Goal: Task Accomplishment & Management: Use online tool/utility

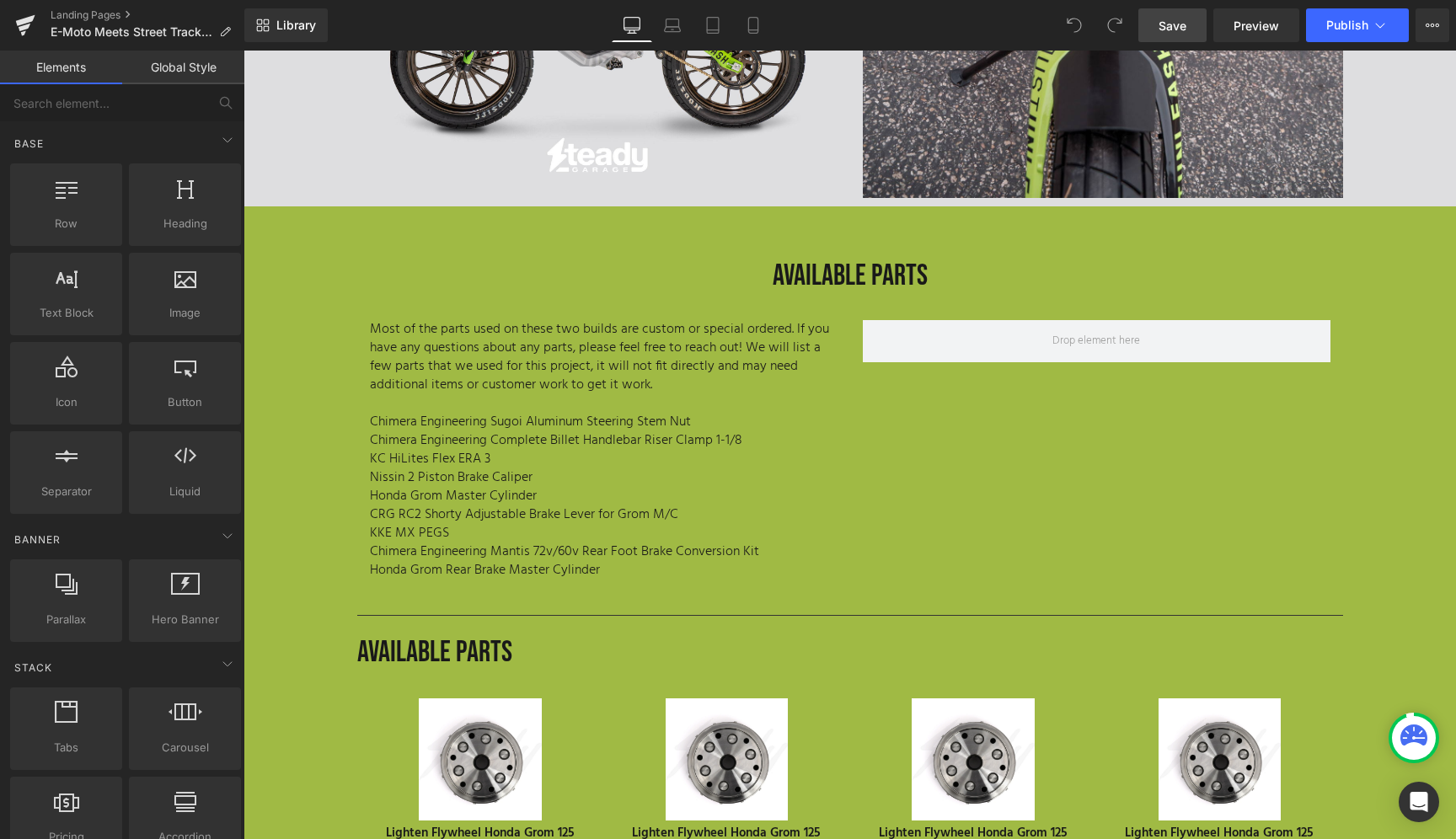
scroll to position [5542, 0]
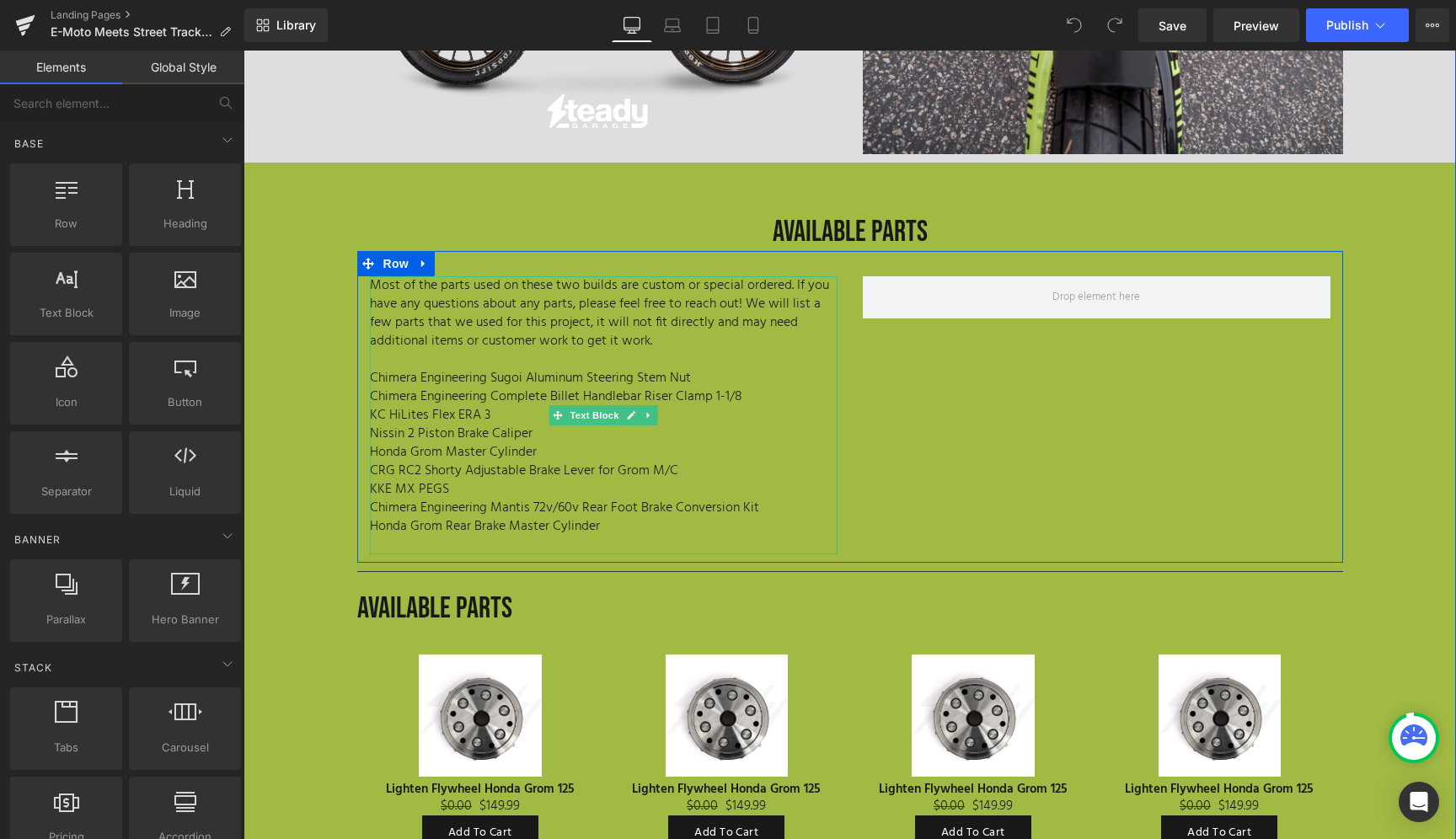
click at [614, 517] on p "Honda Grom Rear Brake Master Cylinder" at bounding box center [604, 526] width 467 height 19
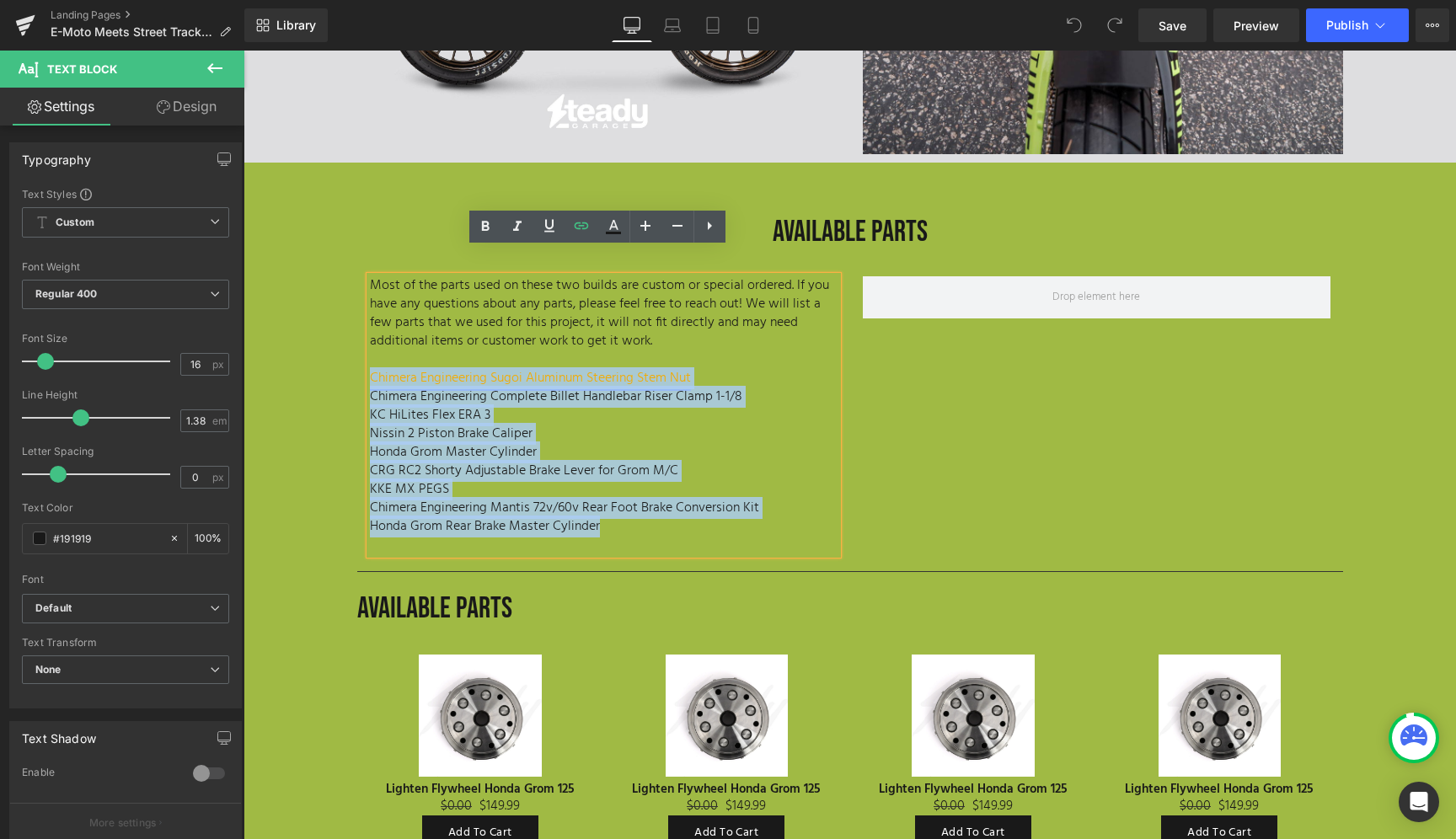
drag, startPoint x: 609, startPoint y: 501, endPoint x: 364, endPoint y: 348, distance: 288.8
click at [370, 348] on div "Most of the parts used on these two builds are custom or special ordered. If yo…" at bounding box center [604, 415] width 467 height 278
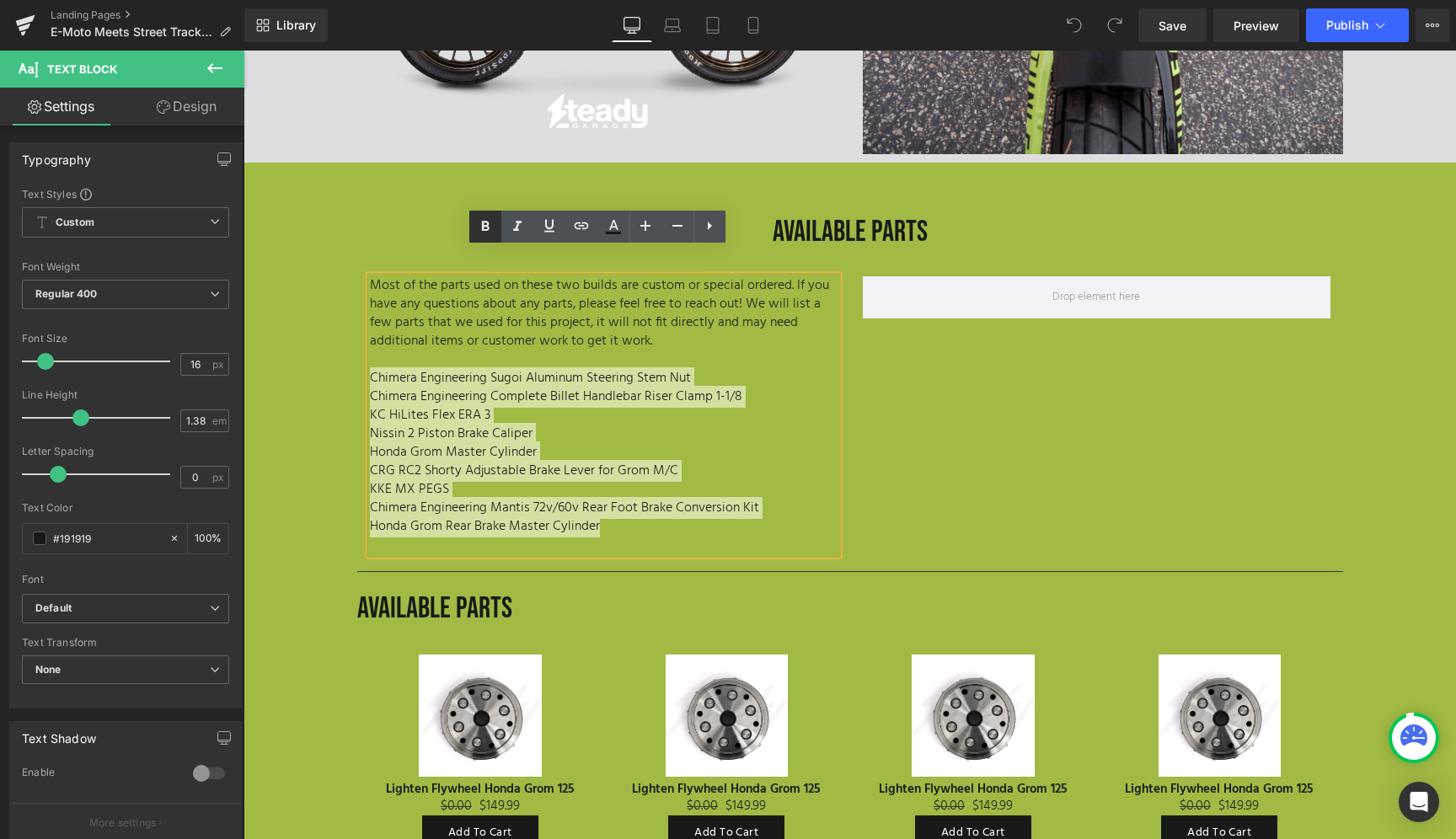
click at [489, 228] on icon at bounding box center [485, 227] width 20 height 20
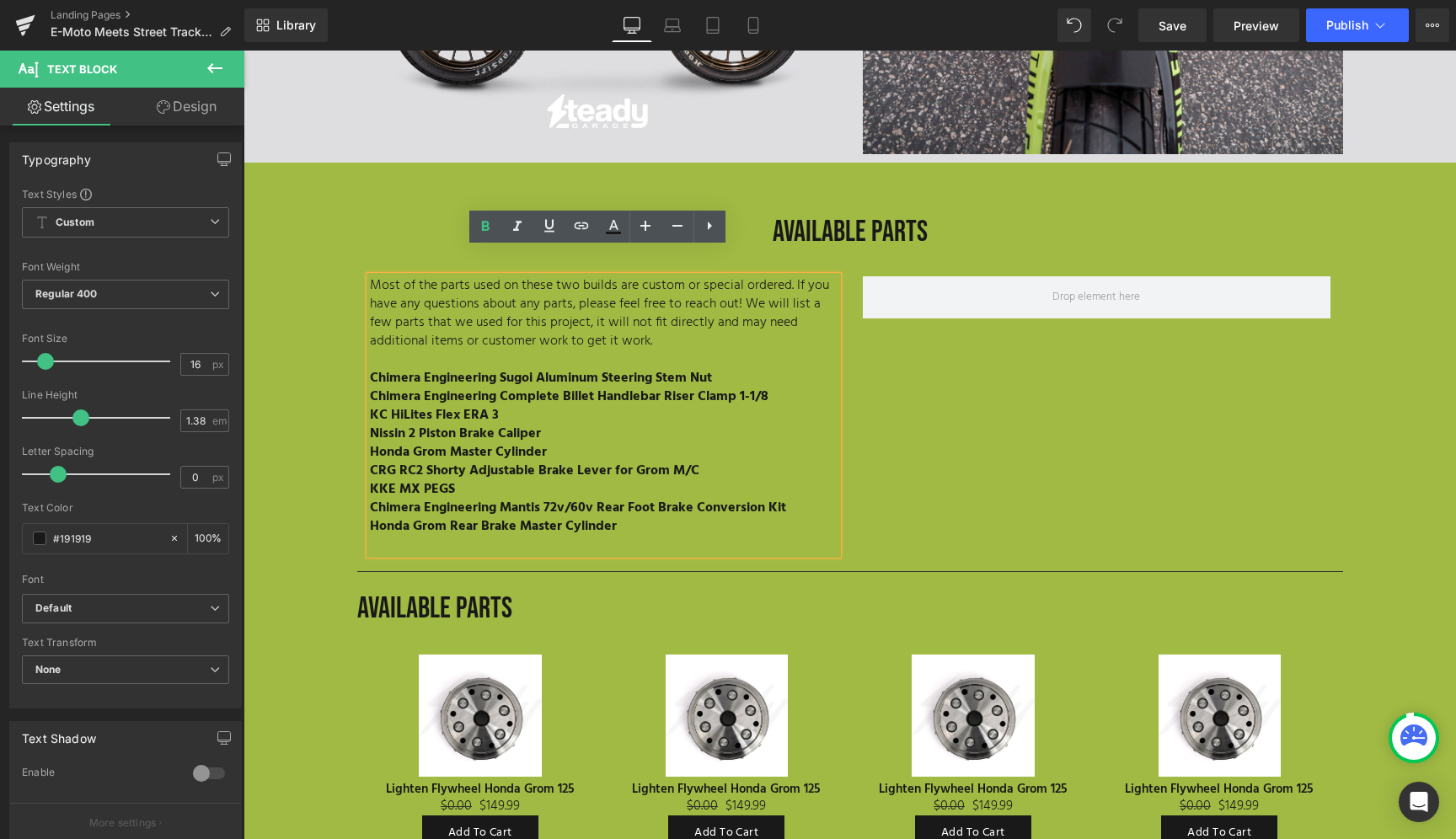
click at [696, 517] on p "Honda Grom Rear Brake Master Cylinder" at bounding box center [604, 526] width 467 height 19
click at [702, 290] on p "Most of the parts used on these two builds are custom or special ordered. If yo…" at bounding box center [604, 313] width 467 height 74
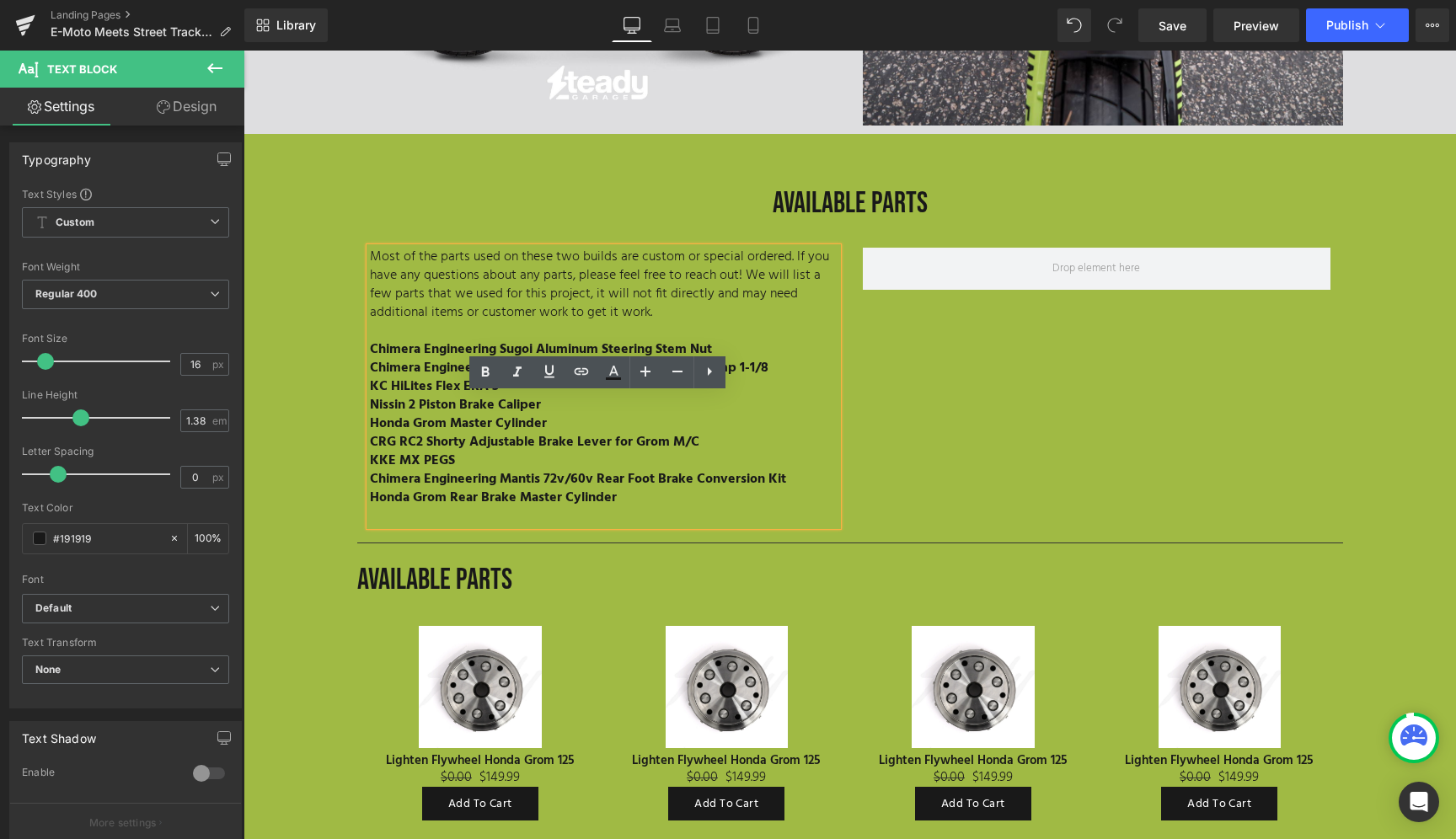
scroll to position [5814, 0]
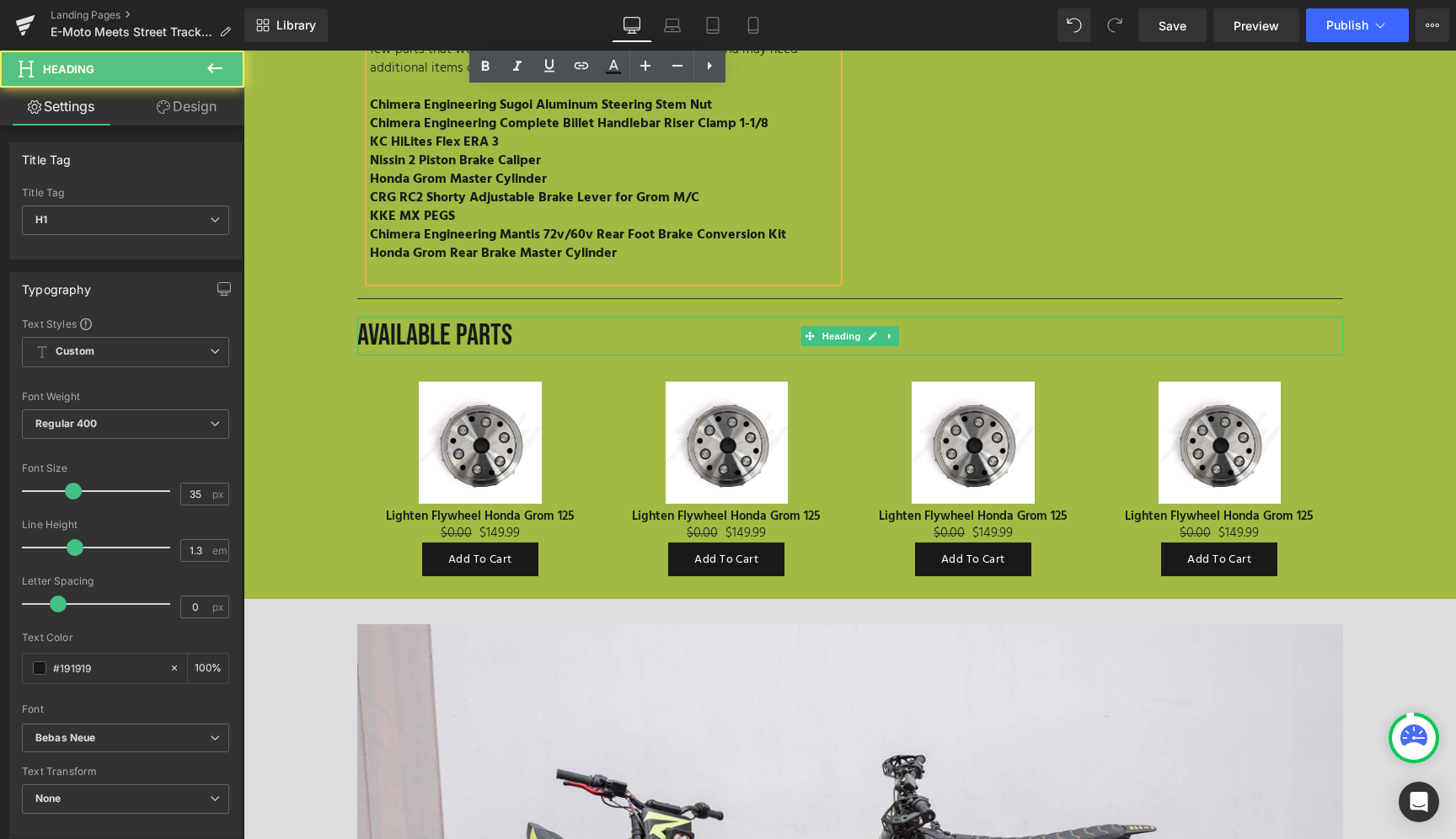
click at [527, 317] on h1 "AVAILABLE PARTS" at bounding box center [850, 335] width 986 height 39
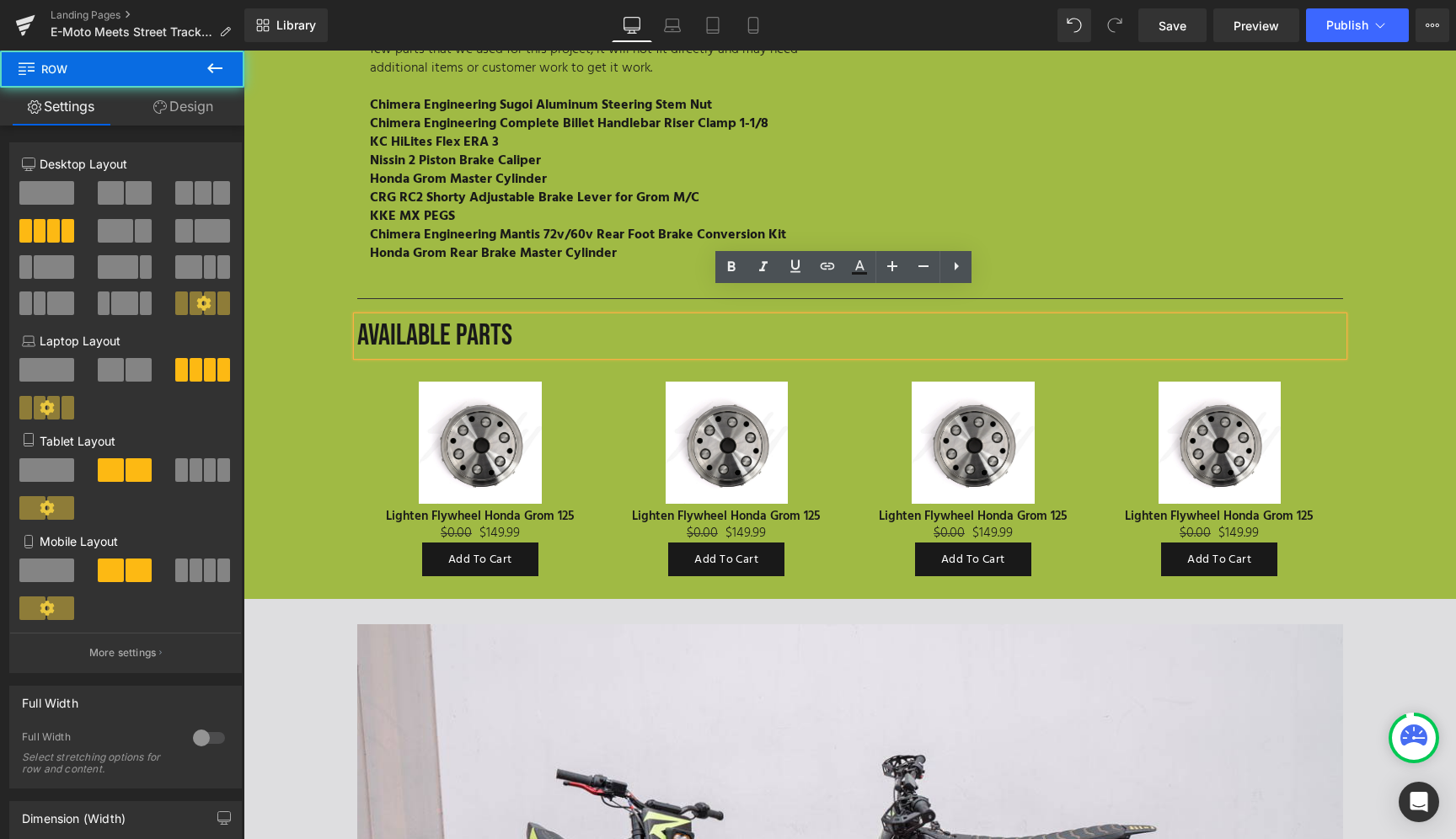
click at [839, 356] on div "Sale Off (P) Image Lighten Flywheel Honda Grom 125 (P) Title $0.00 $149.99 (P) …" at bounding box center [726, 469] width 246 height 227
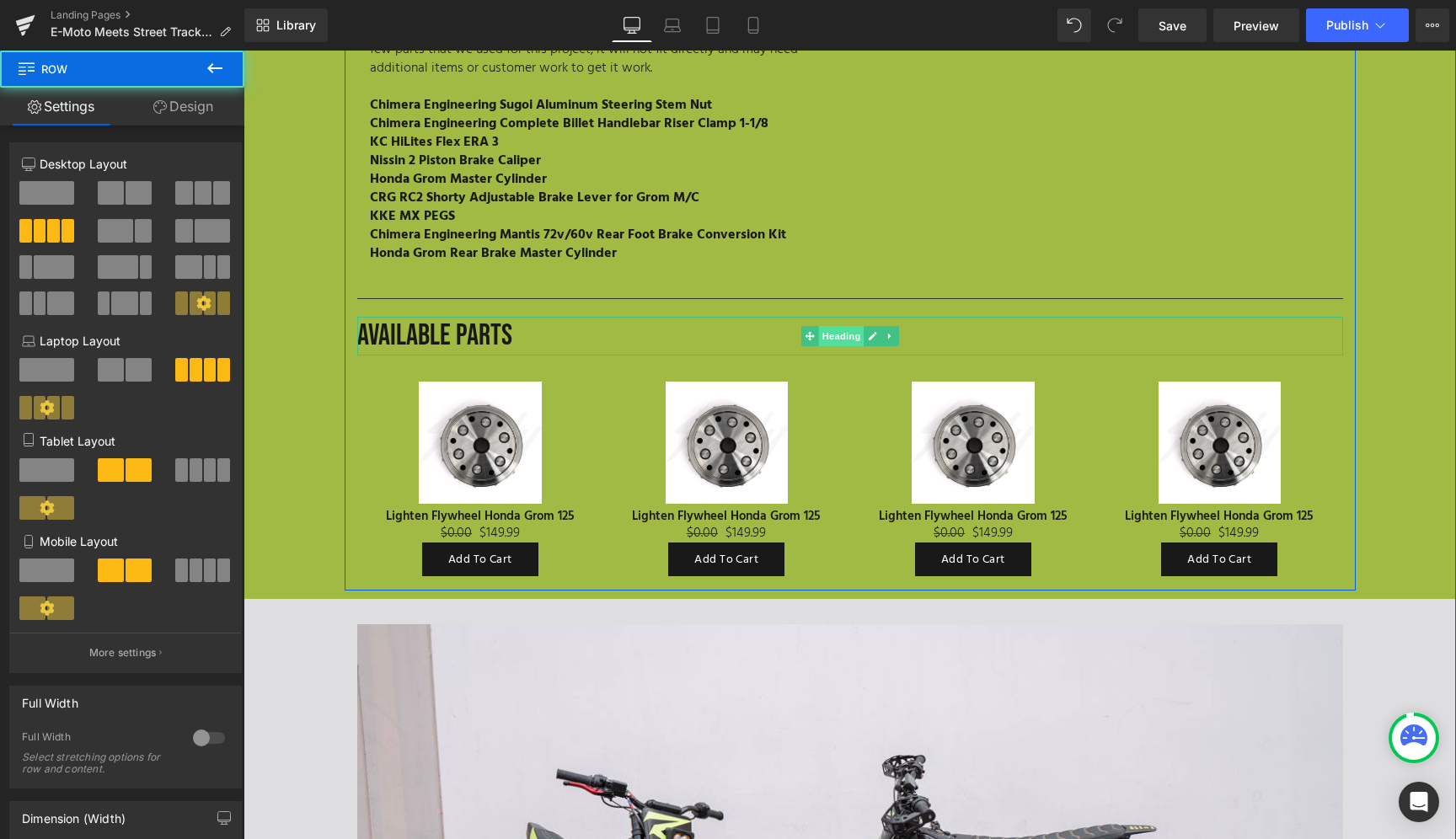
click at [840, 326] on span "Heading" at bounding box center [840, 335] width 46 height 20
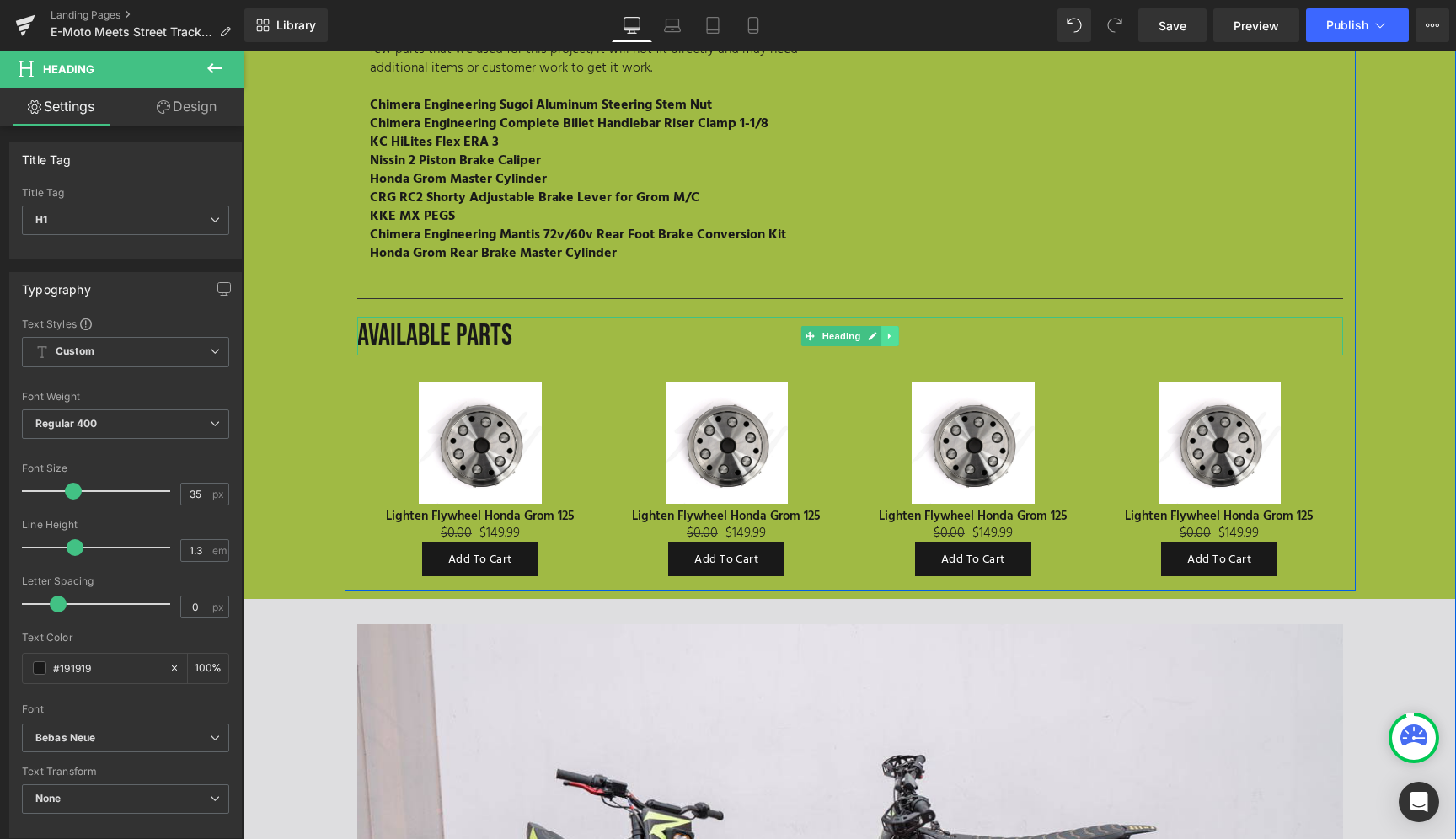
click at [886, 331] on icon at bounding box center [890, 336] width 9 height 10
click at [894, 331] on icon at bounding box center [898, 335] width 9 height 9
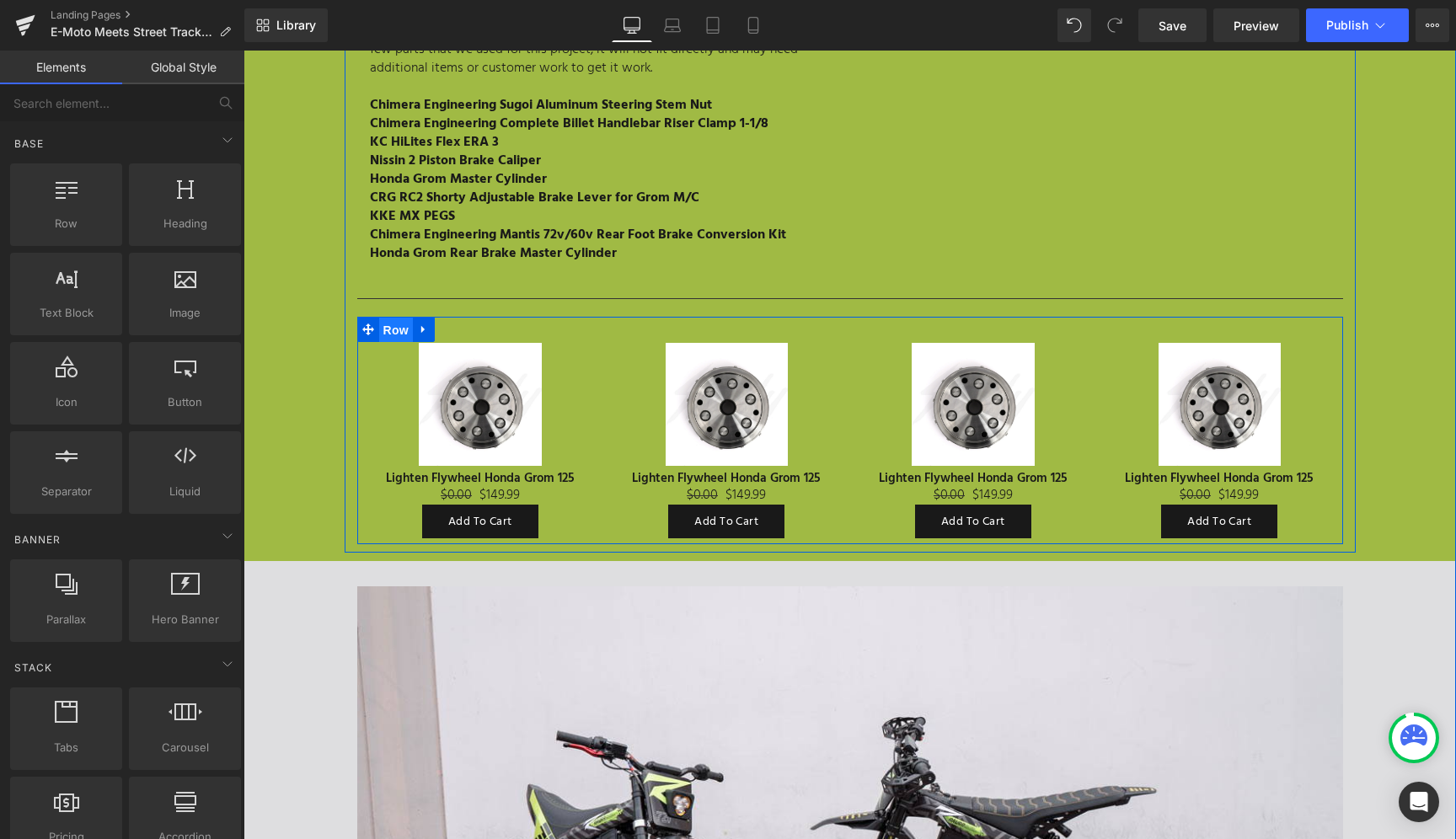
click at [391, 318] on span "Row" at bounding box center [396, 330] width 34 height 26
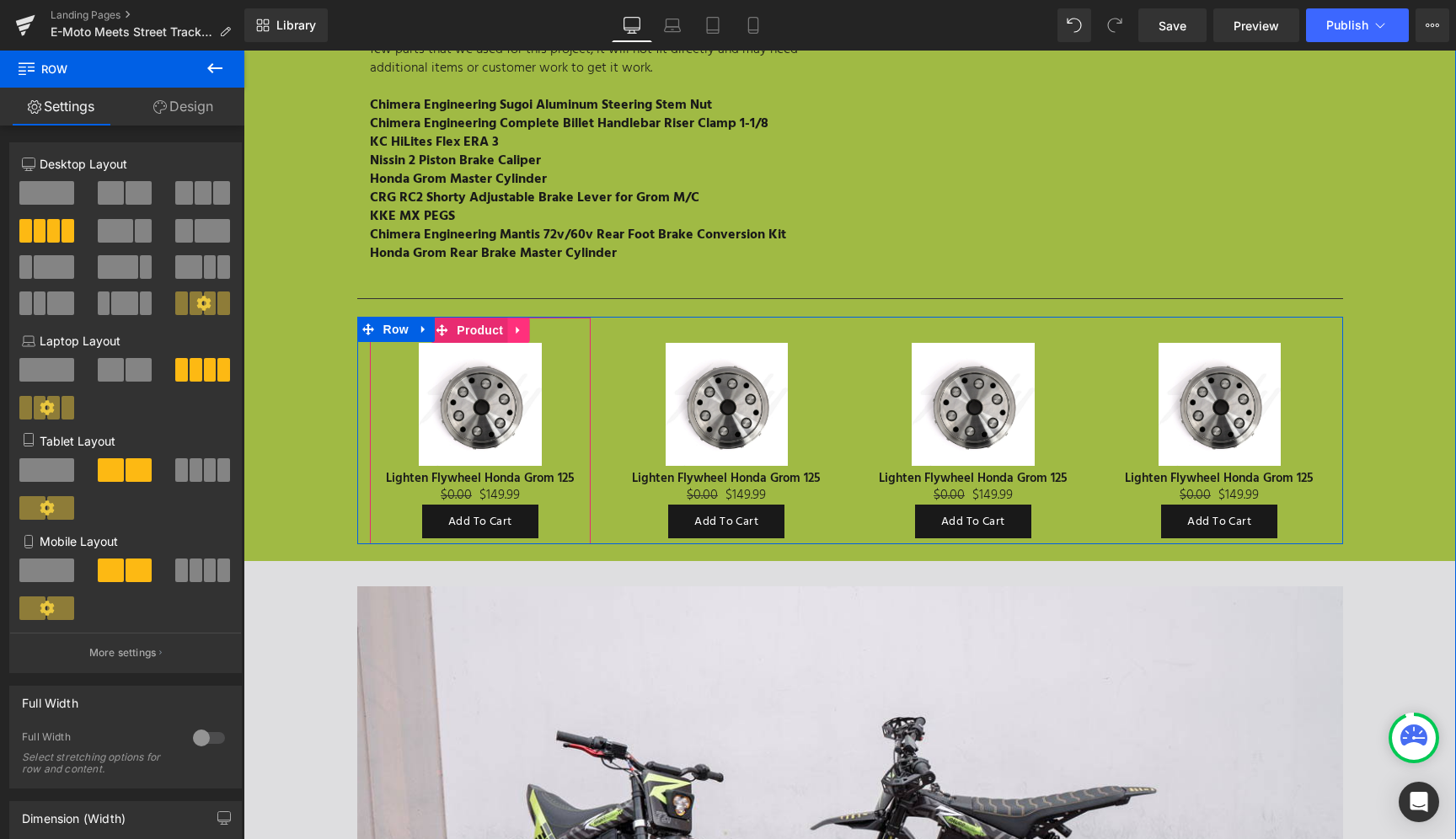
click at [515, 325] on icon at bounding box center [518, 330] width 12 height 13
click at [524, 325] on icon at bounding box center [530, 330] width 12 height 13
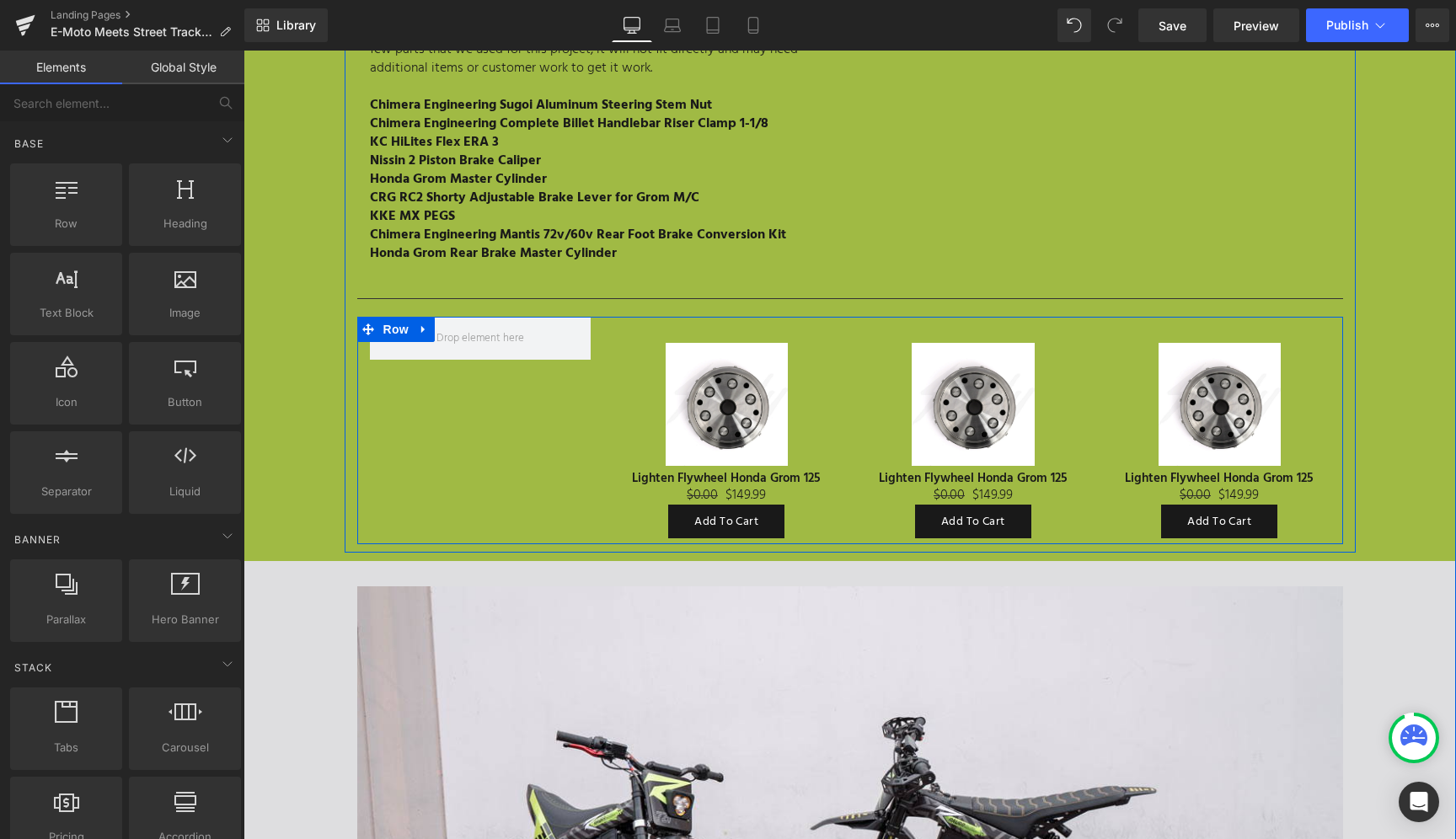
click at [627, 317] on div at bounding box center [850, 317] width 986 height 1
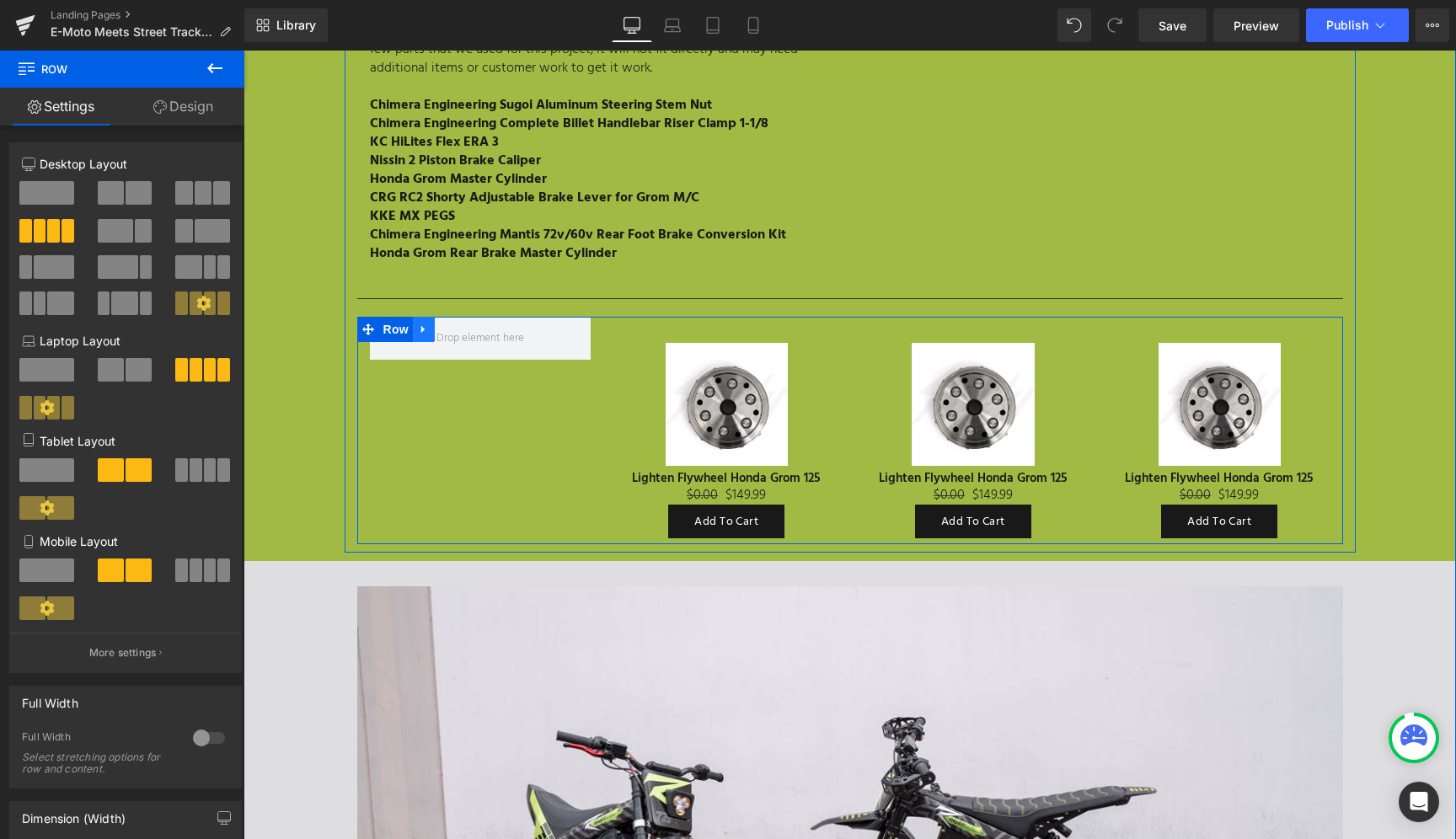
click at [419, 324] on icon at bounding box center [424, 329] width 12 height 13
click at [461, 324] on icon at bounding box center [467, 329] width 12 height 12
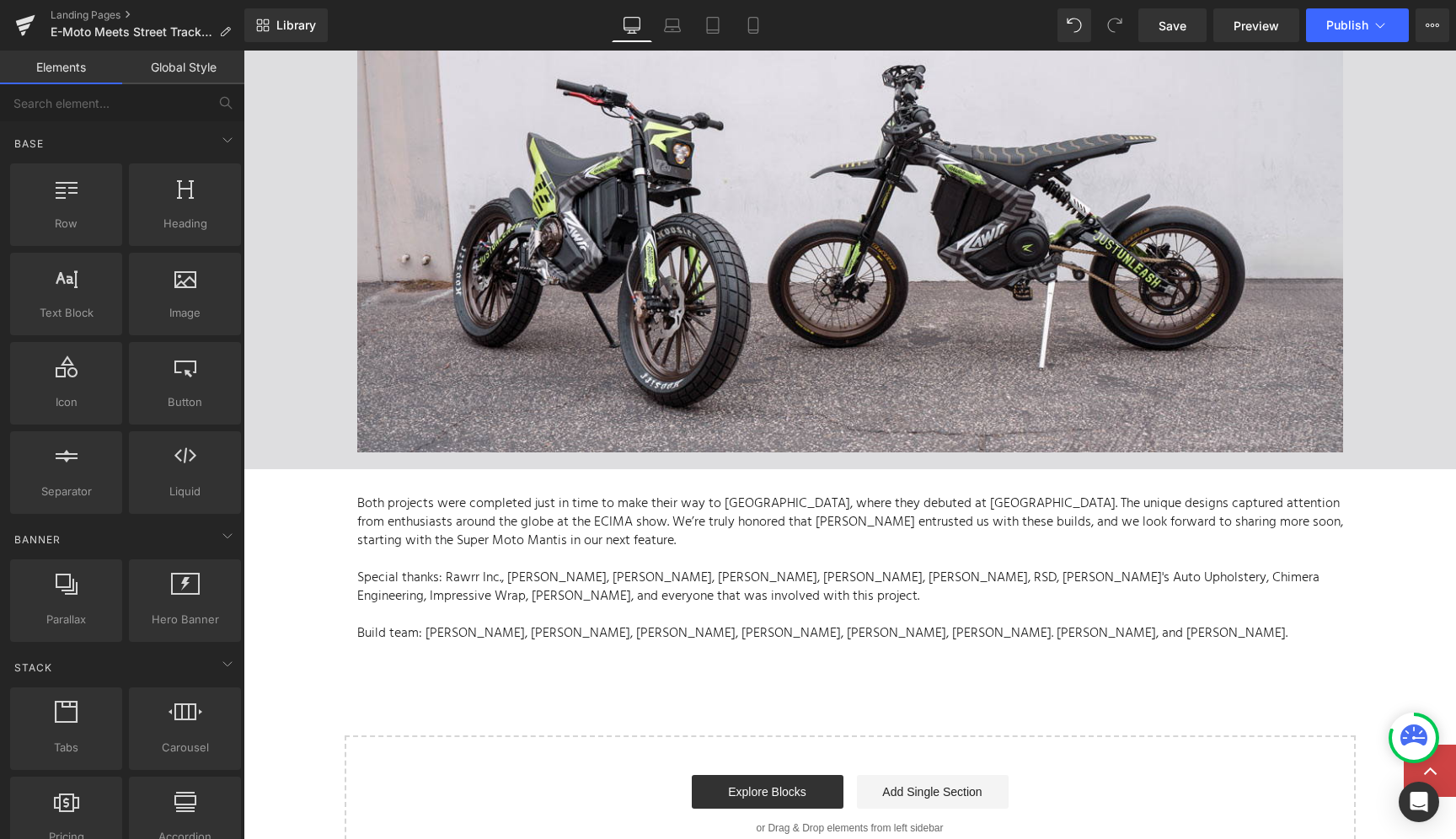
scroll to position [6312, 0]
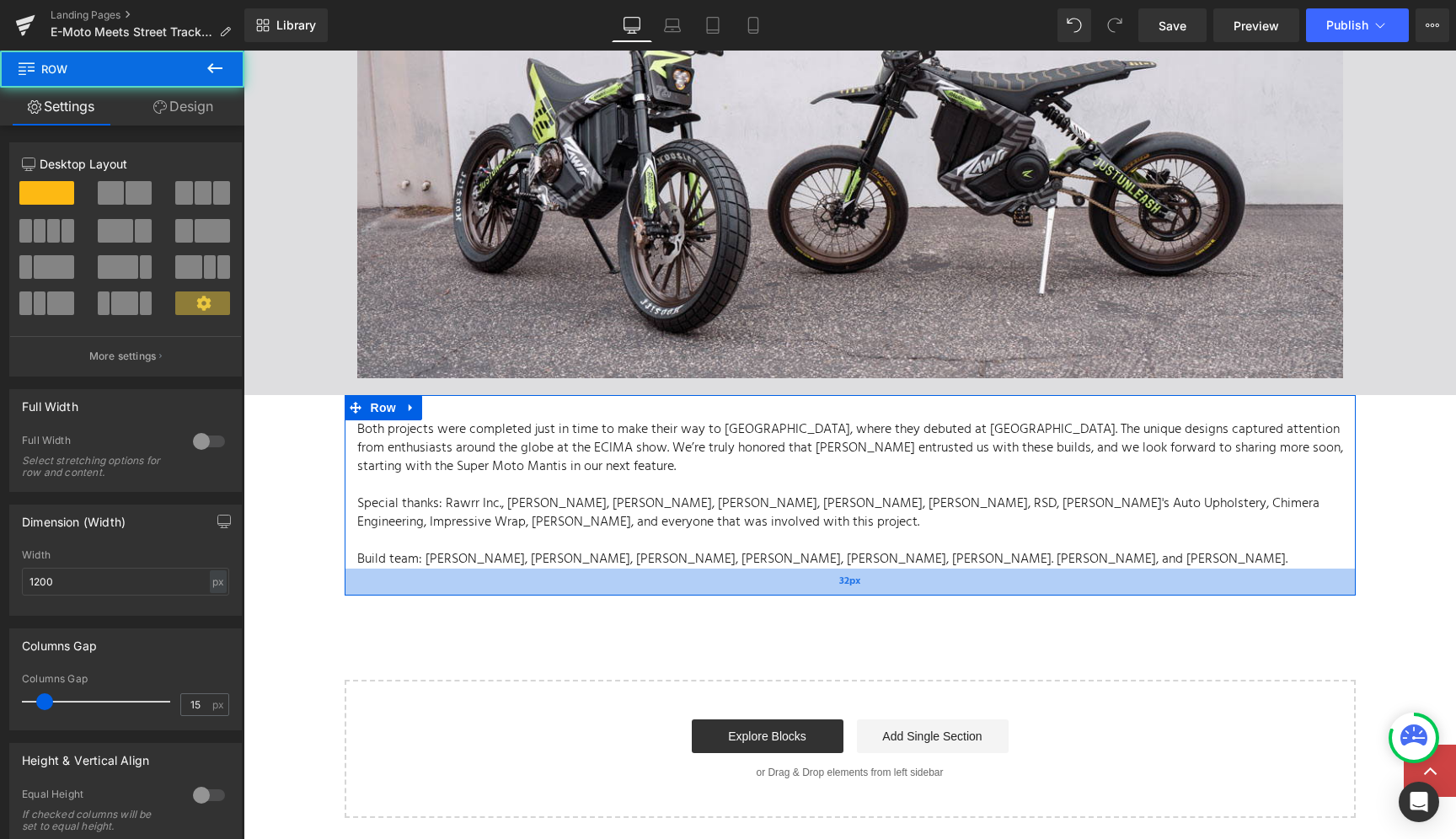
drag, startPoint x: 1125, startPoint y: 542, endPoint x: 1122, endPoint y: 562, distance: 20.2
click at [1122, 569] on div "32px" at bounding box center [849, 582] width 1011 height 27
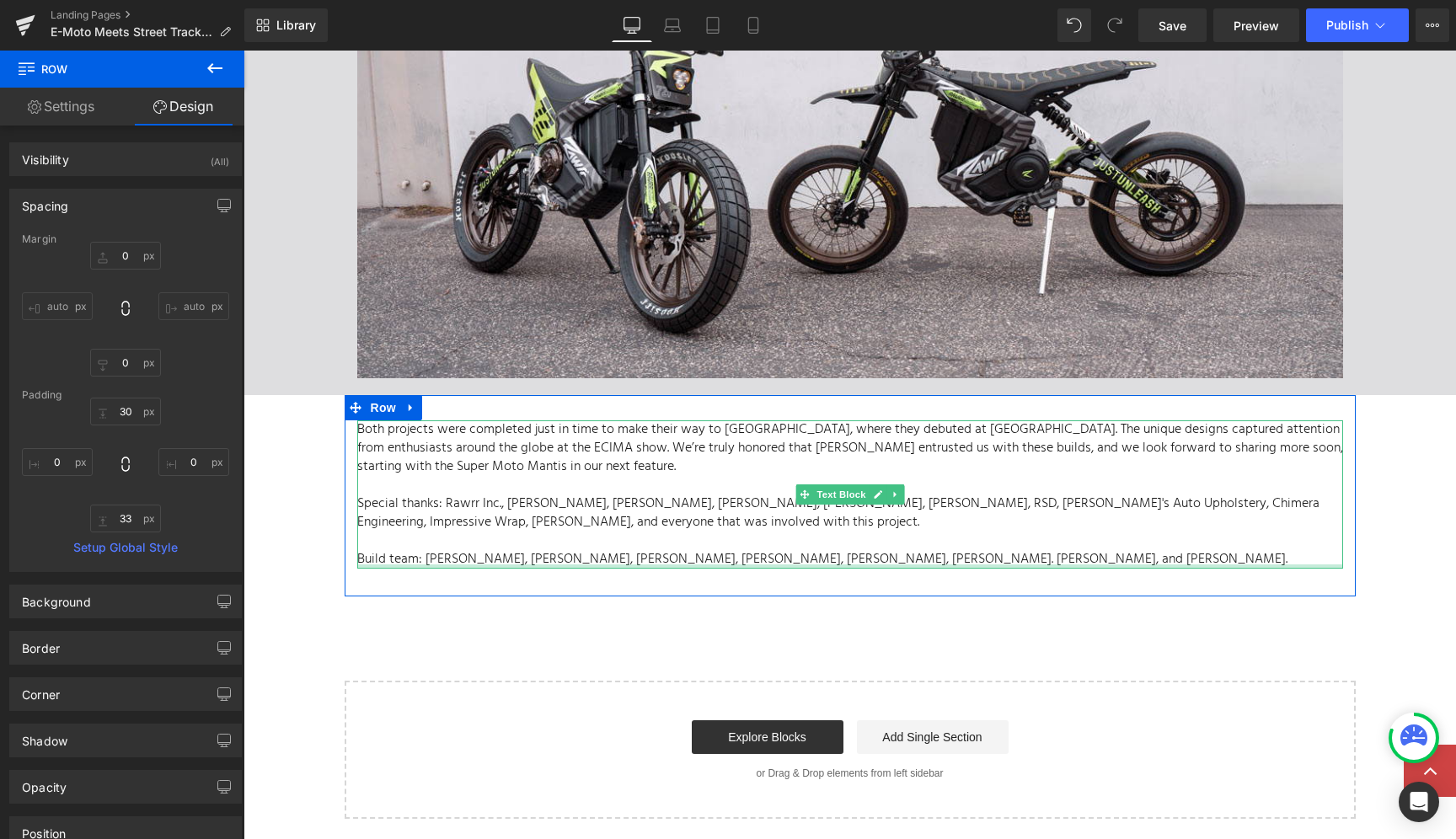
click at [1194, 539] on div "Both projects were completed just in time to make their way to Italy, where the…" at bounding box center [850, 495] width 986 height 148
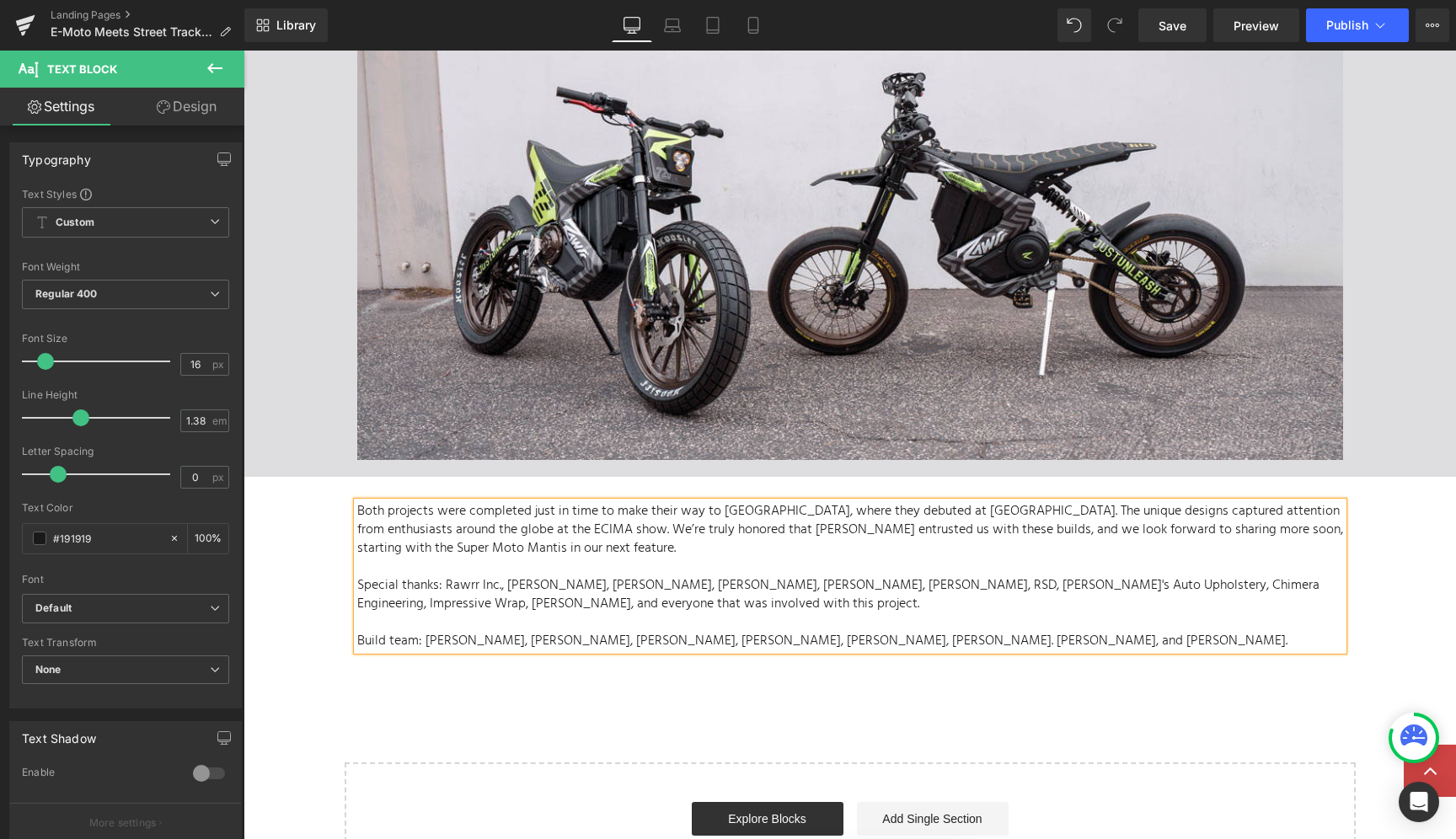
scroll to position [6362, 0]
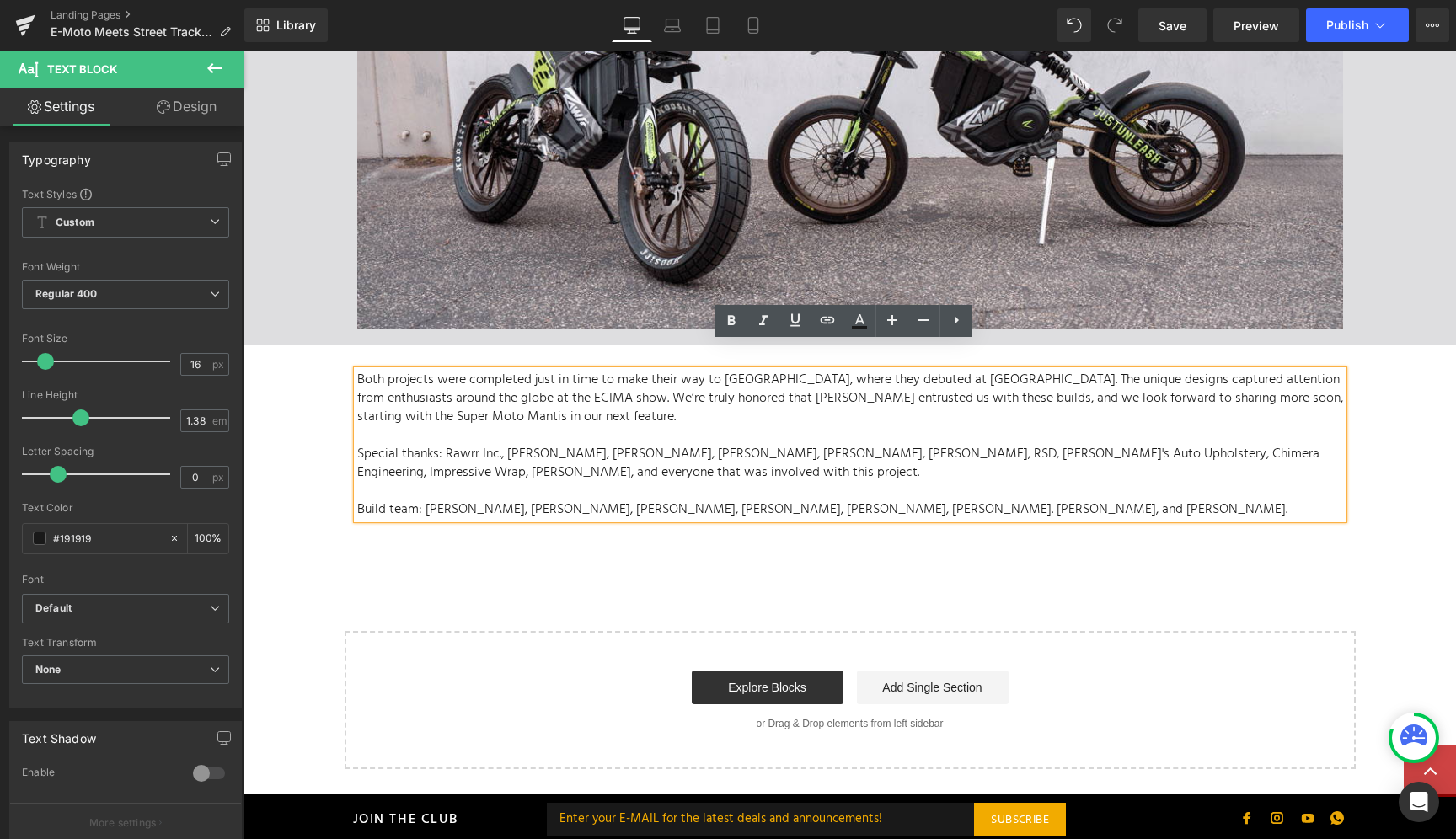
click at [1249, 444] on p "Special thanks: Rawrr Inc., Vincent Chen, Andy Leisner, Bob Haro, Leo Battersby…" at bounding box center [850, 462] width 986 height 37
click at [1315, 444] on p "Special thanks: Rawrr Inc., Vincent Chen, Andy Leisner, Bob Haro, Leo Battersby…" at bounding box center [850, 462] width 986 height 37
click at [1190, 444] on p "Special thanks: Rawrr Inc., Vincent Chen, Andy Leisner, Bob Haro, Leo Battersby…" at bounding box center [850, 462] width 986 height 37
click at [438, 371] on p "Both projects were completed just in time to make their way to Italy, where the…" at bounding box center [850, 399] width 986 height 55
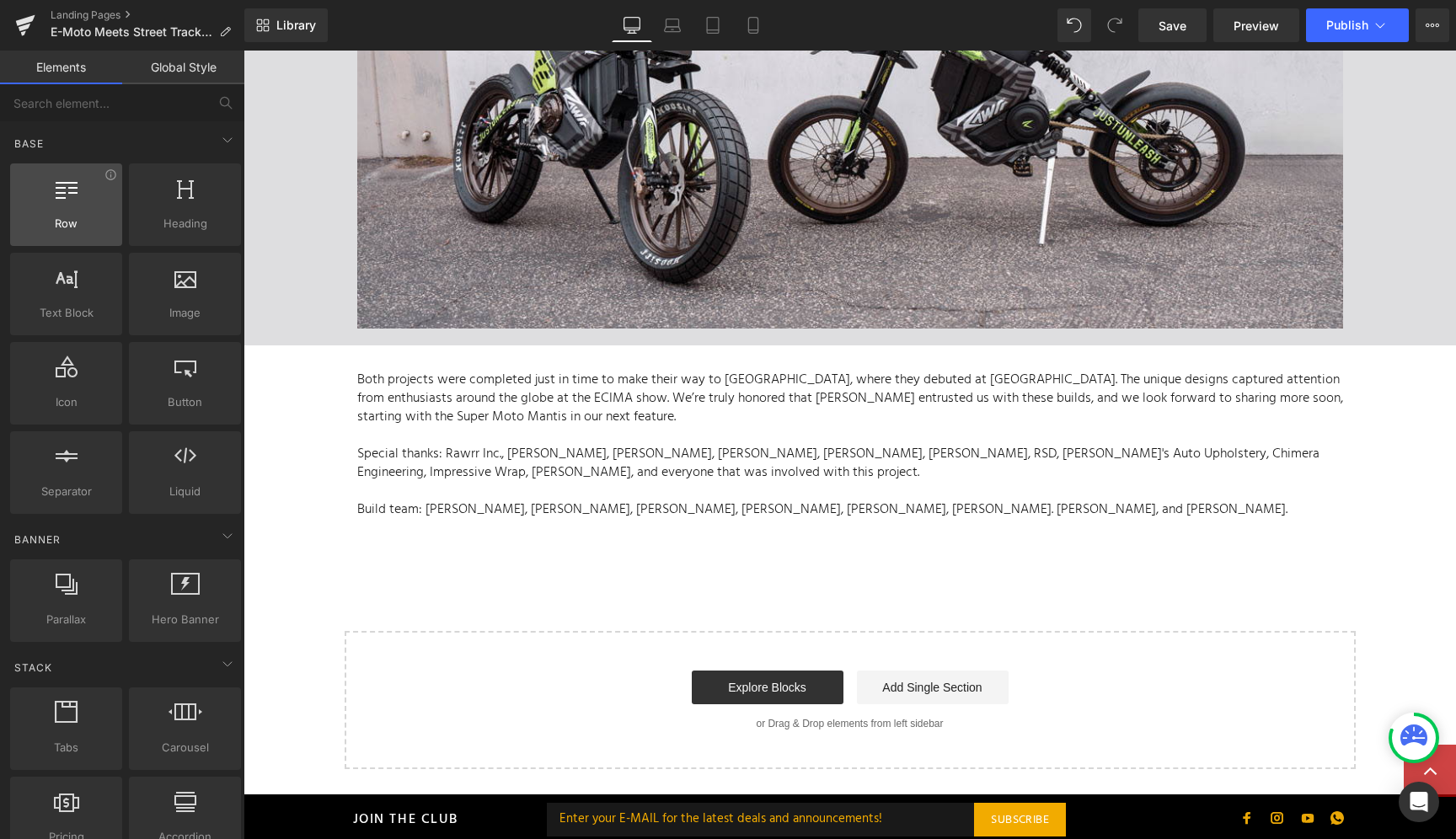
click at [94, 212] on div at bounding box center [65, 196] width 102 height 38
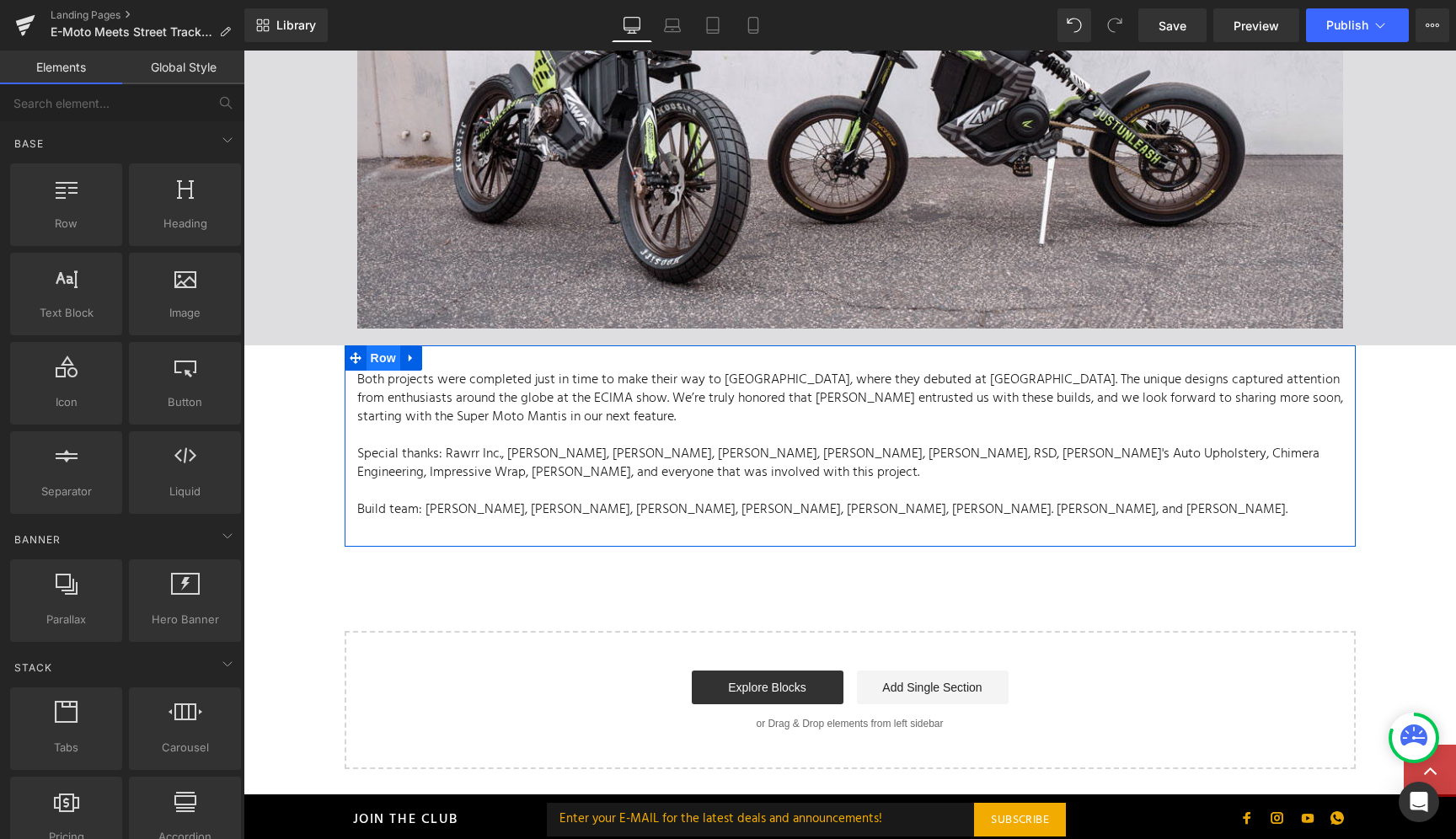
click at [380, 345] on span "Row" at bounding box center [383, 358] width 34 height 26
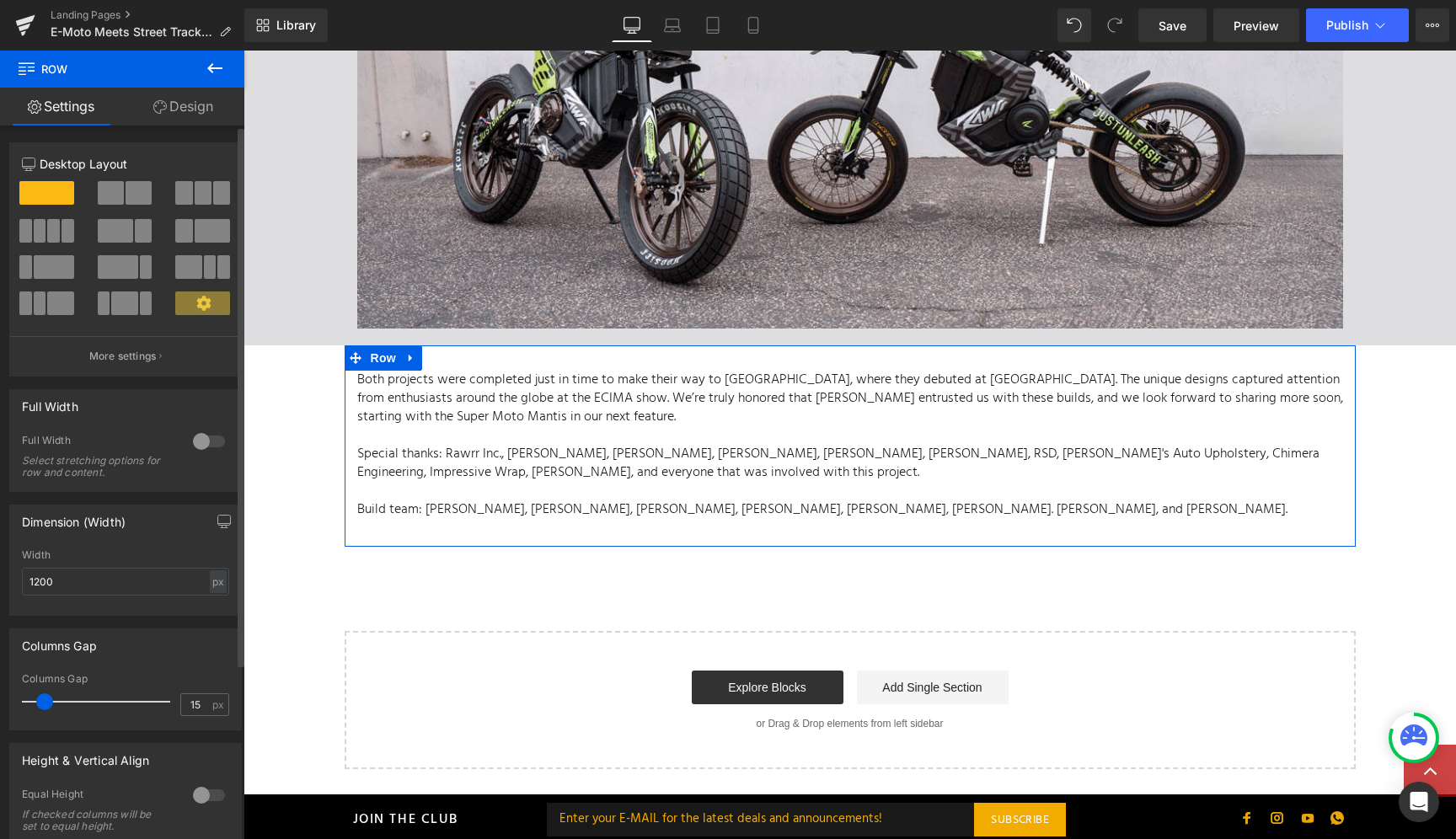
click at [203, 441] on div at bounding box center [209, 440] width 41 height 27
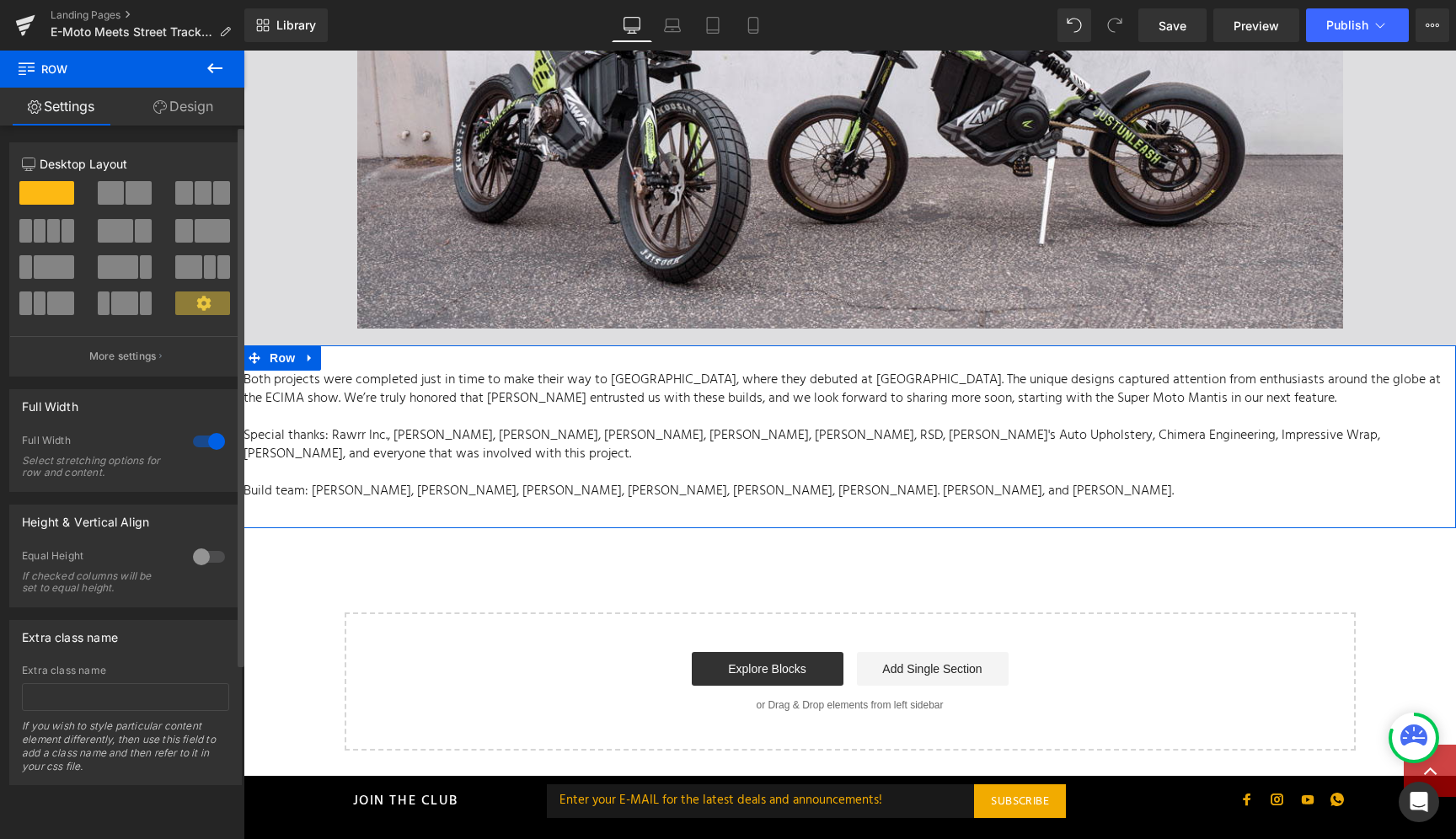
click at [203, 441] on div at bounding box center [209, 440] width 41 height 27
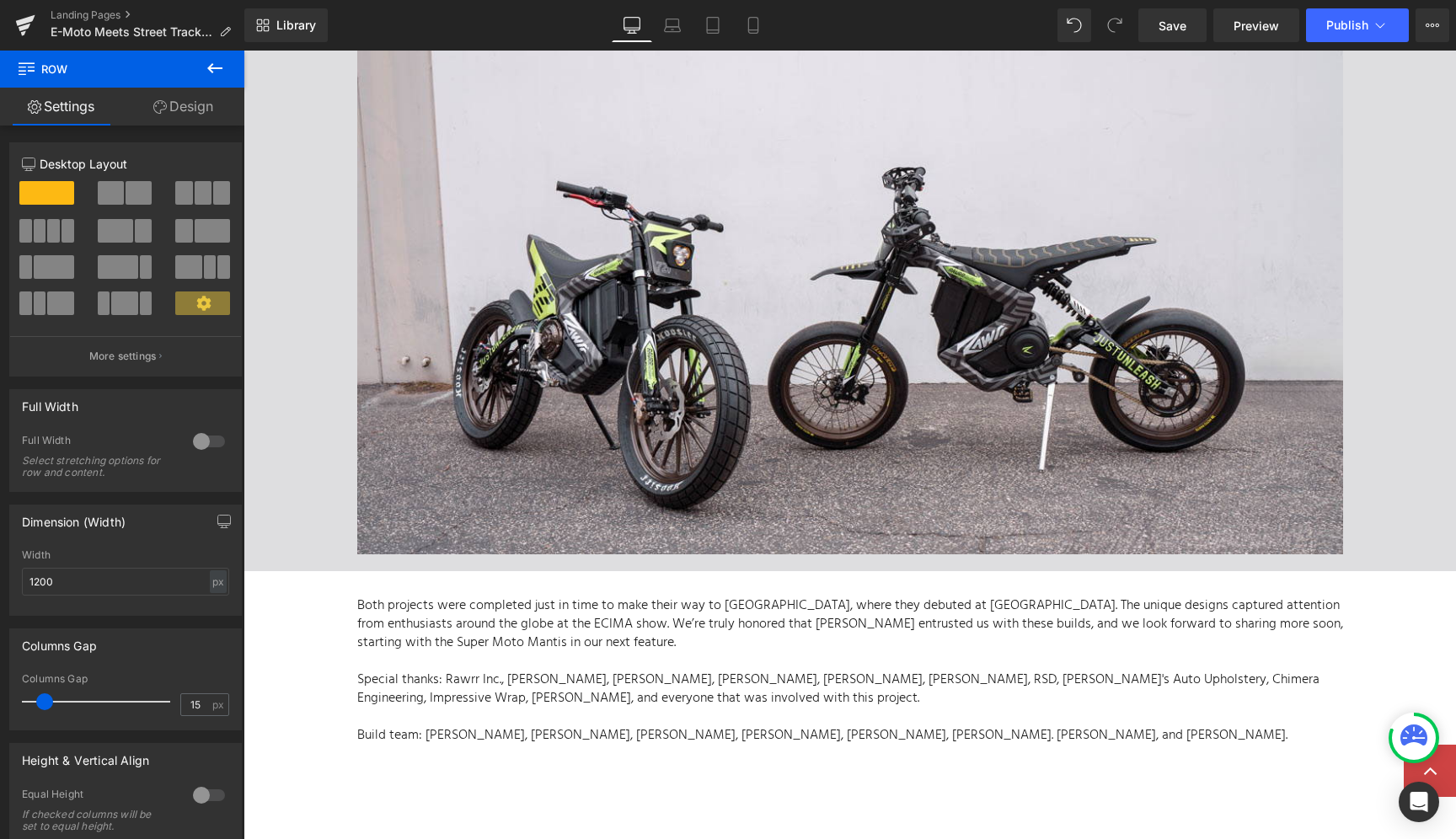
scroll to position [6196, 0]
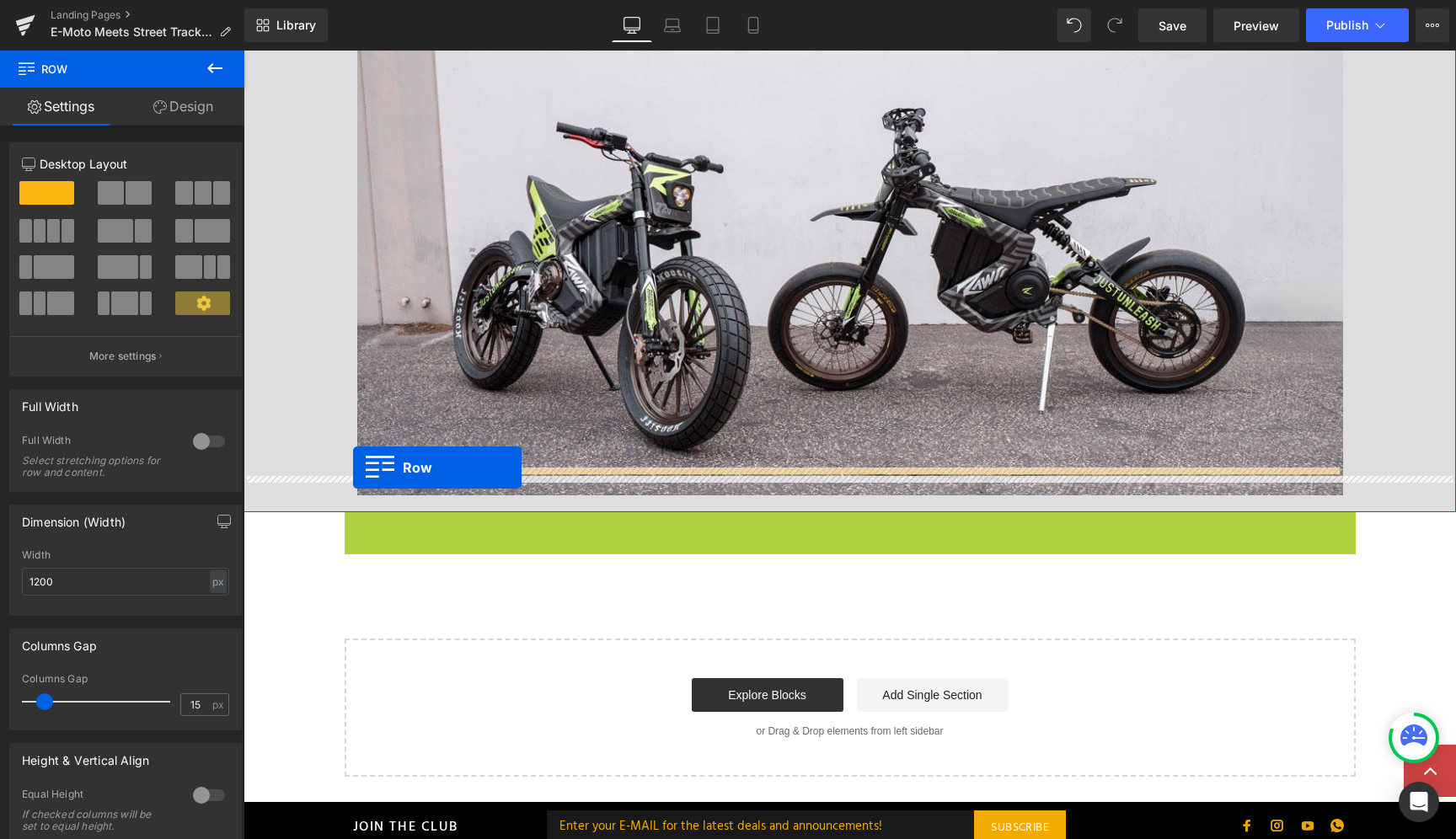
drag, startPoint x: 348, startPoint y: 500, endPoint x: 353, endPoint y: 467, distance: 33.4
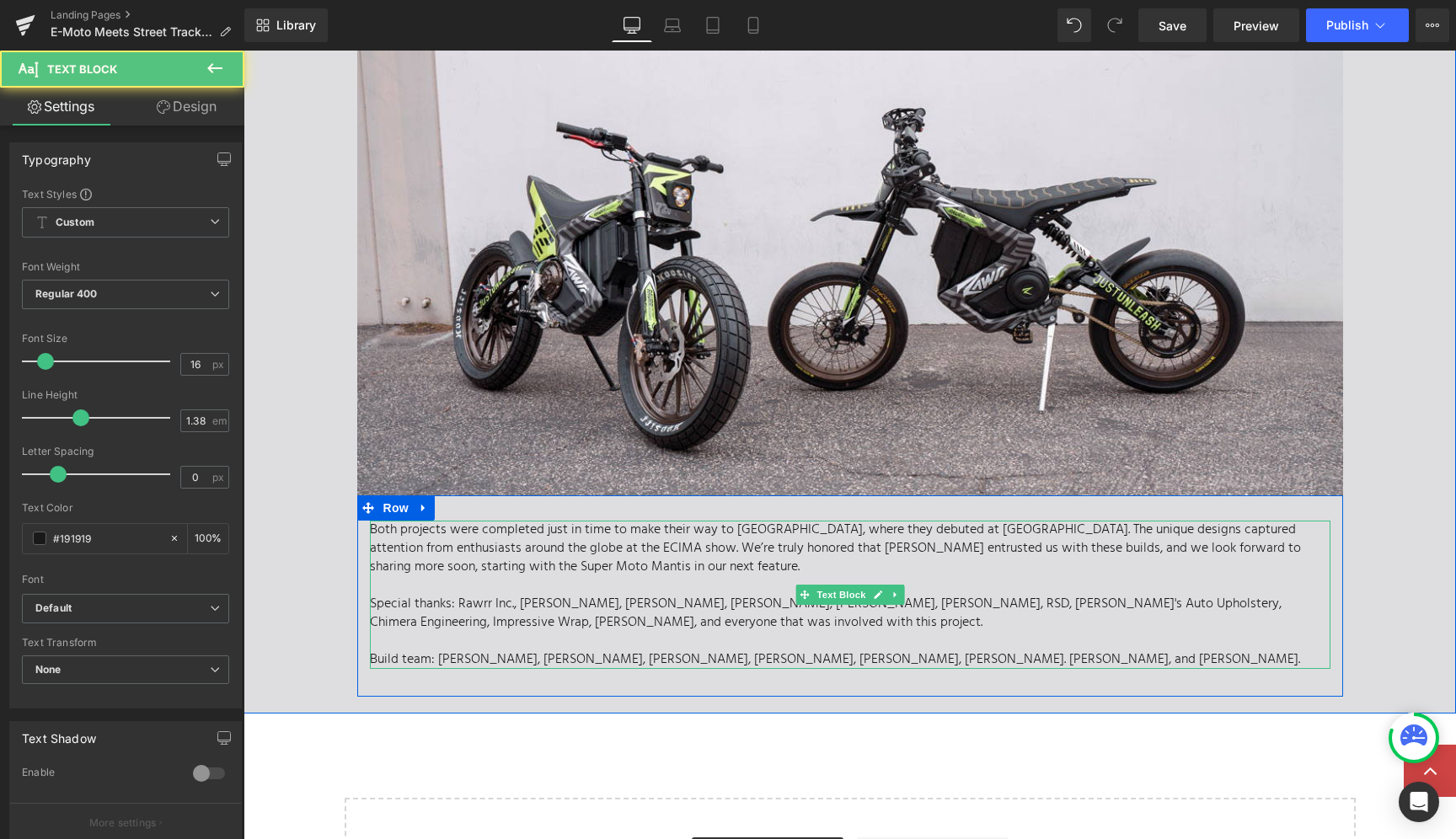
click at [987, 595] on p "Special thanks: Rawrr Inc., Vincent Chen, Andy Leisner, Bob Haro, Leo Battersby…" at bounding box center [850, 612] width 960 height 37
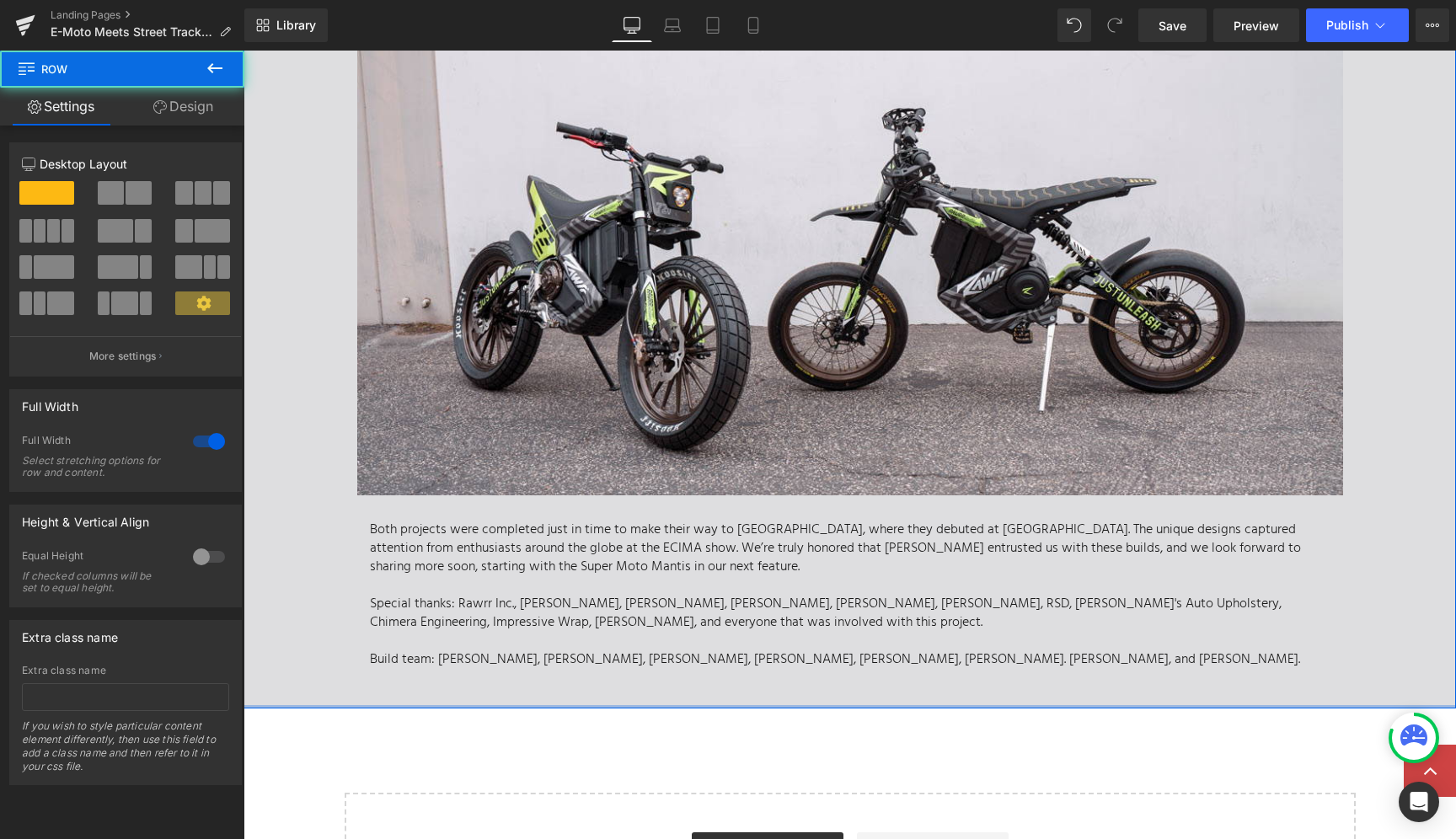
drag, startPoint x: 603, startPoint y: 679, endPoint x: 610, endPoint y: 673, distance: 9.2
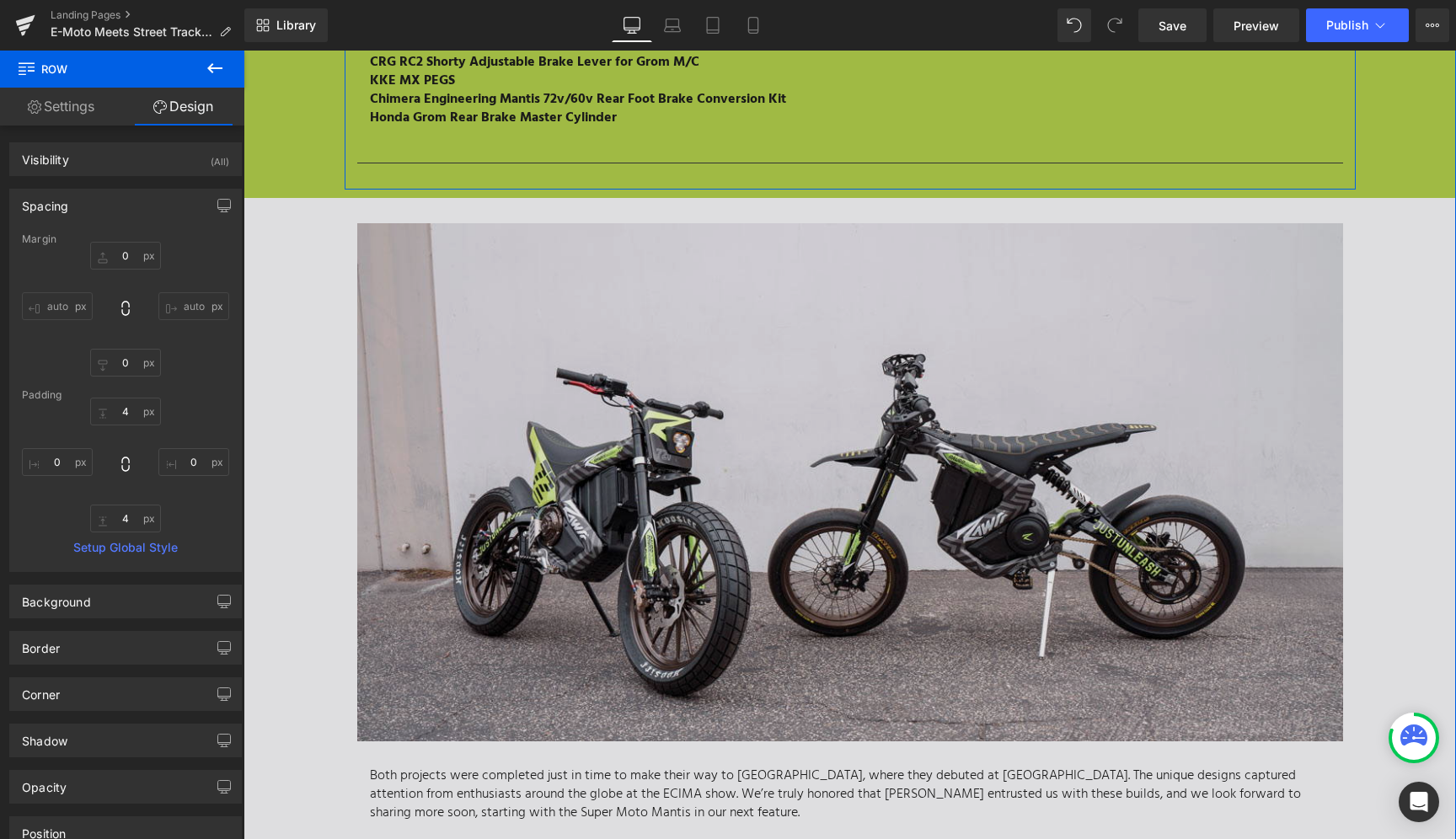
scroll to position [5949, 0]
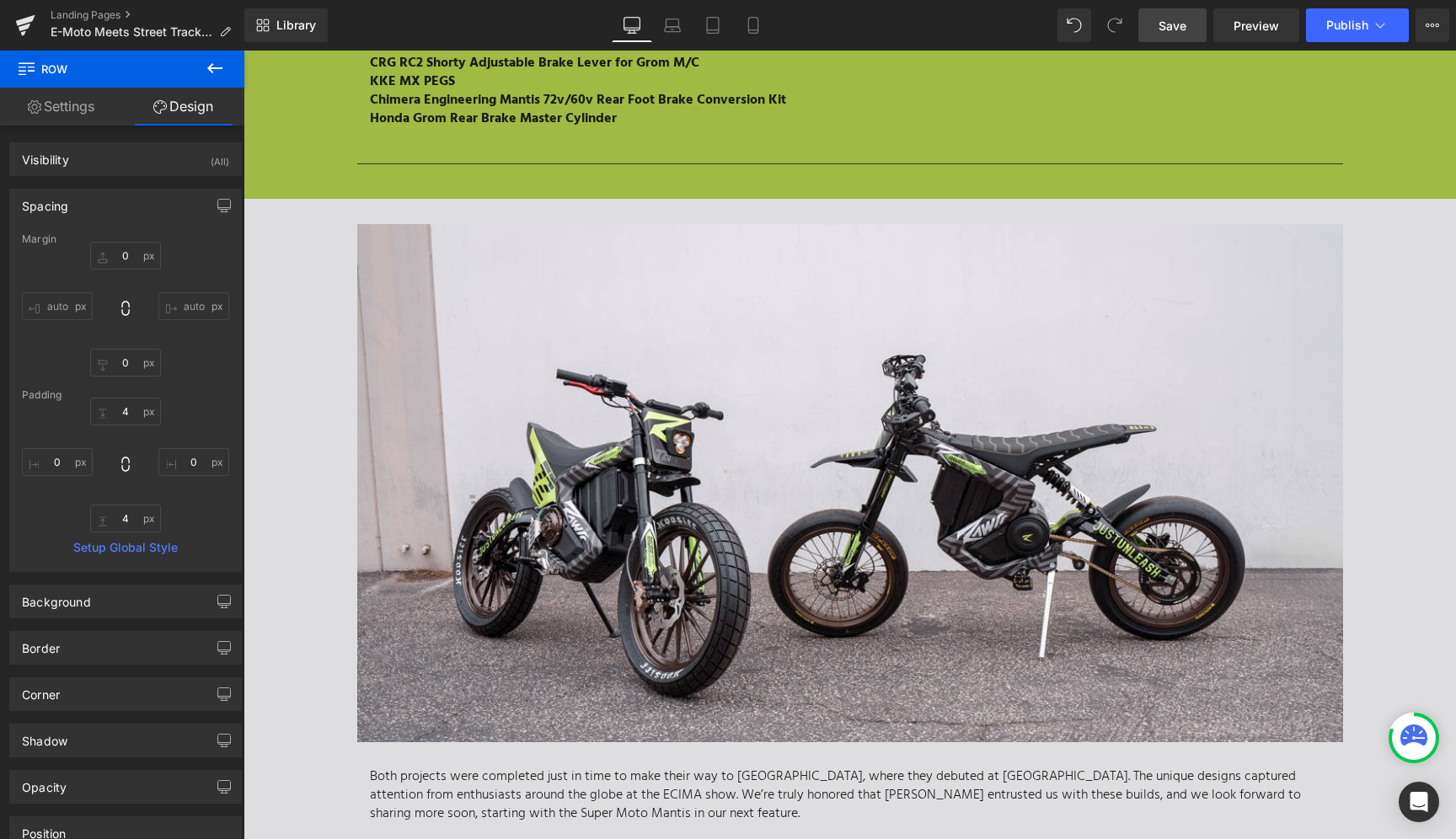
click at [1175, 20] on span "Save" at bounding box center [1172, 26] width 28 height 18
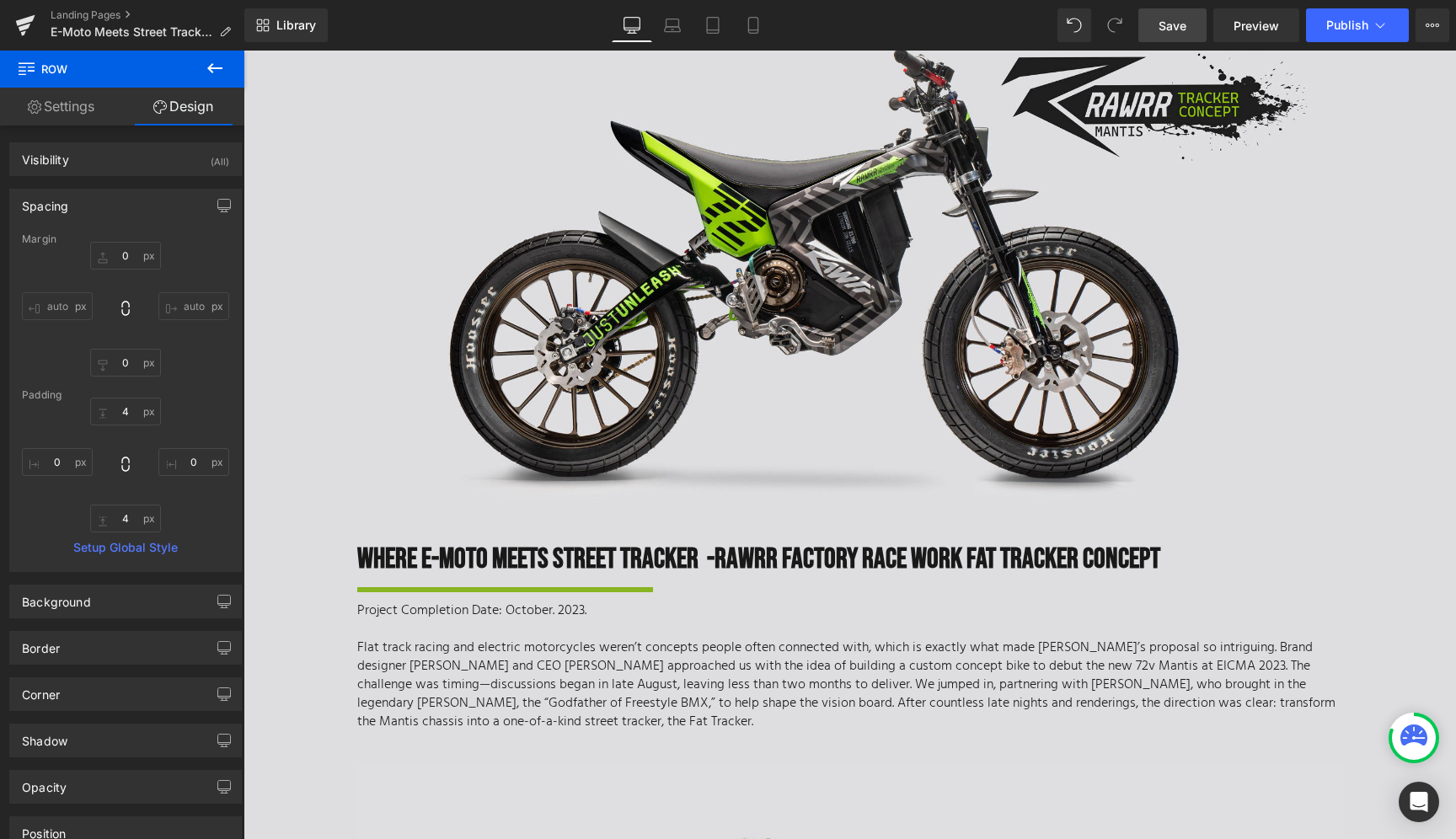
scroll to position [0, 0]
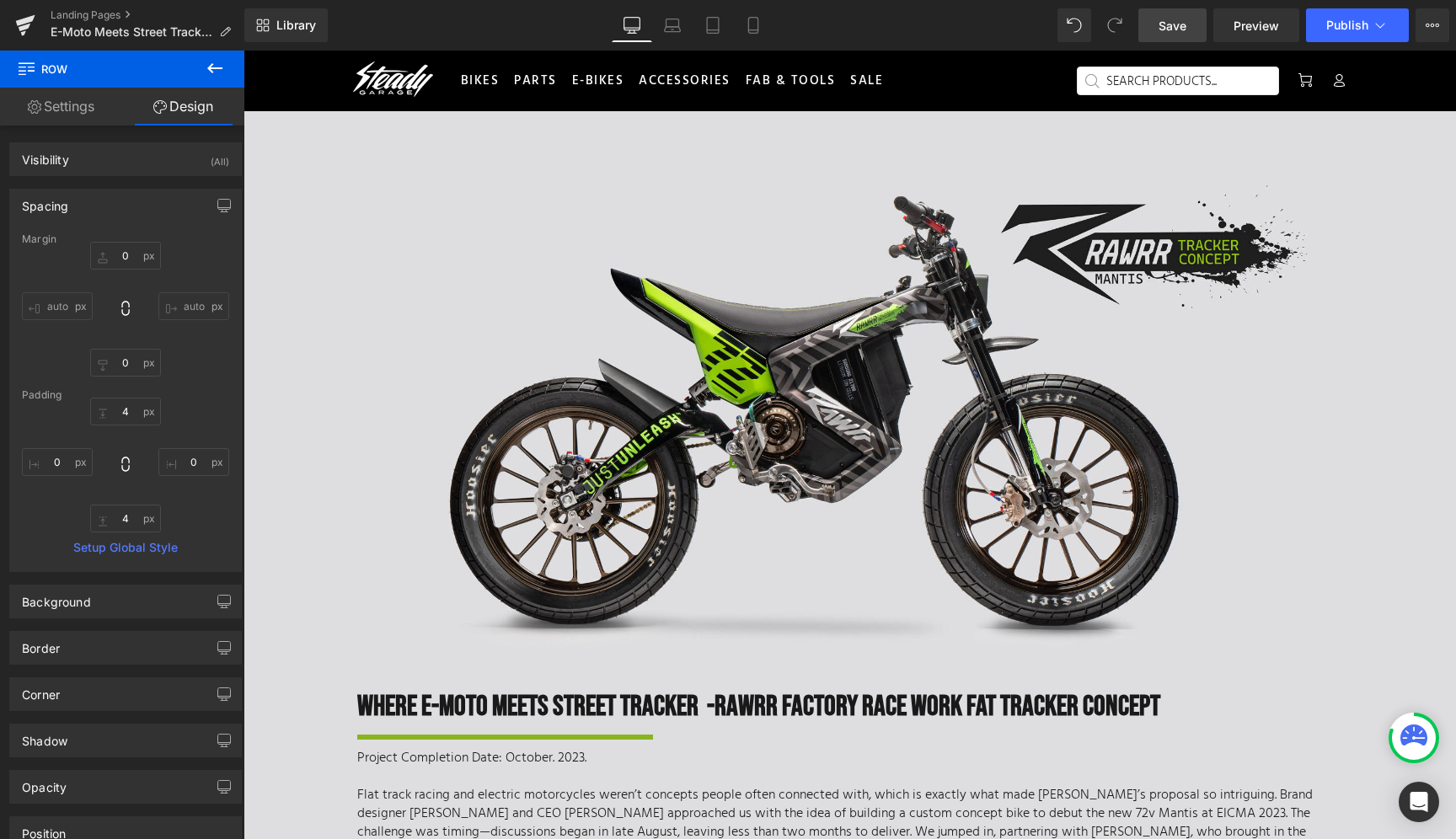
click at [1181, 41] on link "Save" at bounding box center [1172, 26] width 68 height 34
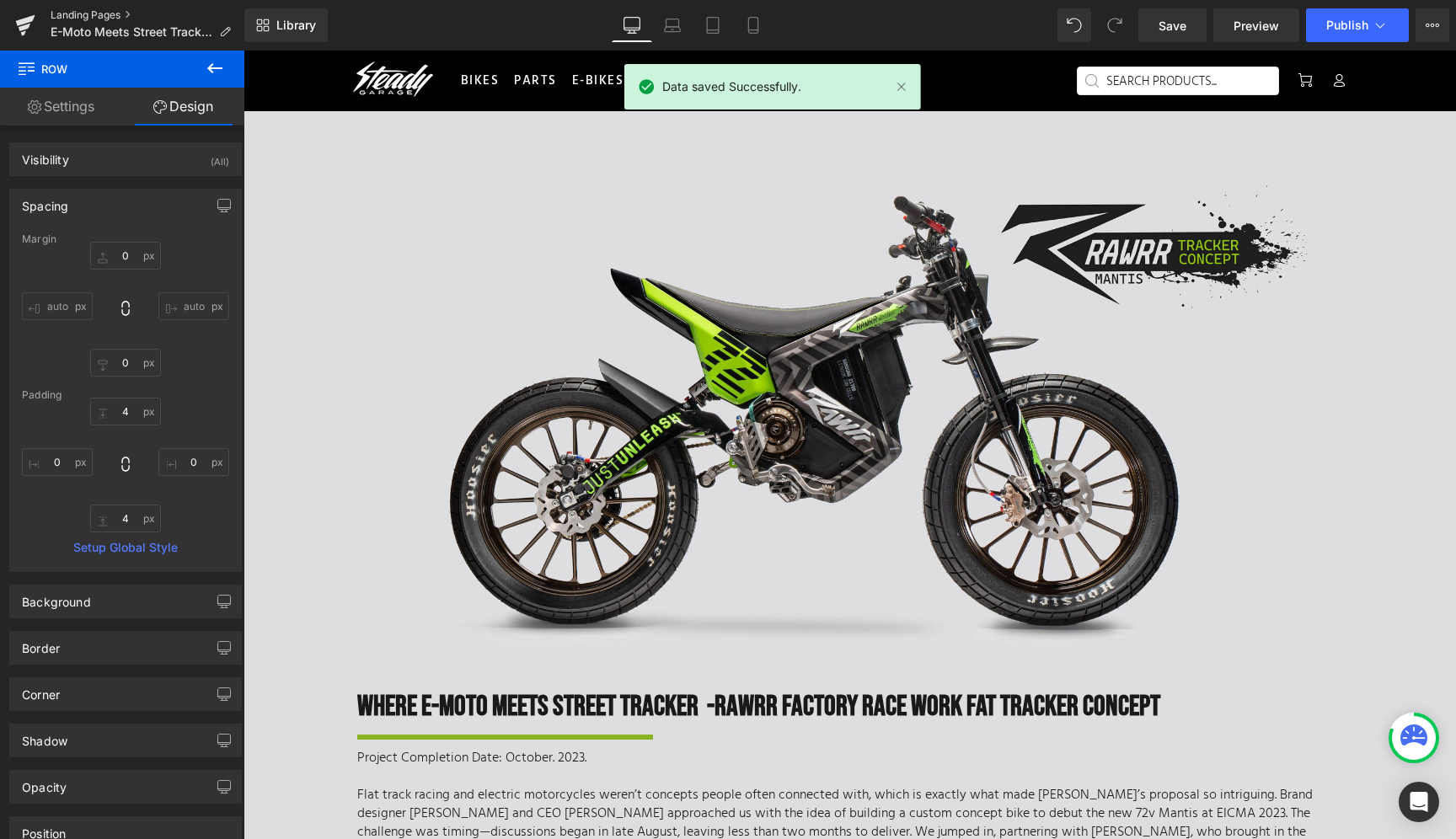
click at [95, 14] on link "Landing Pages" at bounding box center [147, 16] width 194 height 14
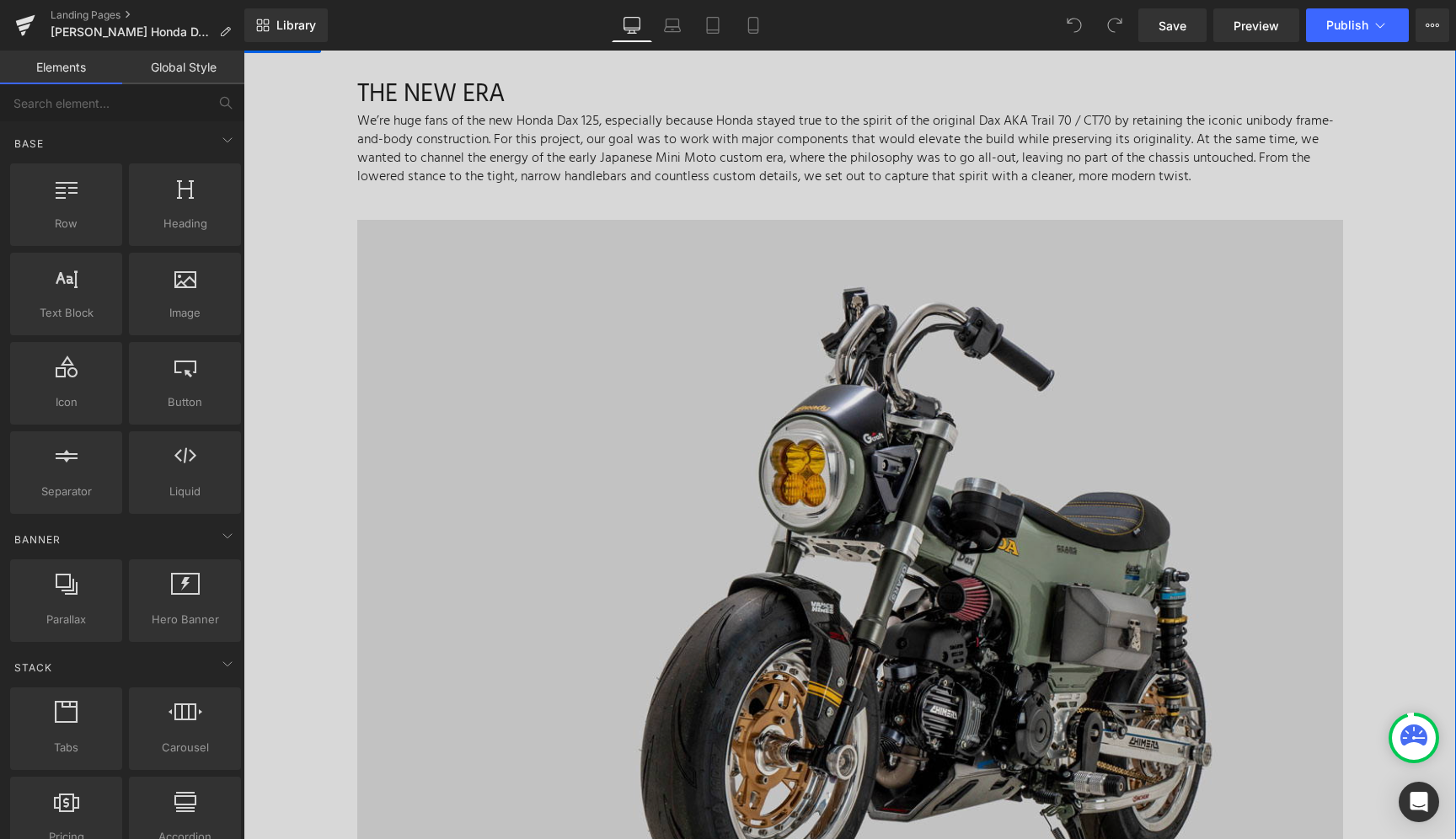
scroll to position [387, 0]
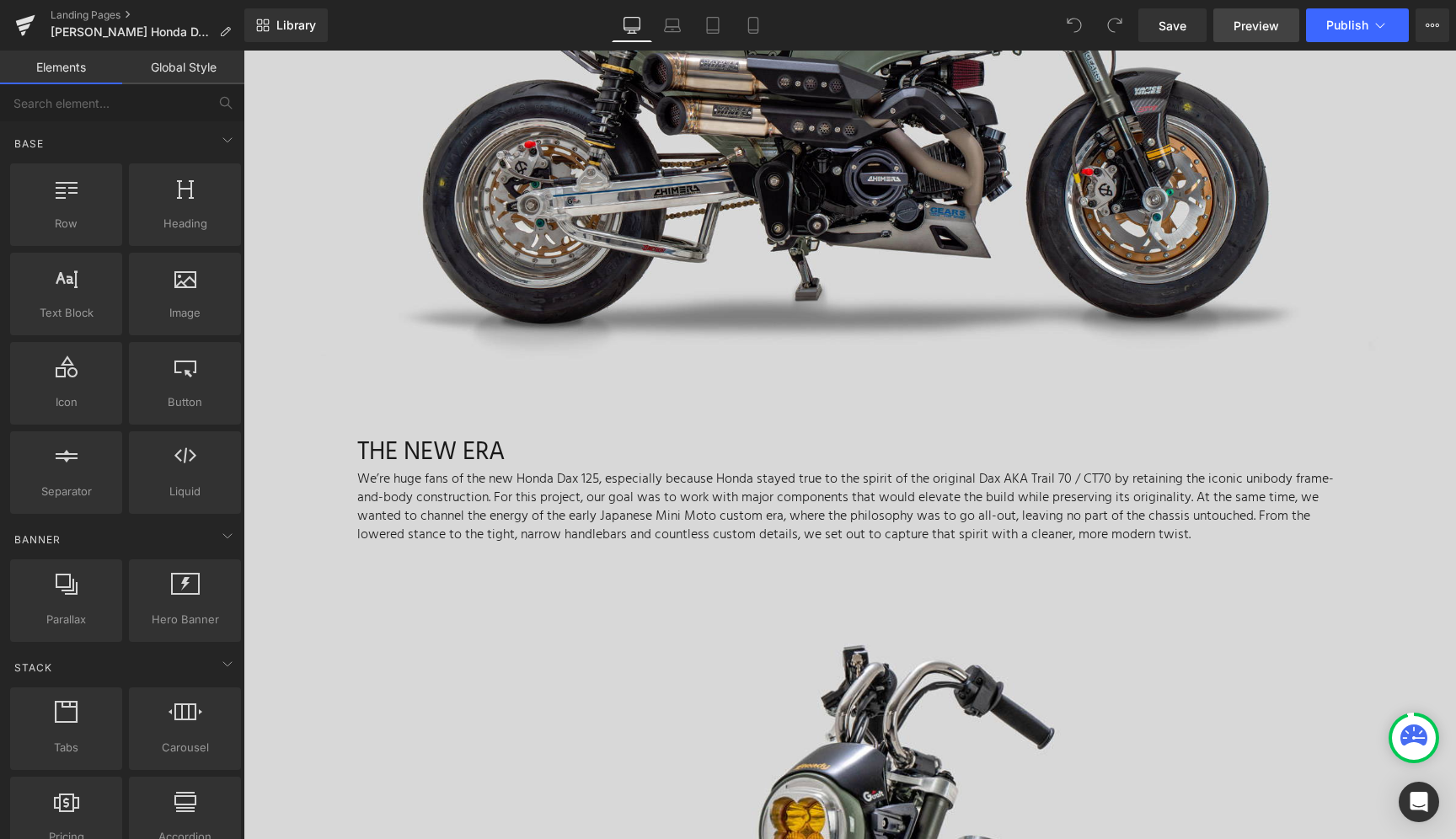
click at [1244, 31] on span "Preview" at bounding box center [1256, 26] width 46 height 18
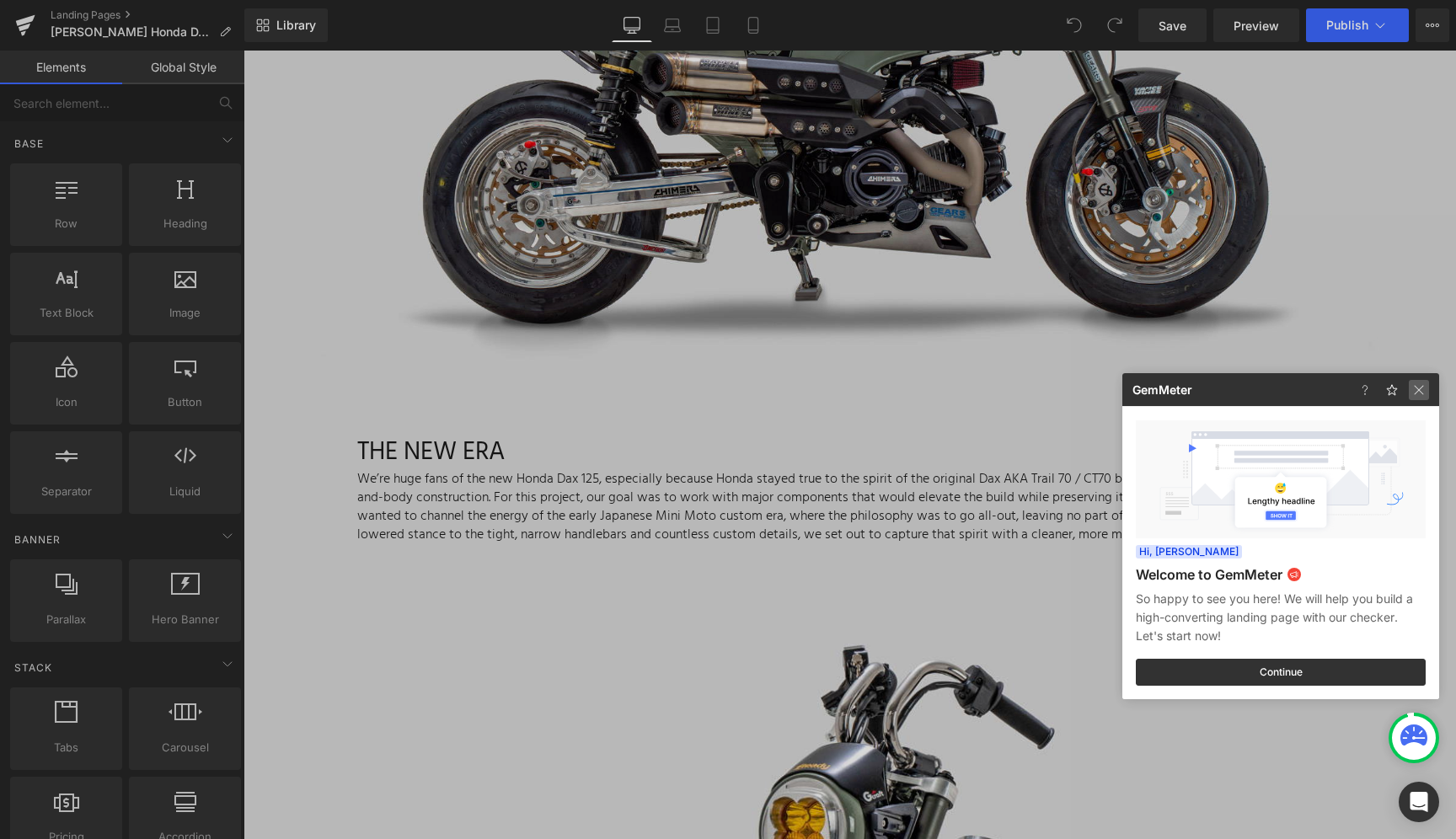
click at [1419, 390] on img at bounding box center [1418, 390] width 20 height 20
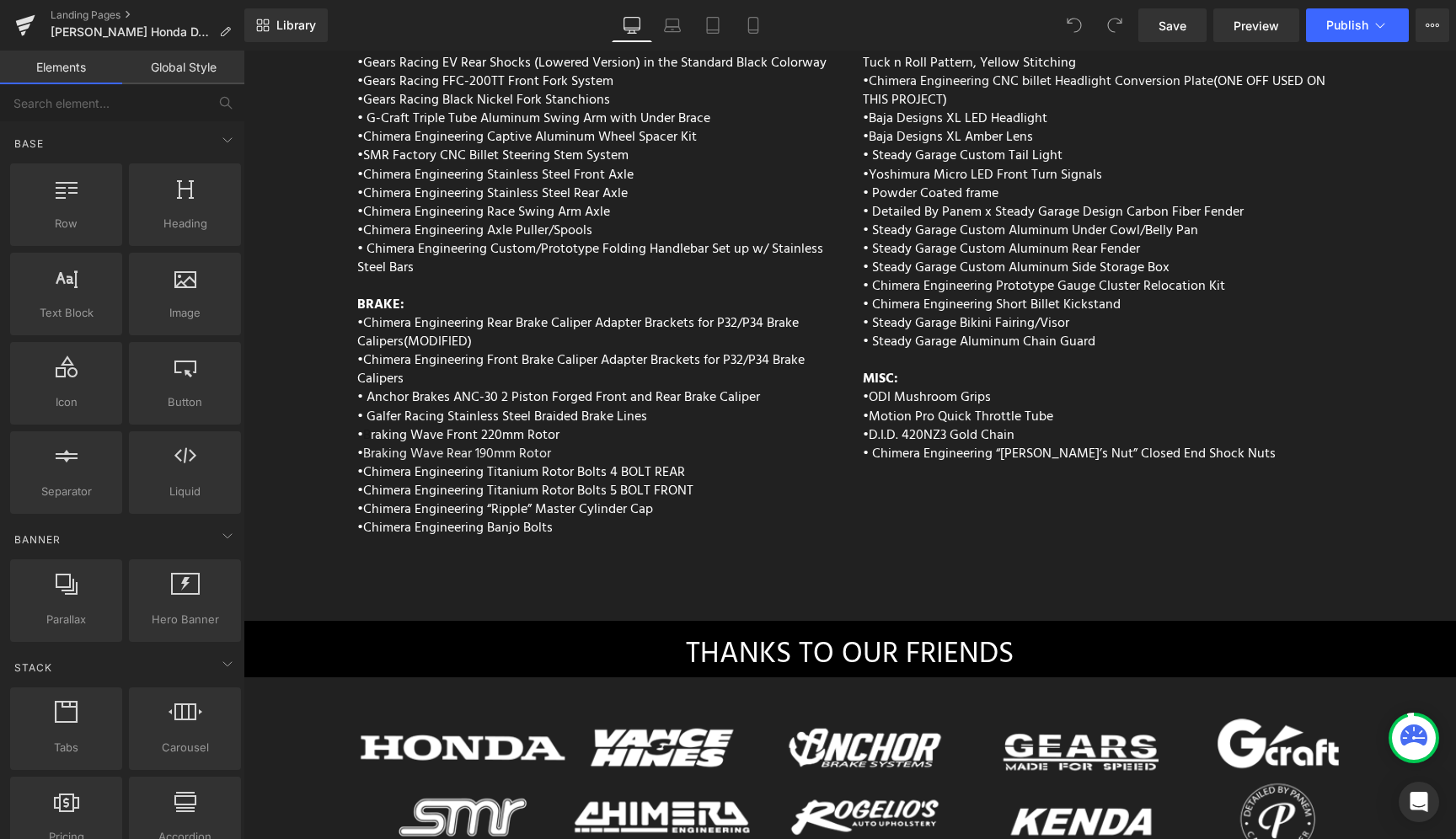
scroll to position [6696, 0]
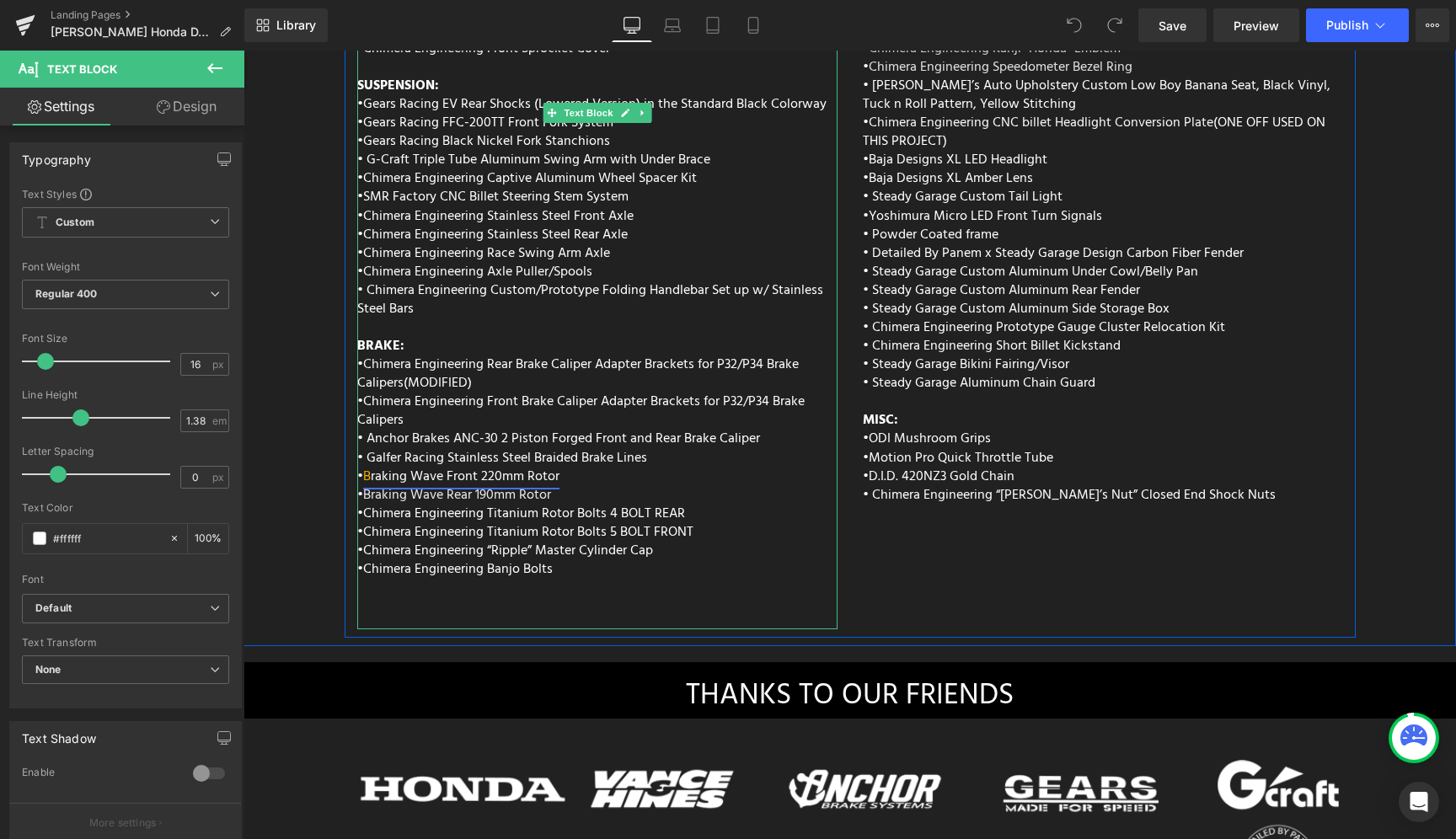
click at [381, 466] on span "raking Wave Front 220mm Rotor" at bounding box center [465, 477] width 189 height 22
click at [621, 110] on icon at bounding box center [625, 114] width 9 height 9
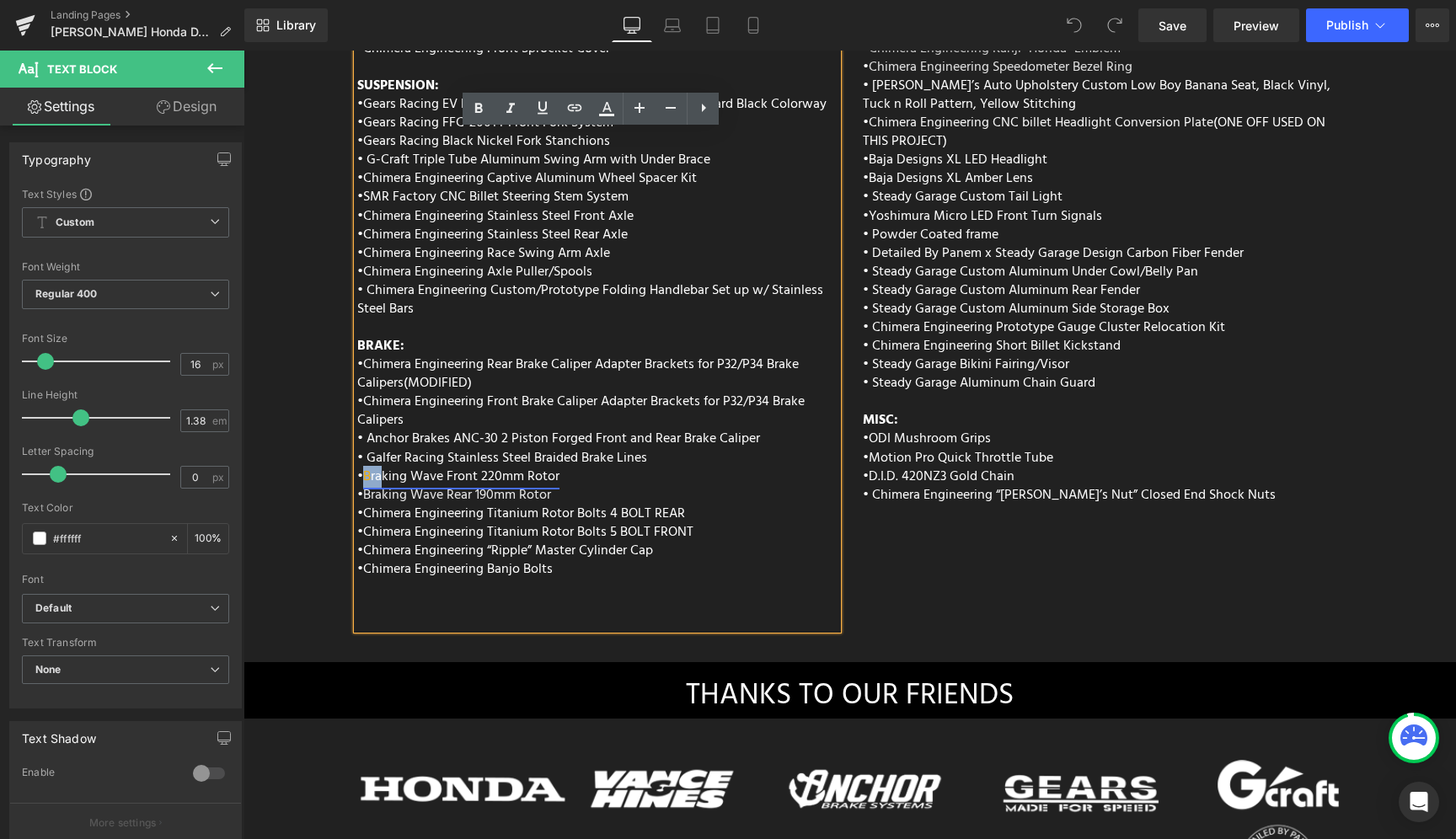
drag, startPoint x: 363, startPoint y: 429, endPoint x: 379, endPoint y: 427, distance: 16.1
click at [379, 466] on link "B raking Wave Front 220mm Rotor" at bounding box center [461, 477] width 196 height 22
click at [605, 112] on icon at bounding box center [607, 109] width 20 height 20
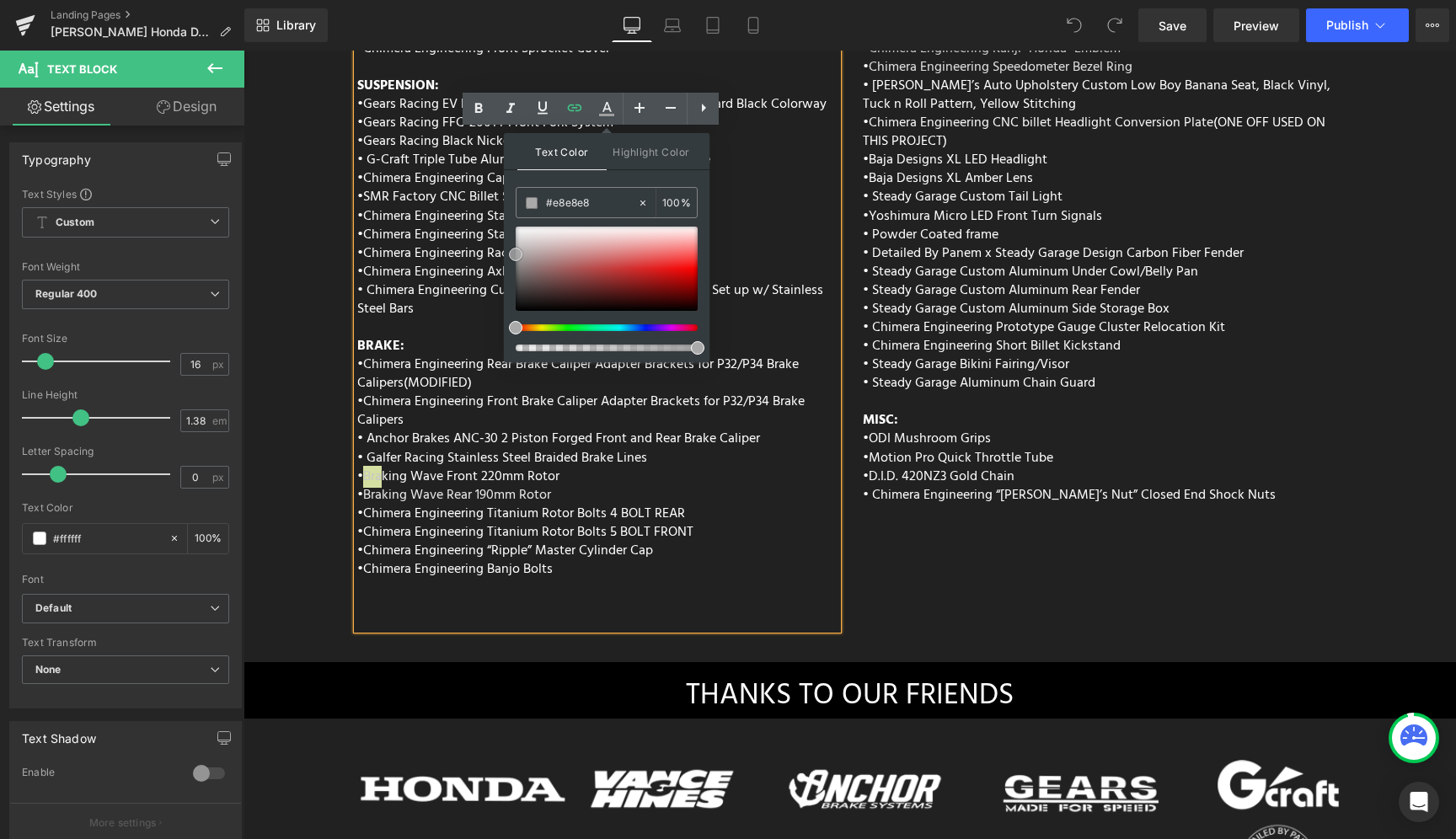
type input "#efefef"
drag, startPoint x: 785, startPoint y: 297, endPoint x: 500, endPoint y: 217, distance: 296.0
click at [760, 435] on div "• Chimera Engineering Front Brake Caliper Adapter Brackets for P32/P34 Brake Ca…" at bounding box center [597, 458] width 480 height 131
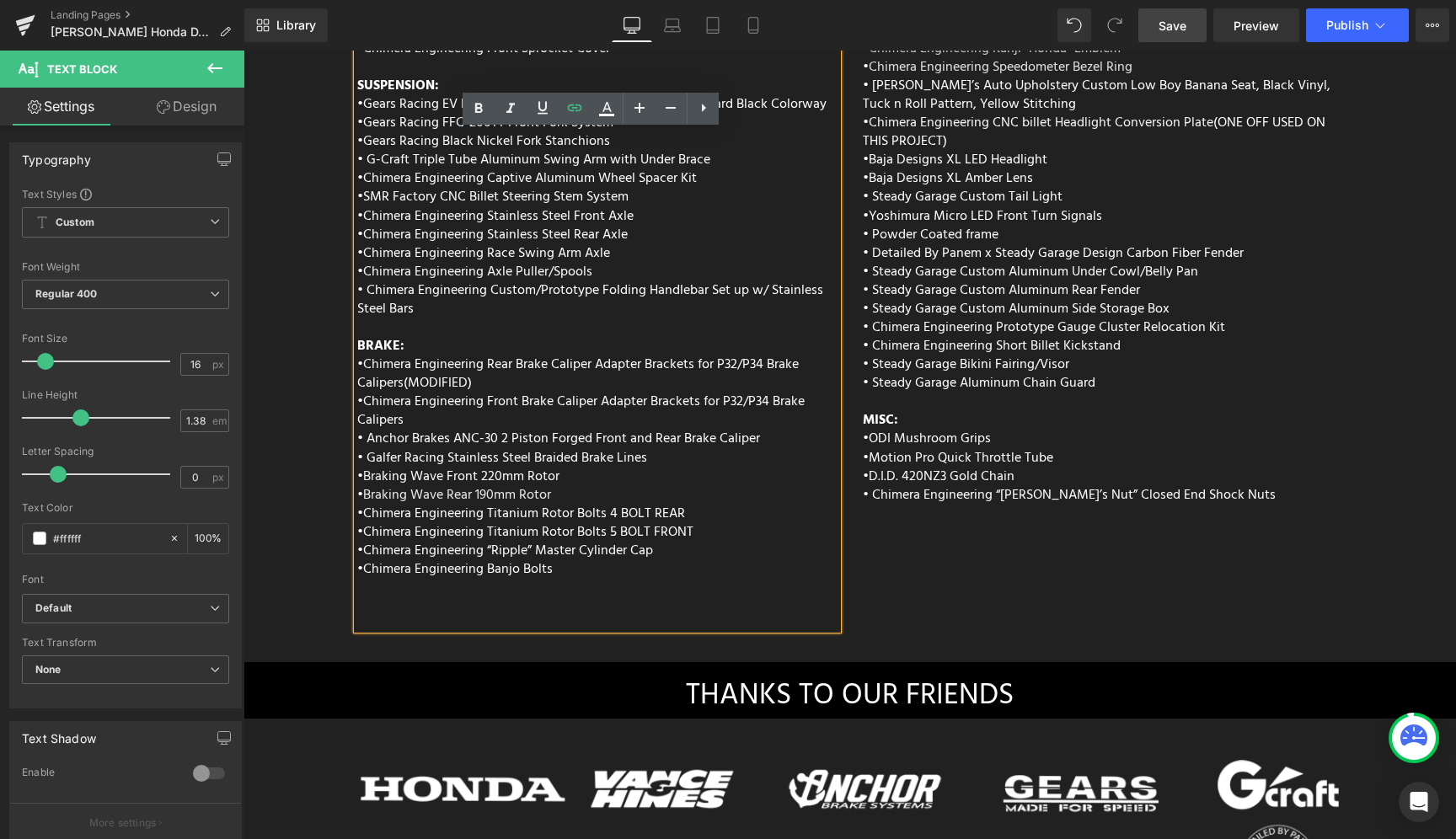
click at [1163, 22] on span "Save" at bounding box center [1172, 26] width 28 height 18
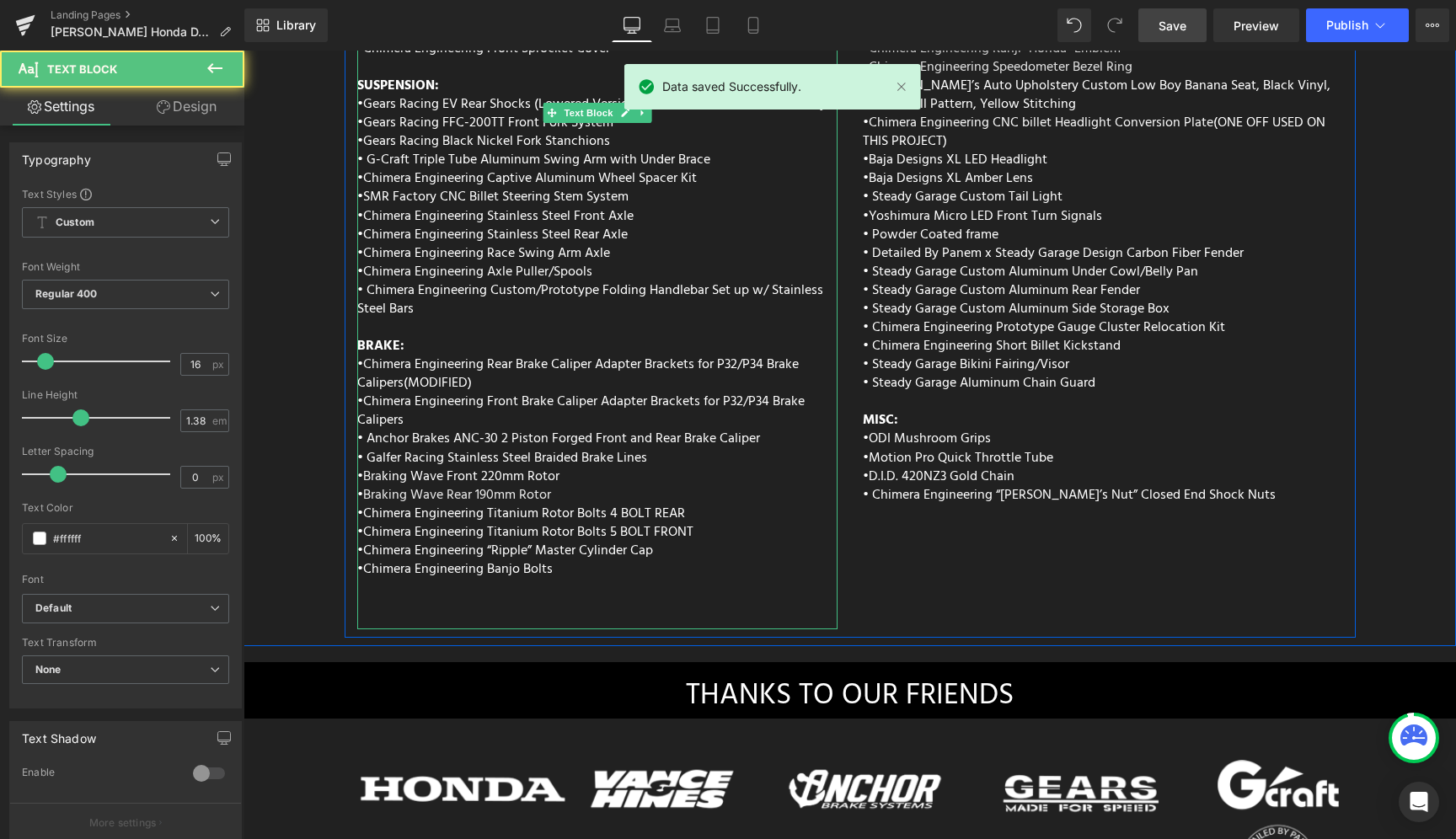
click at [577, 428] on div "• Chimera Engineering Front Brake Caliper Adapter Brackets for P32/P34 Brake Ca…" at bounding box center [597, 458] width 480 height 131
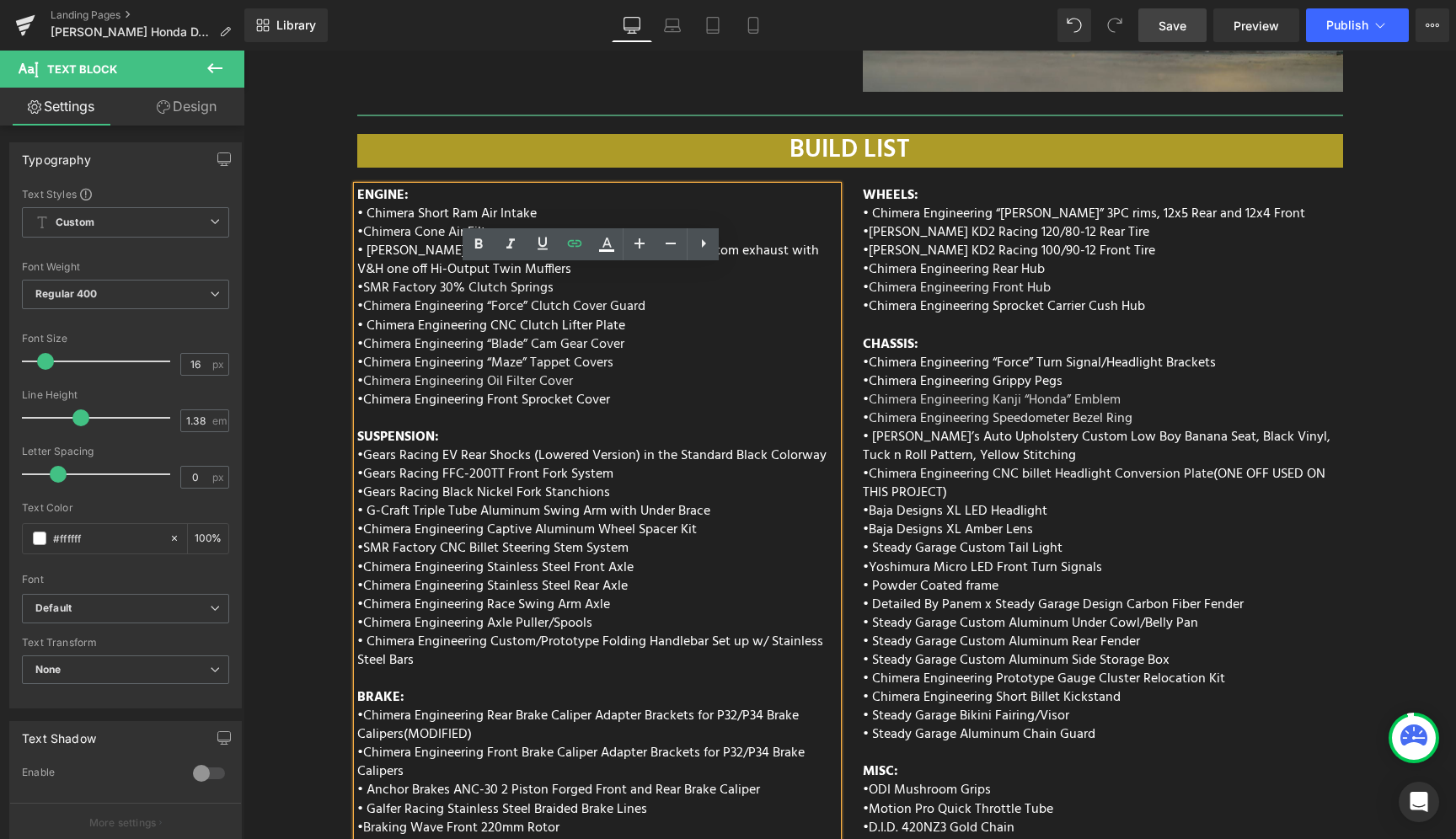
scroll to position [6217, 0]
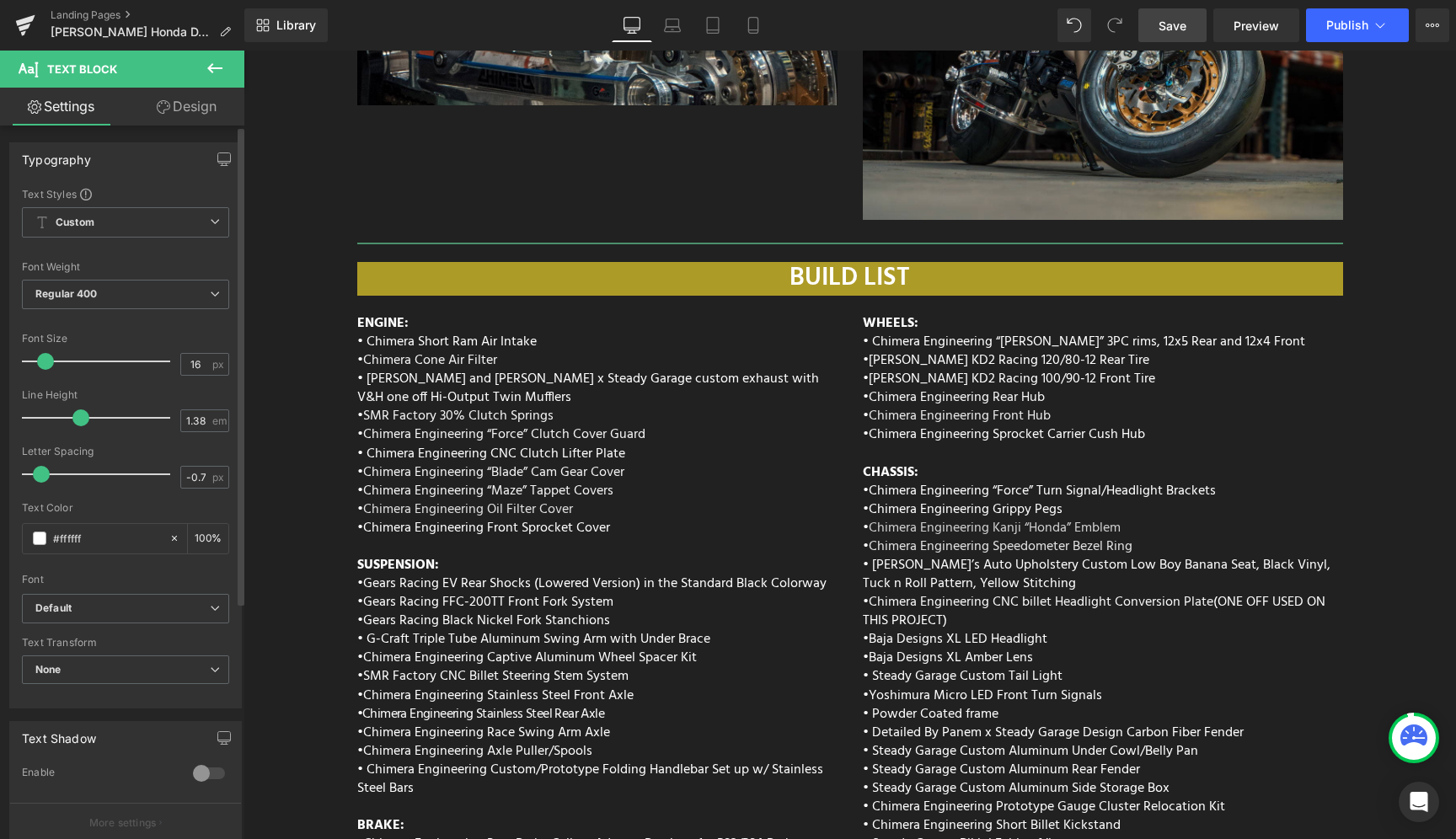
type input "-0.8"
drag, startPoint x: 60, startPoint y: 474, endPoint x: 39, endPoint y: 478, distance: 21.4
click at [39, 478] on span at bounding box center [36, 474] width 17 height 17
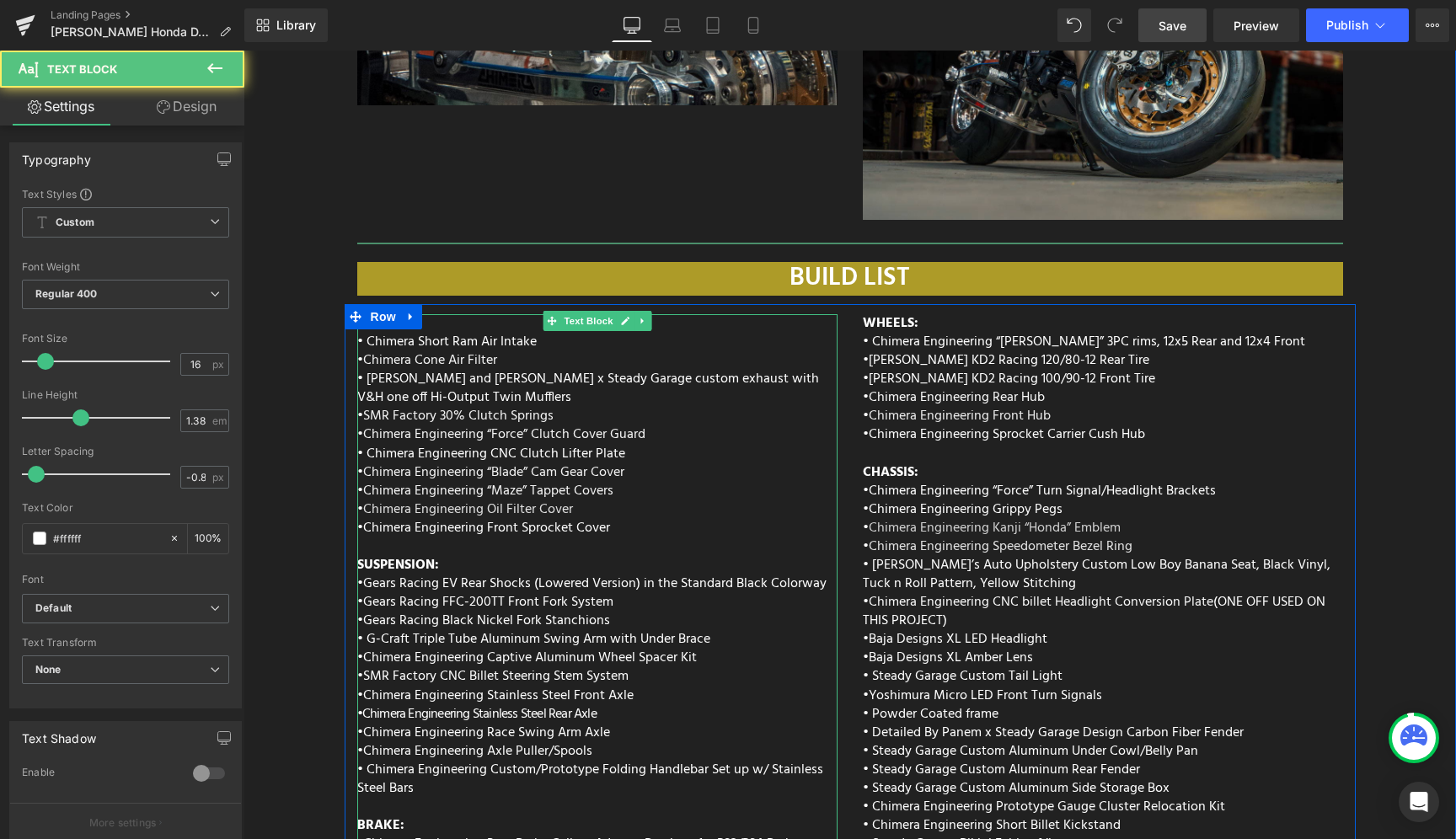
click at [500, 501] on div "ENGINE: • Chimera Short Ram Air Intake • Chimera Cone Air Filter • Vance and Hi…" at bounding box center [597, 701] width 480 height 776
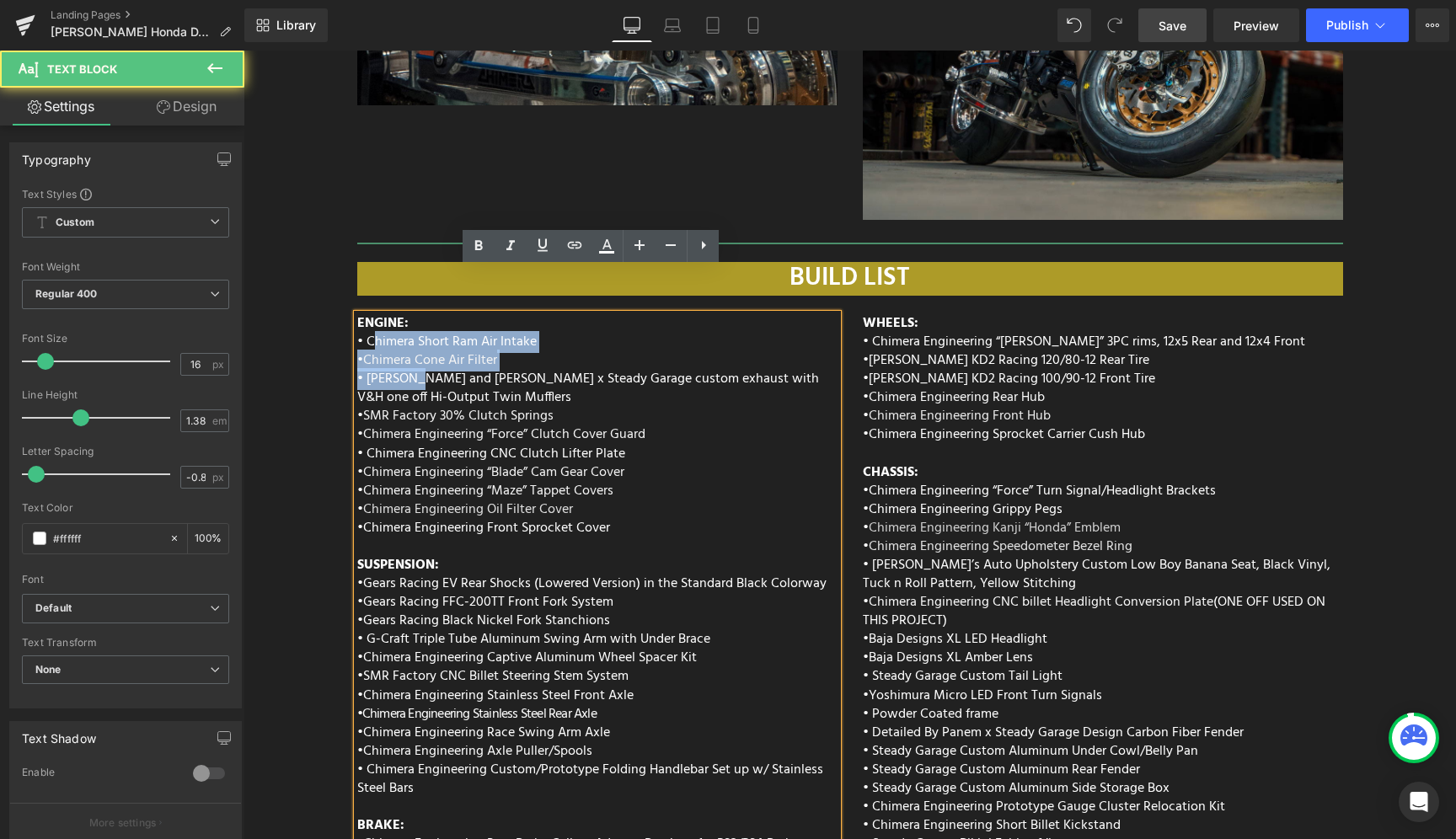
drag, startPoint x: 364, startPoint y: 296, endPoint x: 416, endPoint y: 328, distance: 61.1
click at [416, 328] on div "ENGINE: • Chimera Short Ram Air Intake • Chimera Cone Air Filter • Vance and Hi…" at bounding box center [597, 701] width 480 height 776
click at [382, 331] on span "• Chimera Short Ram Air Intake" at bounding box center [446, 342] width 179 height 22
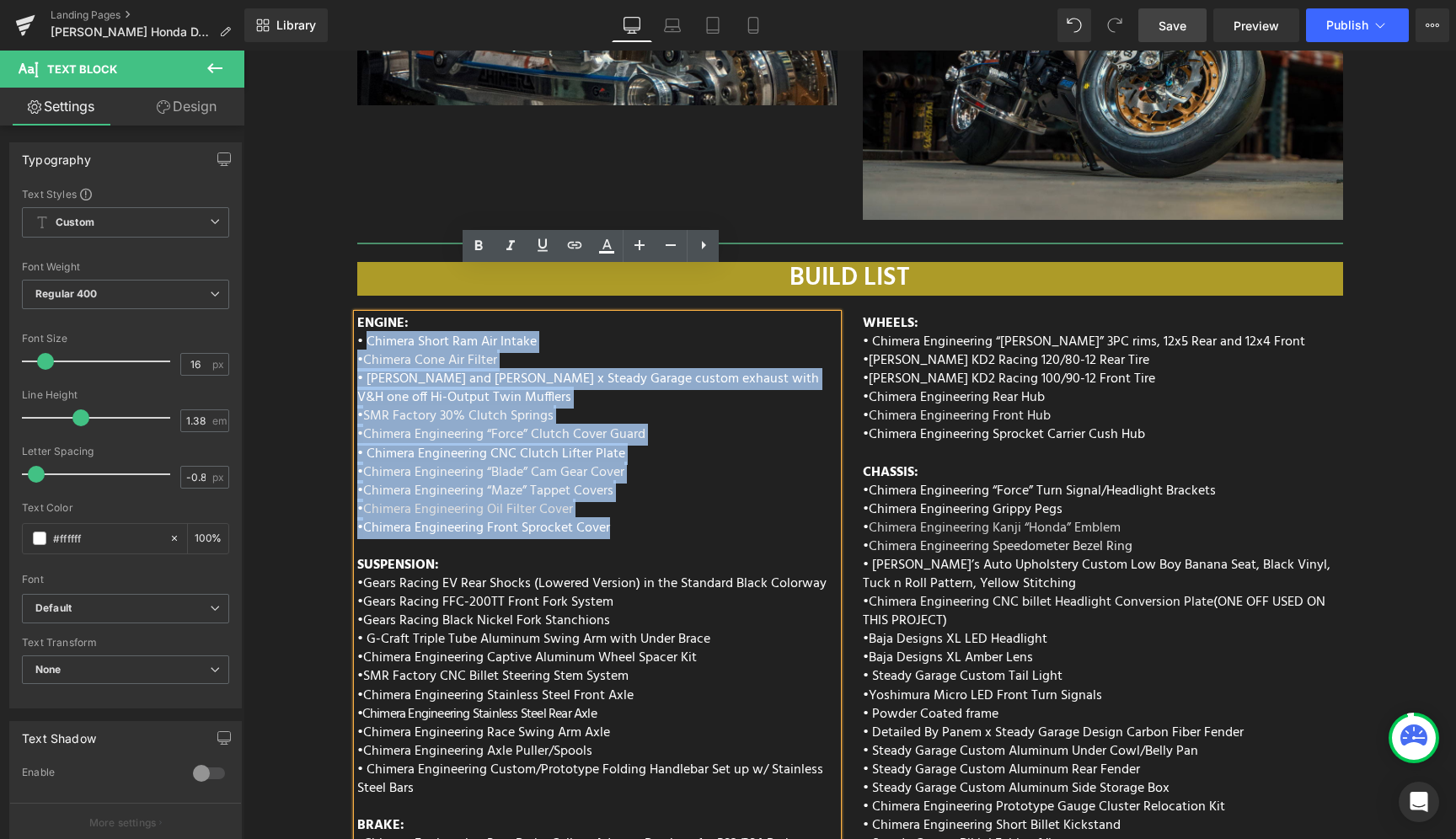
drag, startPoint x: 361, startPoint y: 298, endPoint x: 642, endPoint y: 483, distance: 336.4
click at [642, 483] on div "ENGINE: • Chimera Short Ram Air Intake • Chimera Cone Air Filter • Vance and Hi…" at bounding box center [597, 701] width 480 height 776
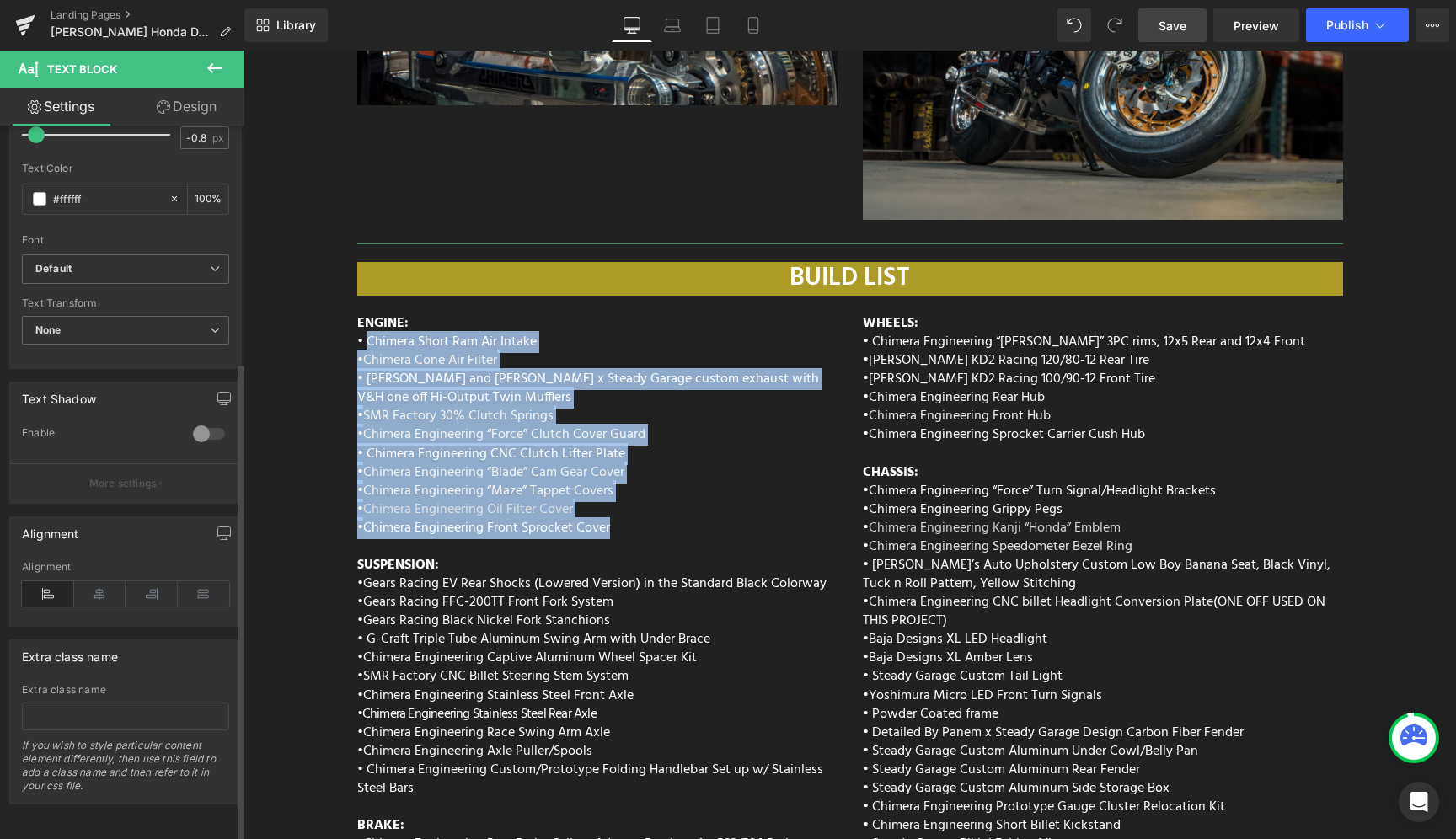
scroll to position [0, 0]
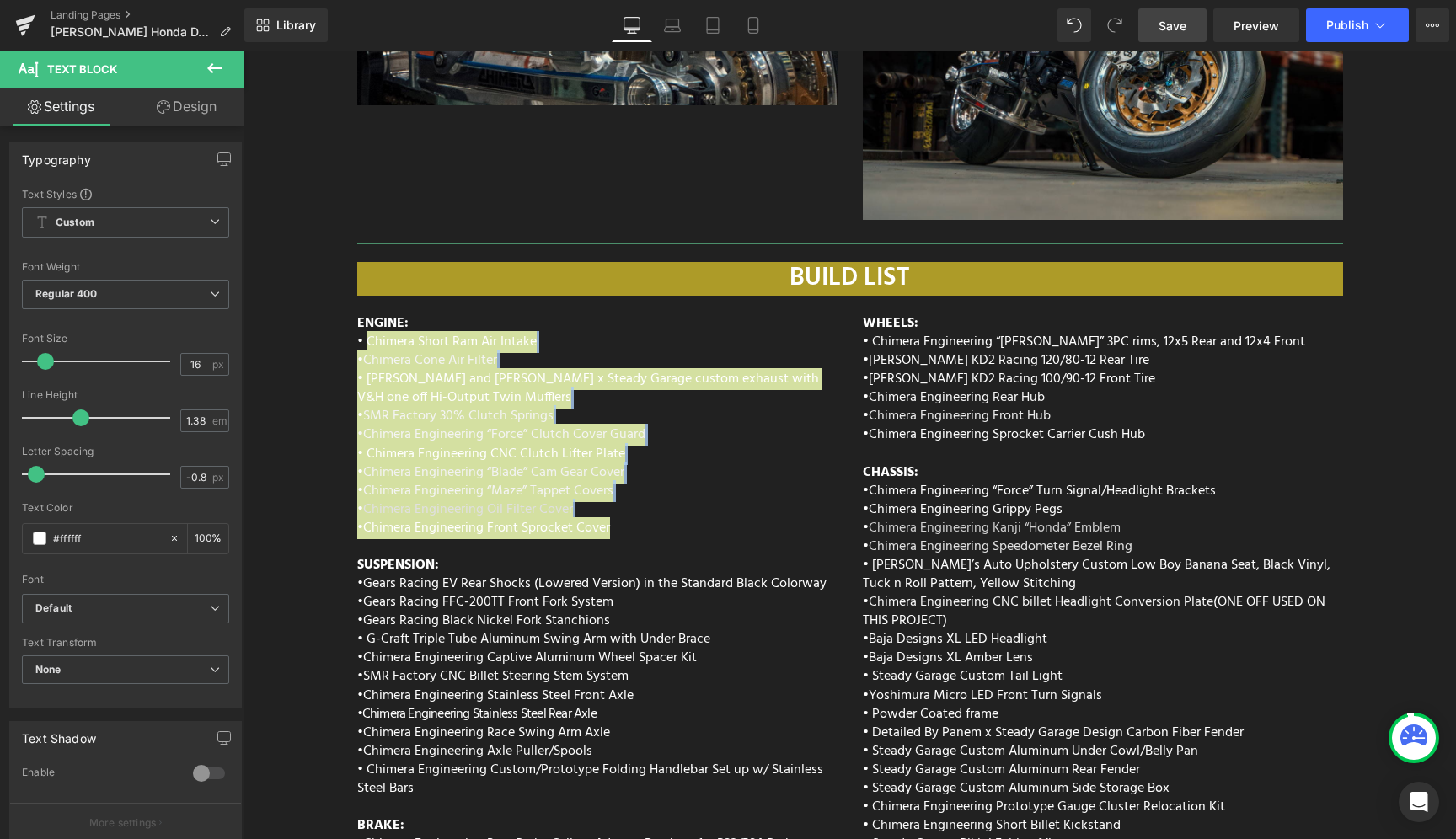
click at [184, 113] on link "Design" at bounding box center [186, 107] width 122 height 38
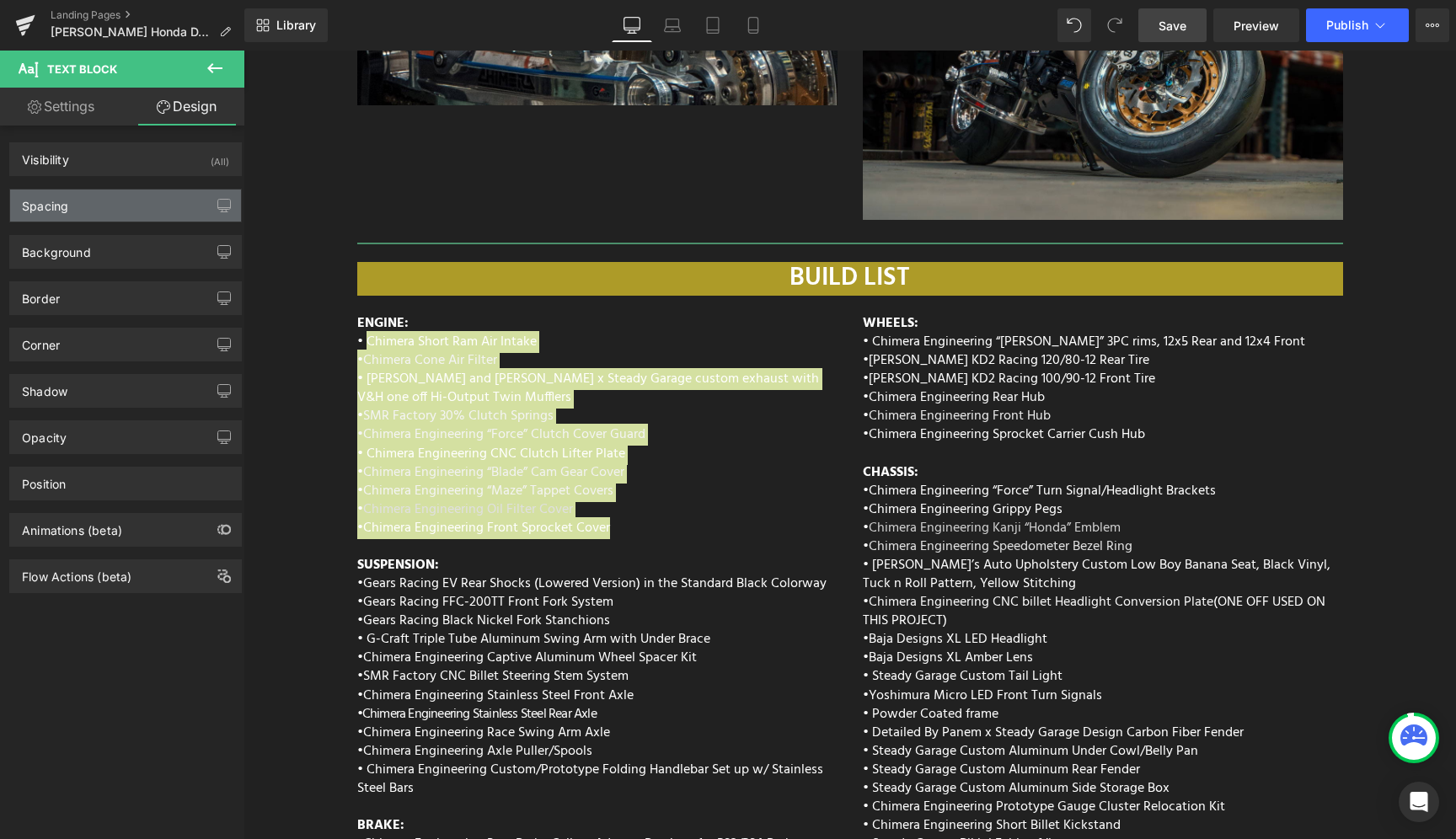
click at [95, 209] on div "Spacing" at bounding box center [125, 206] width 231 height 32
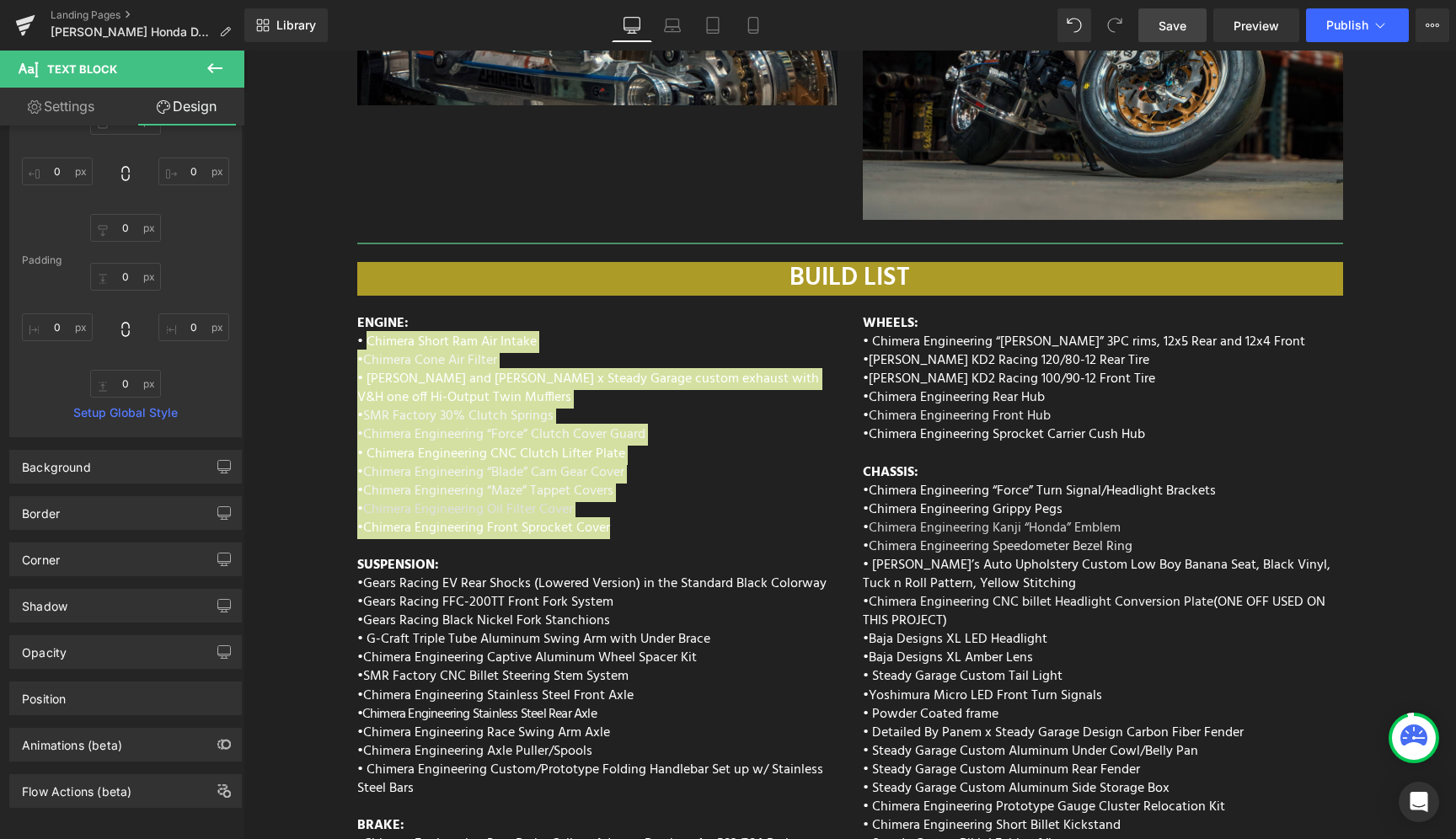
scroll to position [150, 0]
click at [219, 70] on icon at bounding box center [215, 68] width 20 height 20
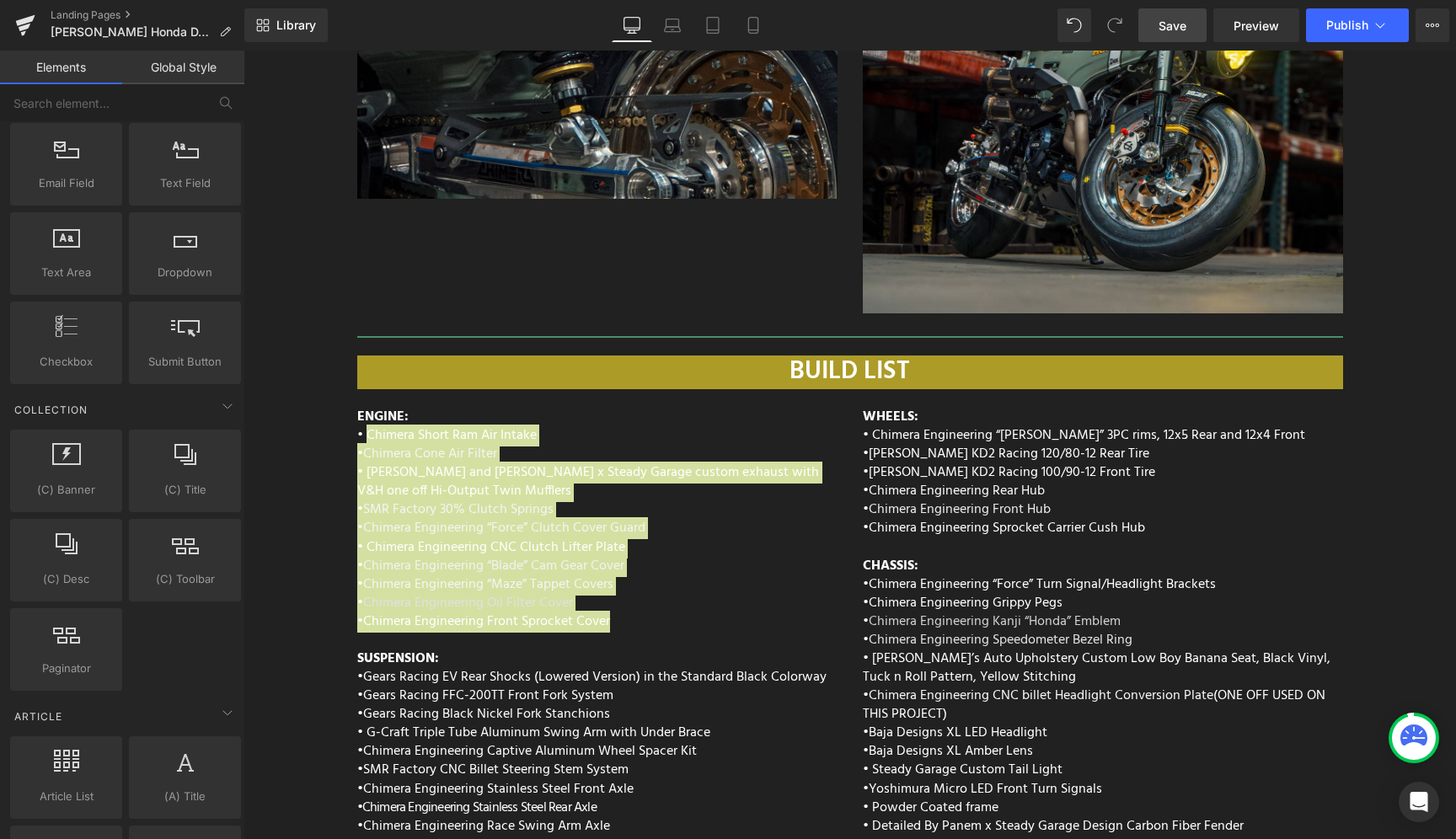
scroll to position [6122, 0]
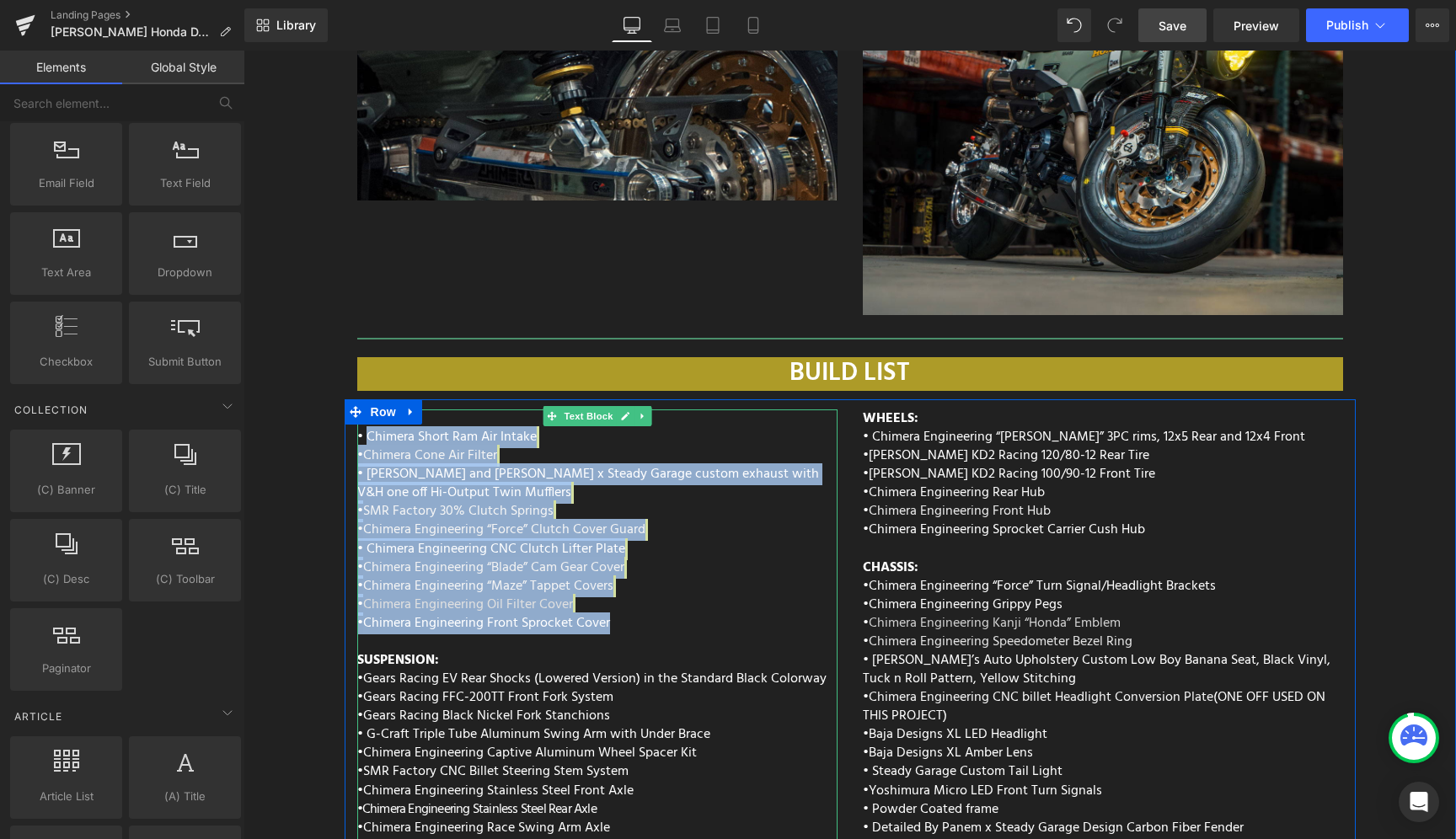
click at [456, 601] on div "ENGINE: • Chimera Short Ram Air Intake • Chimera Cone Air Filter • Vance and Hi…" at bounding box center [597, 797] width 480 height 776
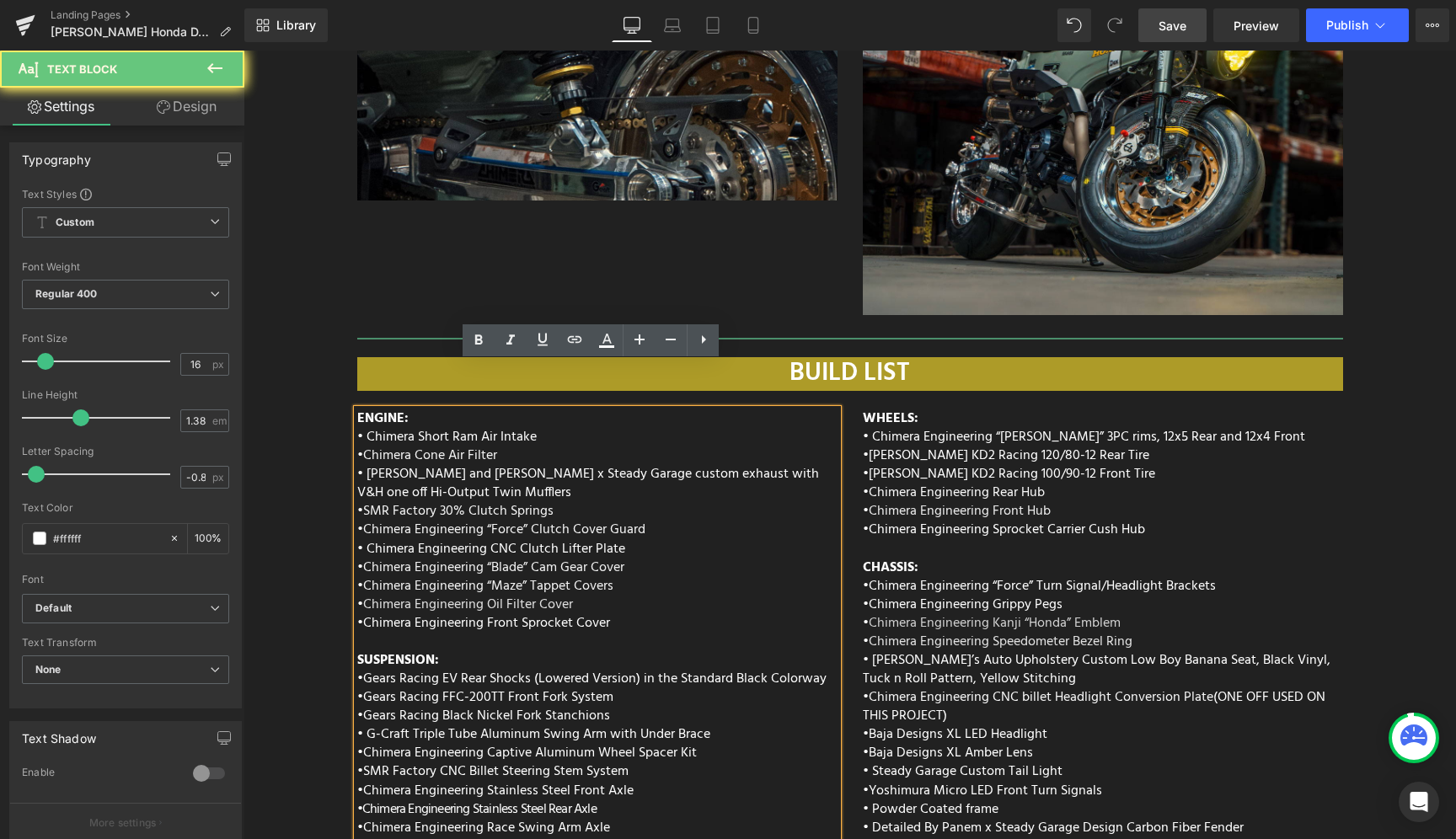
click at [524, 594] on link "Chimera Engineering Oil Filter Cover" at bounding box center [468, 605] width 210 height 22
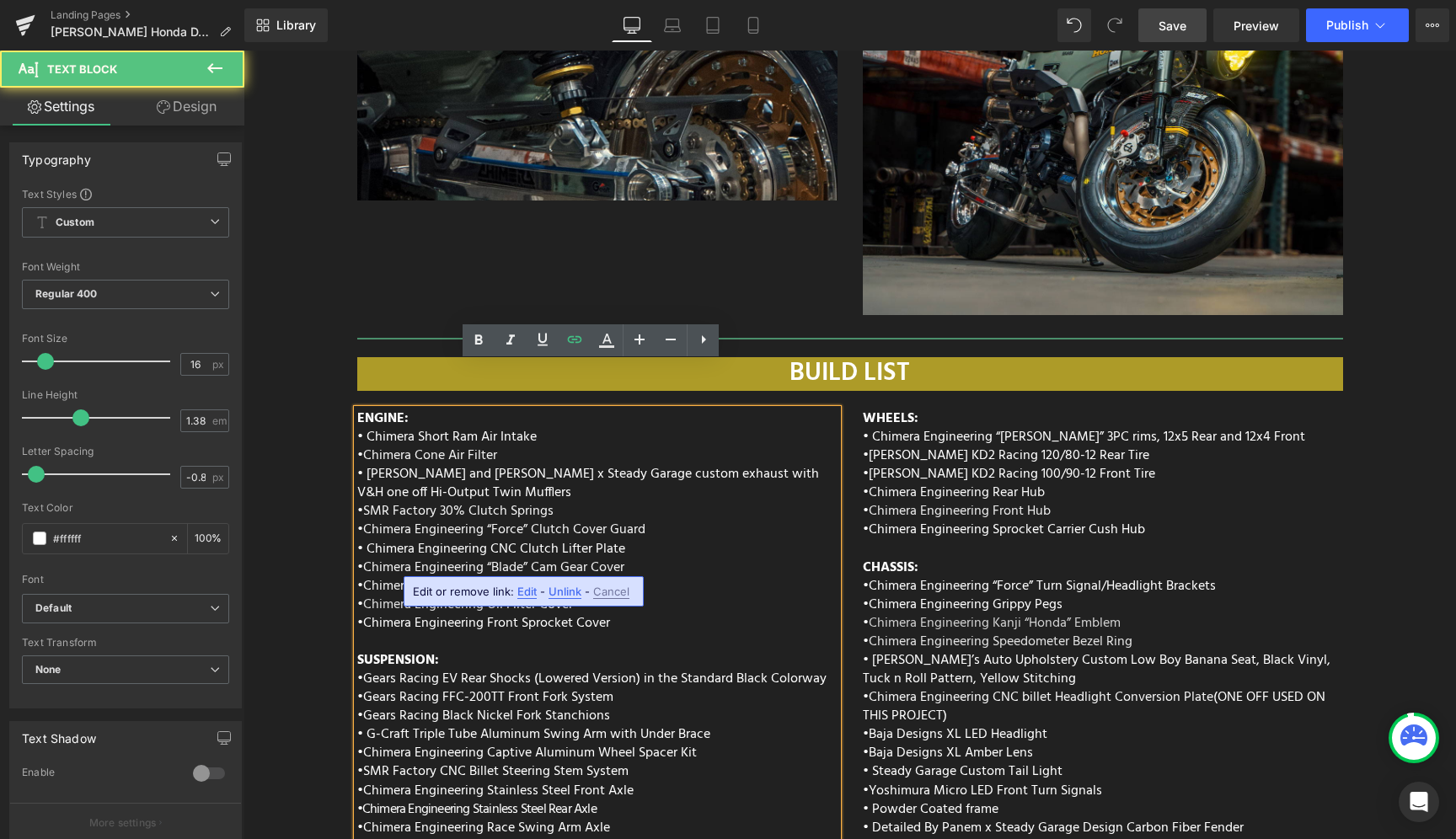
click at [610, 569] on div "ENGINE: • Chimera Short Ram Air Intake • Chimera Cone Air Filter • Vance and Hi…" at bounding box center [597, 797] width 480 height 776
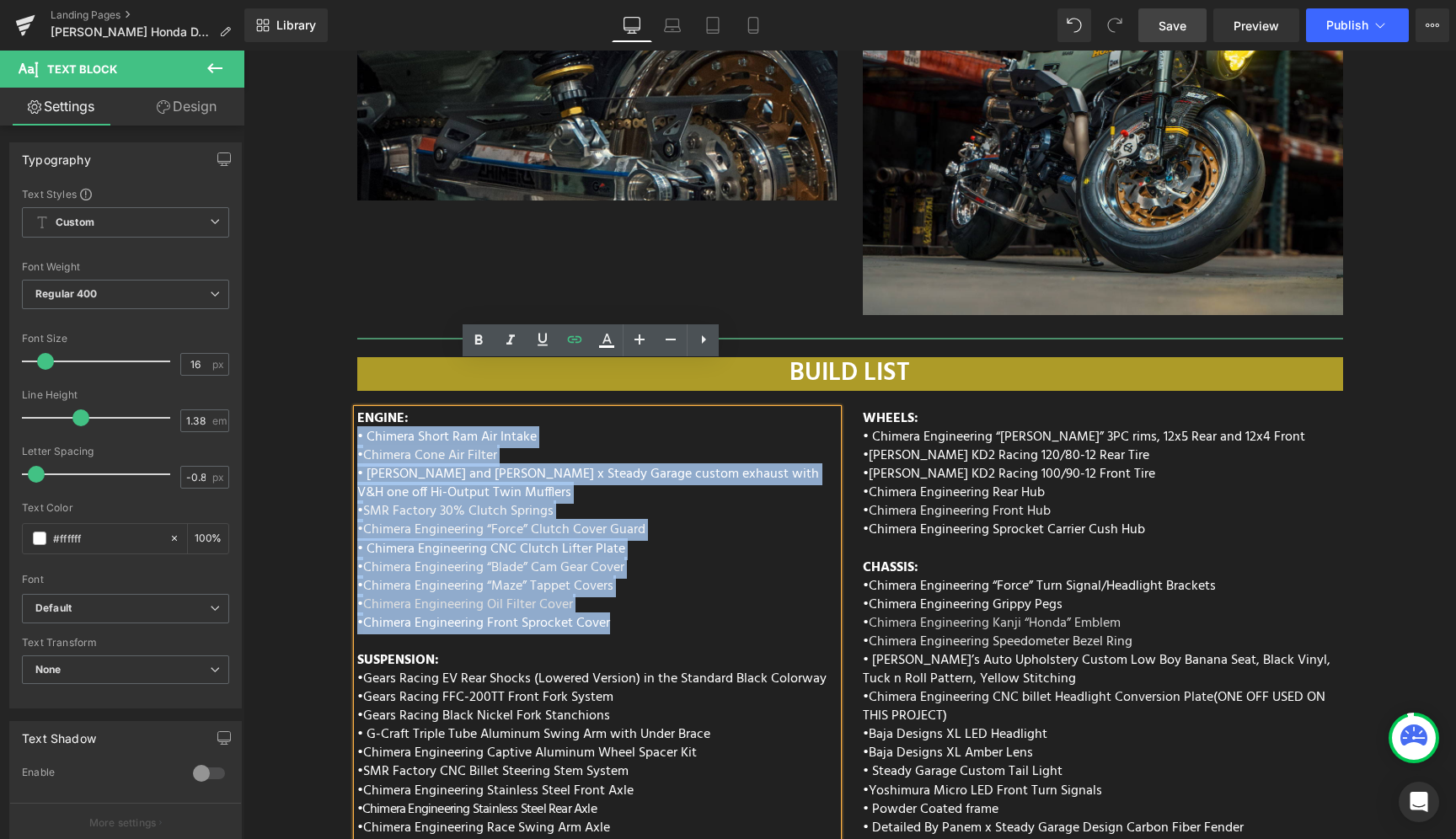
drag, startPoint x: 566, startPoint y: 569, endPoint x: 340, endPoint y: 386, distance: 290.8
click at [344, 410] on div "ENGINE: • Chimera Short Ram Air Intake • Chimera Cone Air Filter • Vance and Hi…" at bounding box center [597, 797] width 506 height 776
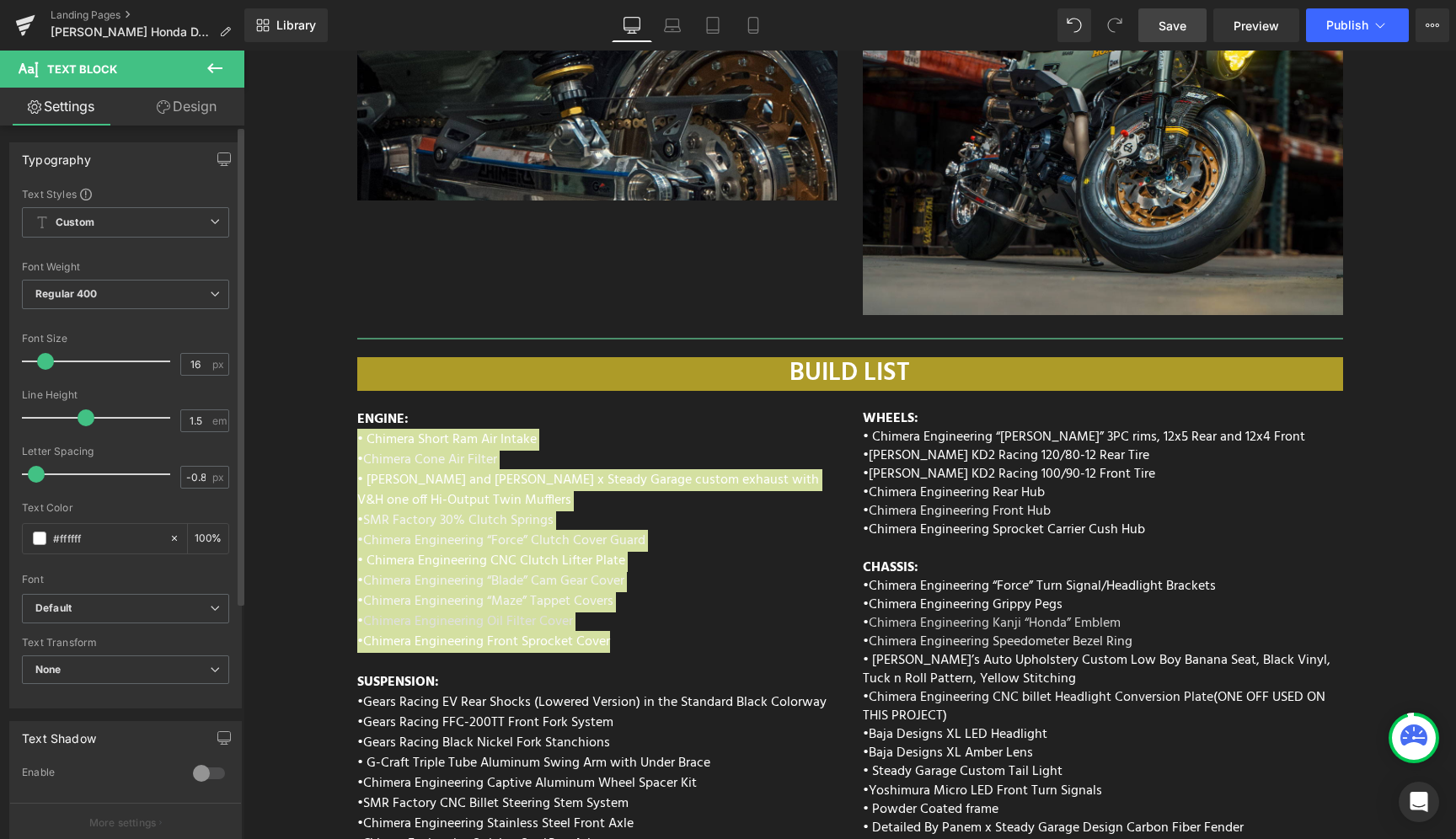
type input "1.6"
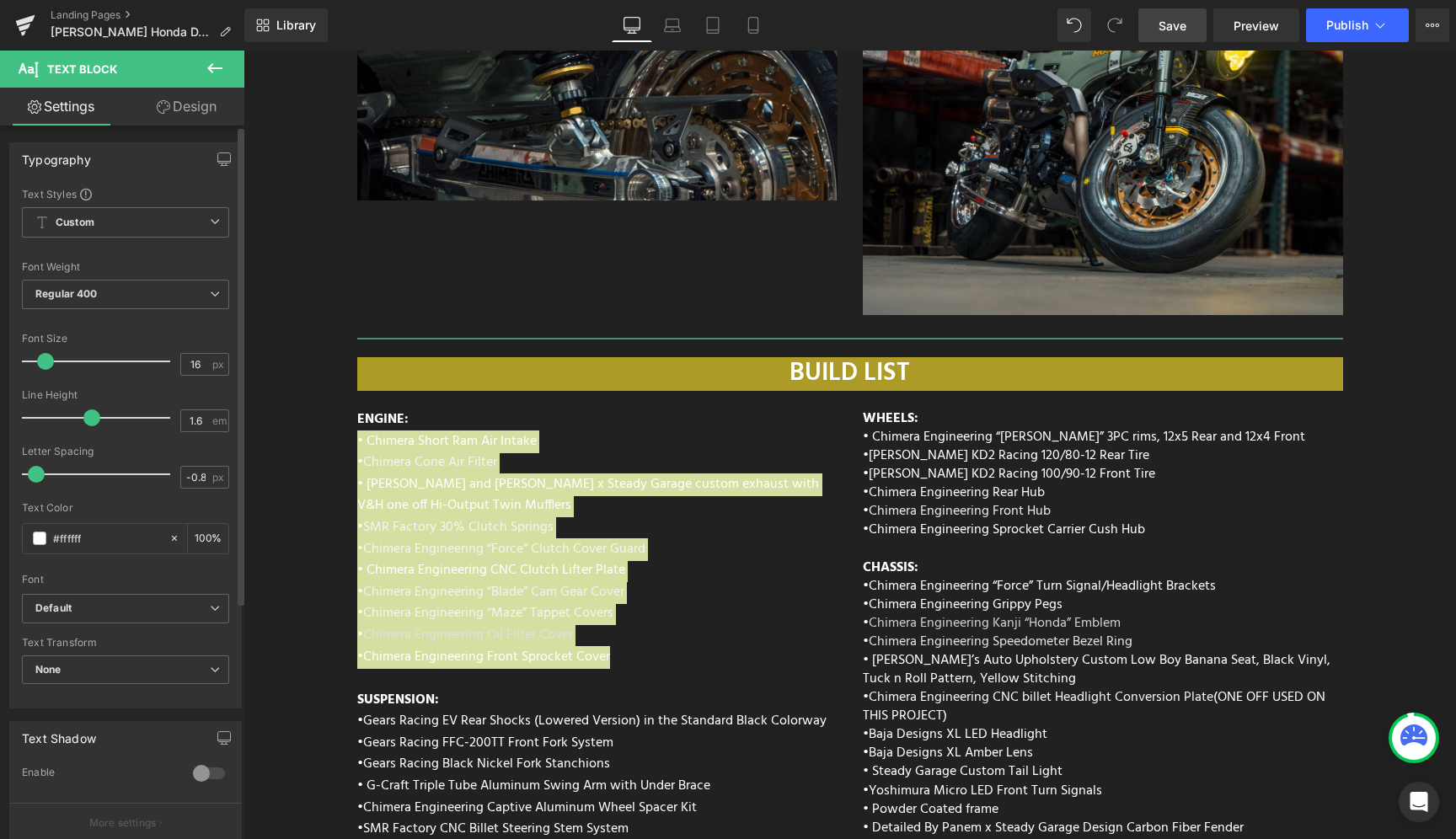
drag, startPoint x: 82, startPoint y: 420, endPoint x: 92, endPoint y: 420, distance: 10.0
click at [92, 420] on span at bounding box center [91, 418] width 17 height 17
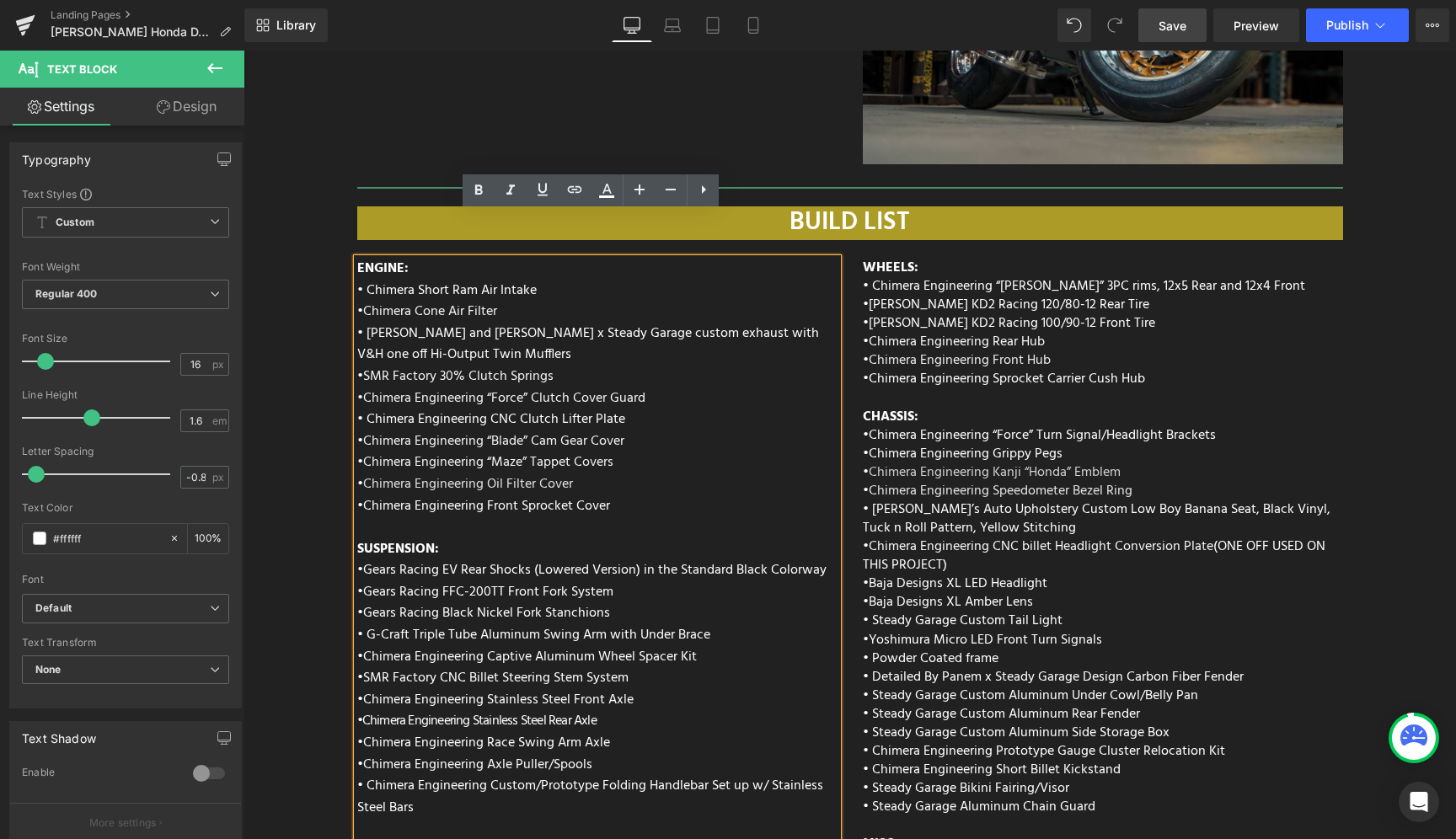
scroll to position [6342, 0]
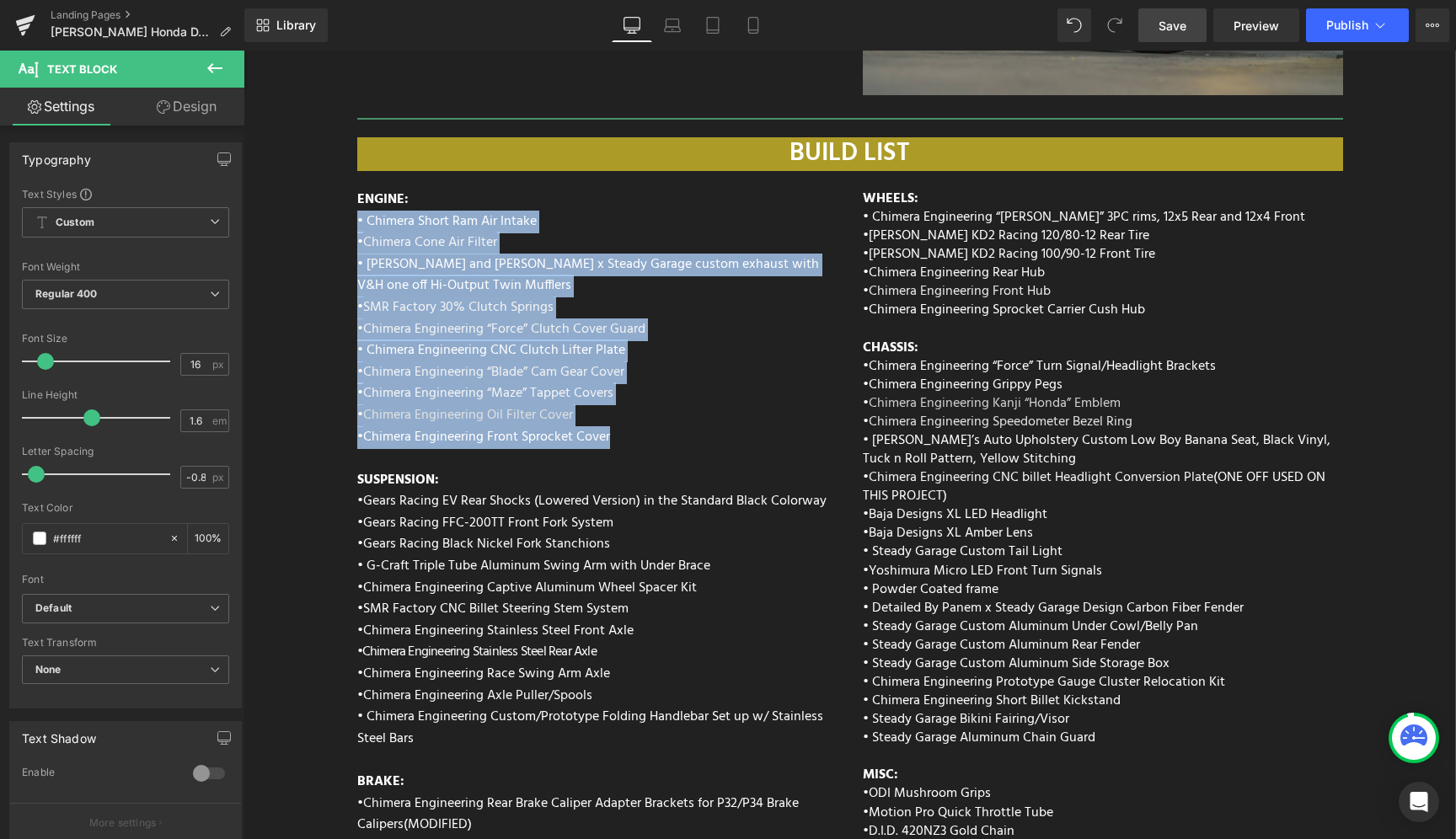
drag, startPoint x: 630, startPoint y: 390, endPoint x: 334, endPoint y: 183, distance: 361.2
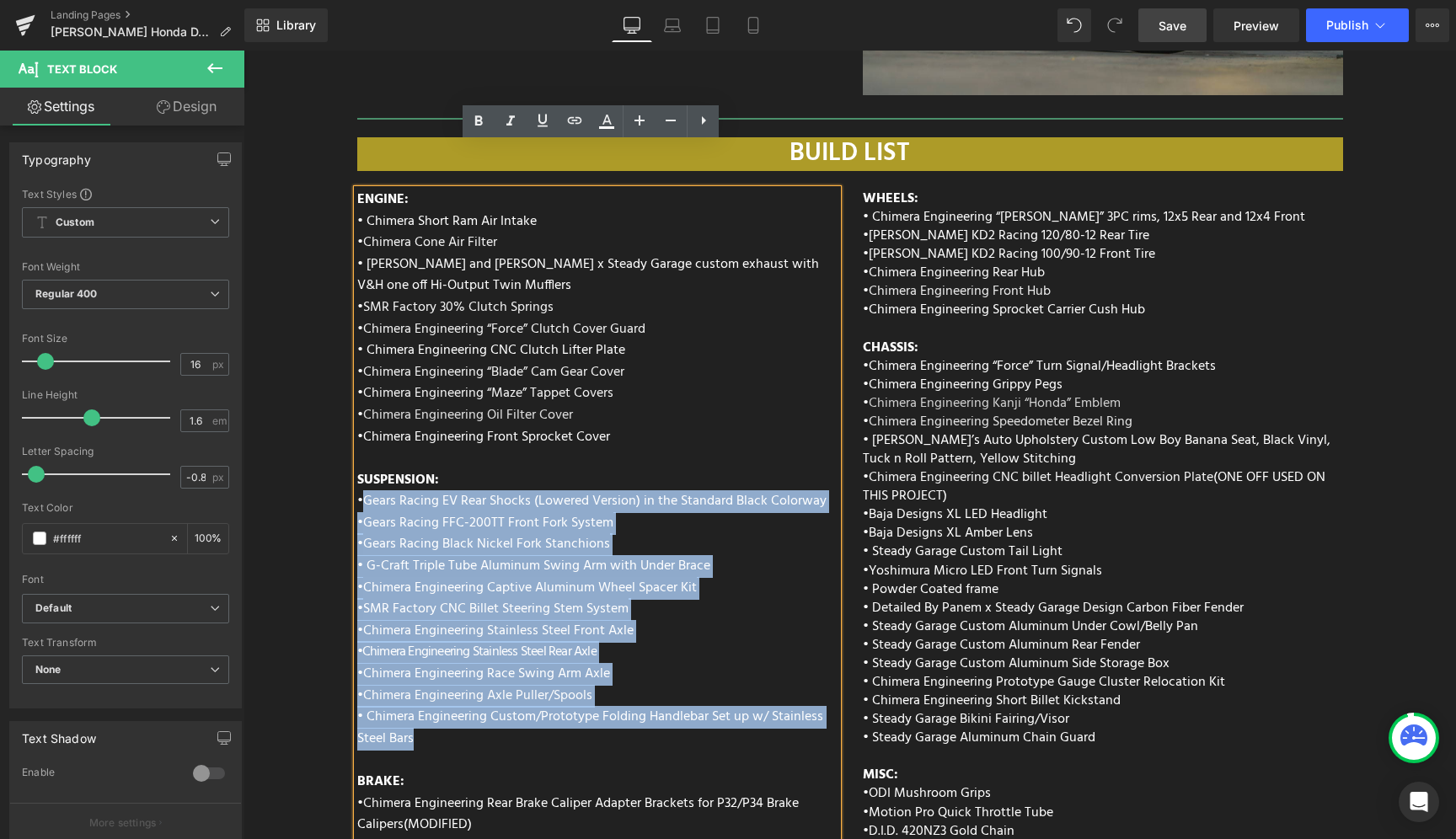
drag, startPoint x: 360, startPoint y: 455, endPoint x: 752, endPoint y: 699, distance: 461.7
click at [752, 699] on div "ENGINE: • Chimera Short Ram Air Intake • Chimera Cone Air Filter • Vance and Hi…" at bounding box center [597, 638] width 480 height 896
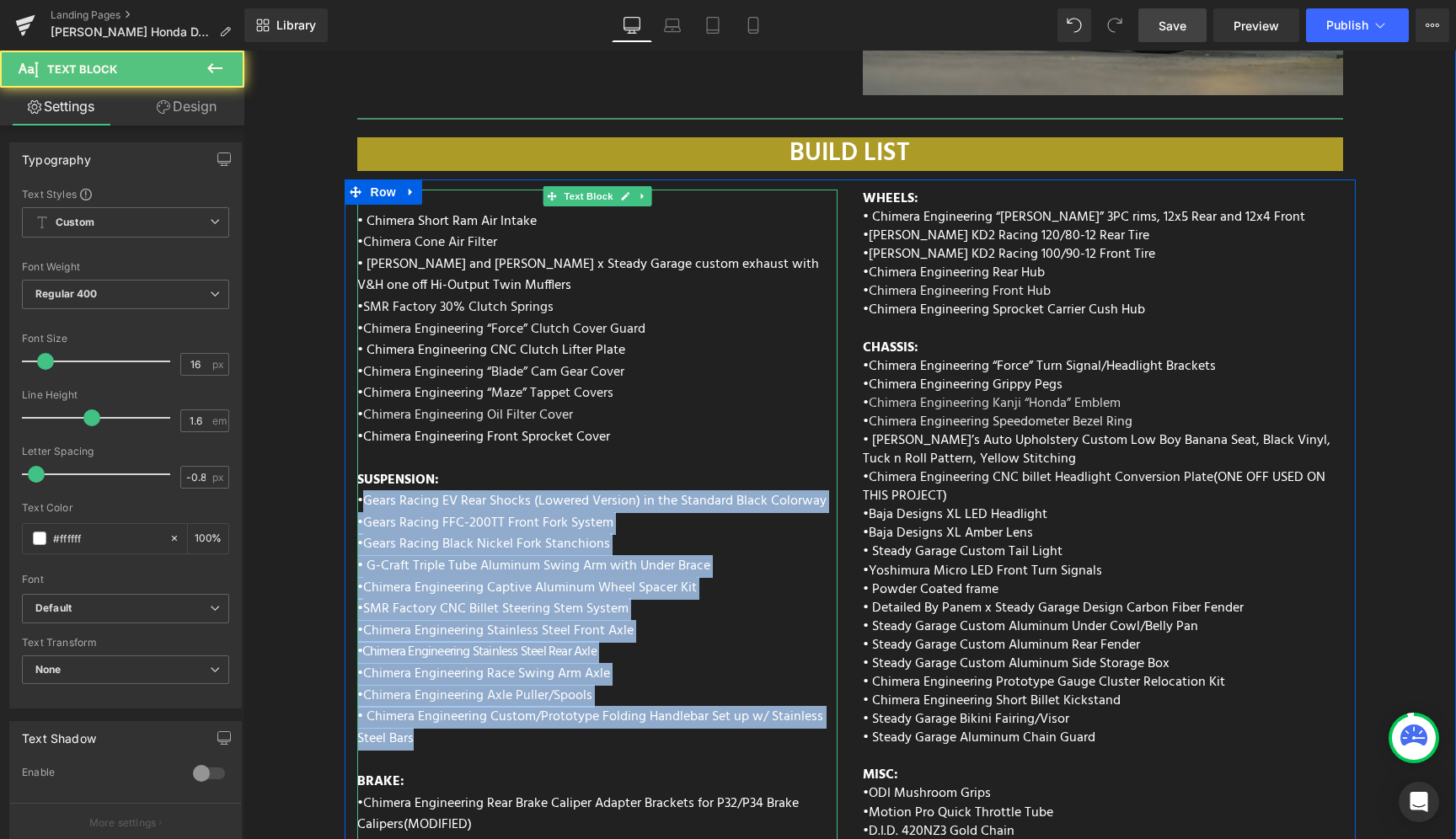
click at [718, 581] on div "ENGINE: • Chimera Short Ram Air Intake • Chimera Cone Air Filter • Vance and Hi…" at bounding box center [597, 638] width 480 height 896
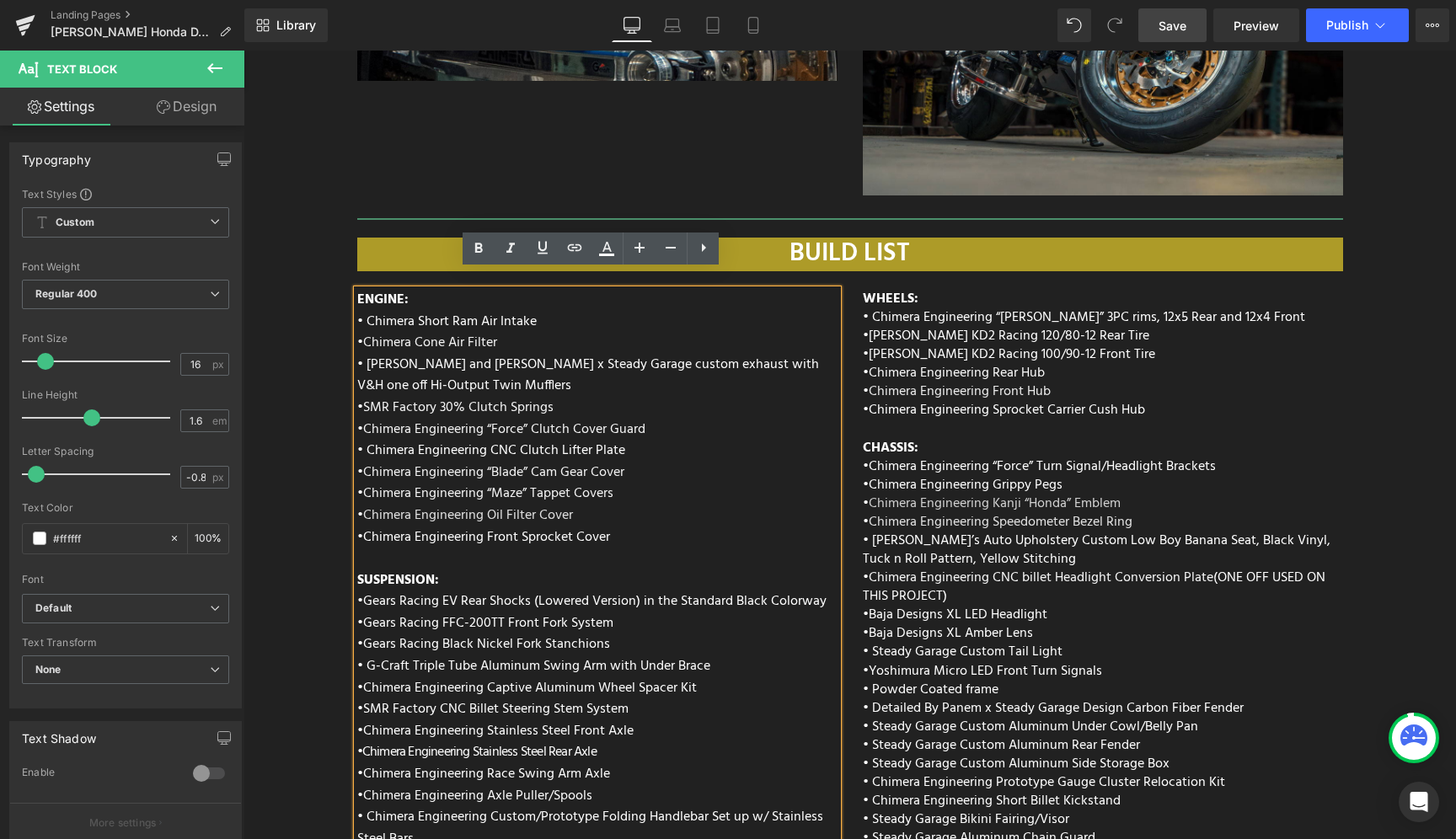
scroll to position [6245, 0]
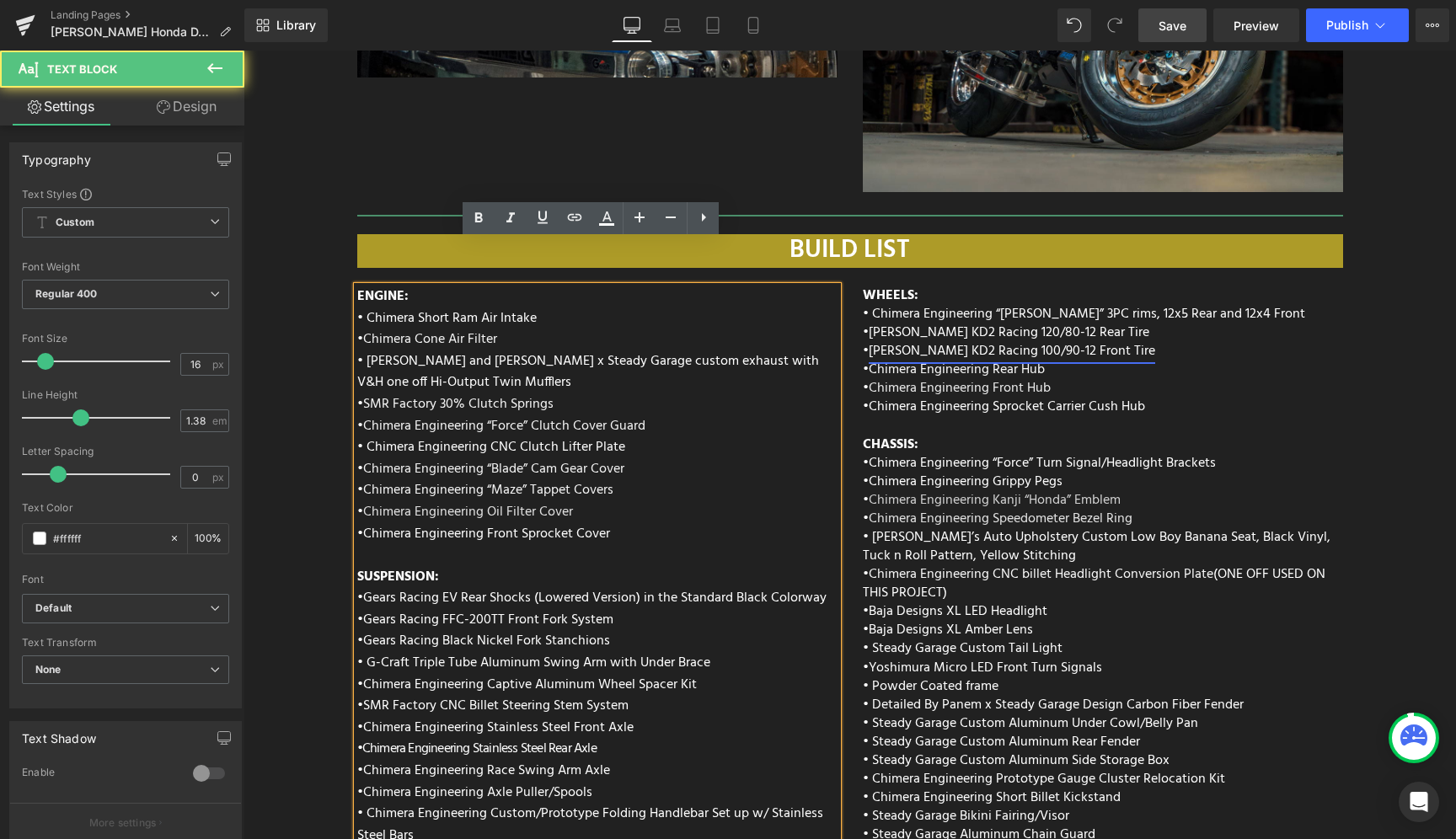
click at [902, 340] on link "[PERSON_NAME] KD2 Racing 100/90-12 Front Tire" at bounding box center [1012, 351] width 286 height 22
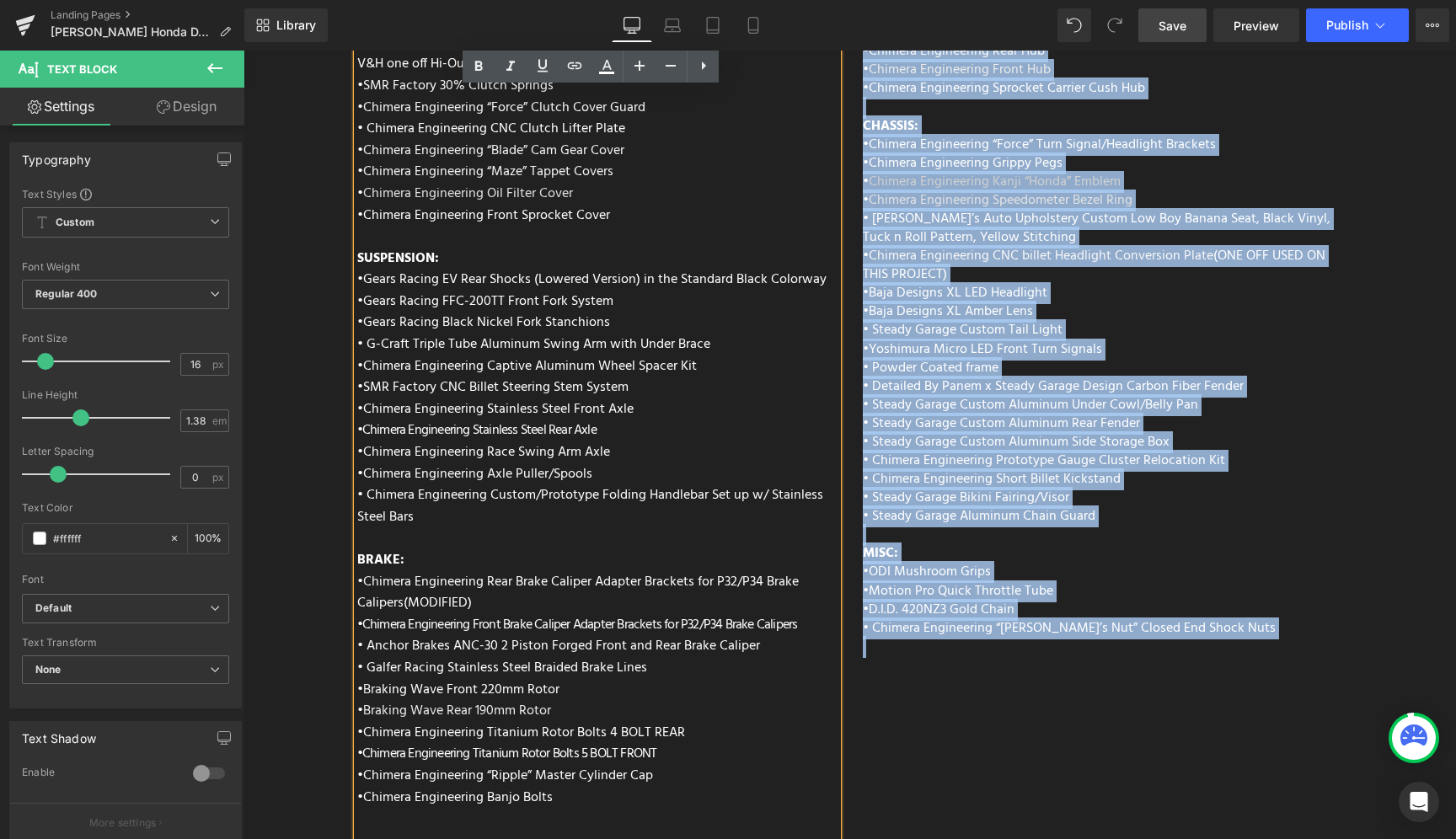
scroll to position [6618, 0]
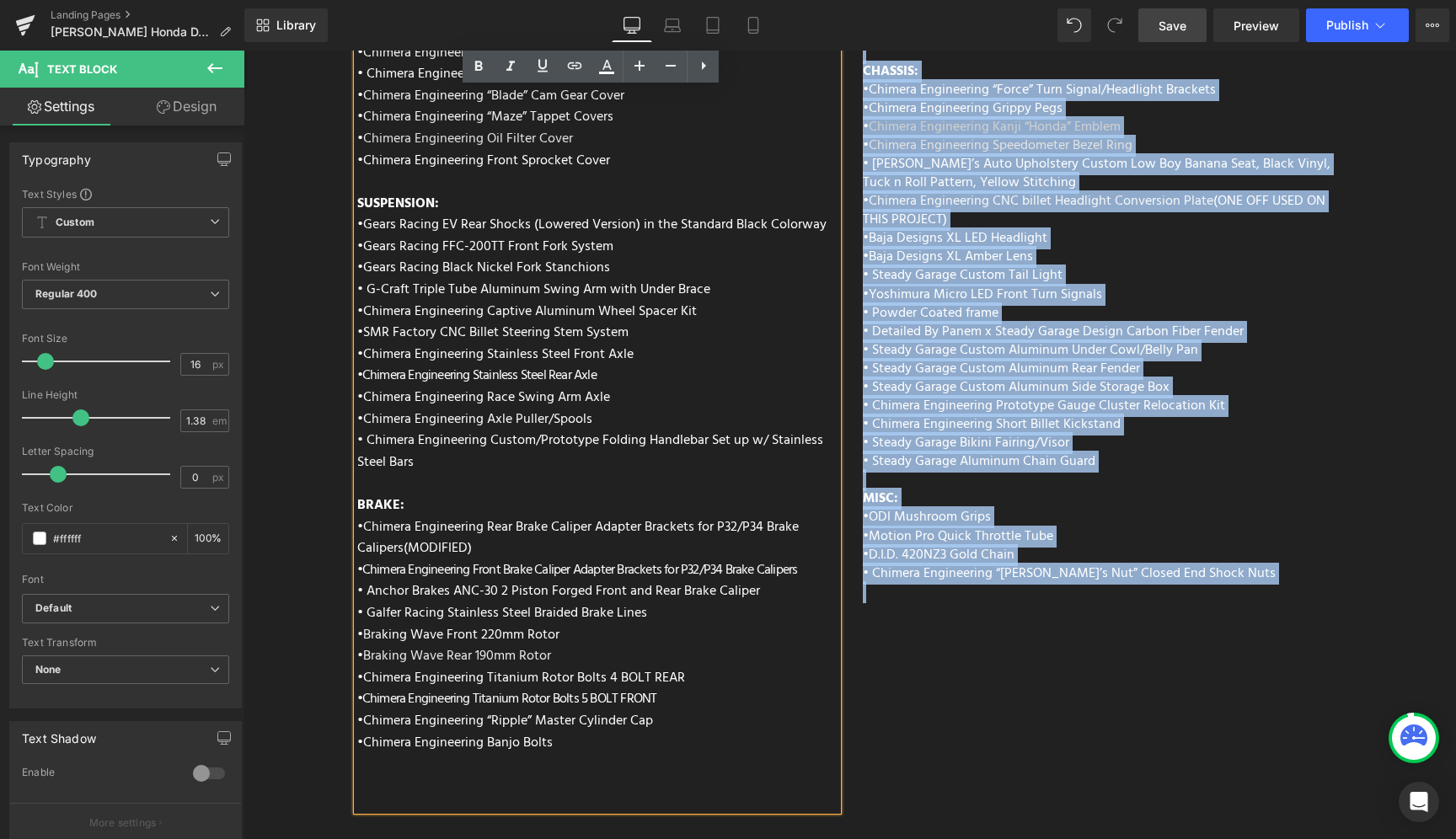
drag, startPoint x: 869, startPoint y: 266, endPoint x: 1196, endPoint y: 727, distance: 565.2
click at [1196, 727] on div "ENGINE: • Chimera Short Ram Air Intake • Chimera Cone Air Filter • Vance and Hi…" at bounding box center [849, 360] width 1011 height 915
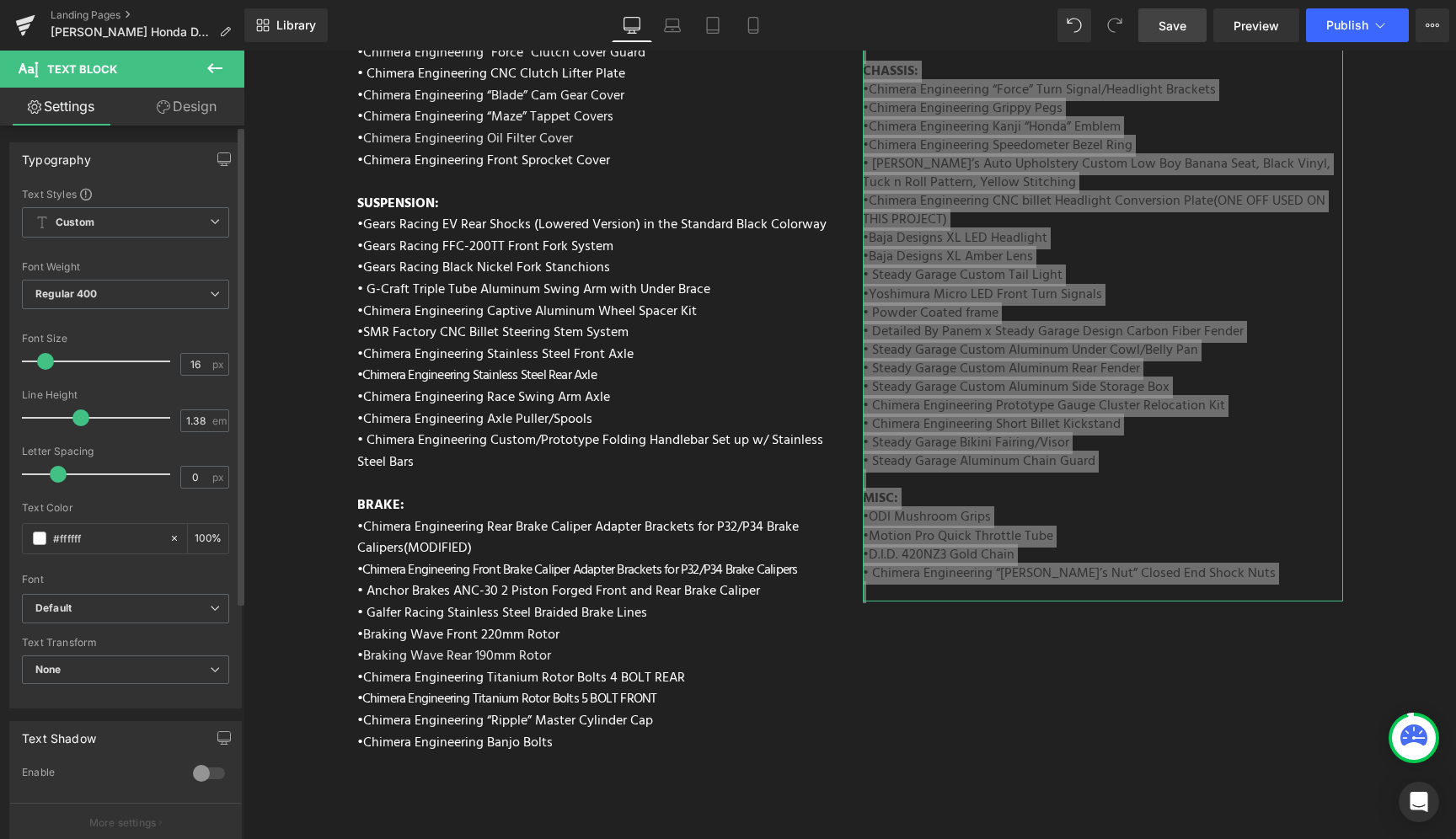
click at [88, 417] on div at bounding box center [100, 418] width 140 height 34
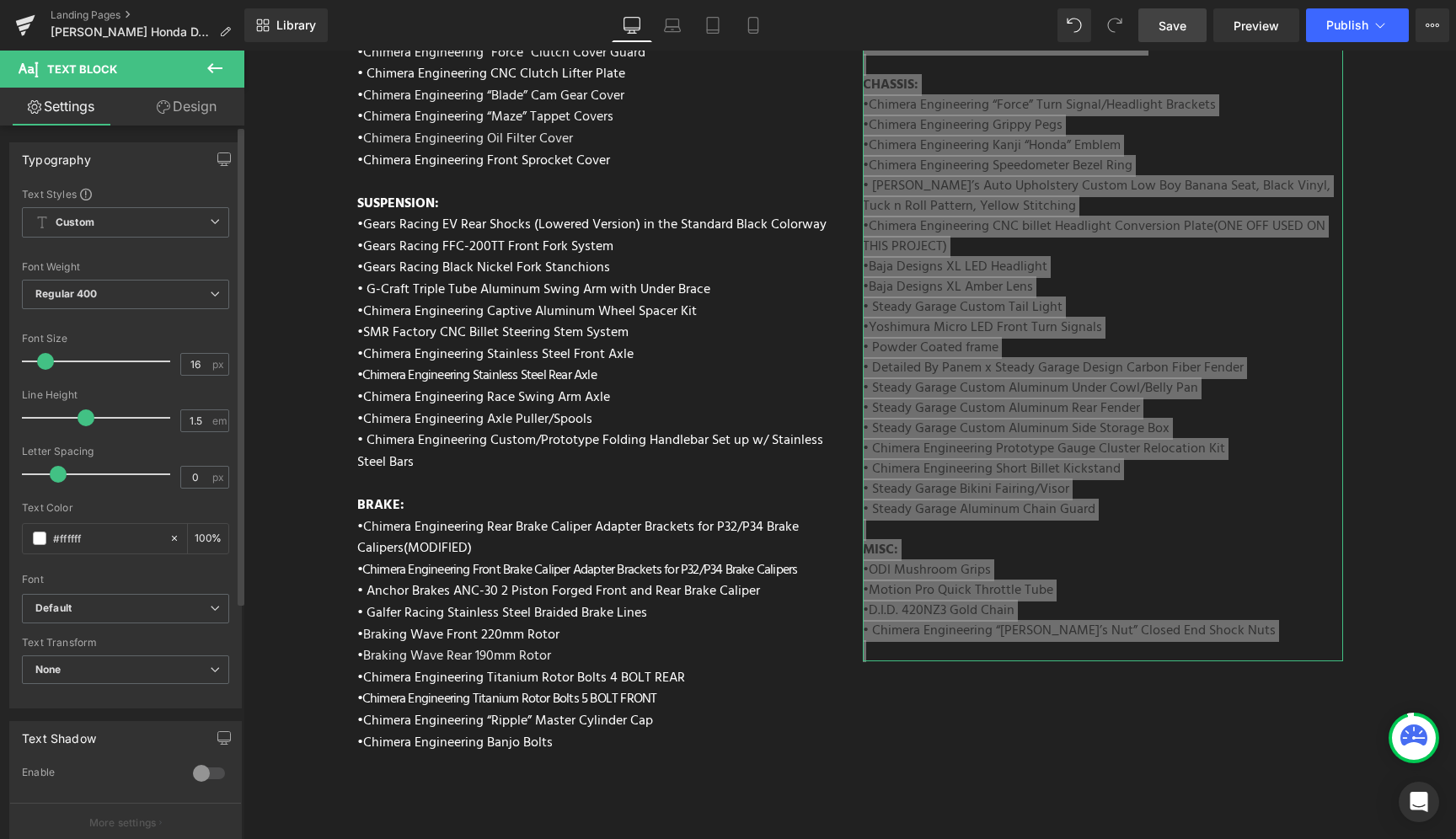
type input "1.6"
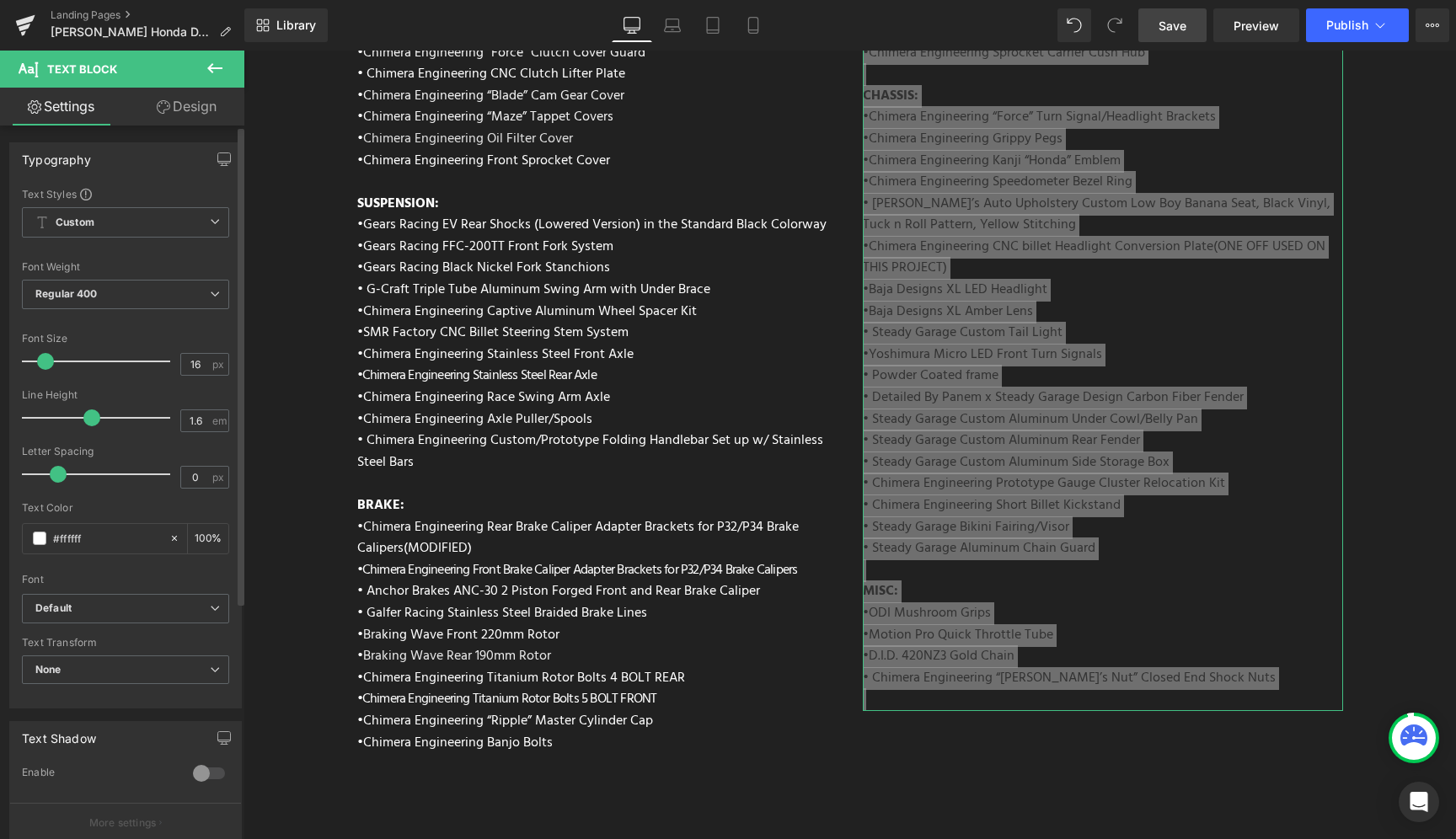
drag, startPoint x: 77, startPoint y: 418, endPoint x: 88, endPoint y: 415, distance: 11.4
click at [88, 415] on span at bounding box center [91, 418] width 17 height 17
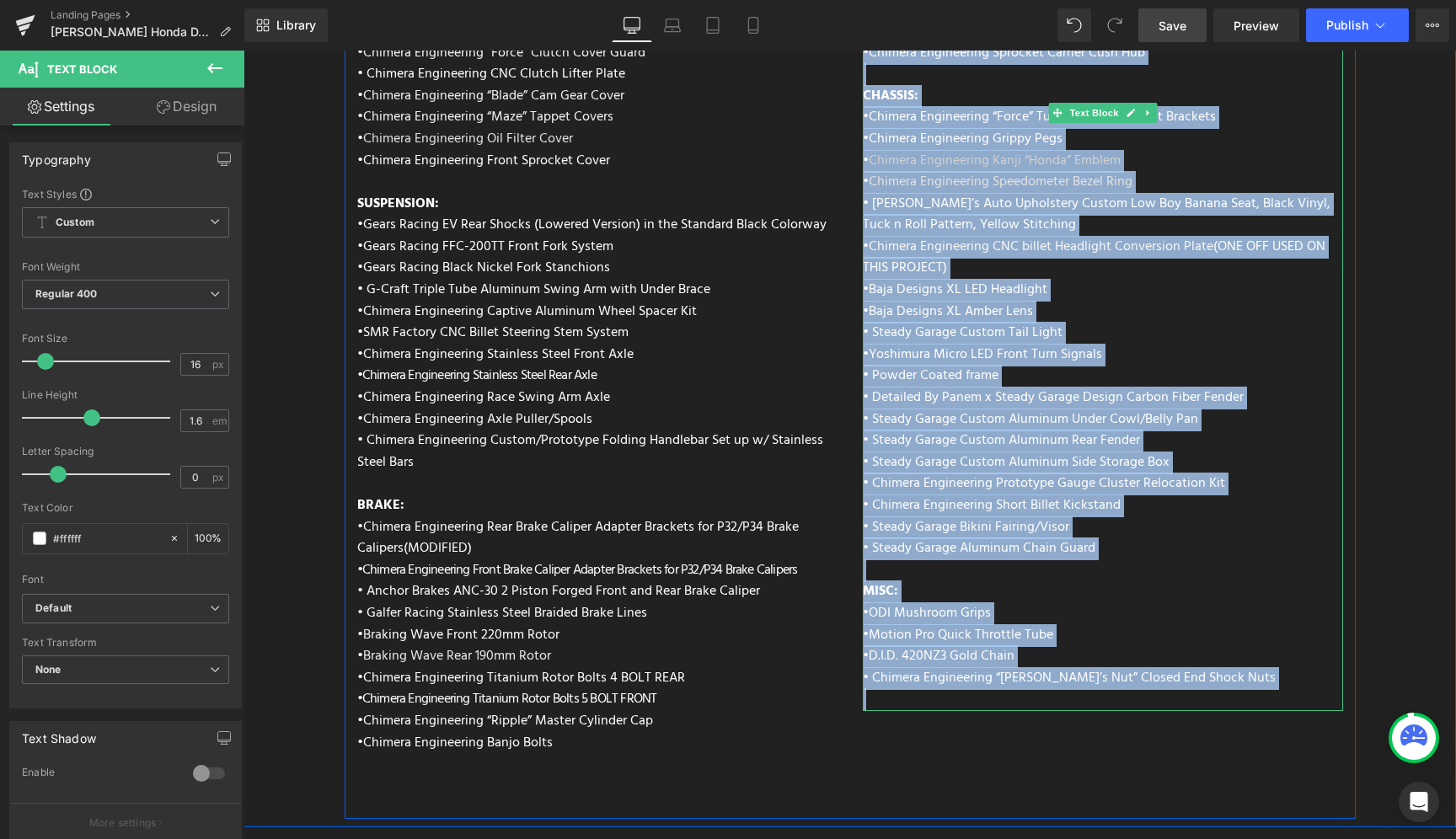
click at [1146, 581] on p "MISC:" at bounding box center [1103, 592] width 480 height 22
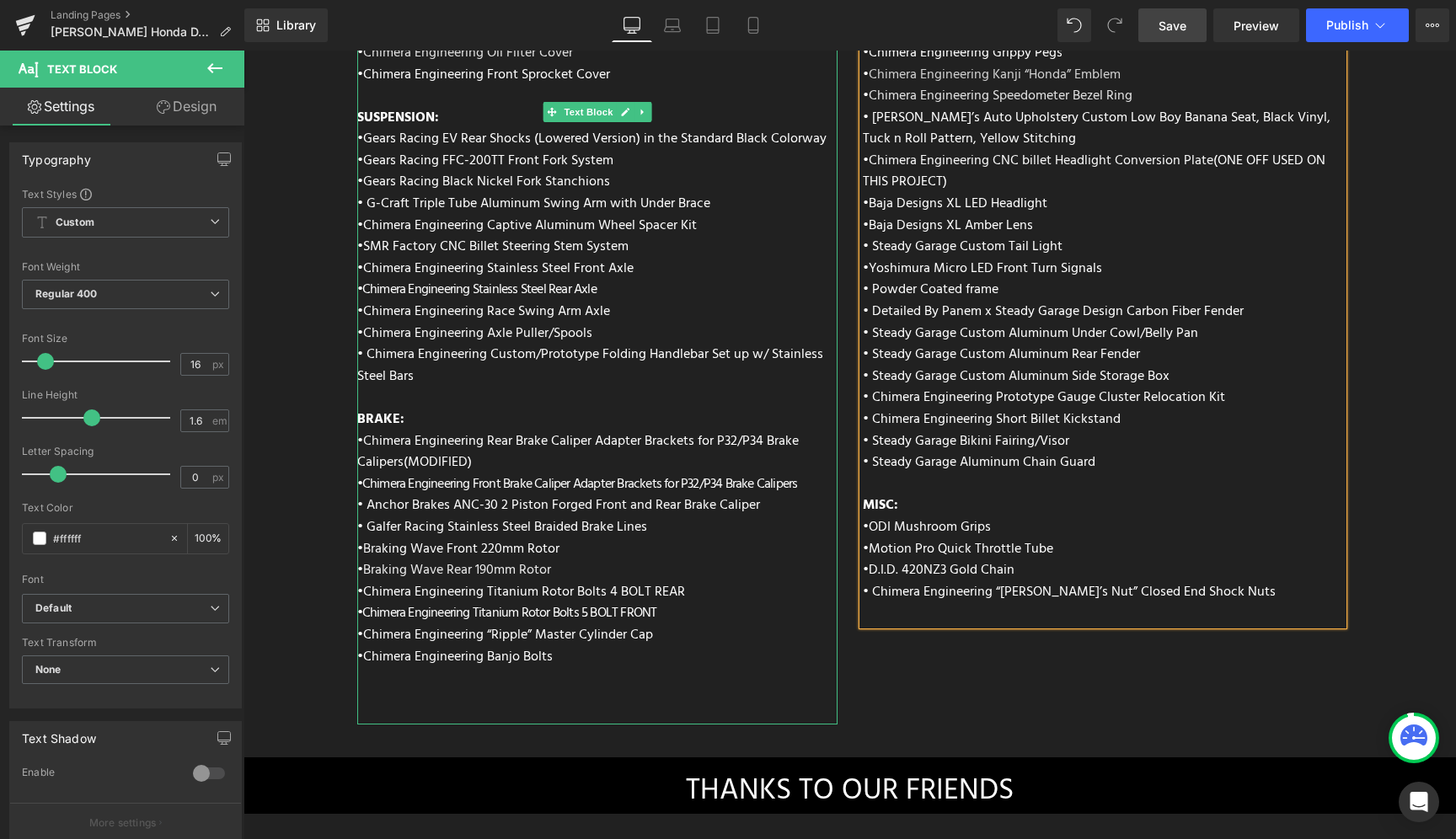
scroll to position [6703, 0]
click at [570, 344] on span "• Chimera Engineering Custom/Prototype Folding Handlebar Set up w/ Stainless St…" at bounding box center [590, 366] width 466 height 44
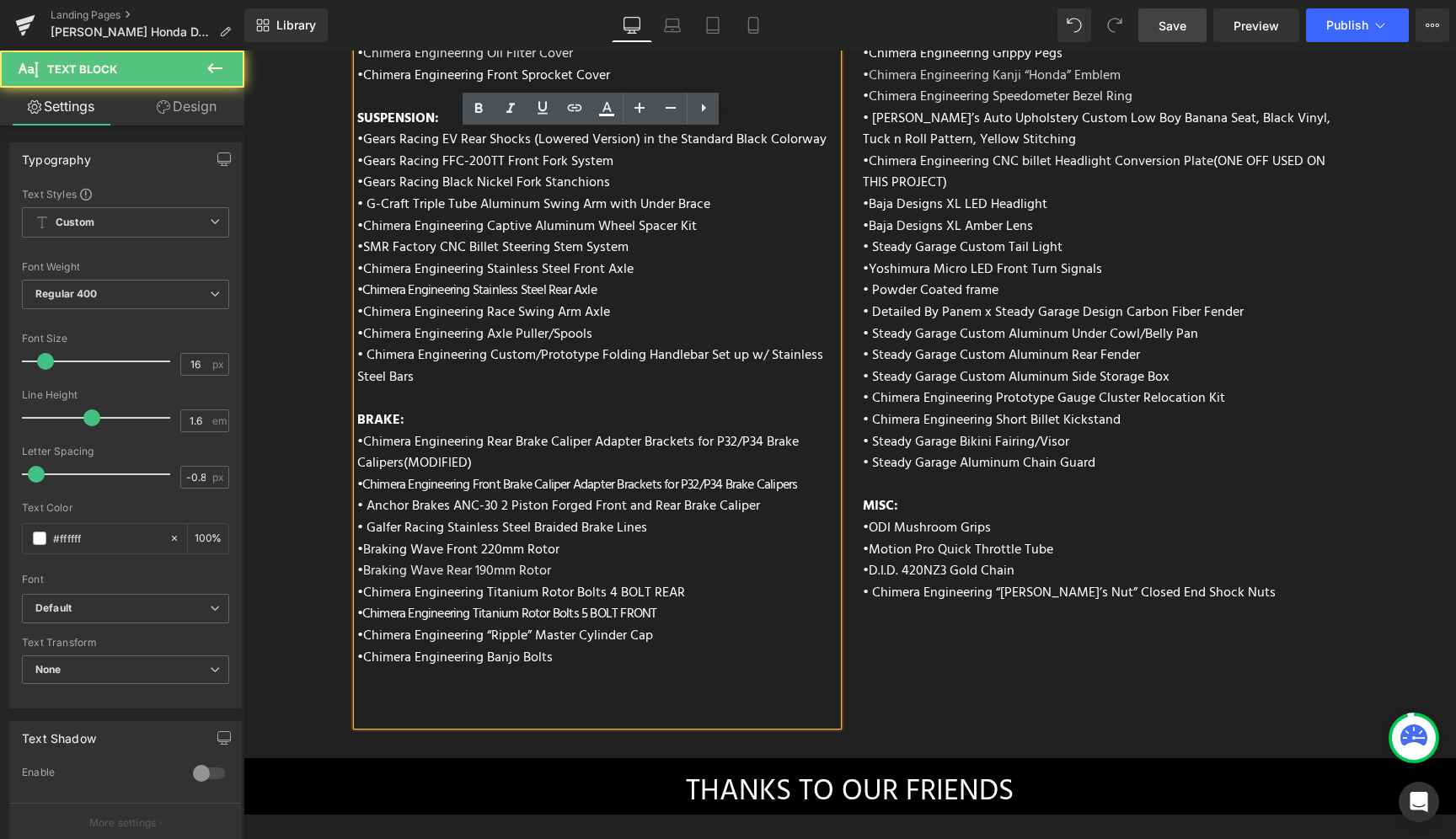
click at [589, 291] on div "ENGINE: • Chimera Short Ram Air Intake • Chimera Cone Air Filter • Vance and Hi…" at bounding box center [597, 276] width 480 height 896
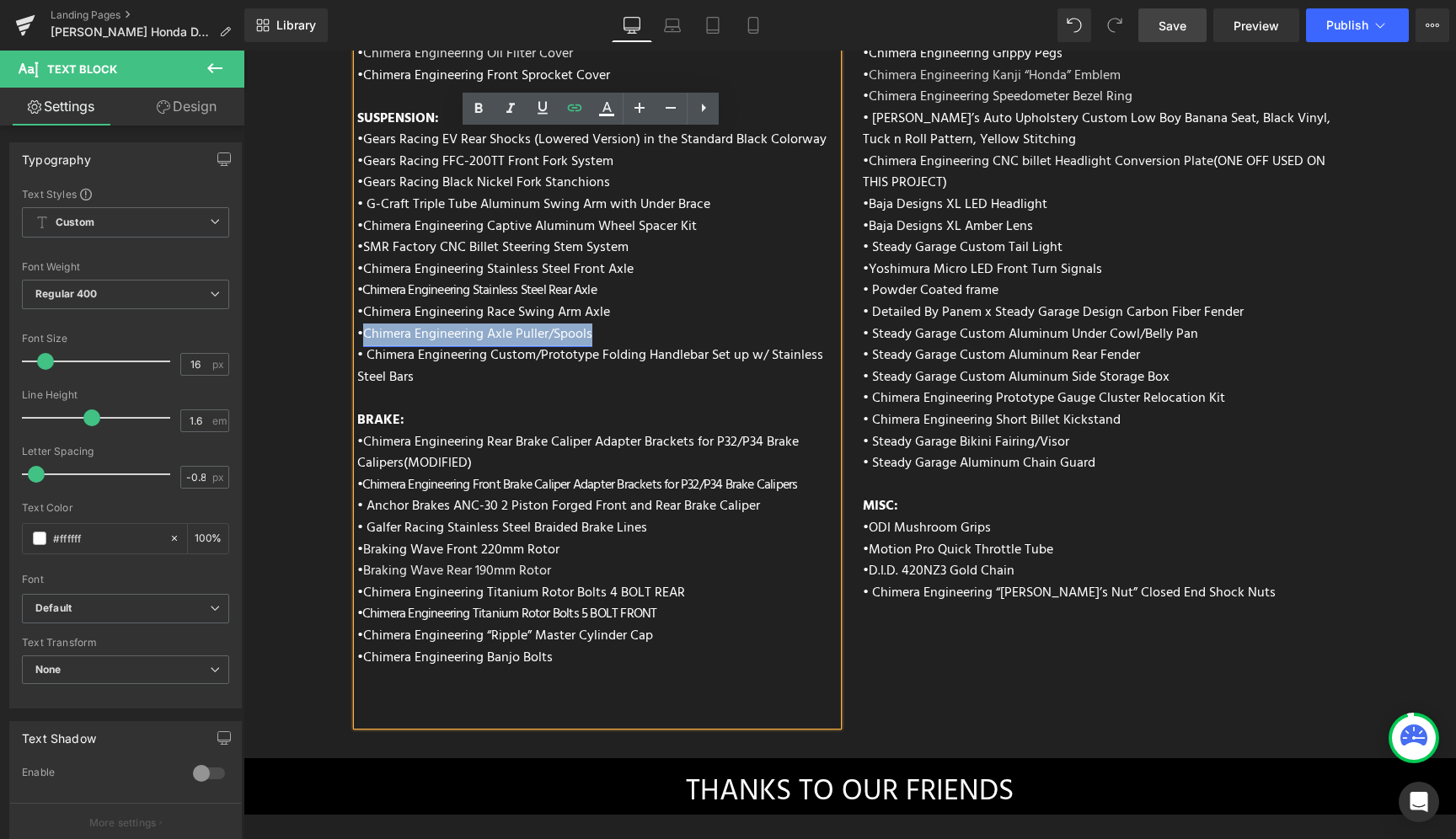
drag, startPoint x: 594, startPoint y: 288, endPoint x: 359, endPoint y: 282, distance: 235.1
click at [359, 282] on div "ENGINE: • Chimera Short Ram Air Intake • Chimera Cone Air Filter • Vance and Hi…" at bounding box center [597, 276] width 480 height 896
drag, startPoint x: 303, startPoint y: 74, endPoint x: 542, endPoint y: 111, distance: 241.8
click at [542, 111] on icon at bounding box center [542, 108] width 20 height 20
click at [680, 347] on div "ENGINE: • Chimera Short Ram Air Intake • Chimera Cone Air Filter • Vance and Hi…" at bounding box center [597, 276] width 480 height 896
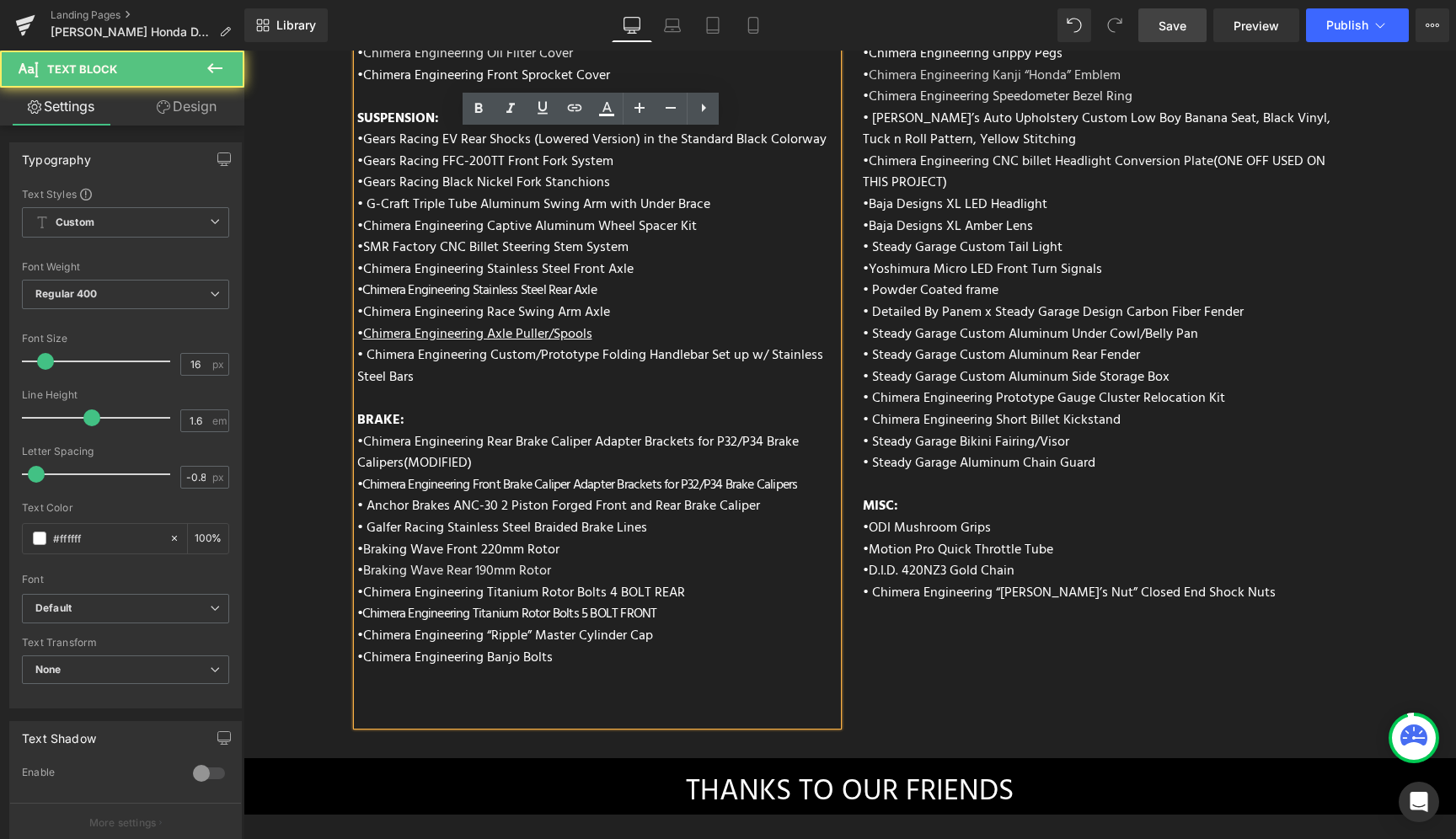
drag, startPoint x: 624, startPoint y: 267, endPoint x: 606, endPoint y: 269, distance: 18.1
click at [606, 269] on div "ENGINE: • Chimera Short Ram Air Intake • Chimera Cone Air Filter • Vance and Hi…" at bounding box center [597, 276] width 480 height 896
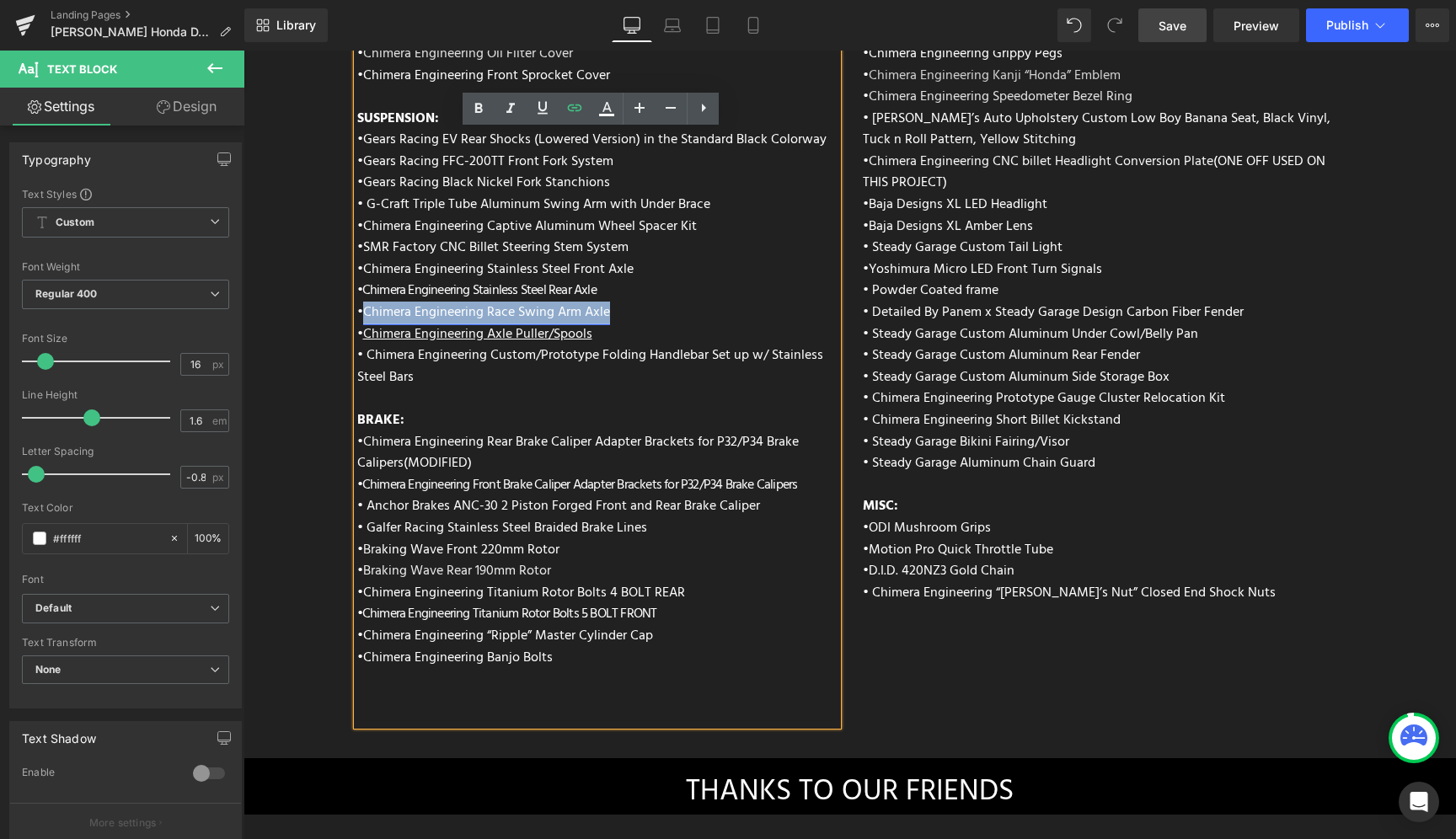
drag, startPoint x: 620, startPoint y: 269, endPoint x: 360, endPoint y: 269, distance: 260.0
click at [360, 269] on div "ENGINE: • Chimera Short Ram Air Intake • Chimera Cone Air Filter • Vance and Hi…" at bounding box center [597, 276] width 480 height 896
click at [546, 106] on icon at bounding box center [542, 108] width 10 height 13
click at [653, 269] on div "ENGINE: • Chimera Short Ram Air Intake • Chimera Cone Air Filter • Vance and Hi…" at bounding box center [597, 276] width 480 height 896
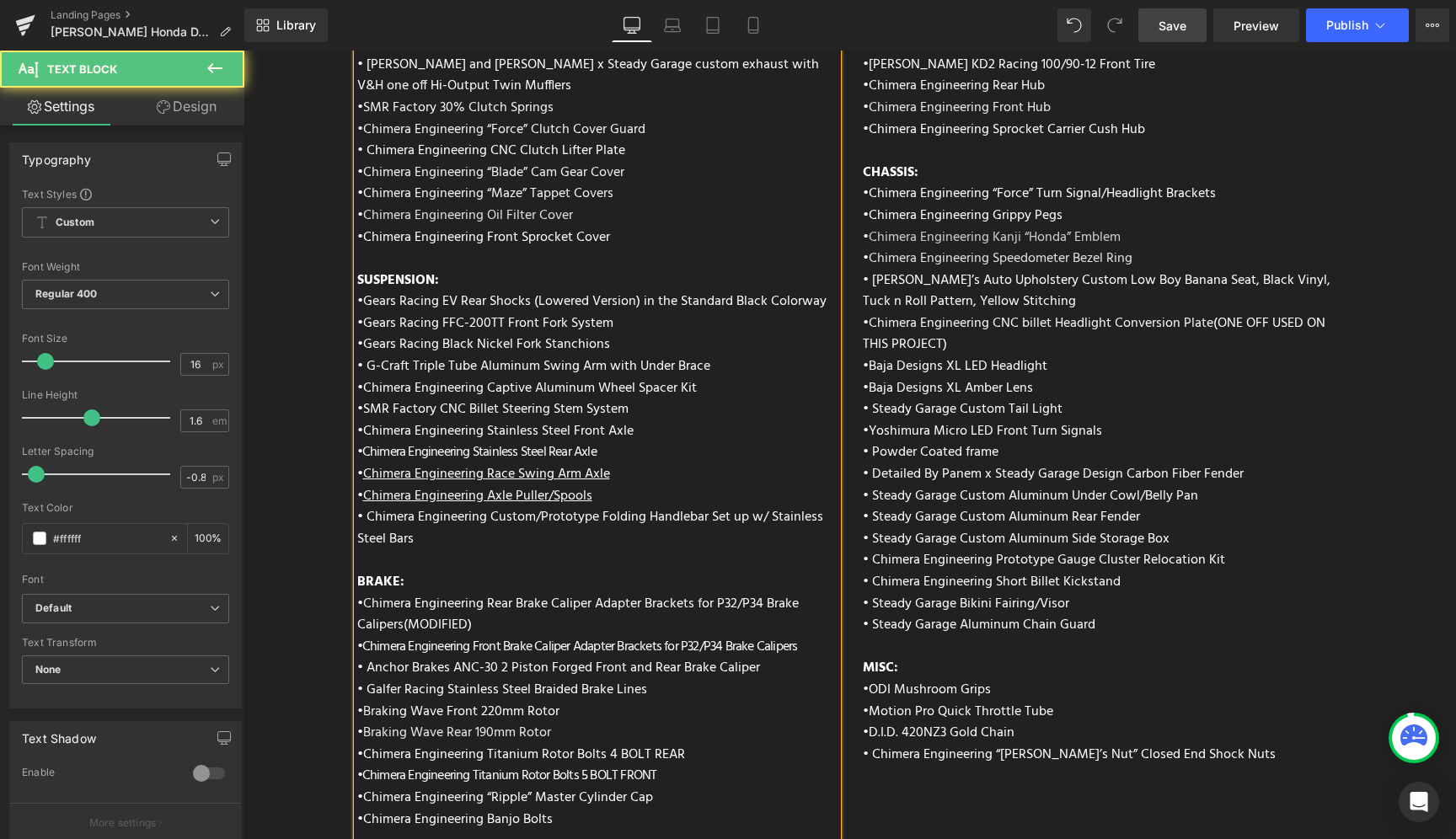
scroll to position [6462, 0]
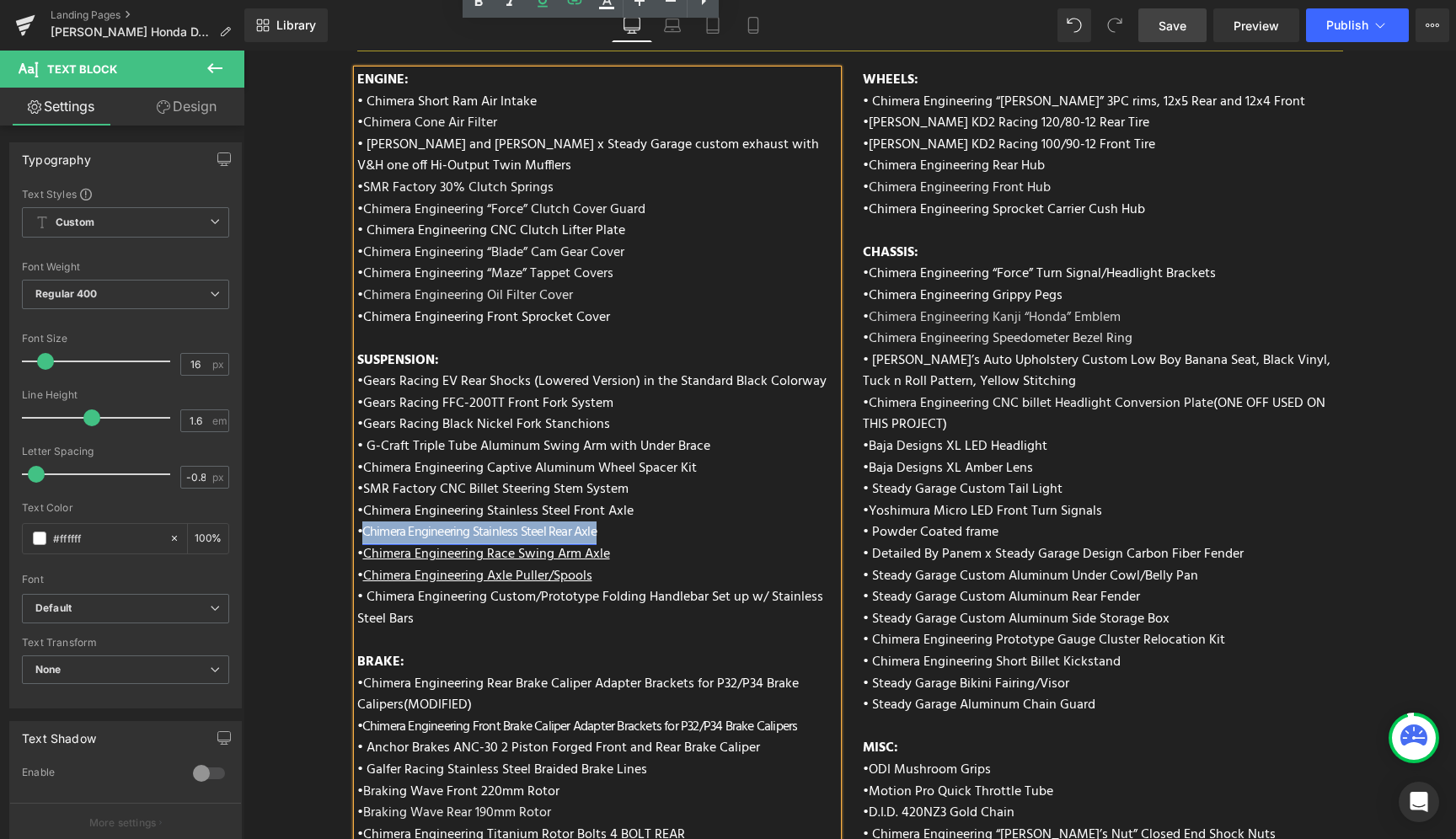
drag, startPoint x: 598, startPoint y: 487, endPoint x: 360, endPoint y: 494, distance: 238.1
click at [360, 494] on div "ENGINE: • Chimera Short Ram Air Intake • Chimera Cone Air Filter • Vance and Hi…" at bounding box center [597, 518] width 480 height 896
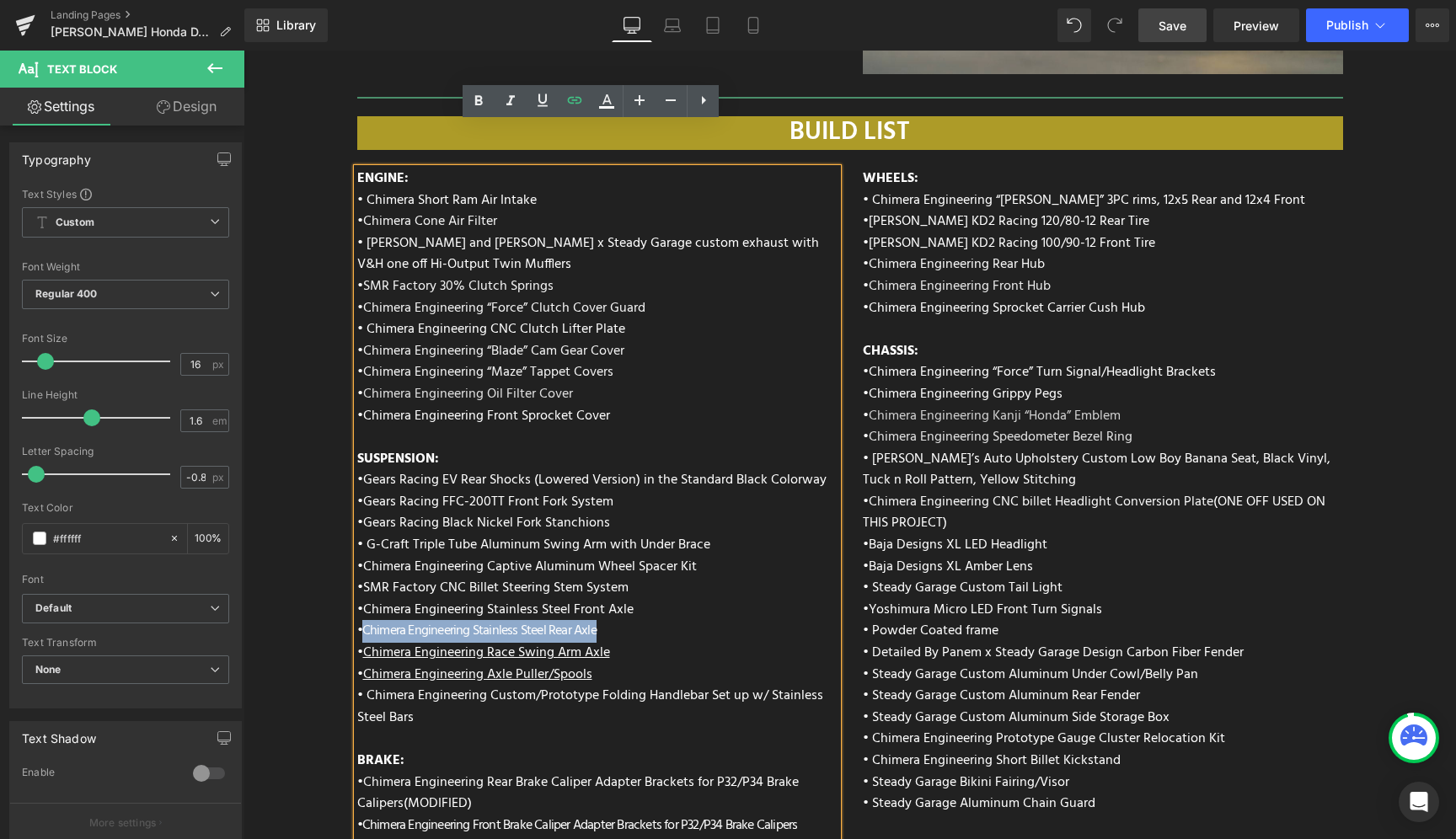
scroll to position [6362, 0]
click at [546, 99] on icon at bounding box center [542, 99] width 10 height 13
click at [648, 569] on div "ENGINE: • Chimera Short Ram Air Intake • Chimera Cone Air Filter • Vance and Hi…" at bounding box center [597, 617] width 480 height 896
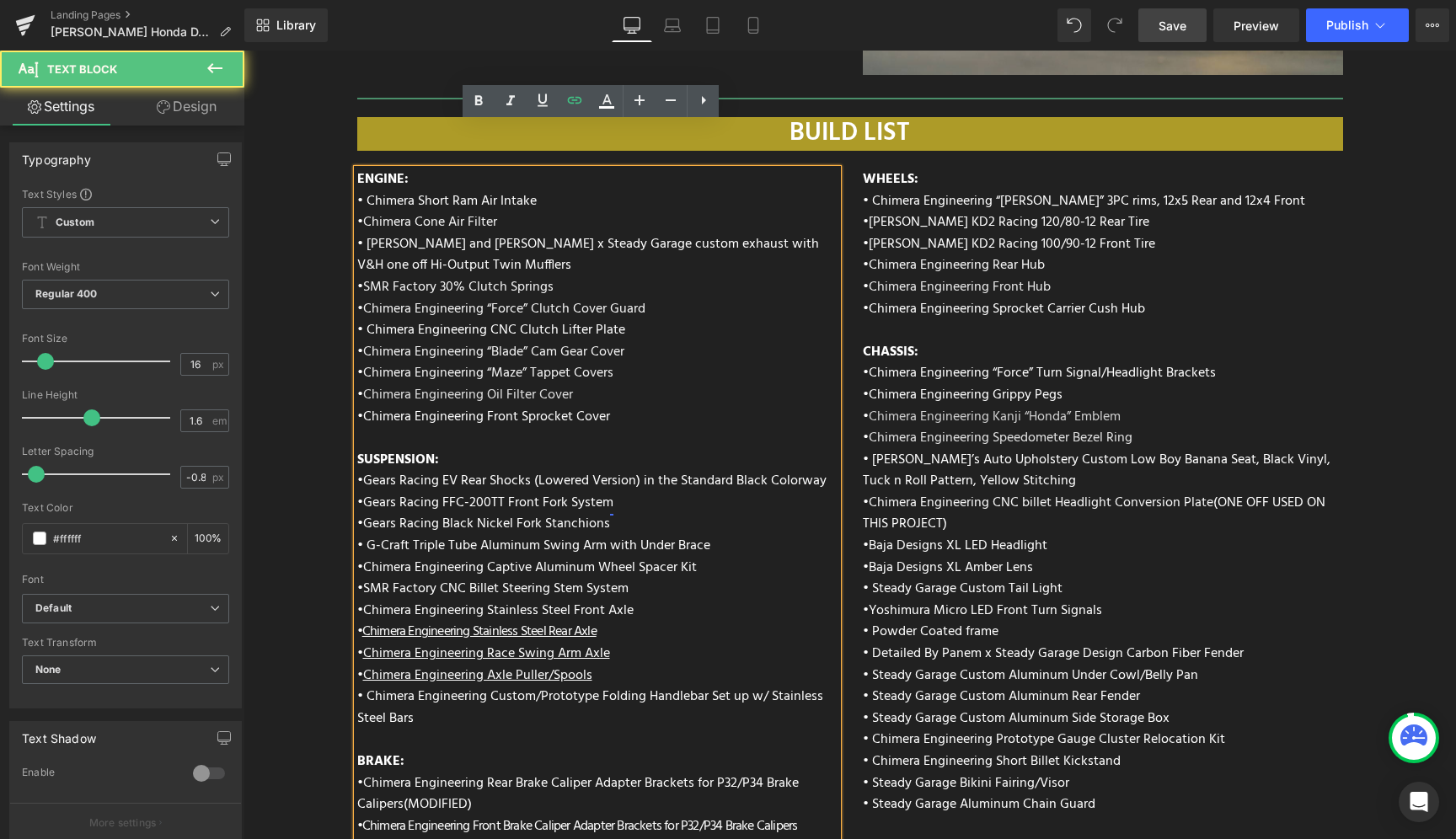
click at [525, 492] on link "Gears Racing FFC-200TT Front Fork System" at bounding box center [488, 503] width 250 height 22
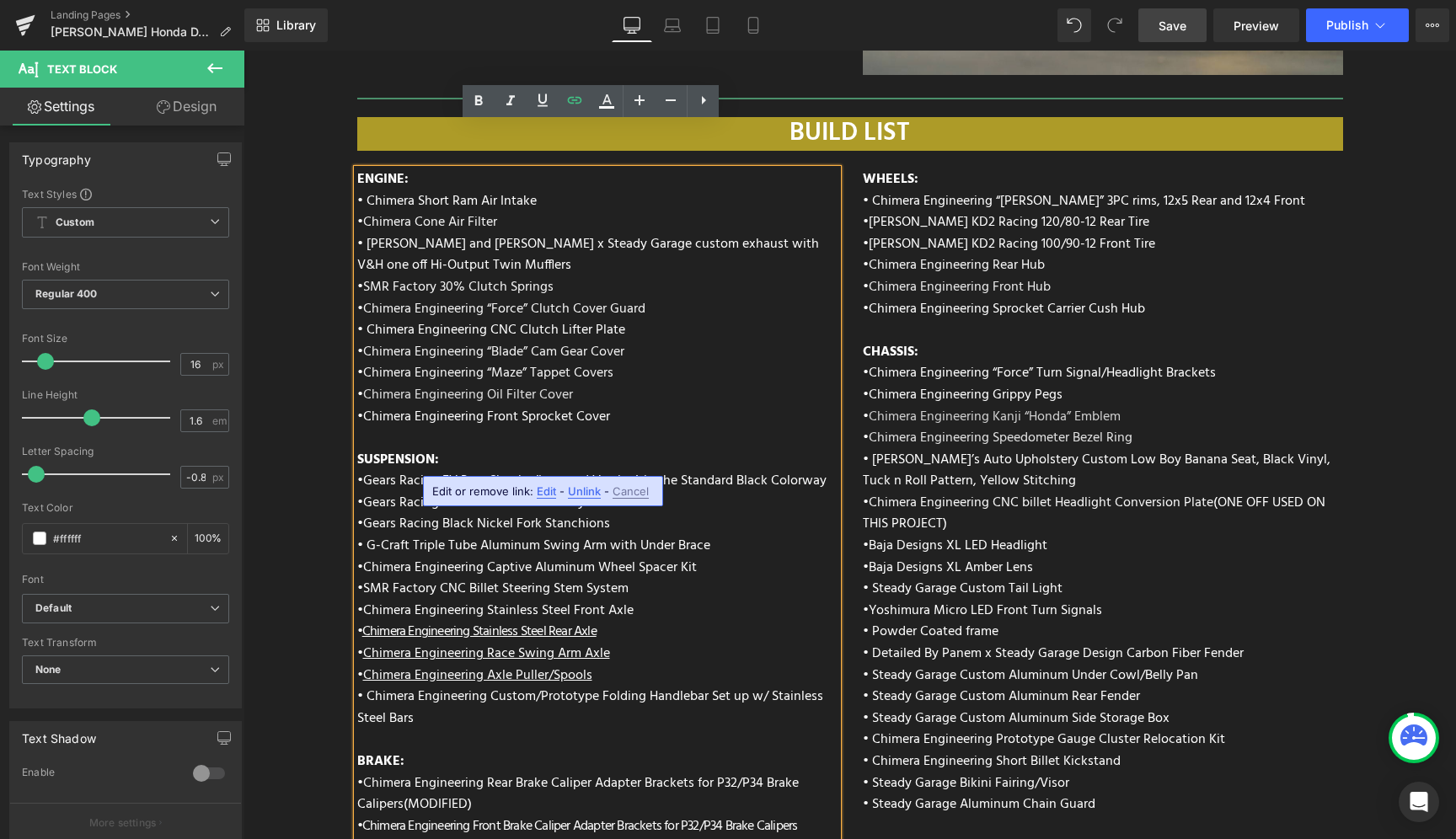
click at [631, 455] on div "ENGINE: • Chimera Short Ram Air Intake • Chimera Cone Air Filter • Vance and Hi…" at bounding box center [597, 617] width 480 height 896
drag, startPoint x: 614, startPoint y: 455, endPoint x: 353, endPoint y: 447, distance: 261.1
click at [357, 447] on div "ENGINE: • Chimera Short Ram Air Intake • Chimera Cone Air Filter • Vance and Hi…" at bounding box center [597, 617] width 480 height 896
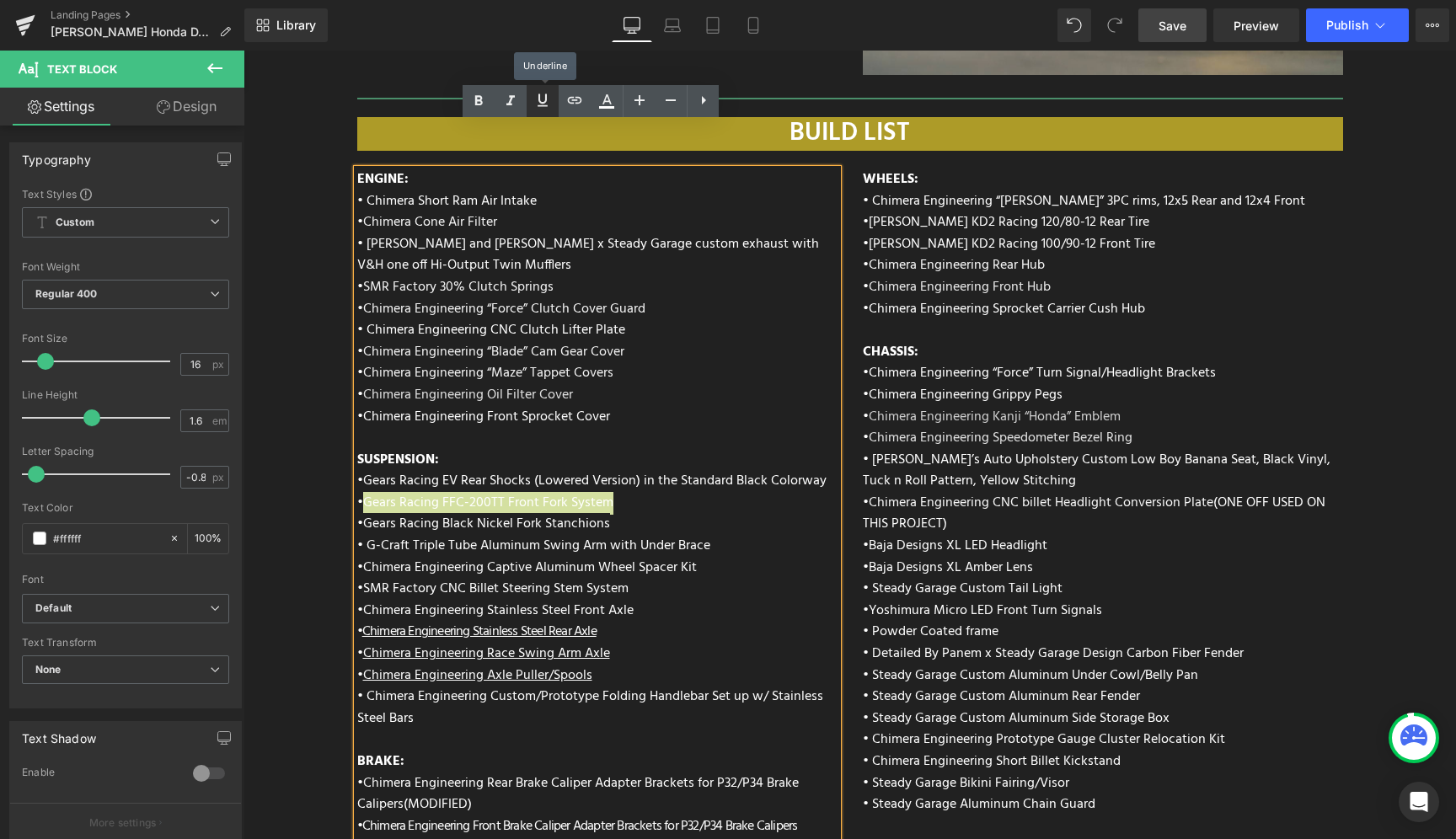
click at [534, 113] on link at bounding box center [542, 101] width 32 height 32
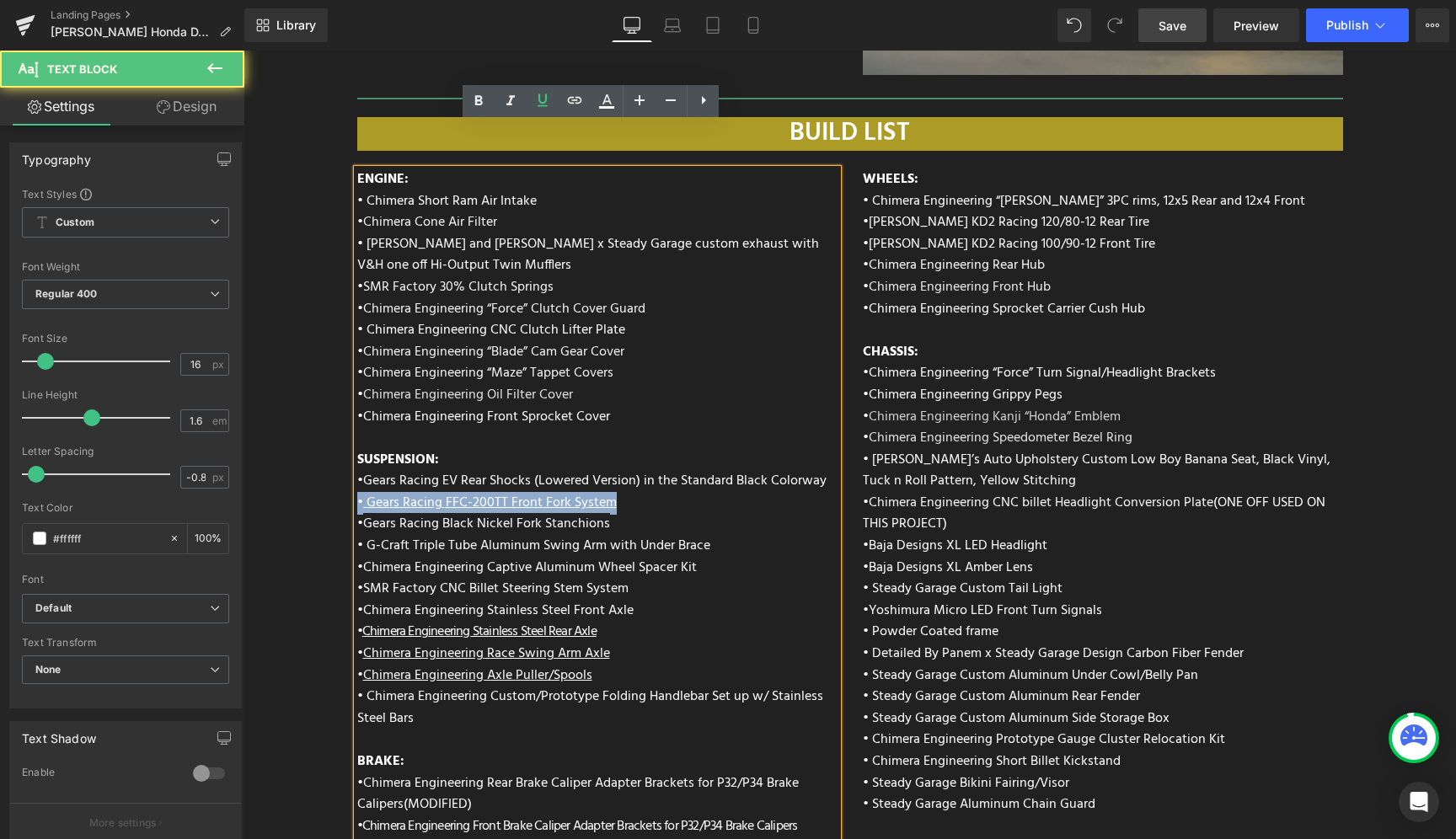
click at [699, 451] on div "ENGINE: • Chimera Short Ram Air Intake • Chimera Cone Air Filter • Vance and Hi…" at bounding box center [597, 617] width 480 height 896
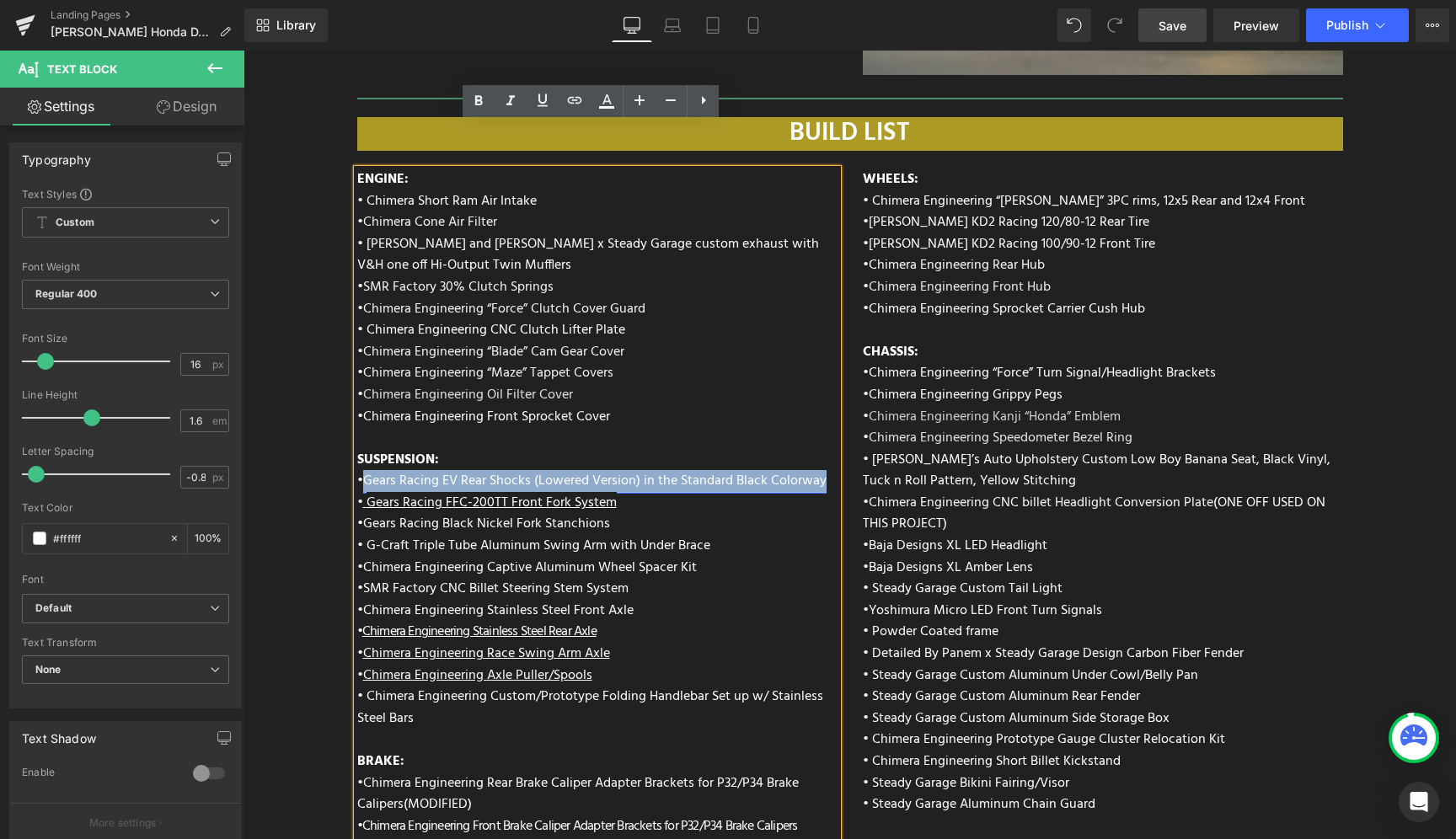
drag, startPoint x: 824, startPoint y: 436, endPoint x: 359, endPoint y: 429, distance: 465.1
click at [359, 429] on div "ENGINE: • Chimera Short Ram Air Intake • Chimera Cone Air Filter • Vance and Hi…" at bounding box center [597, 617] width 480 height 896
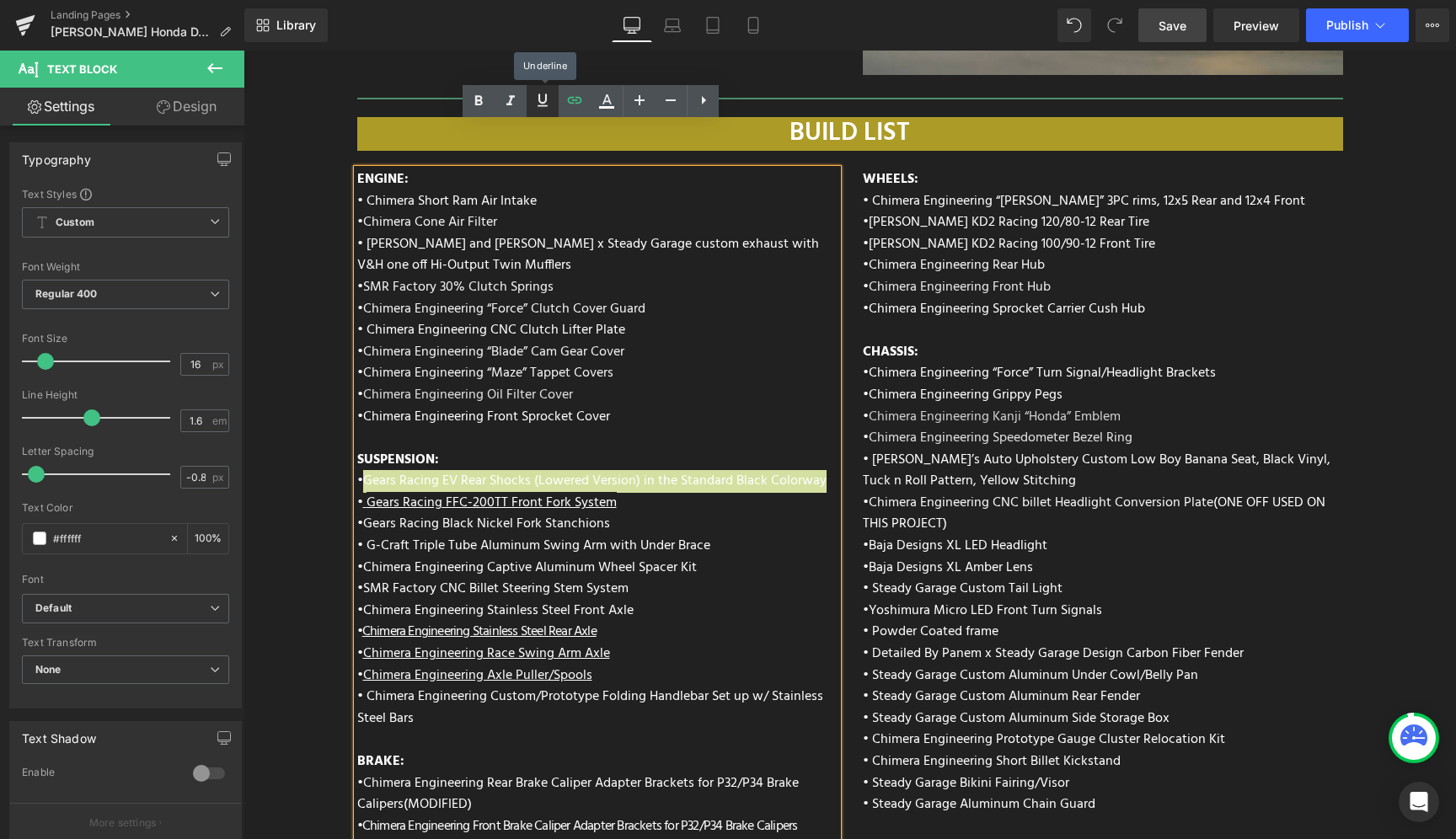
click at [539, 115] on link at bounding box center [542, 101] width 32 height 32
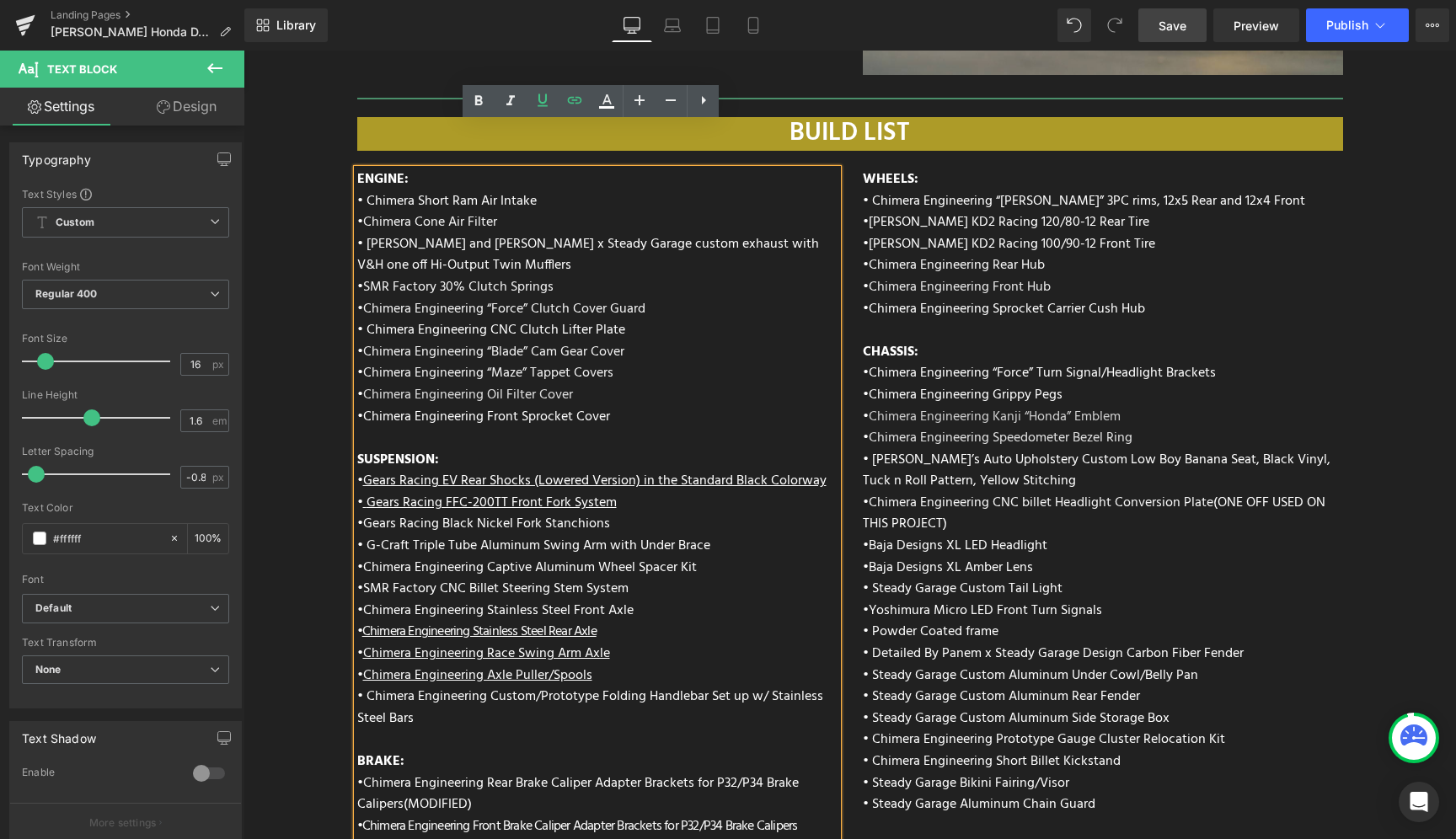
click at [726, 490] on div "ENGINE: • Chimera Short Ram Air Intake • Chimera Cone Air Filter • Vance and Hi…" at bounding box center [597, 617] width 480 height 896
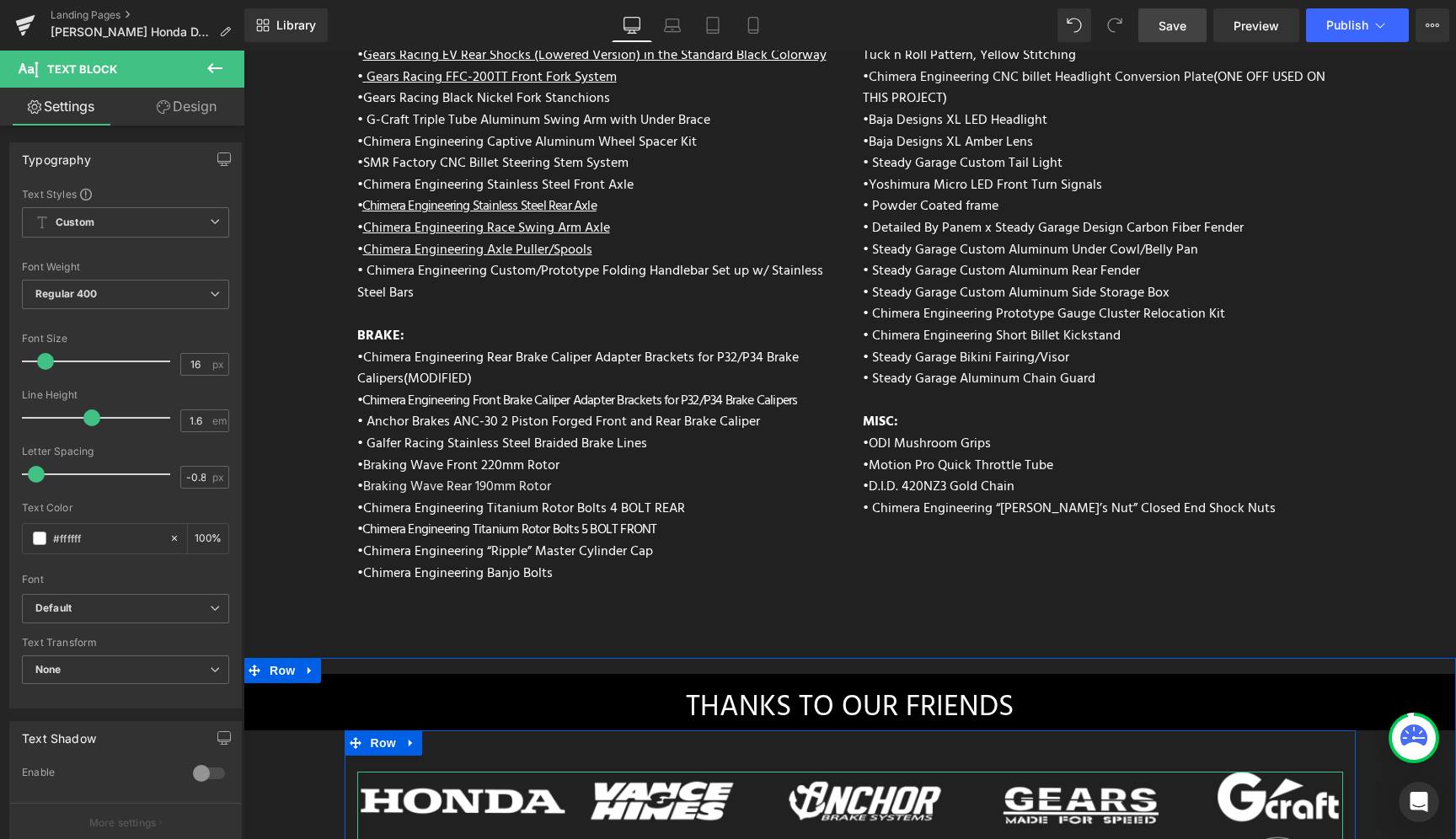
scroll to position [6778, 0]
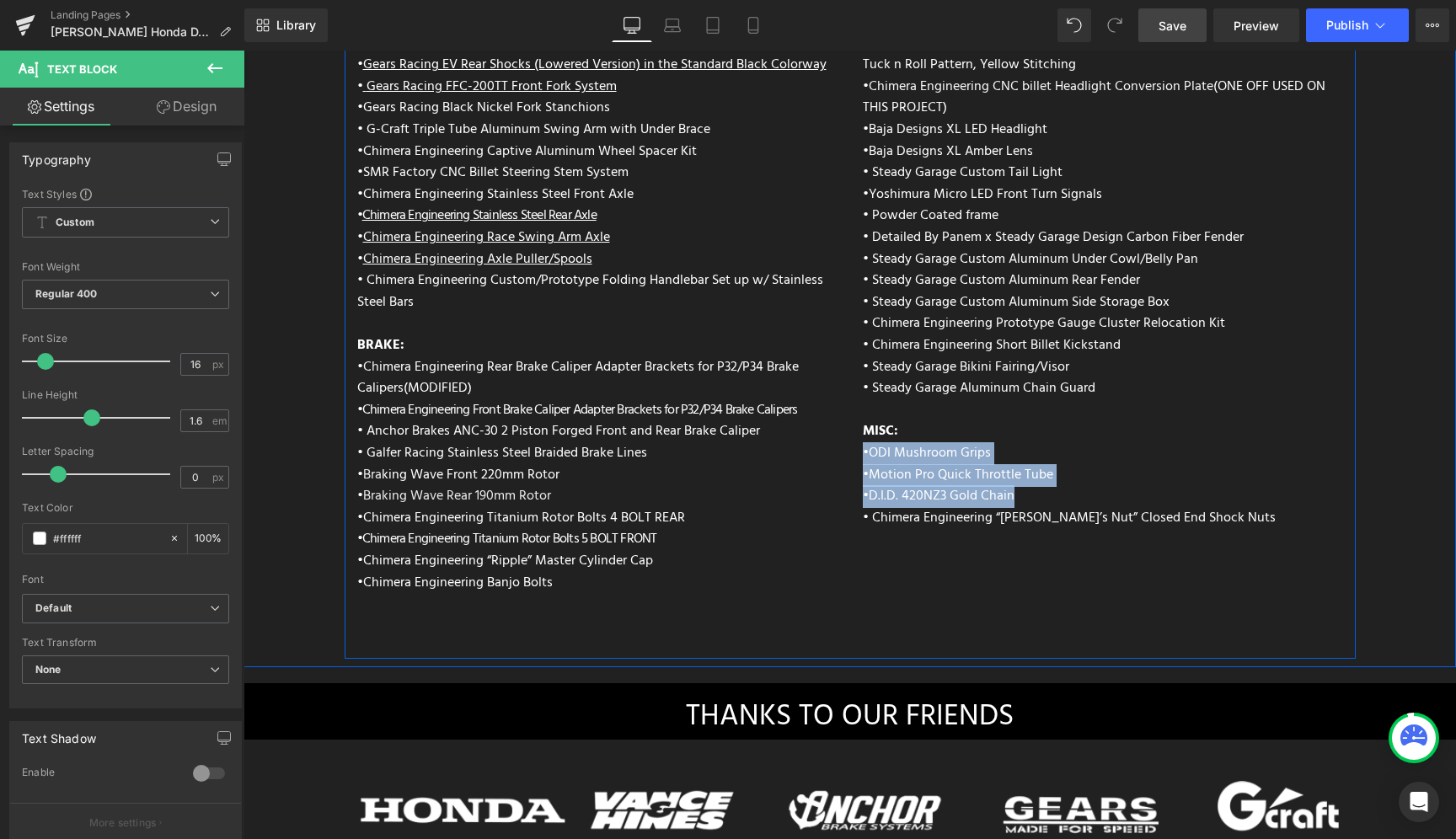
drag, startPoint x: 1016, startPoint y: 455, endPoint x: 852, endPoint y: 403, distance: 172.0
click at [852, 403] on div "WHEELS: • Chimera Engineering “Otto” 3PC rims, 12x5 Rear and 12x4 Front • Kenda…" at bounding box center [1103, 152] width 506 height 797
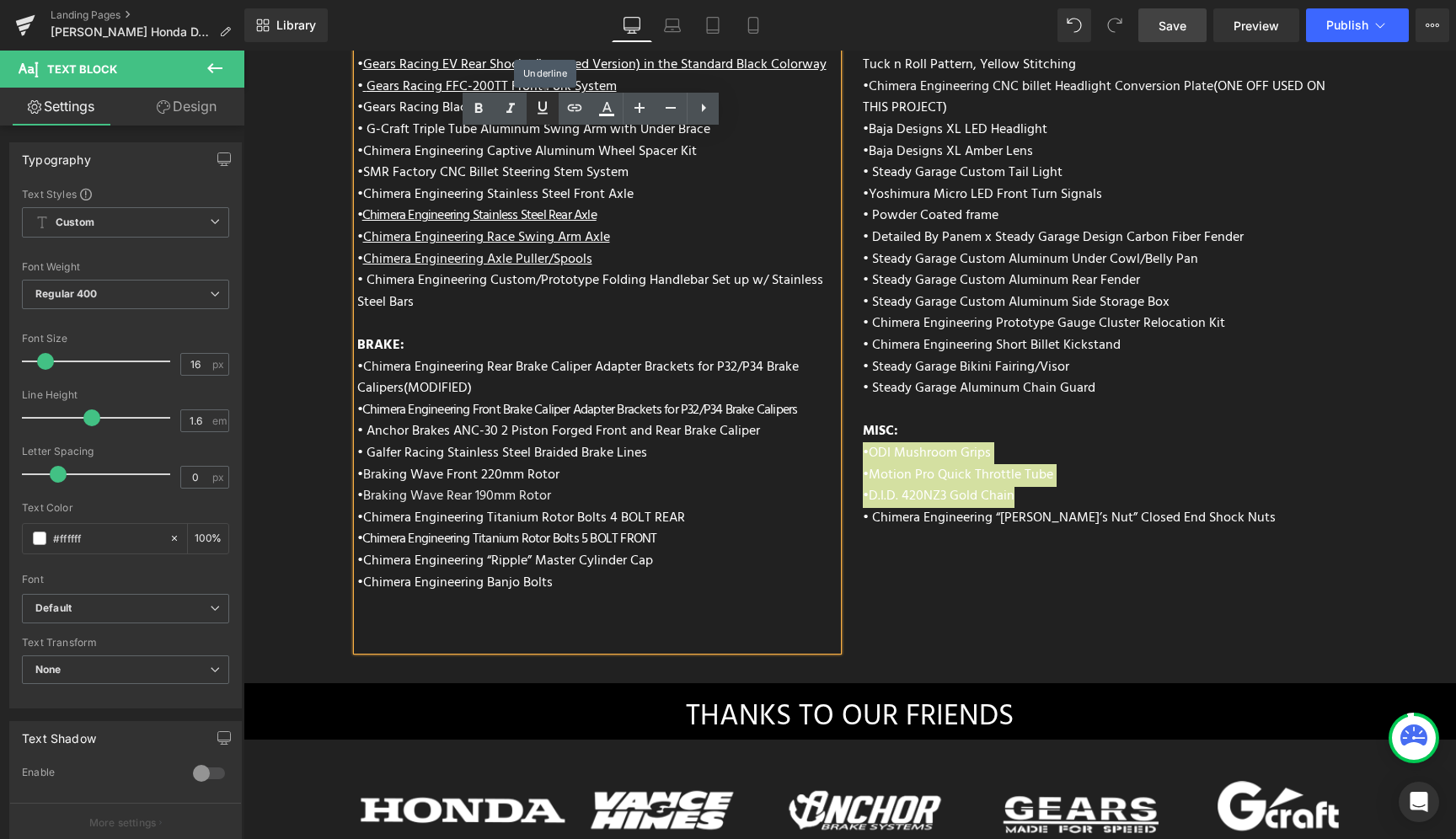
click at [536, 111] on icon at bounding box center [542, 108] width 20 height 20
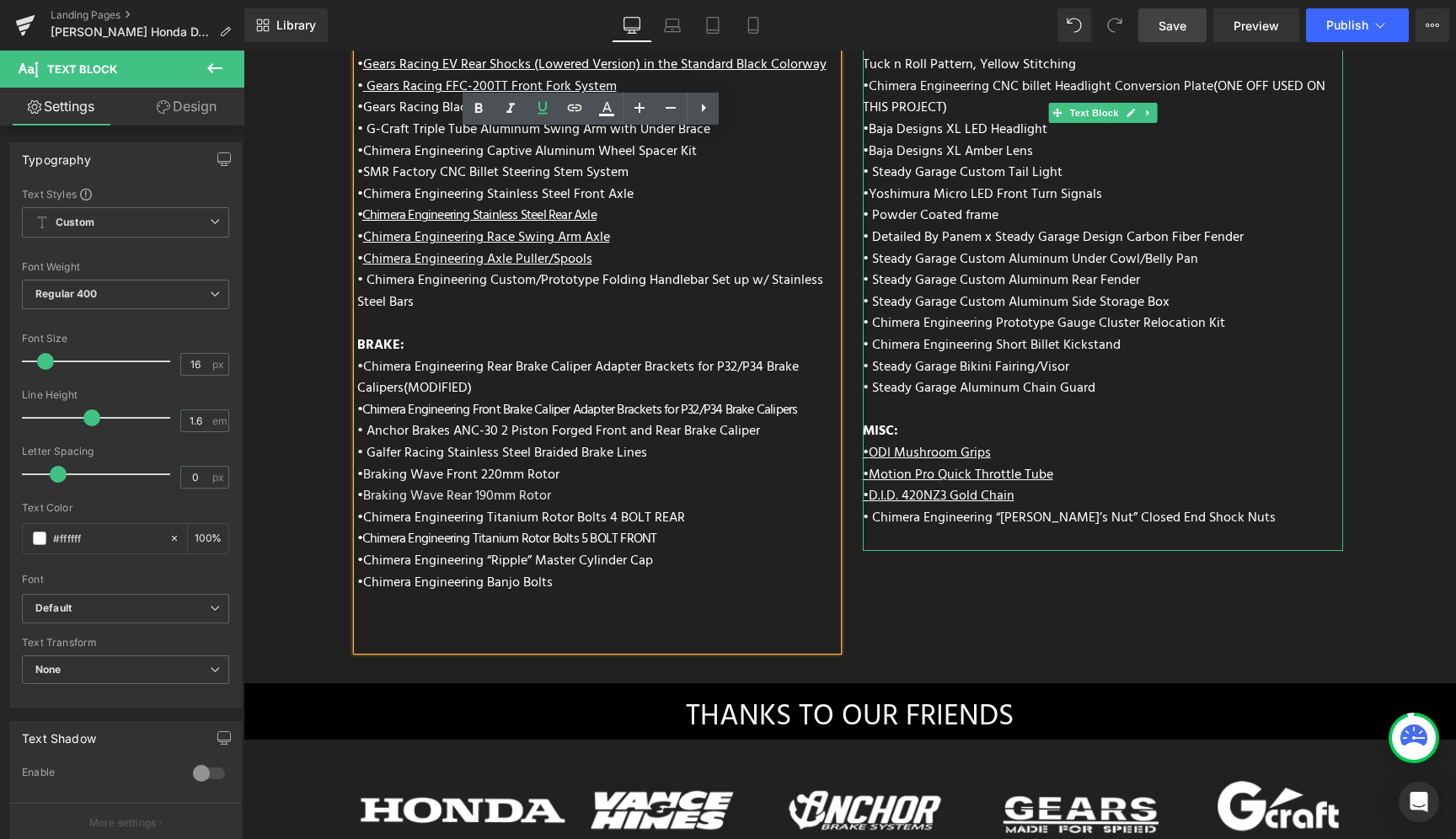
click at [1101, 465] on p "• Motion Pro Quick Throttle Tube" at bounding box center [1103, 476] width 480 height 22
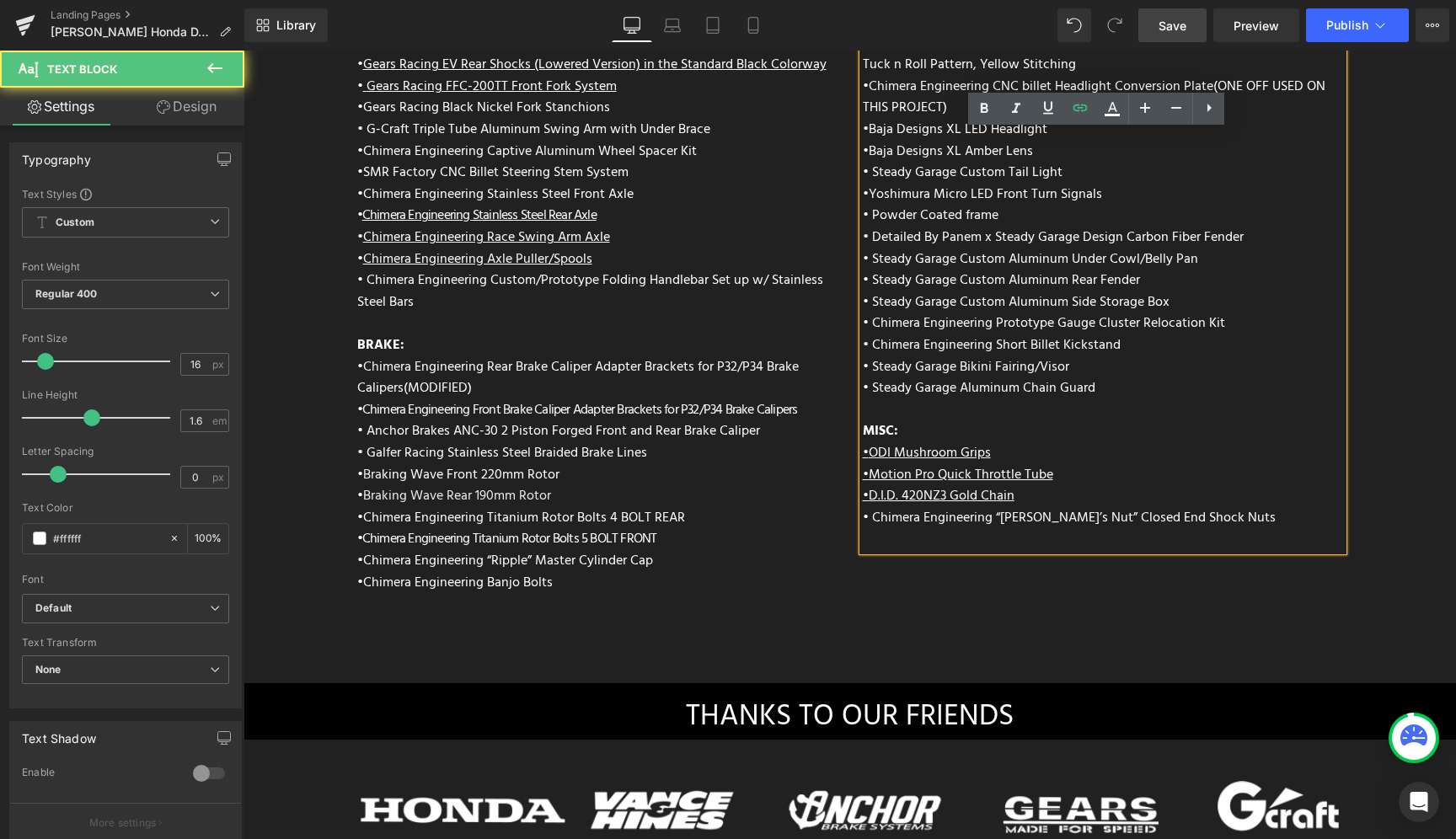
drag, startPoint x: 866, startPoint y: 452, endPoint x: 846, endPoint y: 451, distance: 20.0
click at [850, 451] on div "WHEELS: • Chimera Engineering “Otto” 3PC rims, 12x5 Rear and 12x4 Front • Kenda…" at bounding box center [1103, 152] width 506 height 797
click at [1041, 111] on icon at bounding box center [1048, 108] width 20 height 20
drag, startPoint x: 866, startPoint y: 432, endPoint x: 841, endPoint y: 432, distance: 25.0
click at [841, 432] on div "ENGINE: • Chimera Short Ram Air Intake • Chimera Cone Air Filter • Vance and Hi…" at bounding box center [849, 200] width 1011 height 915
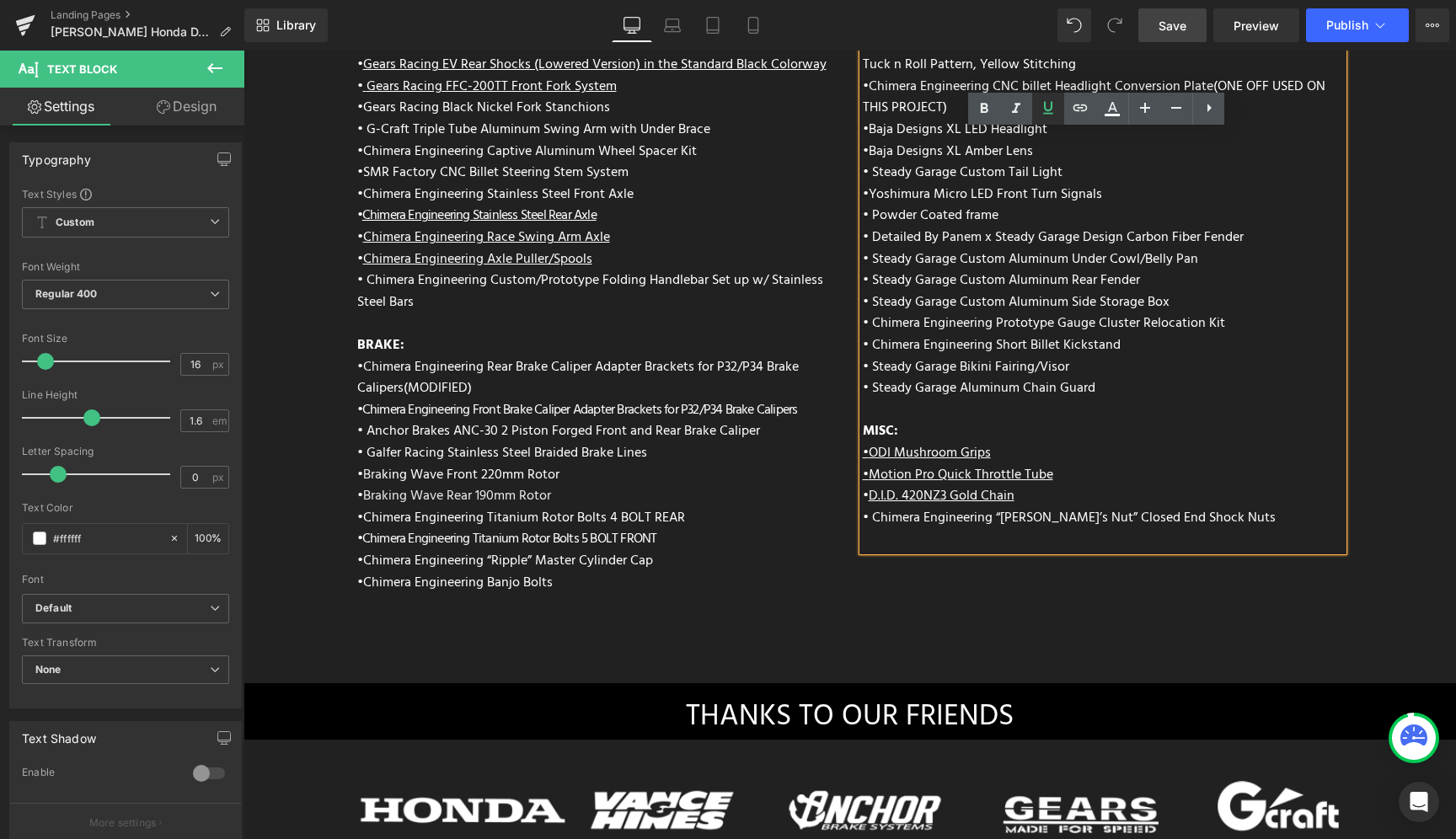
click at [1056, 117] on icon at bounding box center [1048, 108] width 20 height 20
drag, startPoint x: 867, startPoint y: 412, endPoint x: 856, endPoint y: 399, distance: 17.0
click at [863, 442] on span "• ODI Mushroom Grips" at bounding box center [926, 453] width 128 height 22
click at [1055, 111] on icon at bounding box center [1048, 108] width 20 height 20
click at [1138, 443] on p "• ODI Mushroom Grips" at bounding box center [1103, 454] width 480 height 22
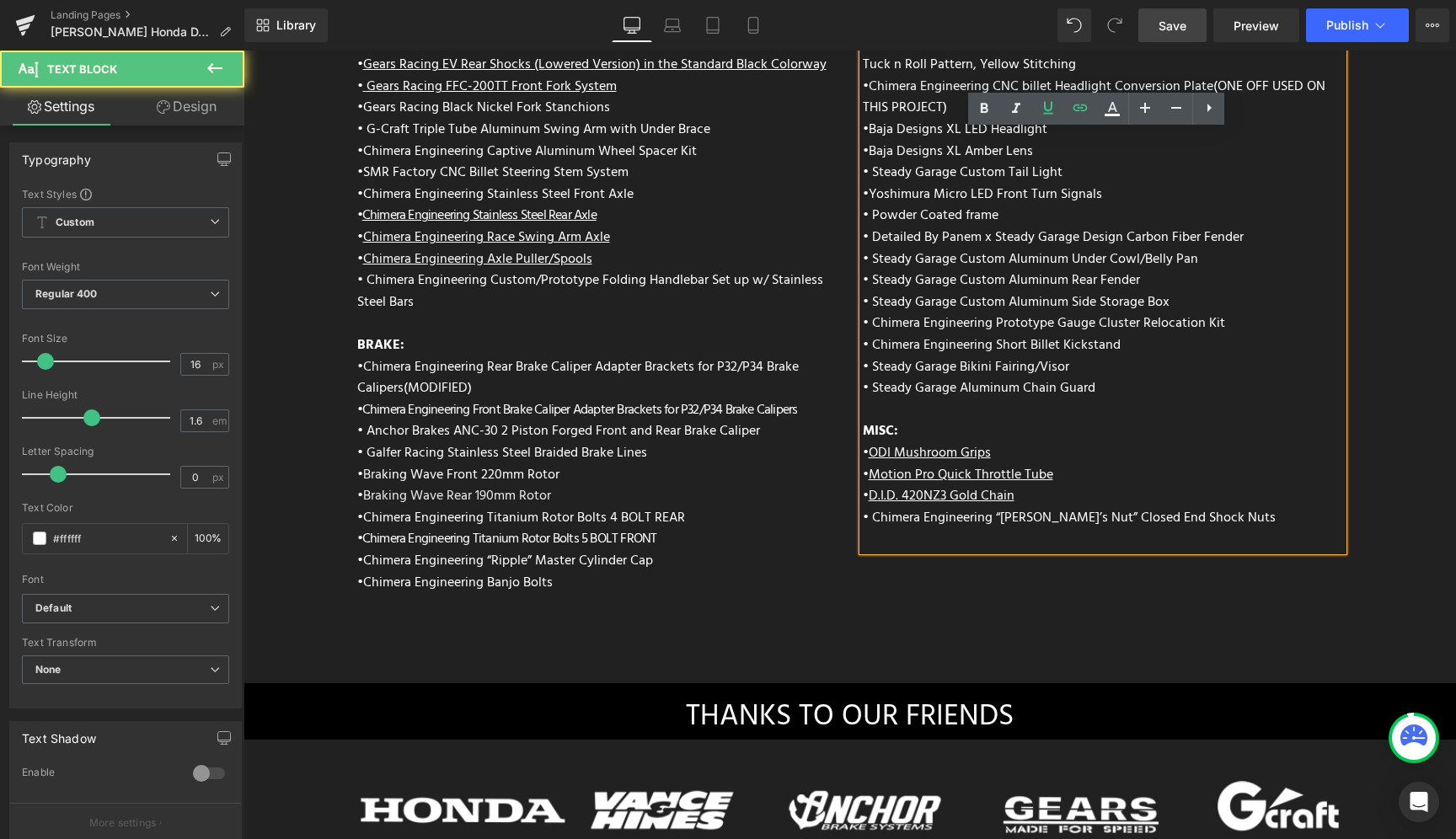
click at [1158, 357] on p "• Steady Garage Bikini Fairing/Visor" at bounding box center [1103, 368] width 480 height 22
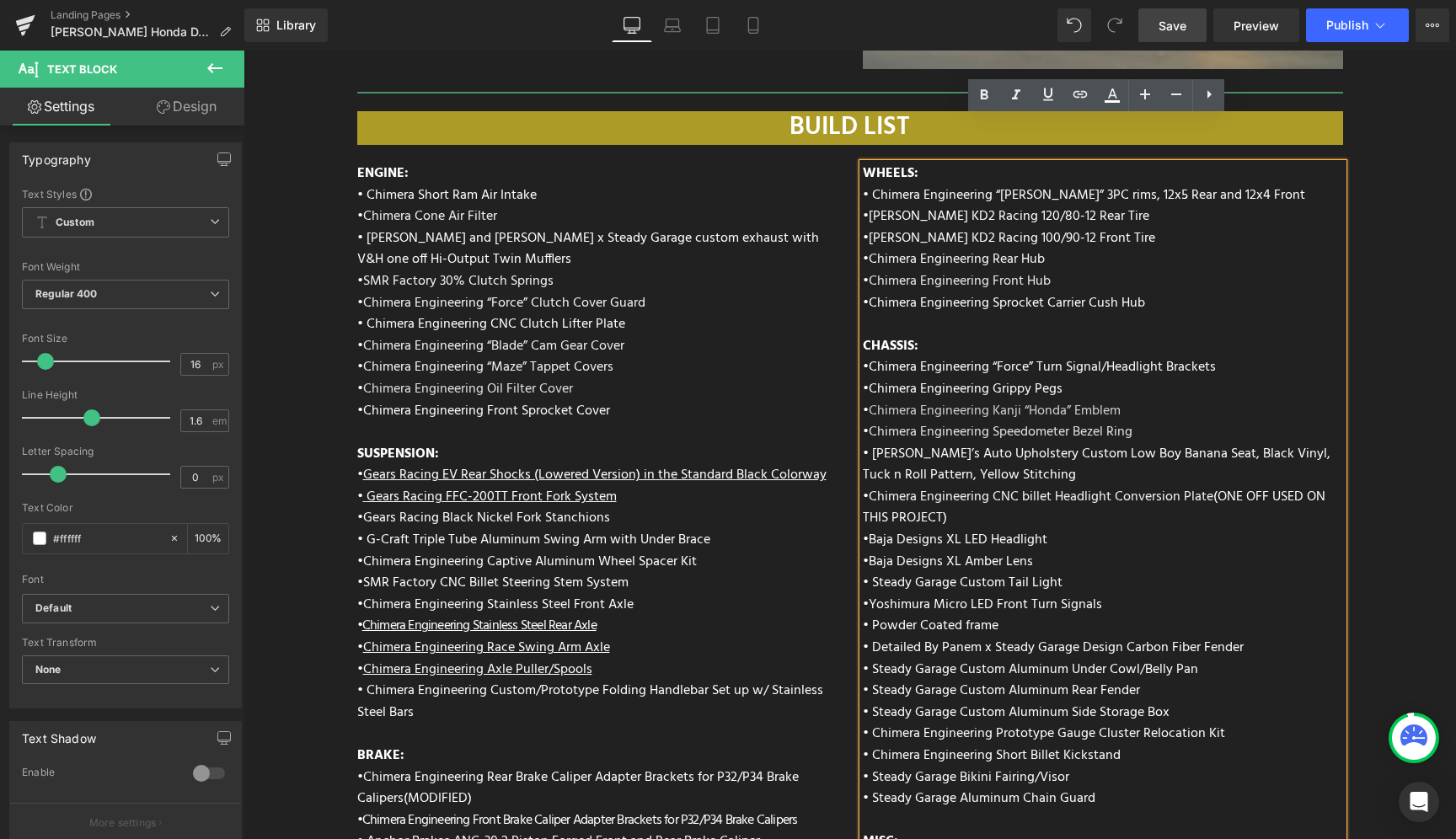
scroll to position [6466, 0]
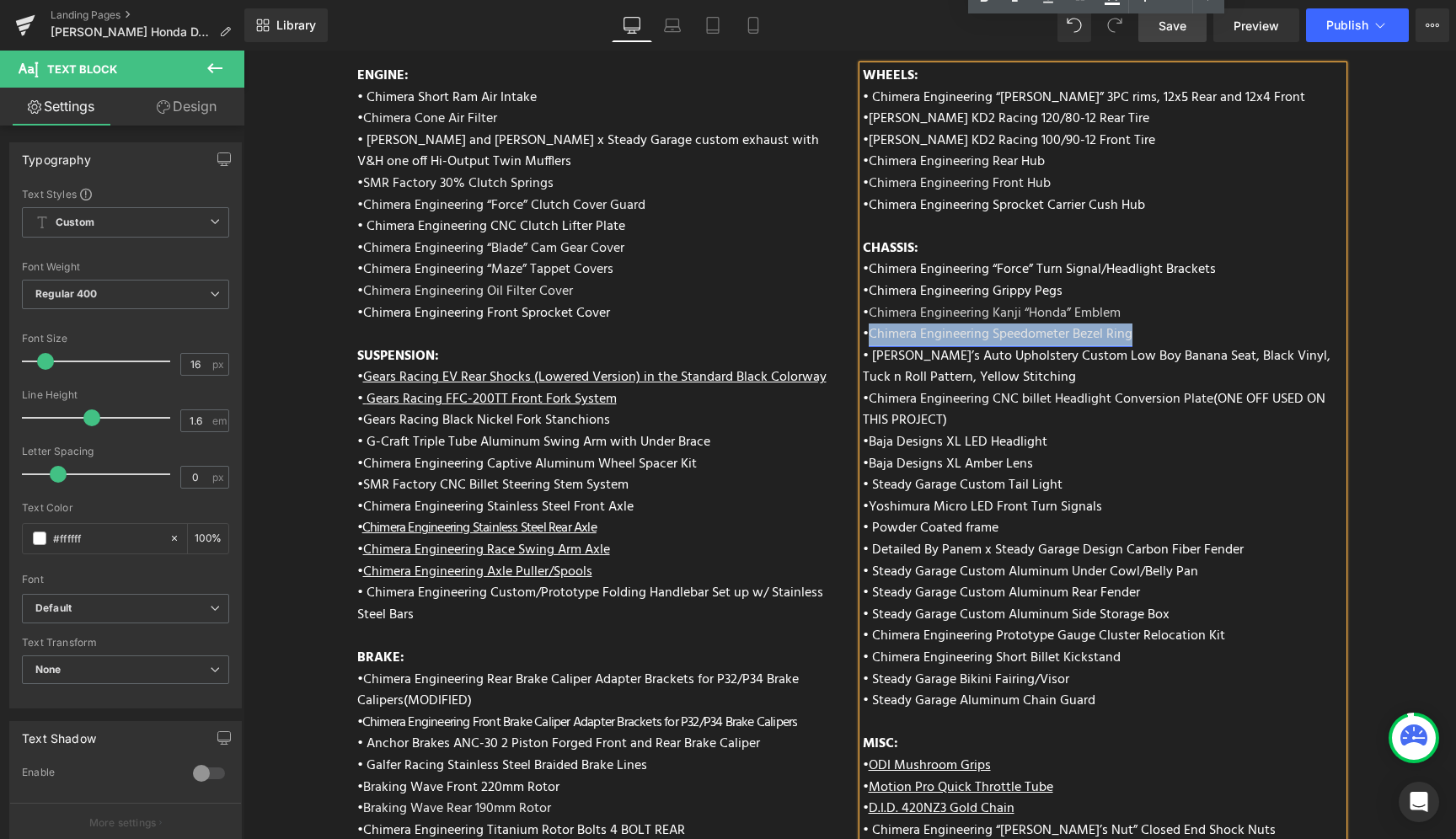
drag, startPoint x: 1151, startPoint y: 292, endPoint x: 867, endPoint y: 292, distance: 284.0
click at [867, 325] on p "• Chimera Engineering Speedometer Bezel Ring" at bounding box center [1103, 335] width 480 height 22
click at [1120, 324] on link "Chimera Engineering Speedometer Bezel Ring" at bounding box center [1001, 334] width 263 height 22
drag, startPoint x: 1143, startPoint y: 288, endPoint x: 868, endPoint y: 291, distance: 275.0
click at [868, 325] on p "• Chimera Engineering Speedometer Bezel Ring" at bounding box center [1103, 335] width 480 height 22
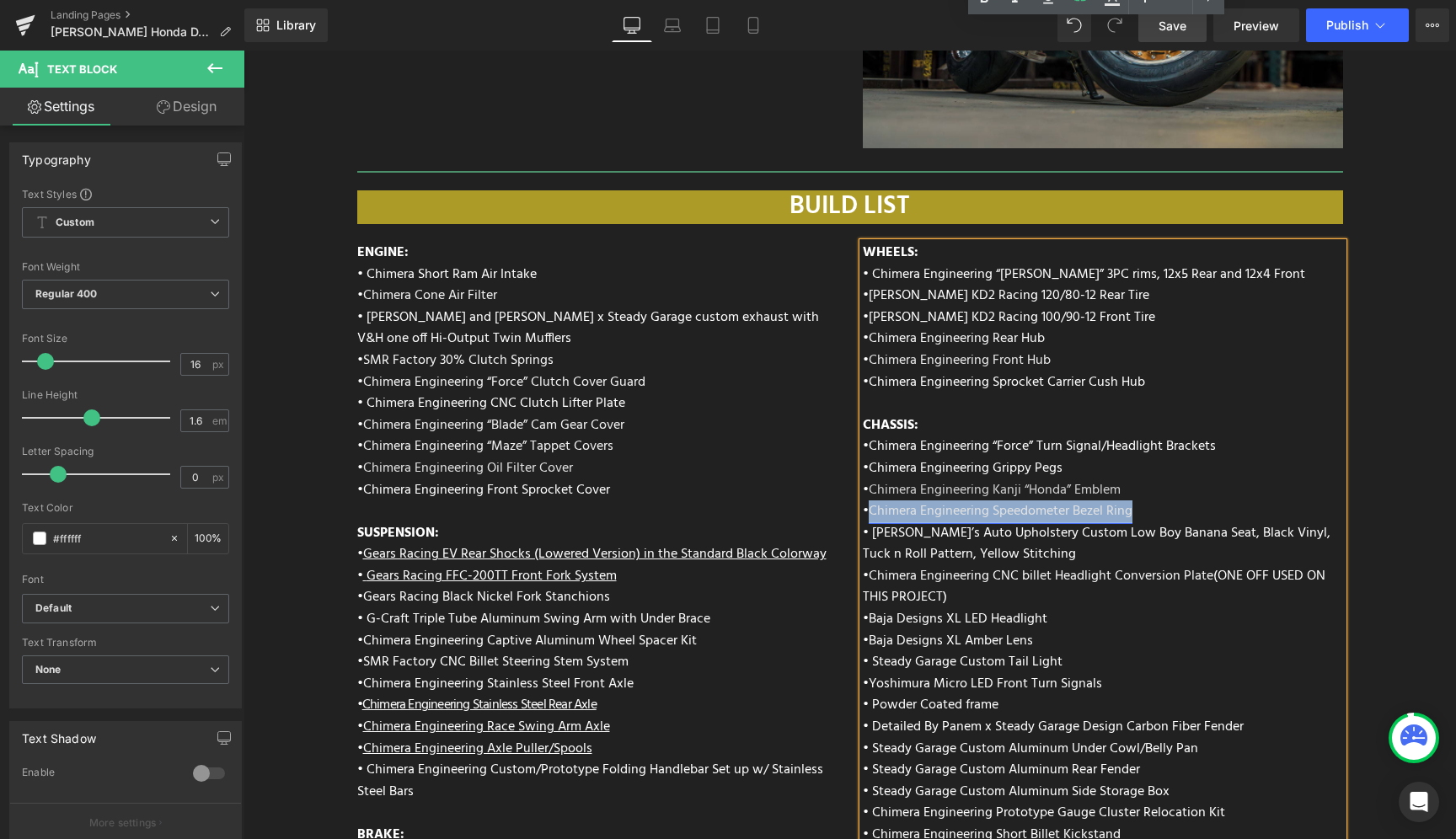
scroll to position [6213, 0]
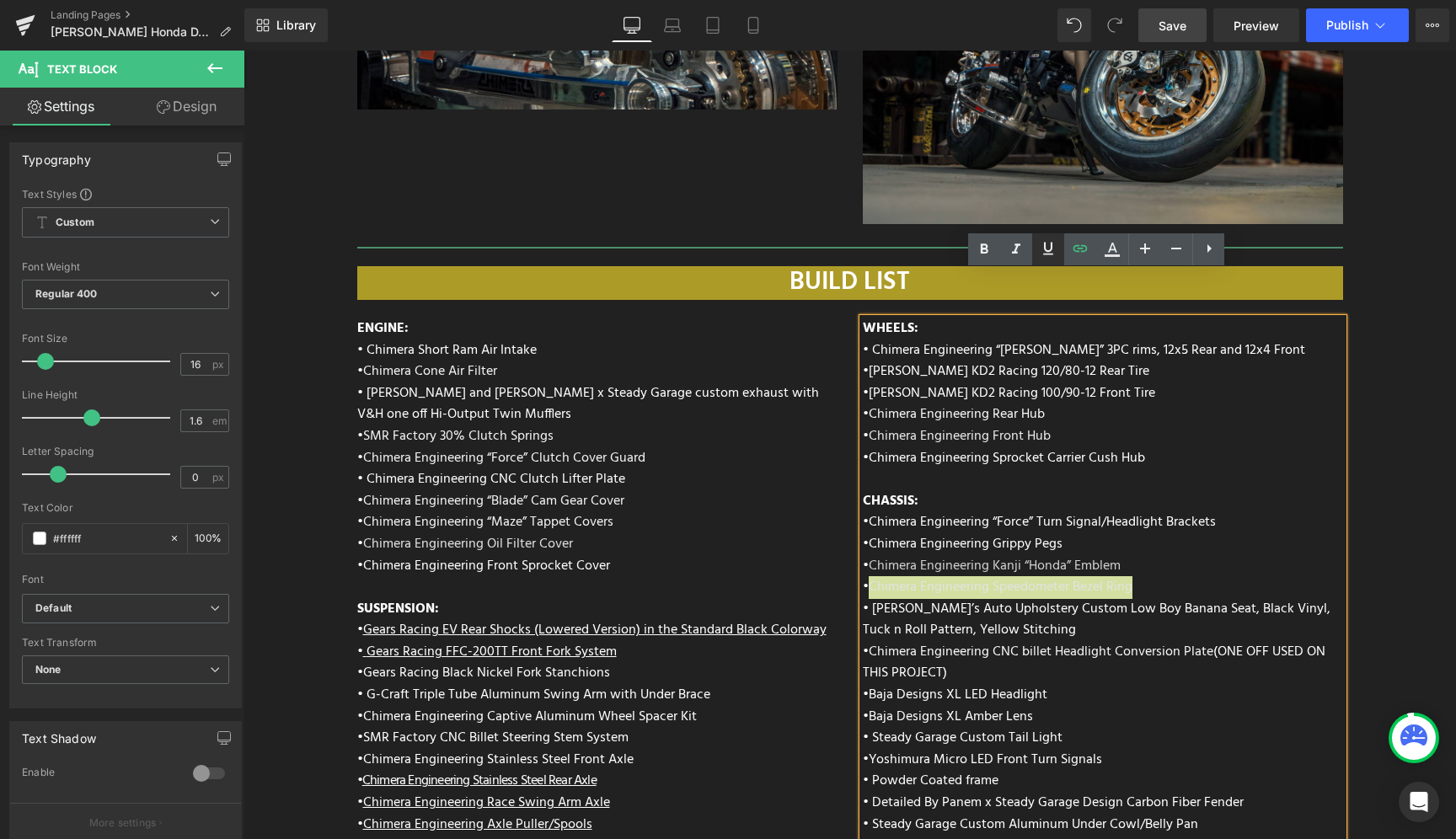
click at [1053, 246] on icon at bounding box center [1048, 248] width 20 height 20
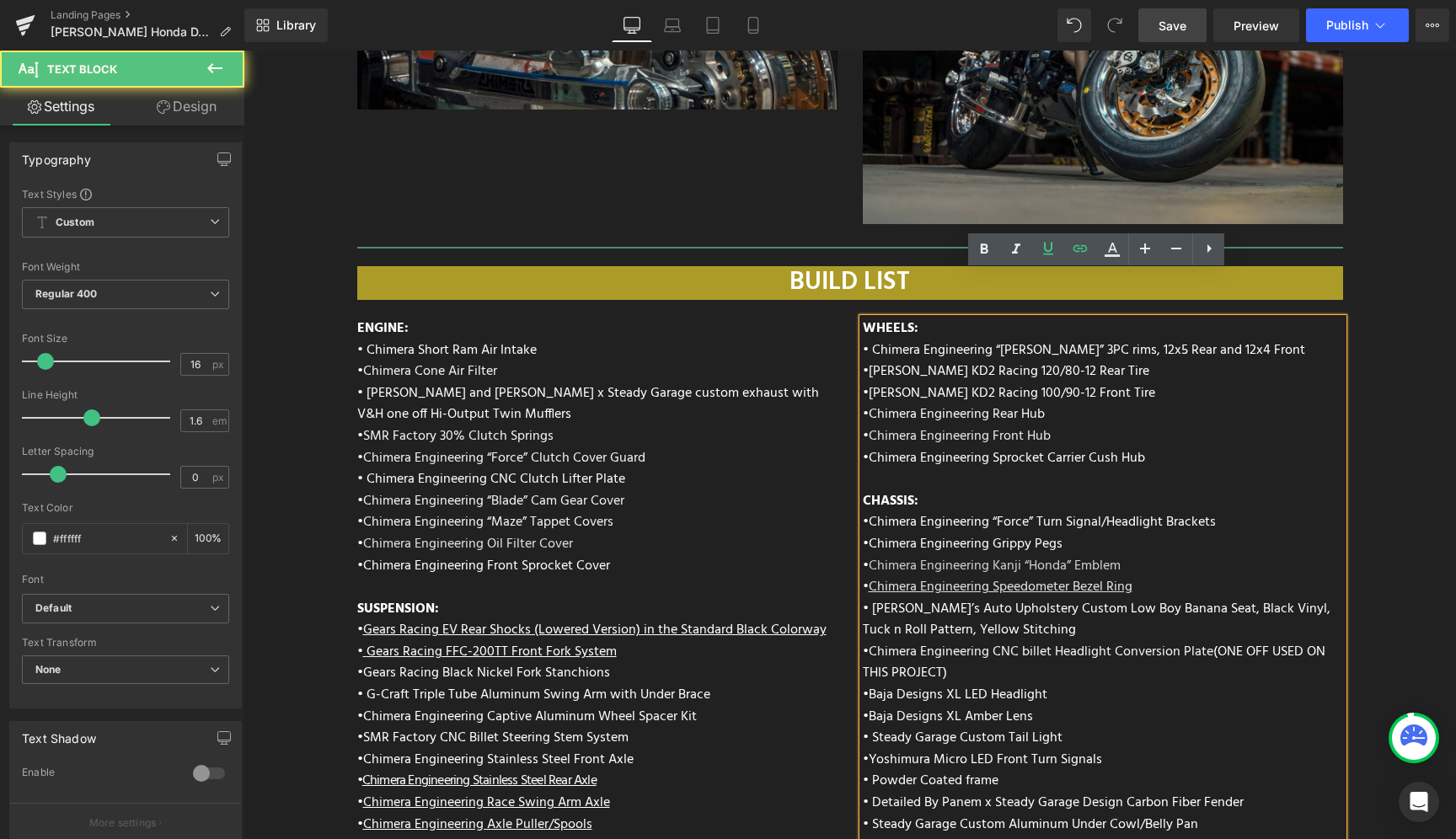
click at [1123, 556] on p "• Chimera Engineering Kanji “Honda” Emblem" at bounding box center [1103, 567] width 480 height 22
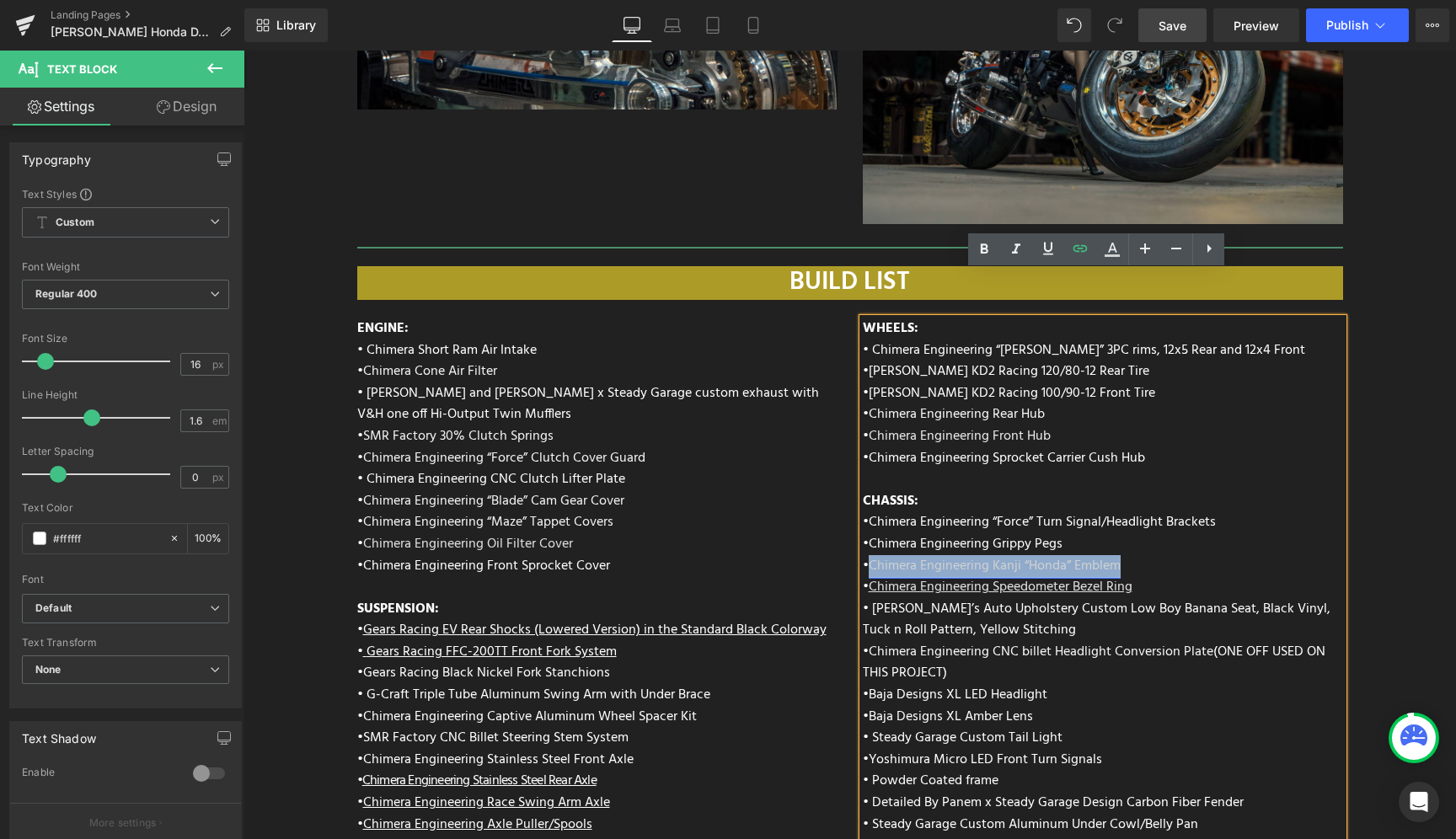
drag, startPoint x: 1126, startPoint y: 522, endPoint x: 868, endPoint y: 518, distance: 258.0
click at [868, 556] on p "• Chimera Engineering Kanji “Honda” Emblem" at bounding box center [1103, 567] width 480 height 22
click at [1049, 239] on icon at bounding box center [1048, 248] width 20 height 20
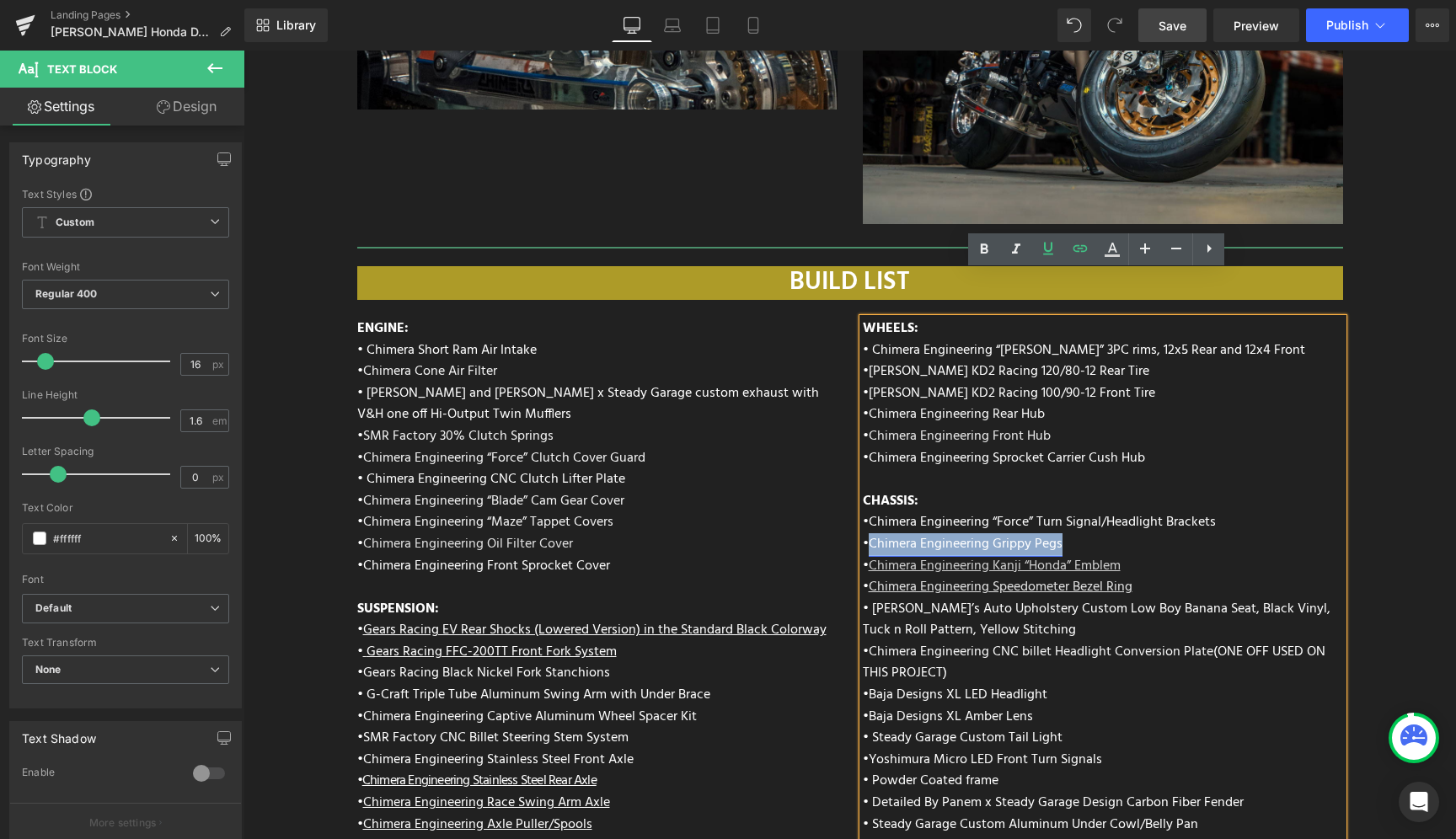
drag, startPoint x: 1070, startPoint y: 501, endPoint x: 869, endPoint y: 502, distance: 201.0
click at [869, 534] on p "• Chimera Engineering Grippy Pegs" at bounding box center [1103, 545] width 480 height 22
click at [1044, 237] on link at bounding box center [1048, 249] width 32 height 32
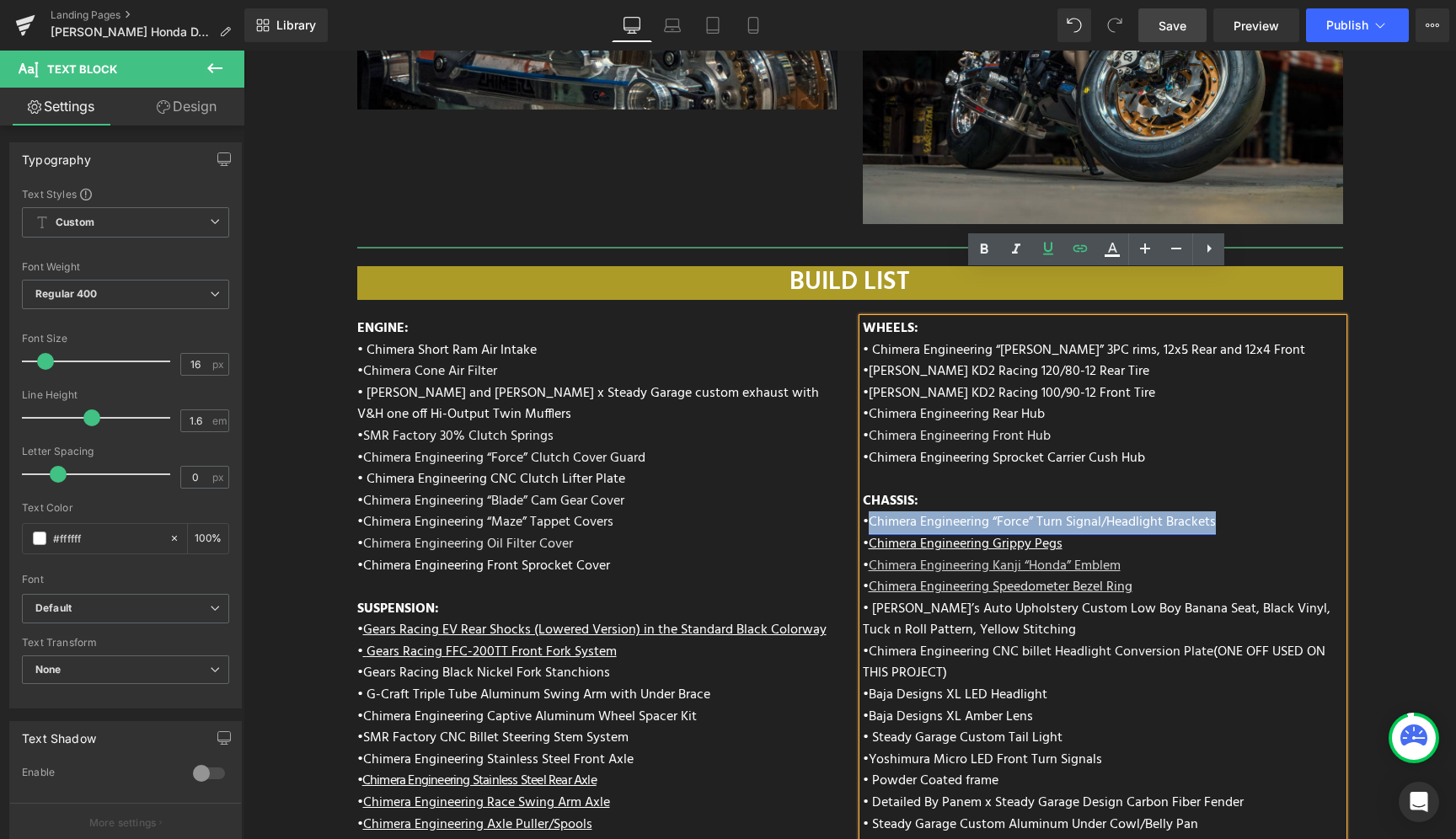
drag, startPoint x: 1214, startPoint y: 479, endPoint x: 869, endPoint y: 482, distance: 345.0
click at [869, 512] on p "• Chimera Engineering “Force” Turn Signal/Headlight Brackets" at bounding box center [1103, 522] width 480 height 22
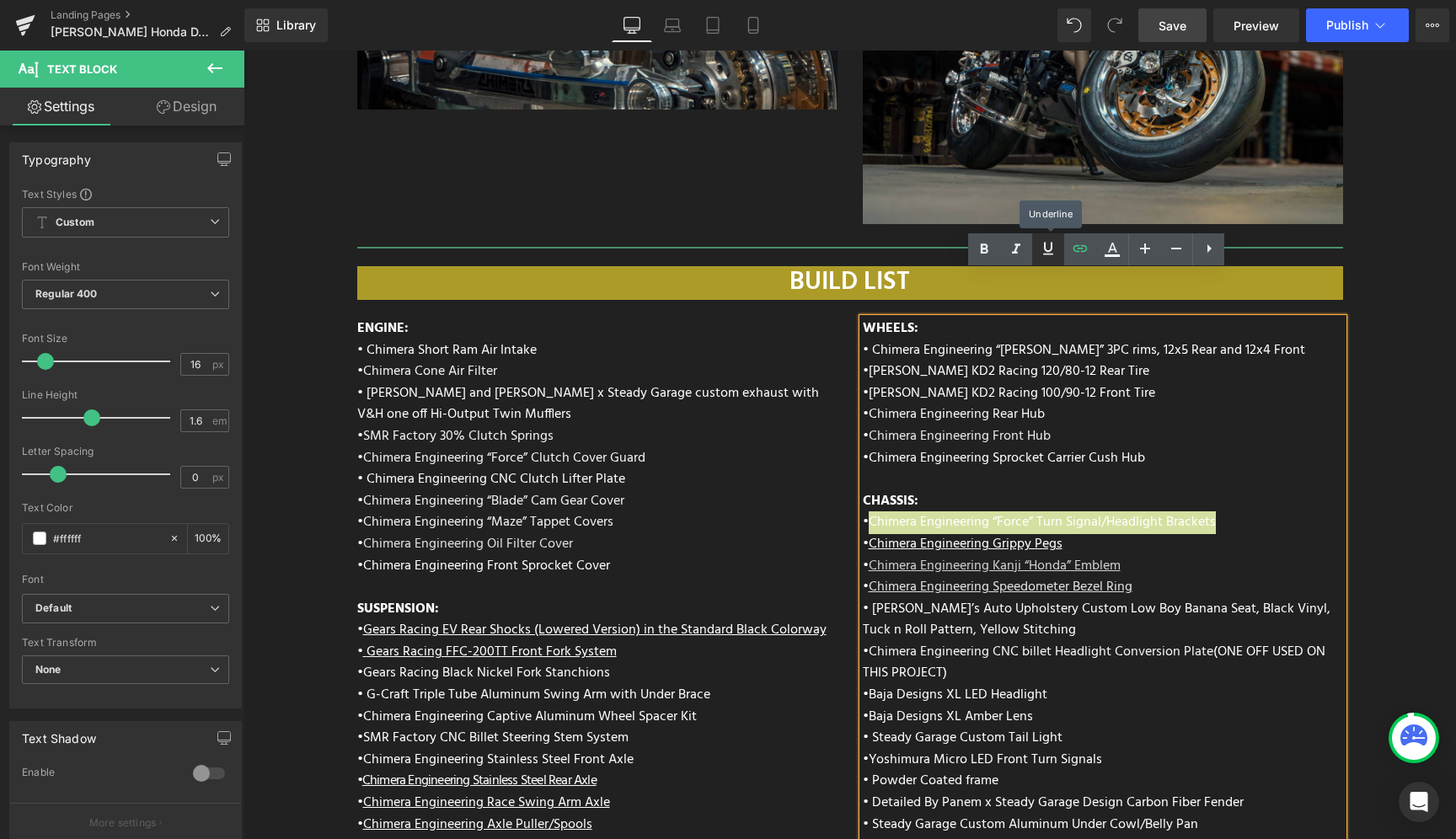
click at [1054, 237] on link at bounding box center [1048, 249] width 32 height 32
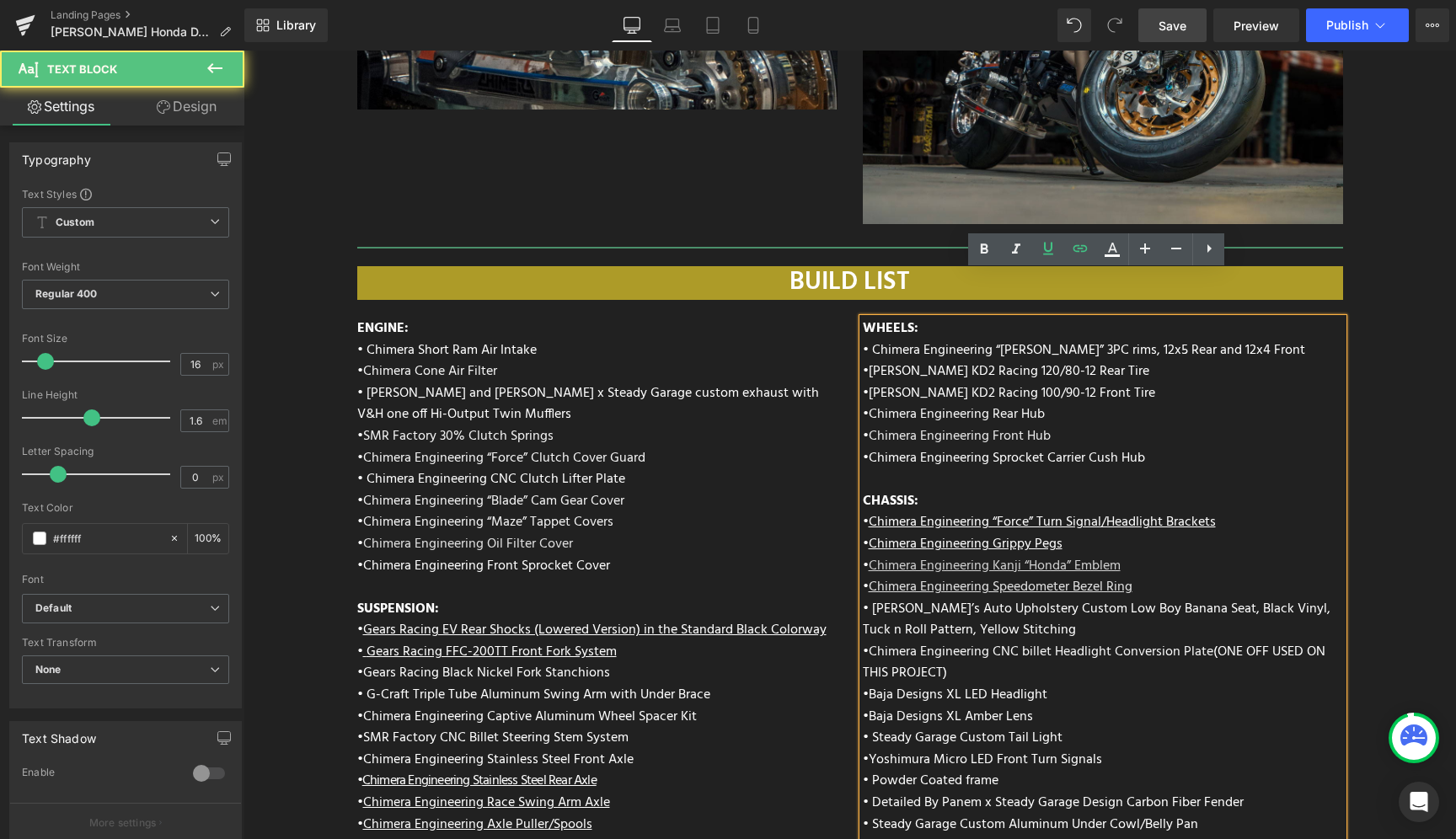
click at [1157, 448] on p "• Chimera Engineering Sprocket Carrier Cush Hub" at bounding box center [1103, 459] width 480 height 22
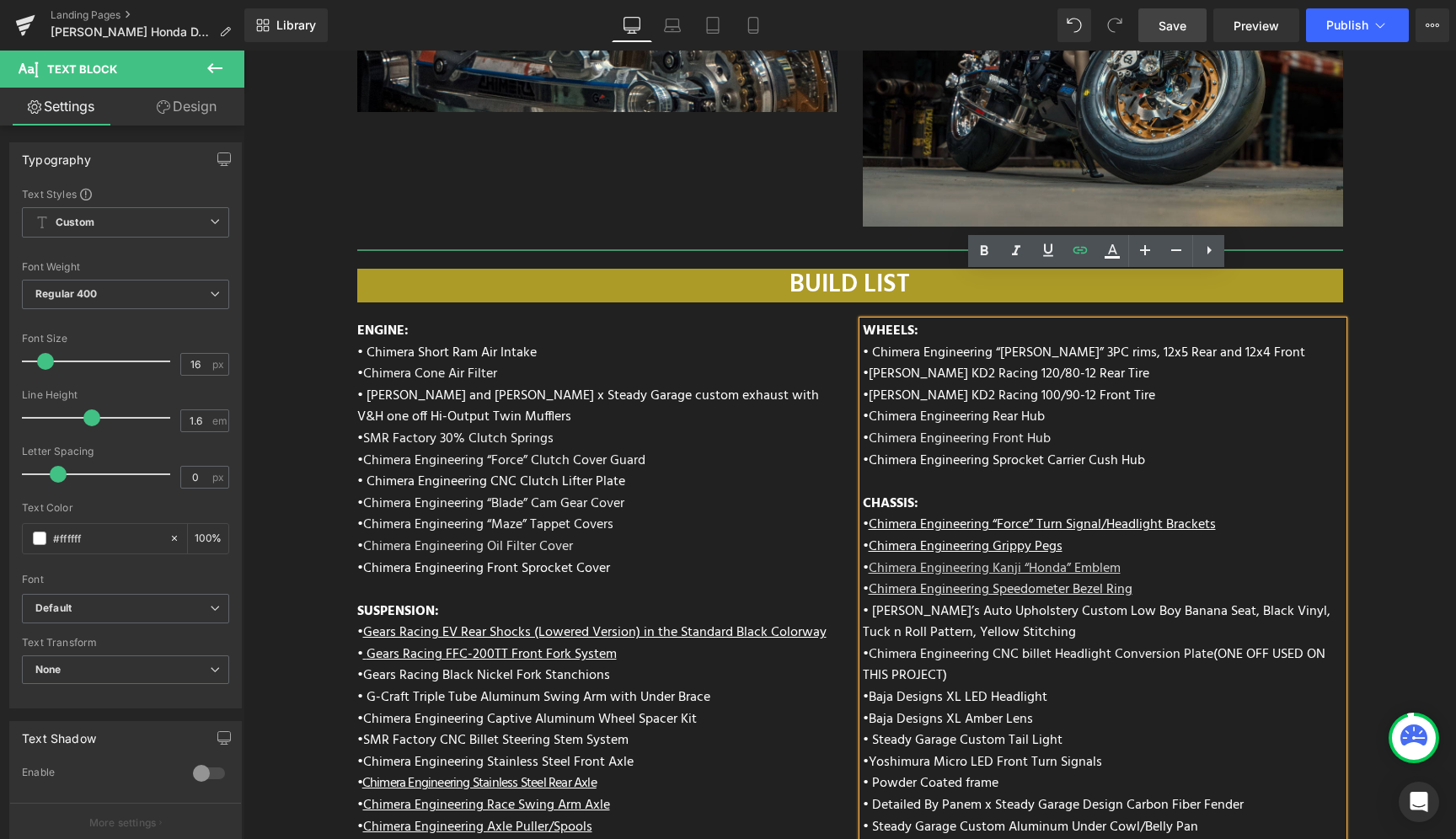
scroll to position [6209, 0]
drag, startPoint x: 1154, startPoint y: 411, endPoint x: 867, endPoint y: 417, distance: 287.1
click at [867, 451] on p "• Chimera Engineering Sprocket Carrier Cush Hub" at bounding box center [1103, 462] width 480 height 22
click at [1047, 263] on link at bounding box center [1048, 252] width 32 height 32
drag, startPoint x: 1050, startPoint y: 396, endPoint x: 866, endPoint y: 399, distance: 184.0
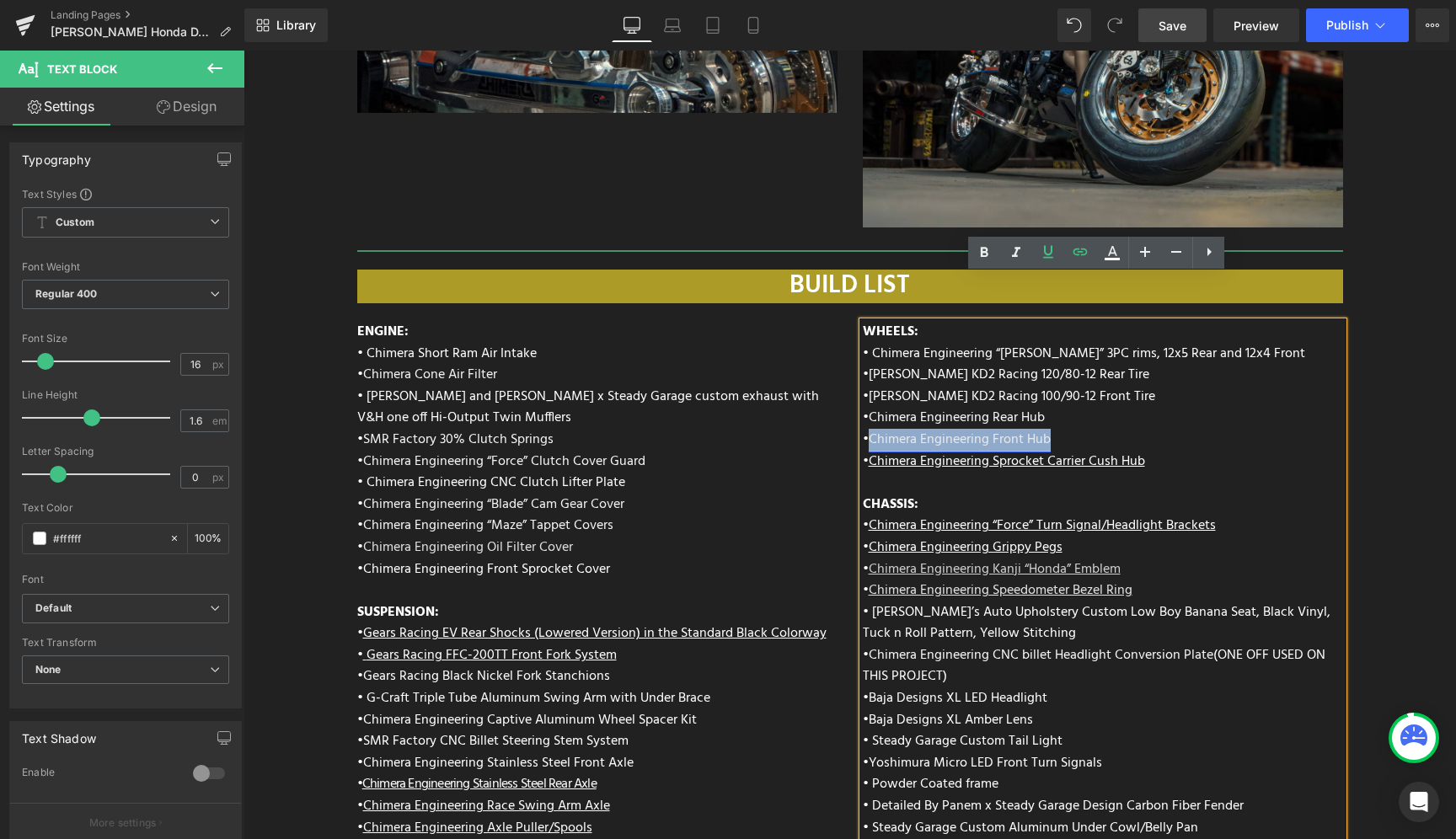
click at [866, 429] on p "• Chimera Engineering Front Hub" at bounding box center [1103, 440] width 480 height 22
click at [1044, 250] on icon at bounding box center [1048, 252] width 10 height 13
drag, startPoint x: 1050, startPoint y: 376, endPoint x: 867, endPoint y: 376, distance: 183.0
click at [867, 408] on p "• Chimera Engineering Rear Hub" at bounding box center [1103, 419] width 480 height 22
click at [1038, 249] on icon at bounding box center [1048, 251] width 20 height 20
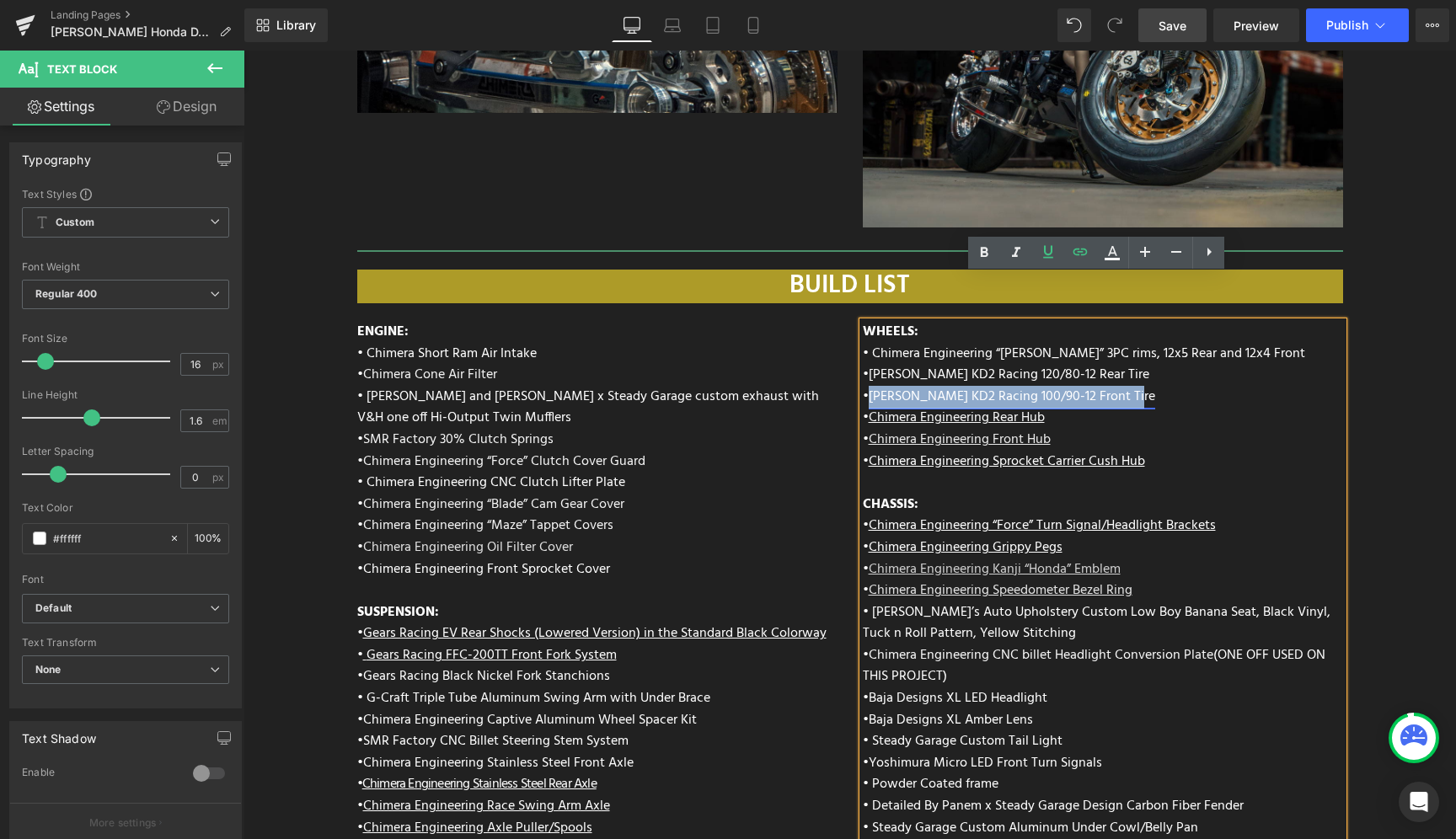
drag, startPoint x: 1126, startPoint y: 348, endPoint x: 869, endPoint y: 350, distance: 257.0
click at [869, 387] on p "• Kenda Kwick KD2 Racing 100/90-12 Front Tire" at bounding box center [1103, 398] width 480 height 22
click at [1051, 247] on icon at bounding box center [1048, 252] width 10 height 13
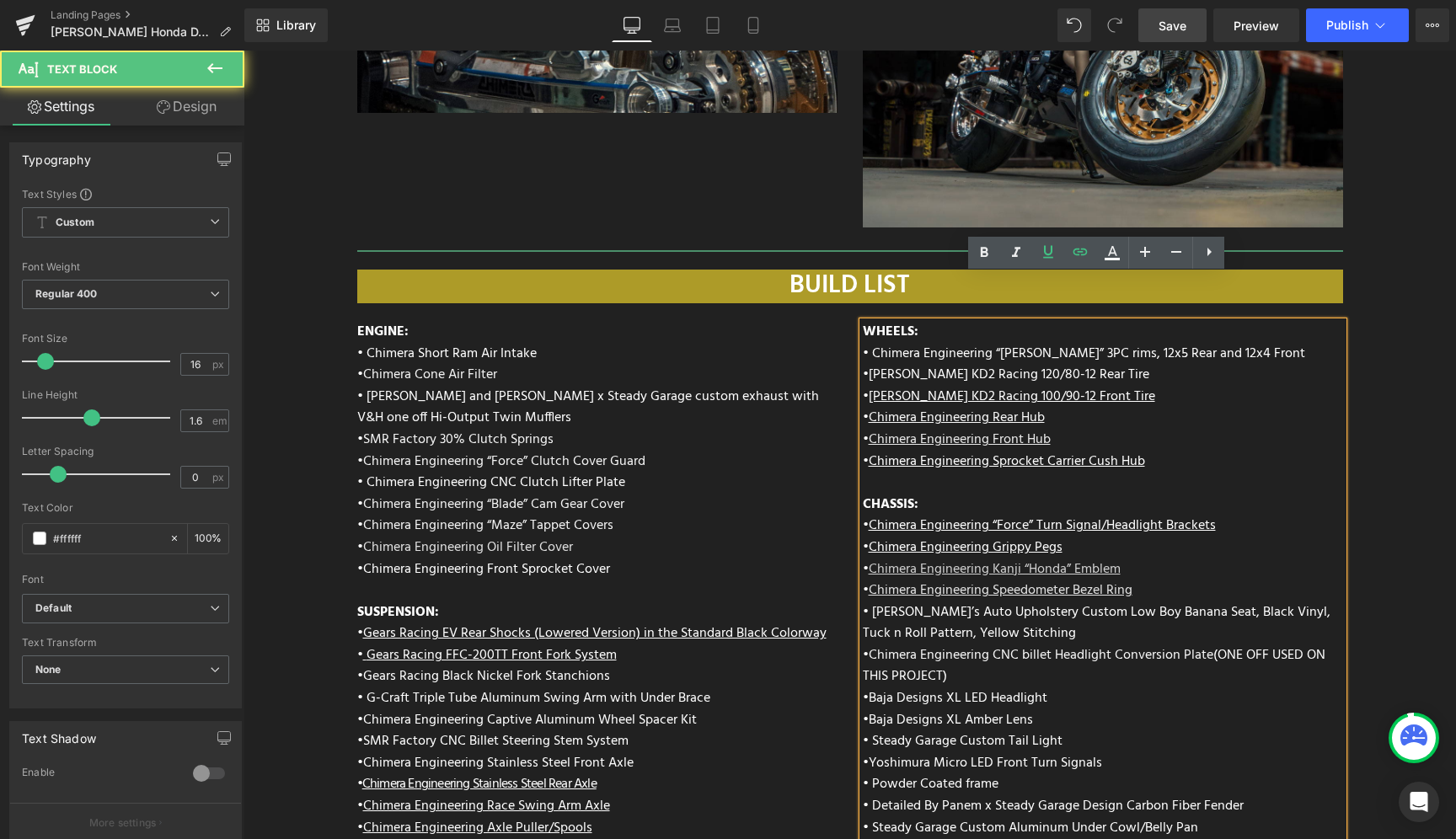
click at [1155, 429] on p "• Chimera Engineering Front Hub" at bounding box center [1103, 440] width 480 height 22
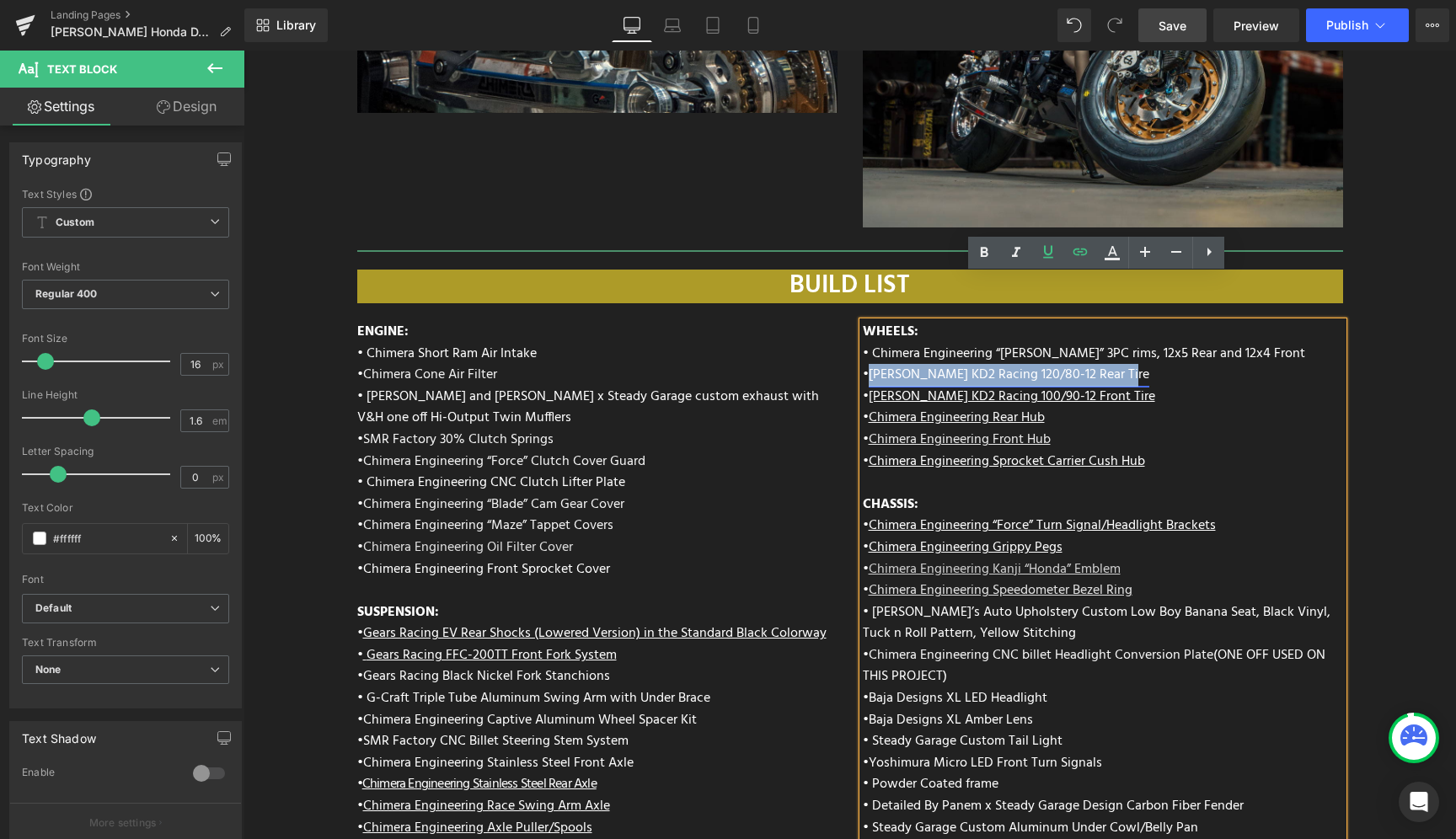
drag, startPoint x: 1123, startPoint y: 328, endPoint x: 868, endPoint y: 331, distance: 255.0
click at [868, 365] on p "• Kenda Kwick KD2 Racing 120/80-12 Rear Tire" at bounding box center [1103, 376] width 480 height 22
click at [1055, 258] on icon at bounding box center [1048, 251] width 20 height 20
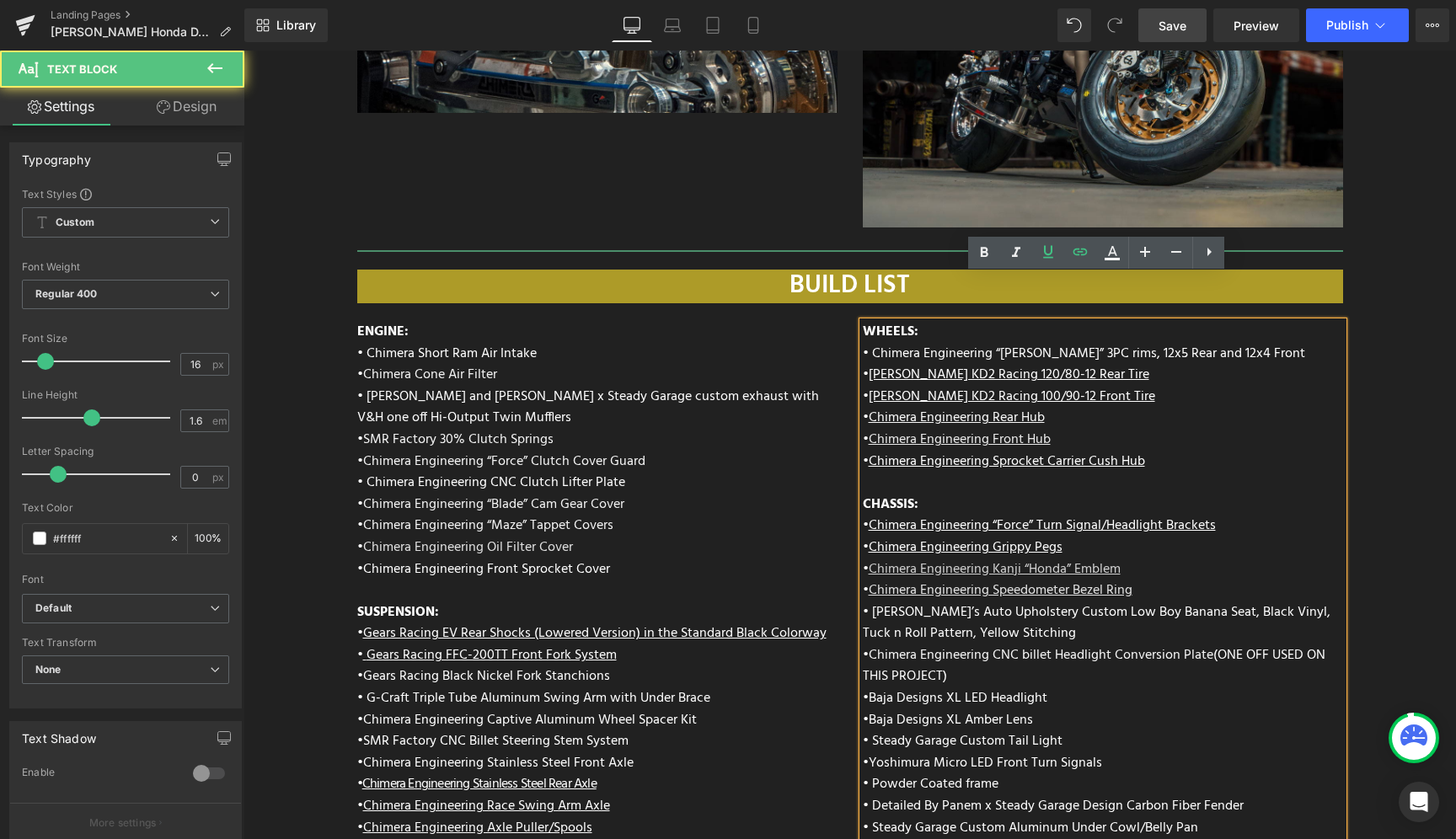
click at [1149, 343] on p "• Chimera Engineering “[PERSON_NAME]” 3PC rims, 12x5 Rear and 12x4 Front" at bounding box center [1103, 354] width 480 height 22
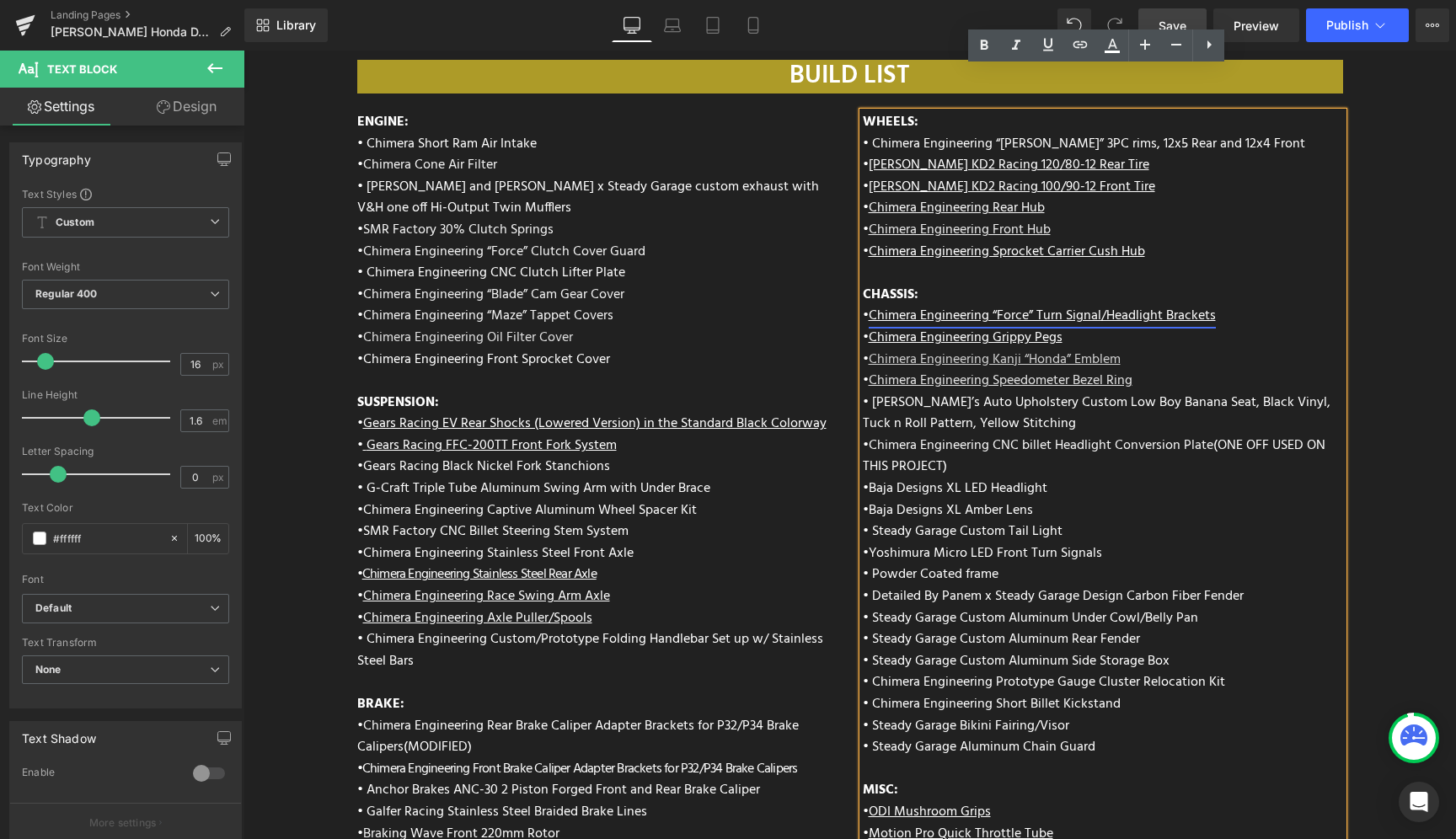
scroll to position [6424, 0]
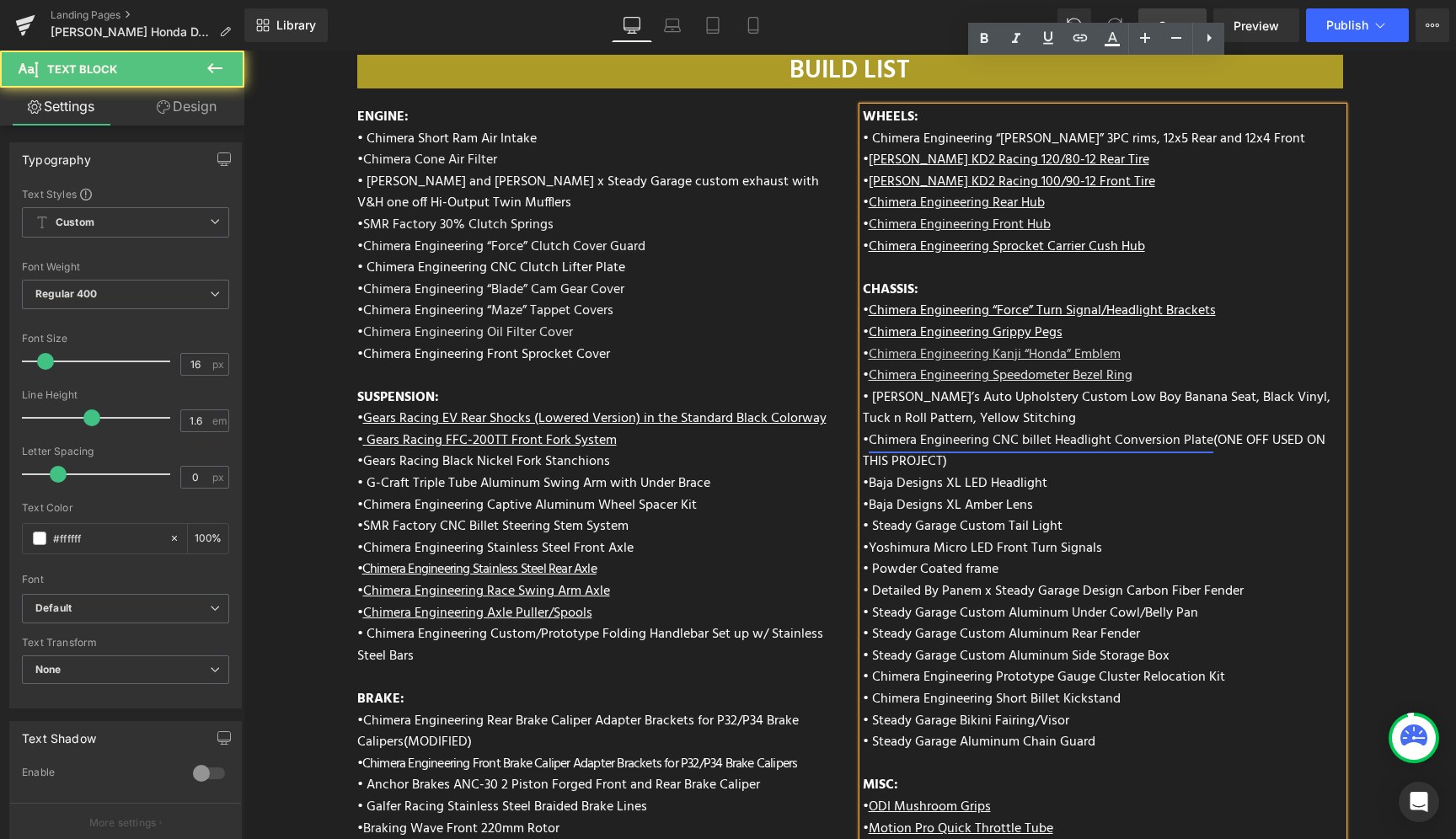
click at [942, 429] on link "Chimera Engineering CNC billet Headlight Conversion Plate" at bounding box center [1041, 440] width 344 height 22
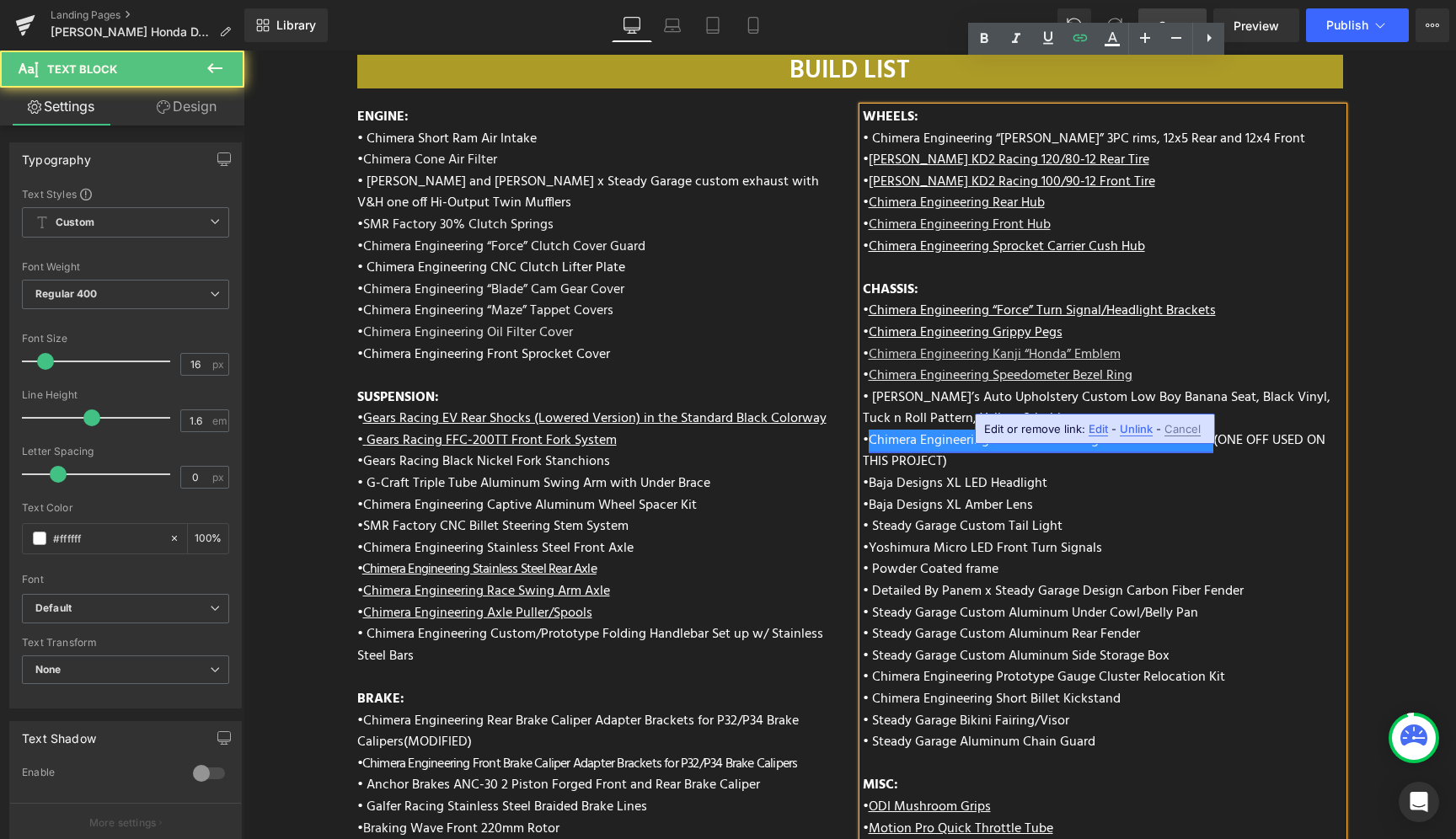
click at [948, 429] on link "Chimera Engineering CNC billet Headlight Conversion Plate" at bounding box center [1041, 440] width 344 height 22
click at [1187, 429] on link "Chimera Engineering CNC billet Headlight Conversion Plate" at bounding box center [1041, 440] width 344 height 22
drag, startPoint x: 1209, startPoint y: 394, endPoint x: 940, endPoint y: 391, distance: 269.0
click at [940, 430] on p "• Chimera Engineering CNC billet Headlight Conversion Plate (ONE OFF USED ON TH…" at bounding box center [1103, 451] width 480 height 43
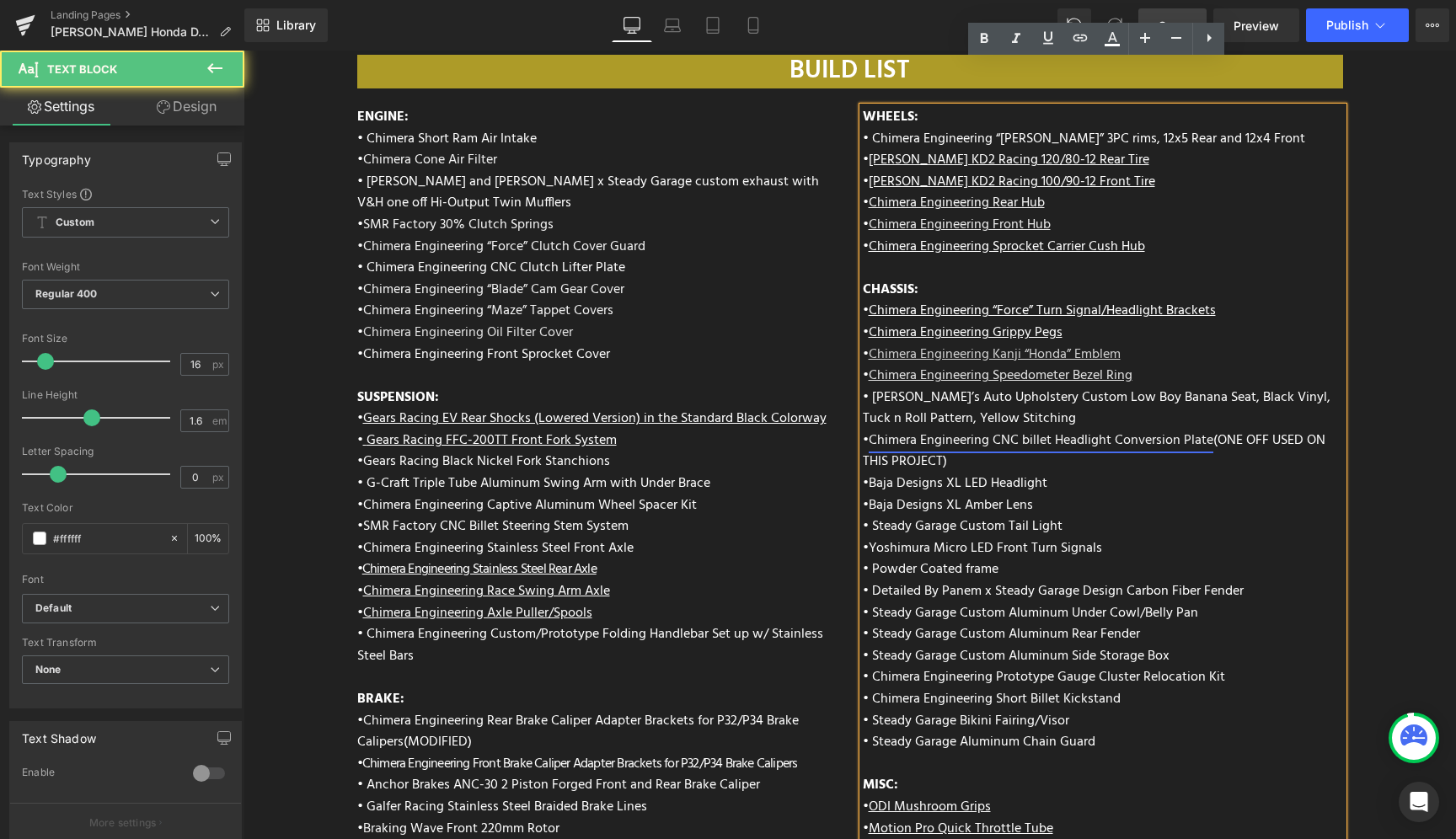
click at [923, 429] on link "Chimera Engineering CNC billet Headlight Conversion Plate" at bounding box center [1041, 440] width 344 height 22
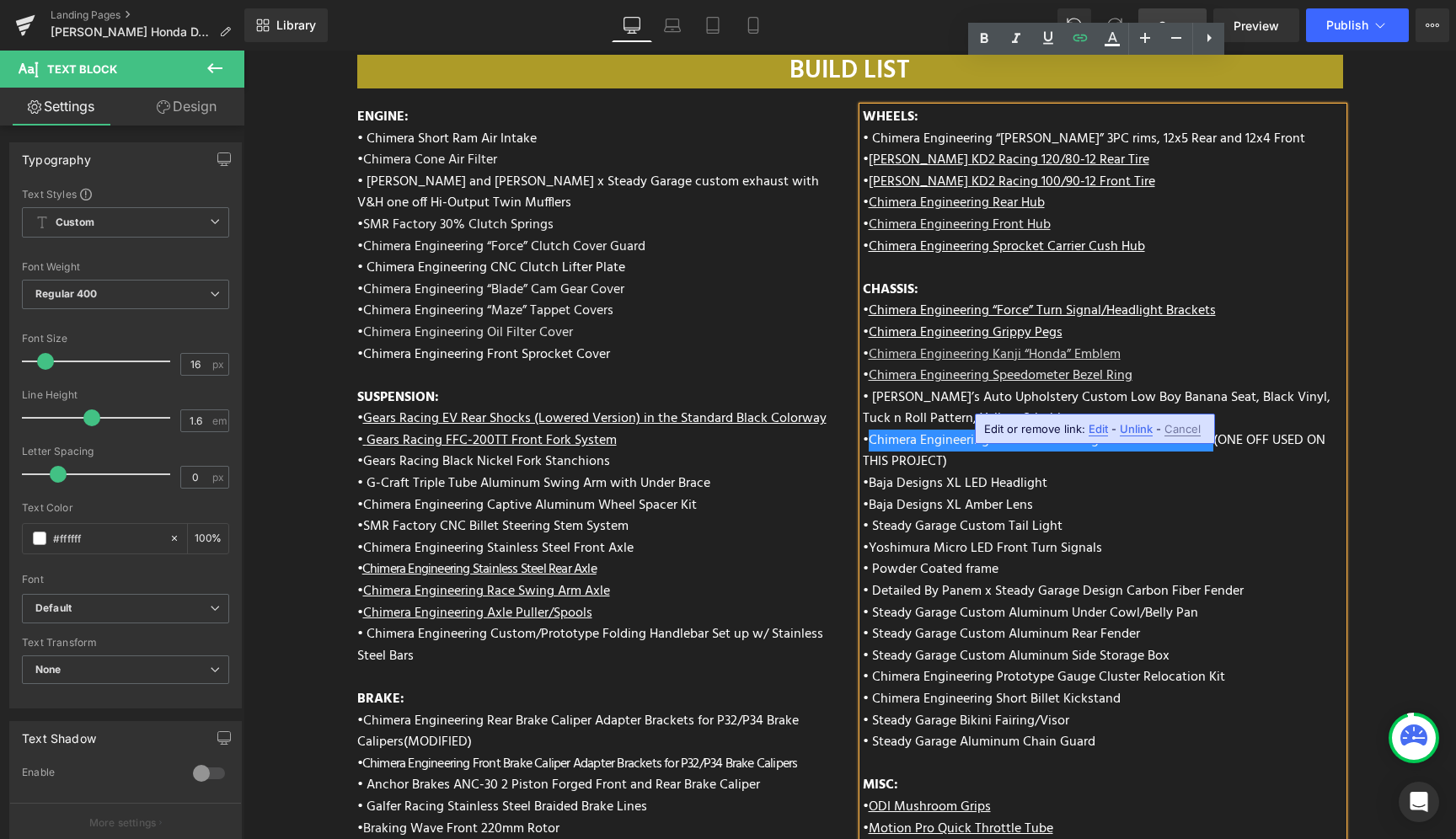
click at [1192, 495] on p "• Baja Designs XL Amber Lens" at bounding box center [1103, 506] width 480 height 22
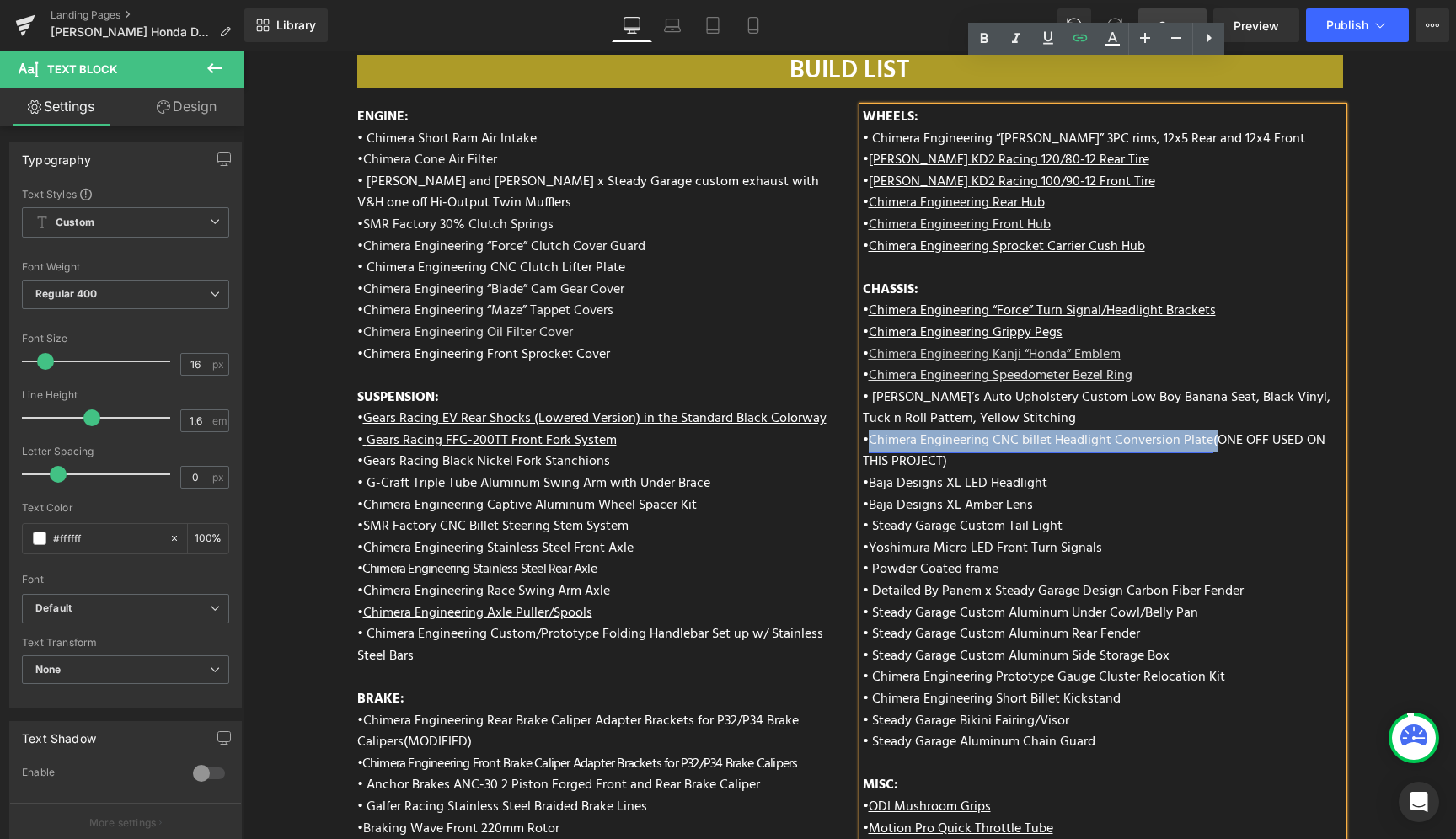
drag, startPoint x: 1209, startPoint y: 398, endPoint x: 869, endPoint y: 396, distance: 340.0
click at [869, 430] on p "• Chimera Engineering CNC billet Headlight Conversion Plate (ONE OFF USED ON TH…" at bounding box center [1103, 451] width 480 height 43
click at [1052, 38] on icon at bounding box center [1048, 38] width 20 height 20
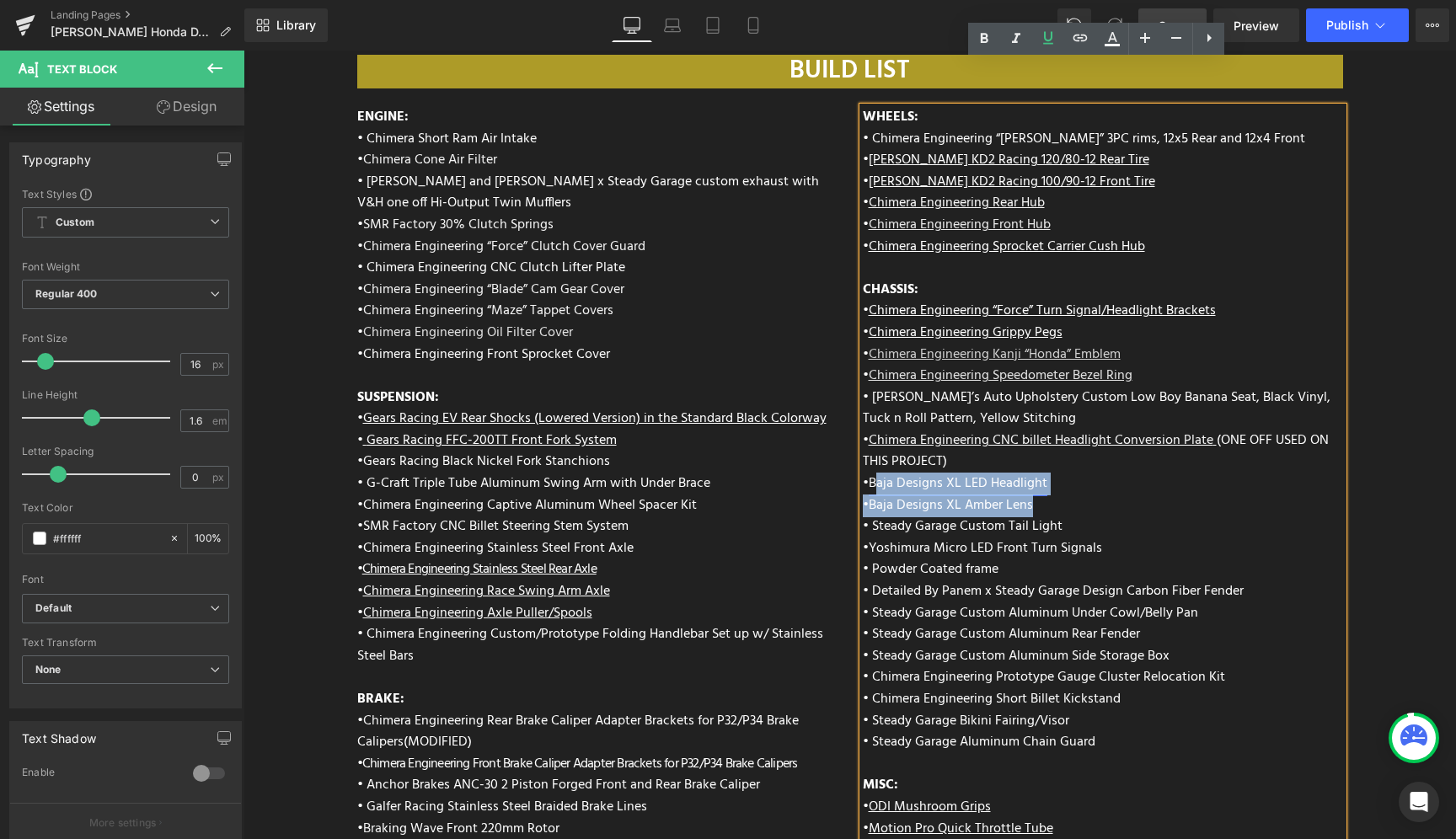
drag, startPoint x: 1040, startPoint y: 457, endPoint x: 875, endPoint y: 438, distance: 166.1
click at [875, 438] on div "WHEELS: • Chimera Engineering “Otto” 3PC rims, 12x5 Rear and 12x4 Front • Kenda…" at bounding box center [1103, 506] width 480 height 797
click at [1075, 495] on p "• Baja Designs XL Amber Lens" at bounding box center [1103, 506] width 480 height 22
drag, startPoint x: 1052, startPoint y: 440, endPoint x: 866, endPoint y: 435, distance: 186.1
click at [866, 473] on p "• Baja Designs XL LED Headlight" at bounding box center [1103, 484] width 480 height 22
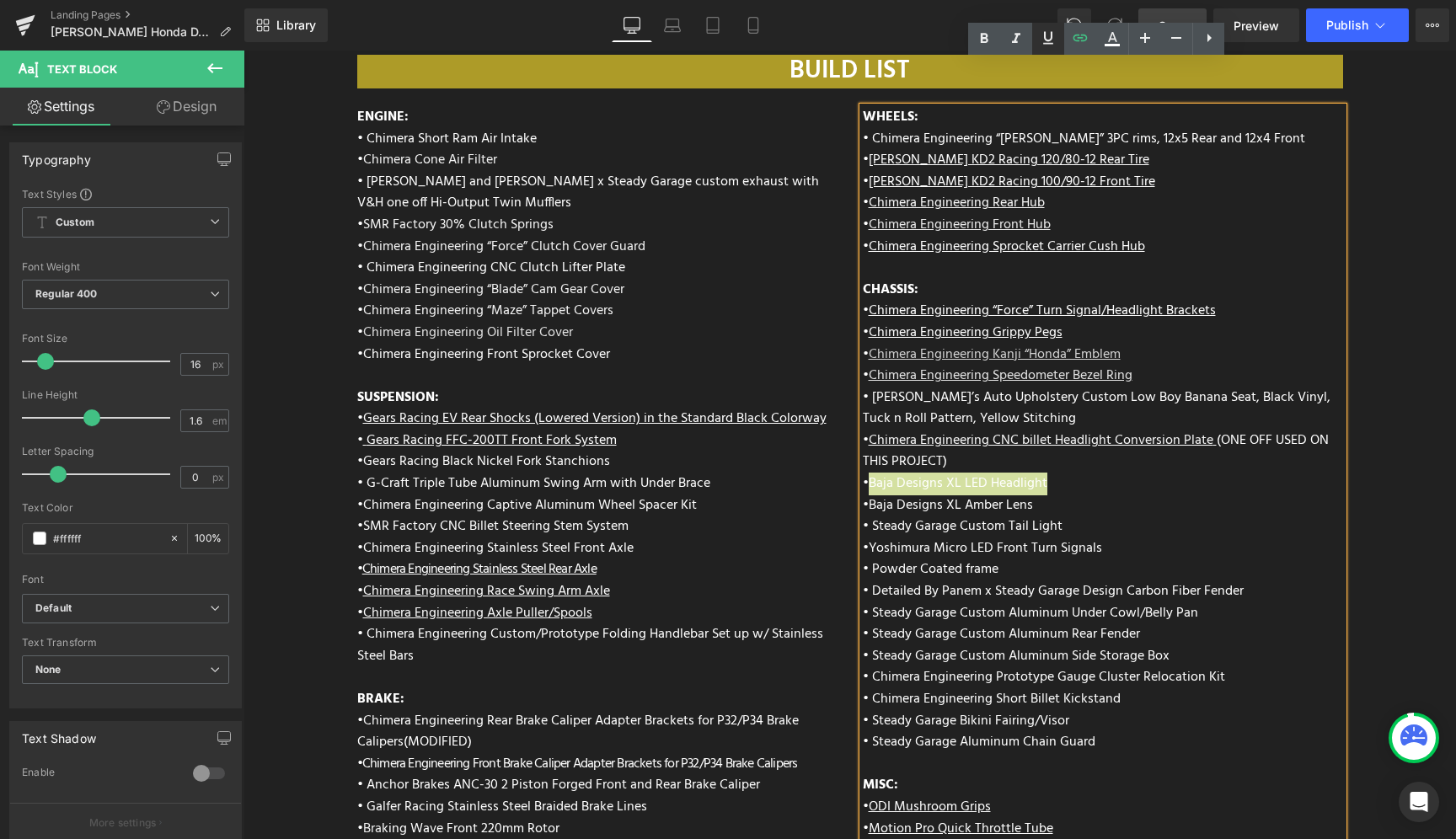
click at [1048, 35] on icon at bounding box center [1048, 38] width 20 height 20
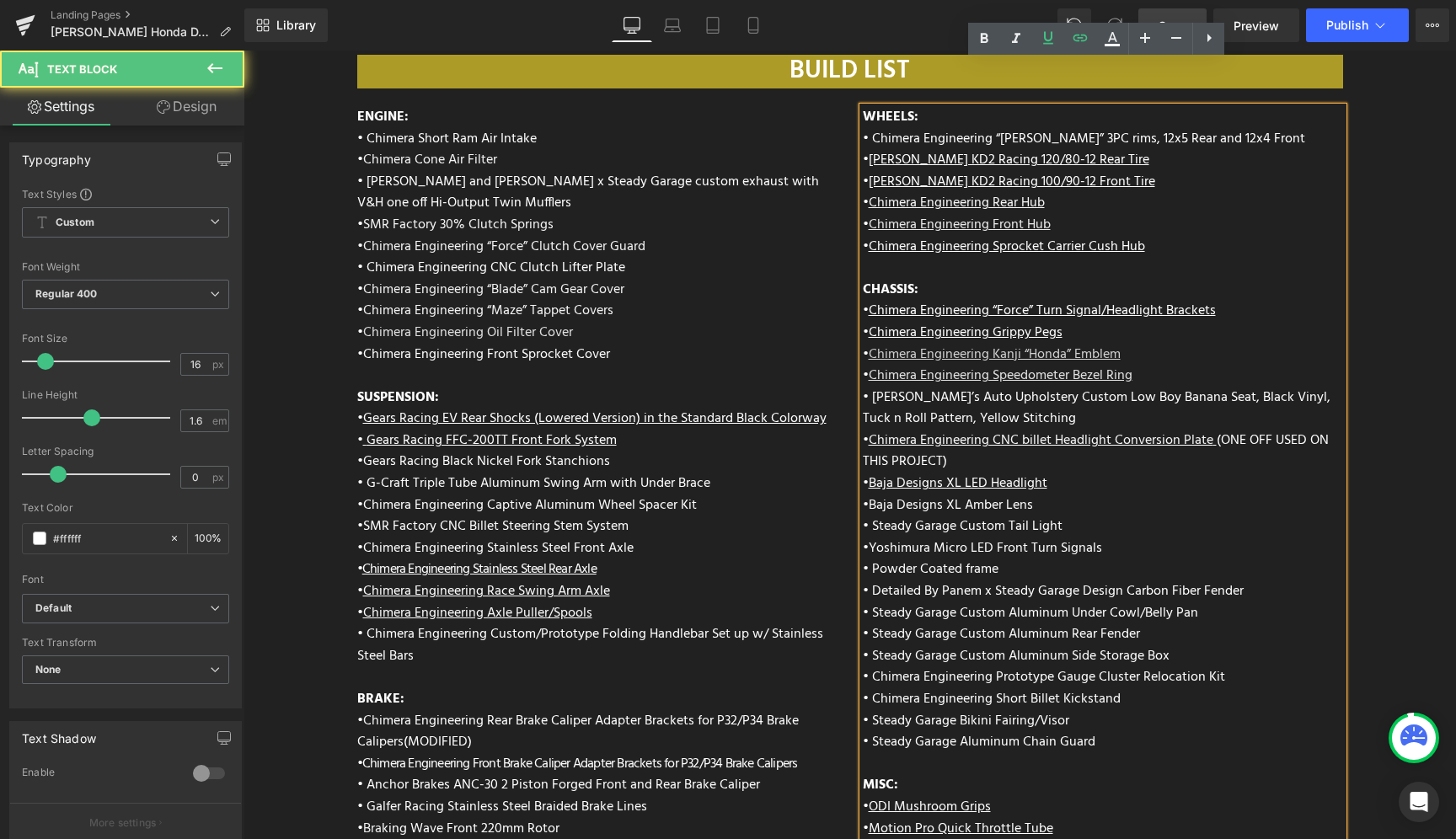
click at [1059, 495] on p "• Baja Designs XL Amber Lens" at bounding box center [1103, 506] width 480 height 22
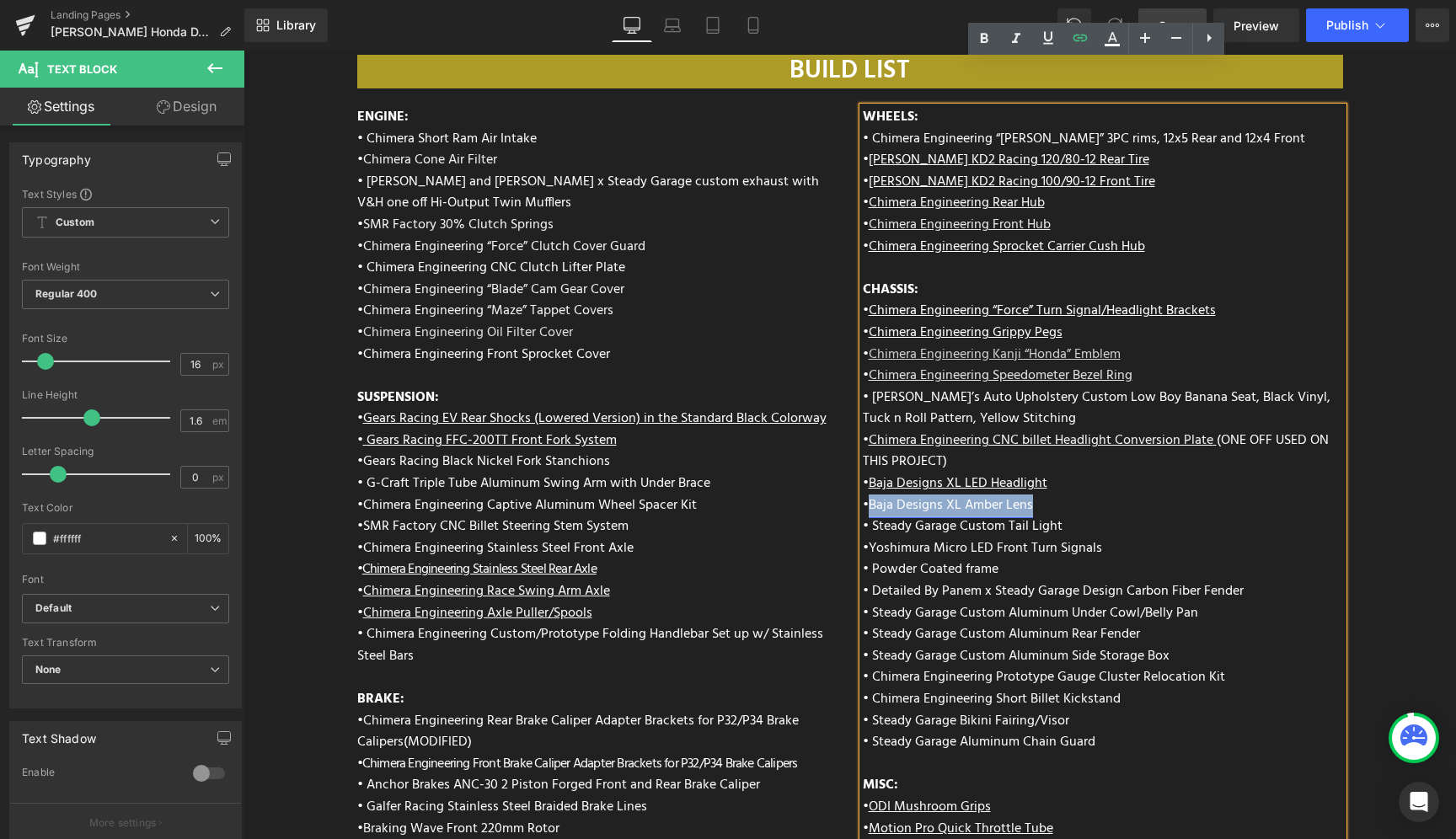
drag, startPoint x: 1047, startPoint y: 461, endPoint x: 868, endPoint y: 456, distance: 179.1
click at [868, 495] on p "• Baja Designs XL Amber Lens" at bounding box center [1103, 506] width 480 height 22
click at [1049, 39] on icon at bounding box center [1048, 37] width 10 height 13
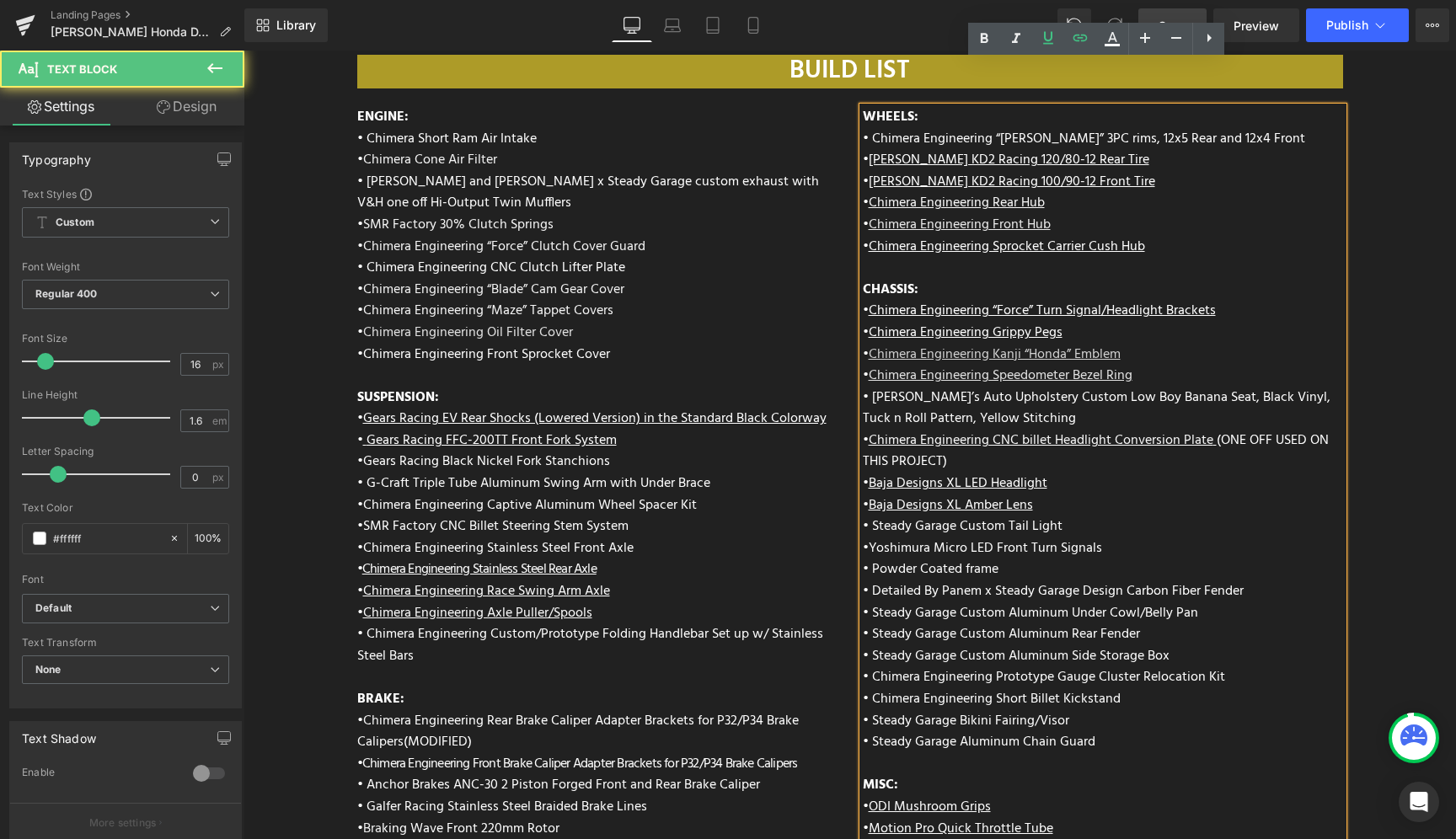
click at [1038, 516] on p "• Steady Garage Custom Tail Light" at bounding box center [1103, 527] width 480 height 22
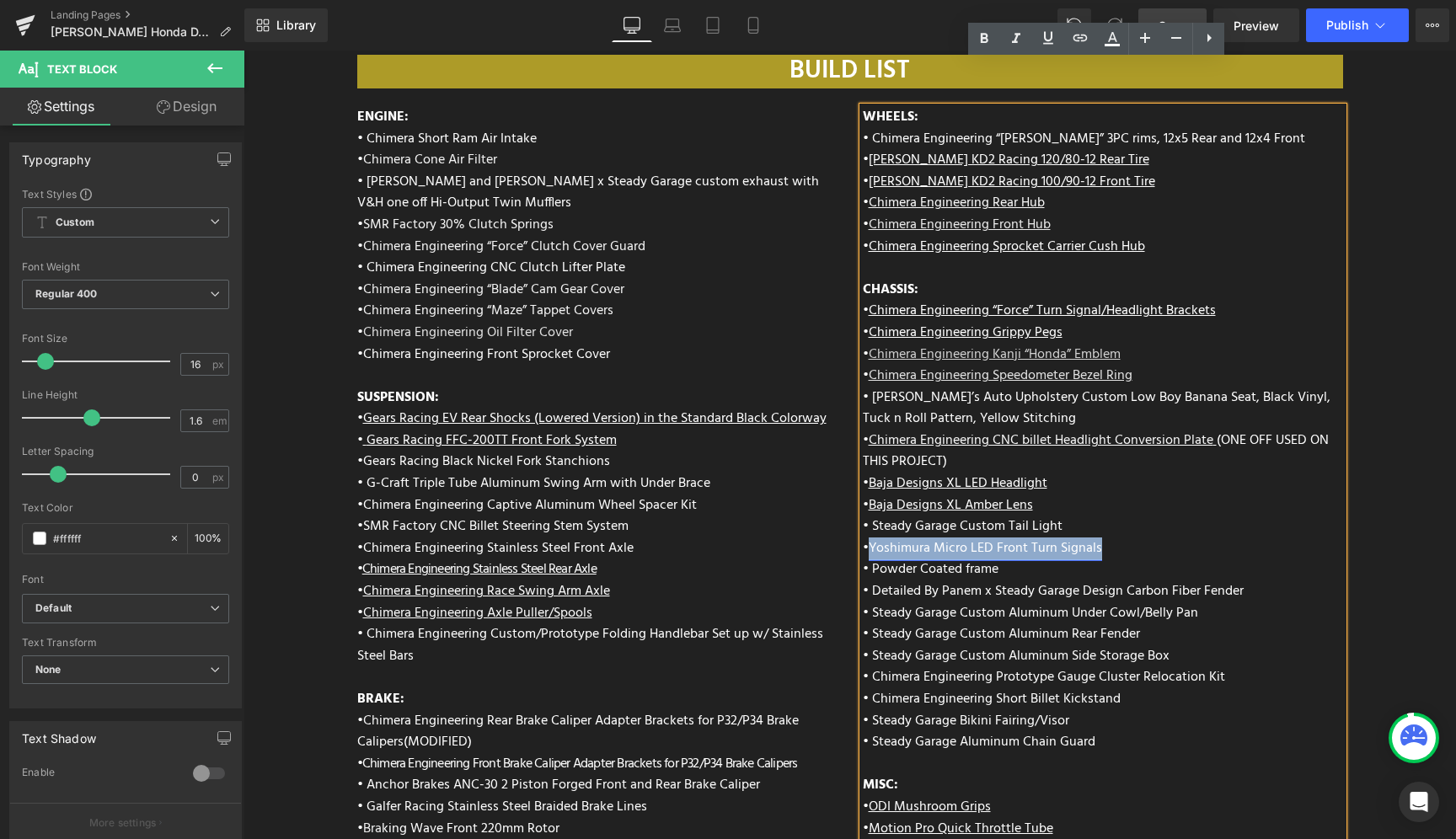
drag, startPoint x: 1106, startPoint y: 505, endPoint x: 868, endPoint y: 497, distance: 238.1
click at [868, 538] on p "• Yoshimura Micro LED Front Turn Signals" at bounding box center [1103, 549] width 480 height 22
click at [1055, 37] on icon at bounding box center [1048, 38] width 20 height 20
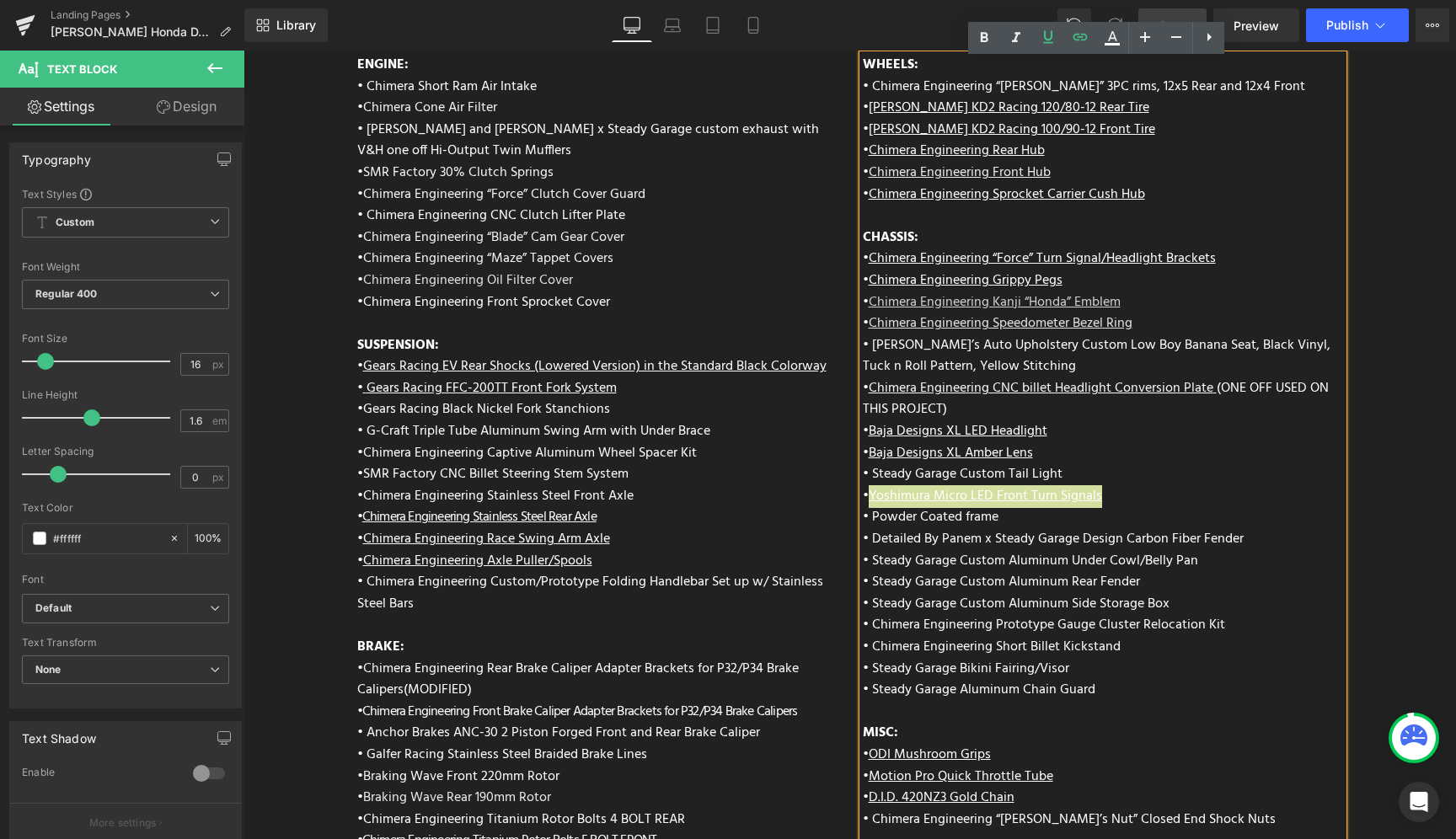
scroll to position [6571, 0]
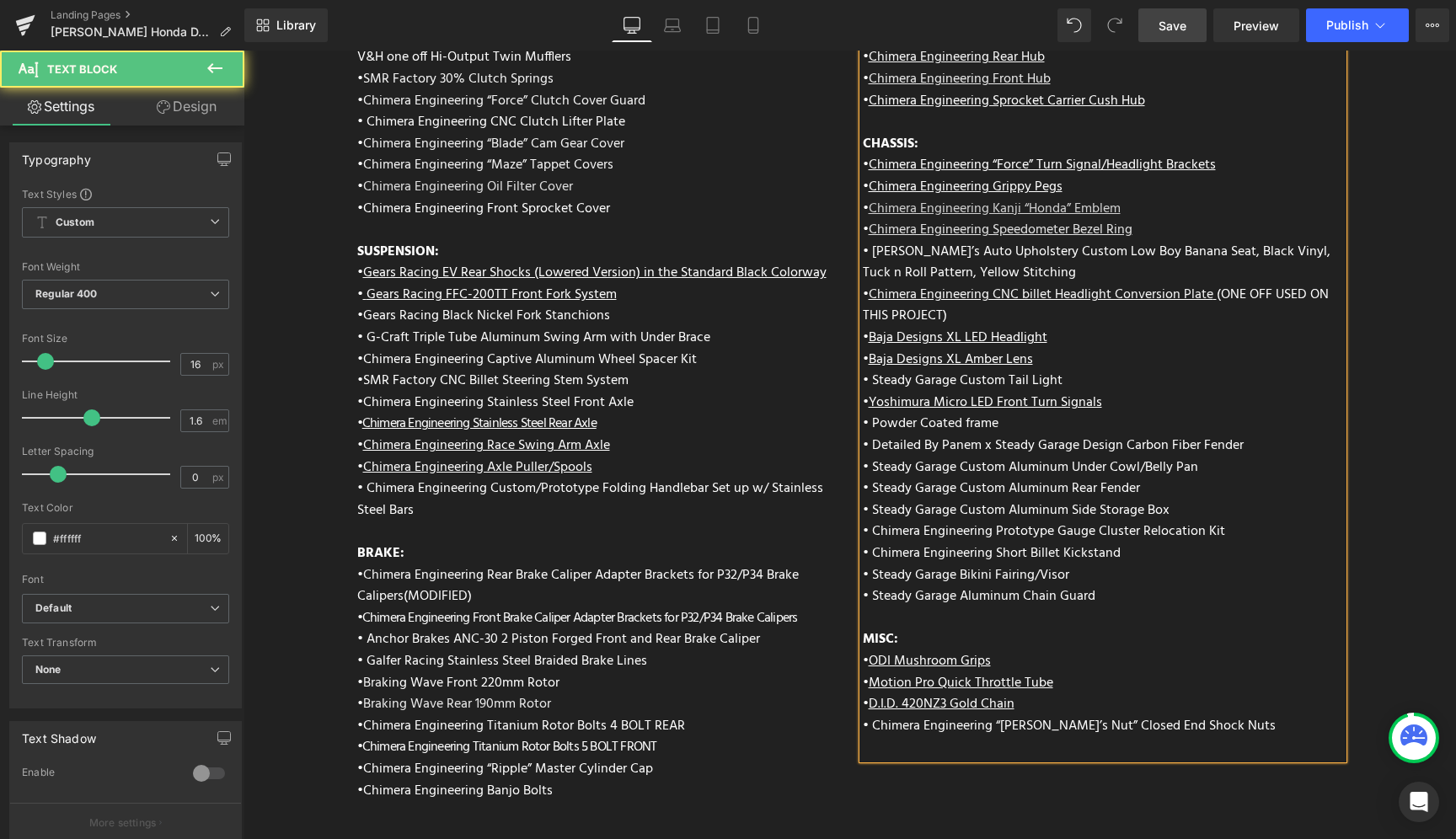
click at [932, 414] on p "• Powder Coated frame" at bounding box center [1103, 424] width 480 height 22
click at [1229, 501] on p "• Steady Garage Custom Aluminum Side Storage Box" at bounding box center [1103, 512] width 480 height 22
click at [1190, 586] on p "• Steady Garage Aluminum Chain Guard" at bounding box center [1103, 597] width 480 height 22
click at [1012, 543] on p "• Chimera Engineering Short Billet Kickstand" at bounding box center [1103, 554] width 480 height 22
click at [987, 586] on p "• Steady Garage Aluminum Chain Guard" at bounding box center [1103, 597] width 480 height 22
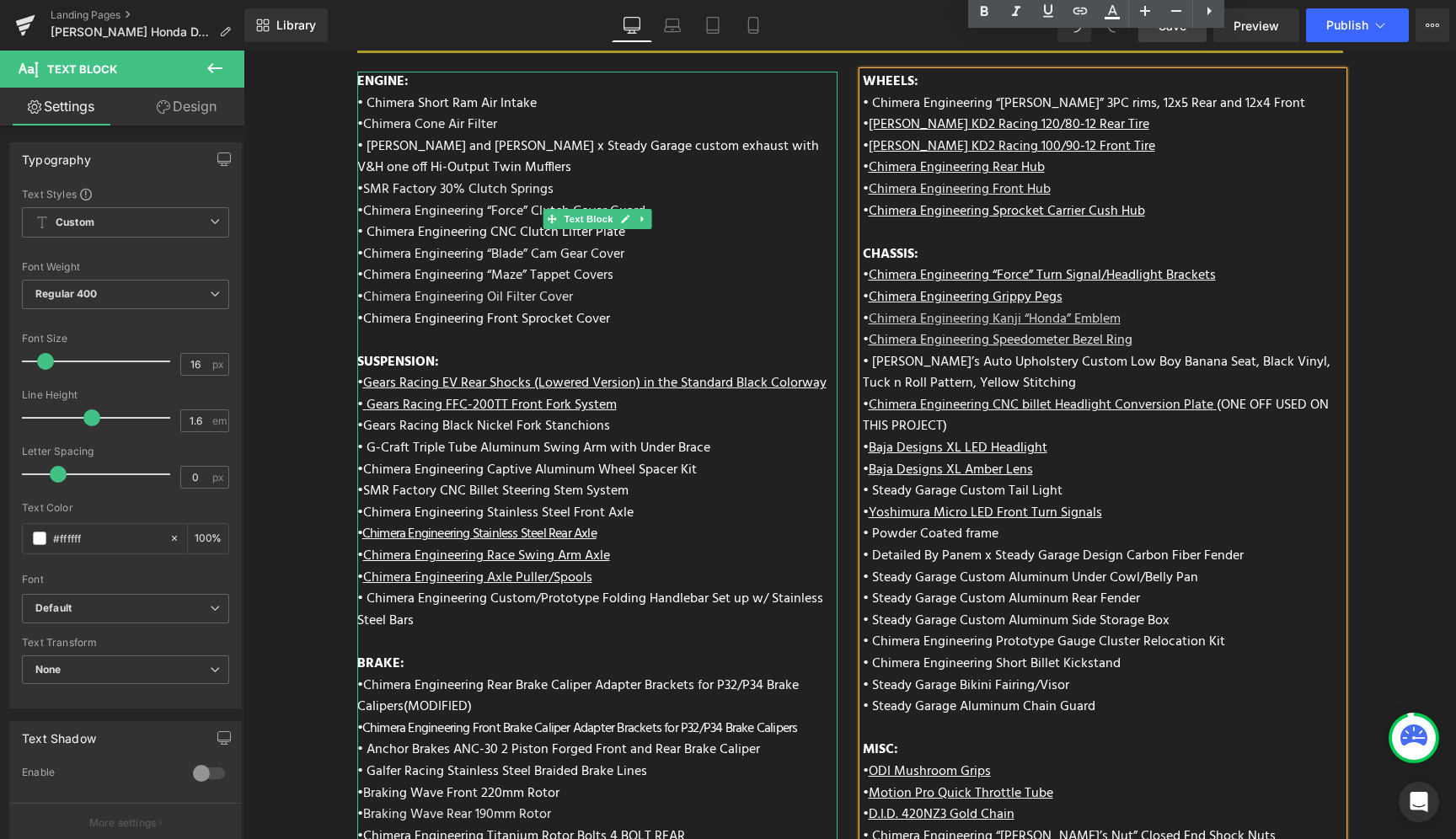
scroll to position [6452, 0]
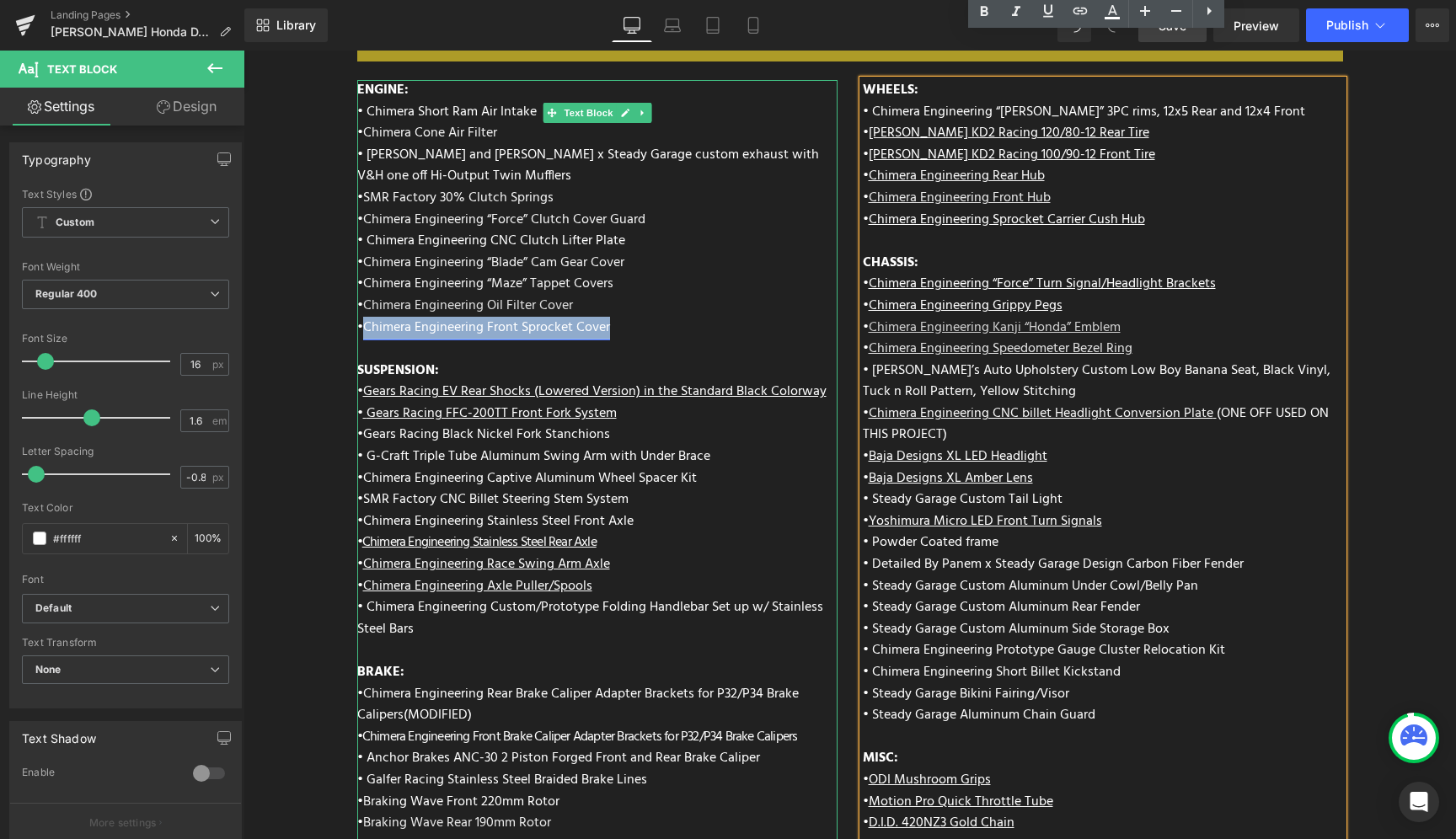
drag, startPoint x: 616, startPoint y: 282, endPoint x: 358, endPoint y: 274, distance: 258.1
click at [358, 274] on div "ENGINE: • Chimera Short Ram Air Intake • Chimera Cone Air Filter • Vance and Hi…" at bounding box center [597, 528] width 480 height 896
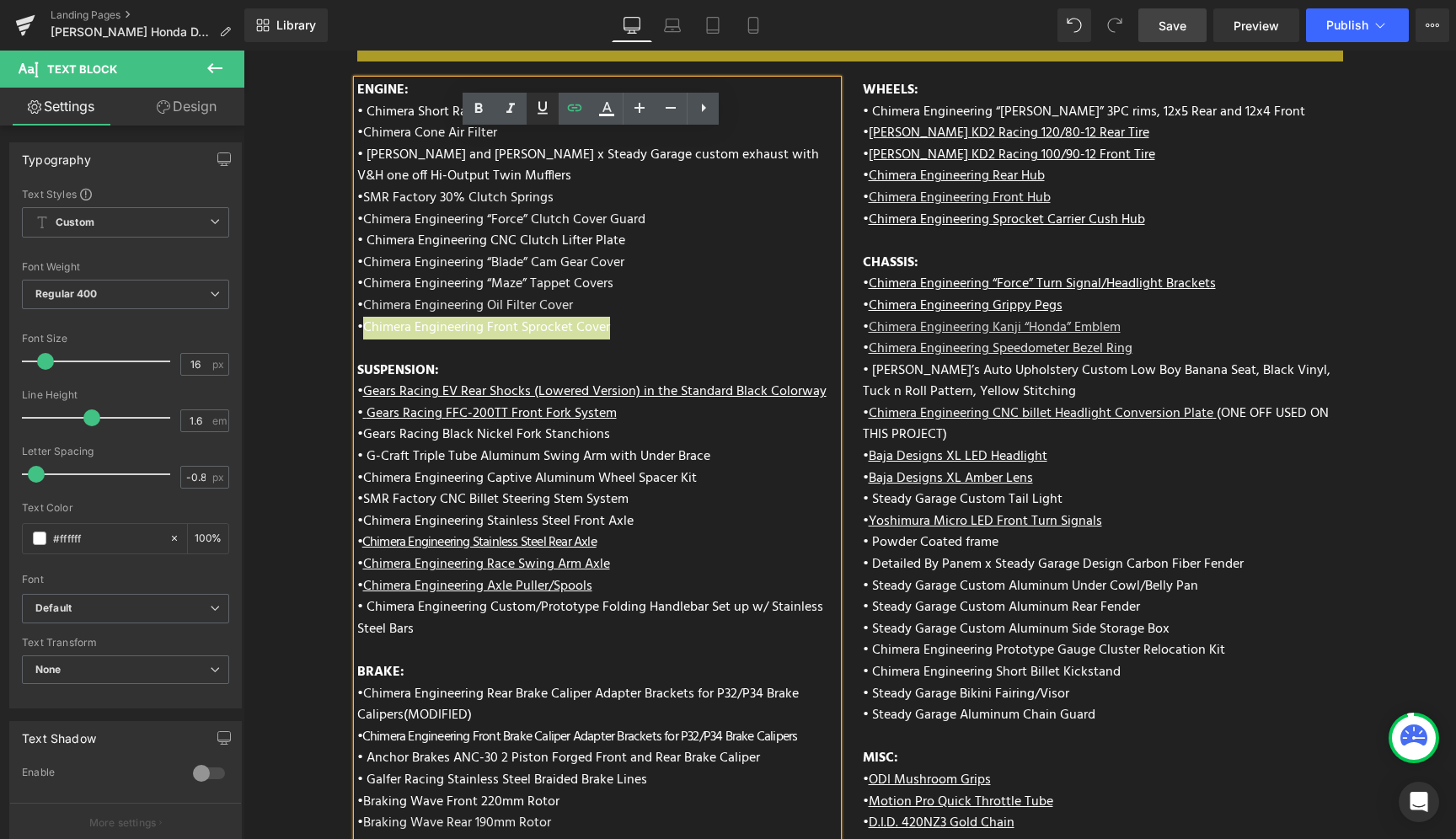
click at [541, 109] on icon at bounding box center [542, 108] width 20 height 20
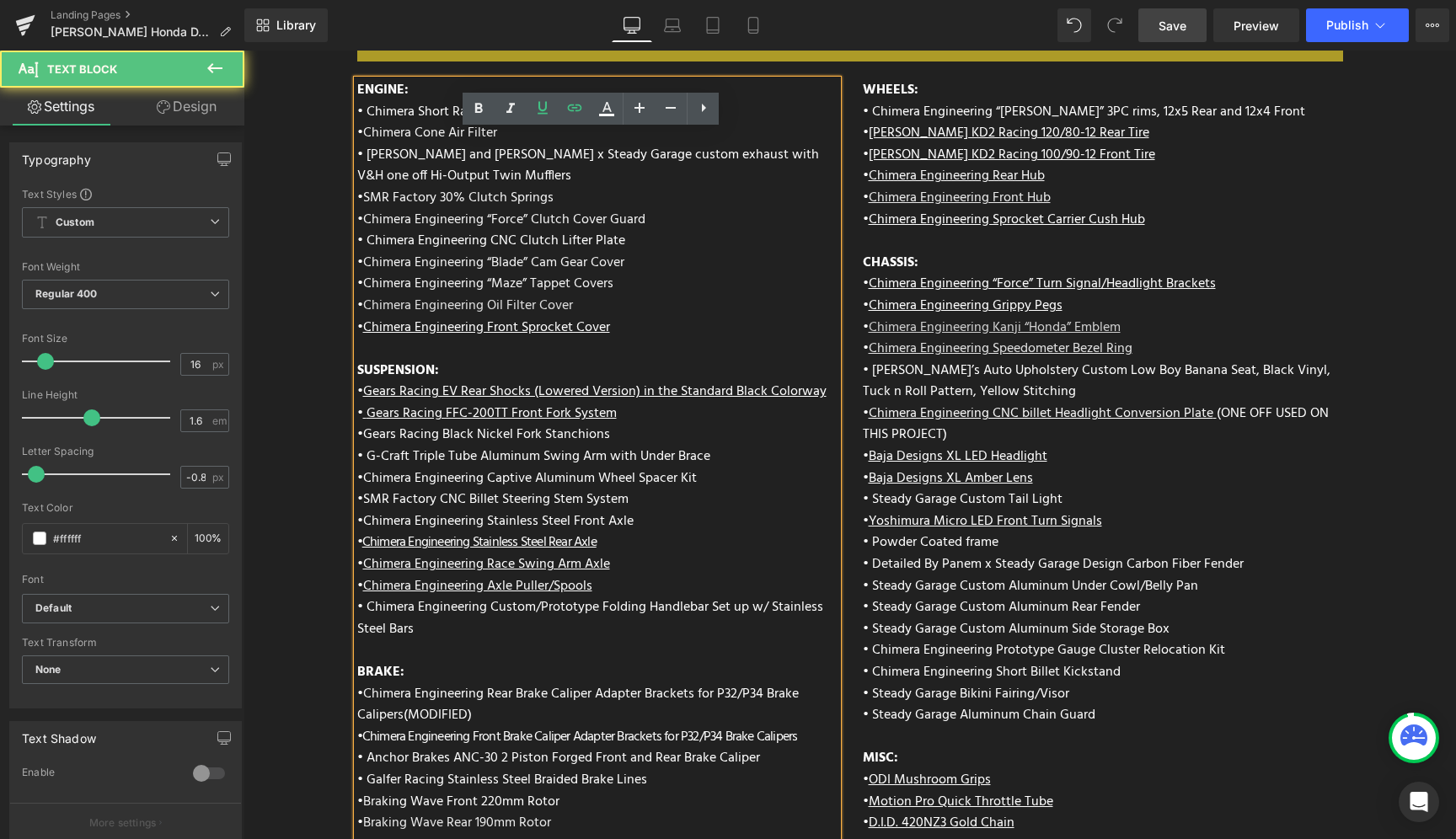
click at [626, 267] on div "ENGINE: • Chimera Short Ram Air Intake • Chimera Cone Air Filter • Vance and Hi…" at bounding box center [597, 528] width 480 height 896
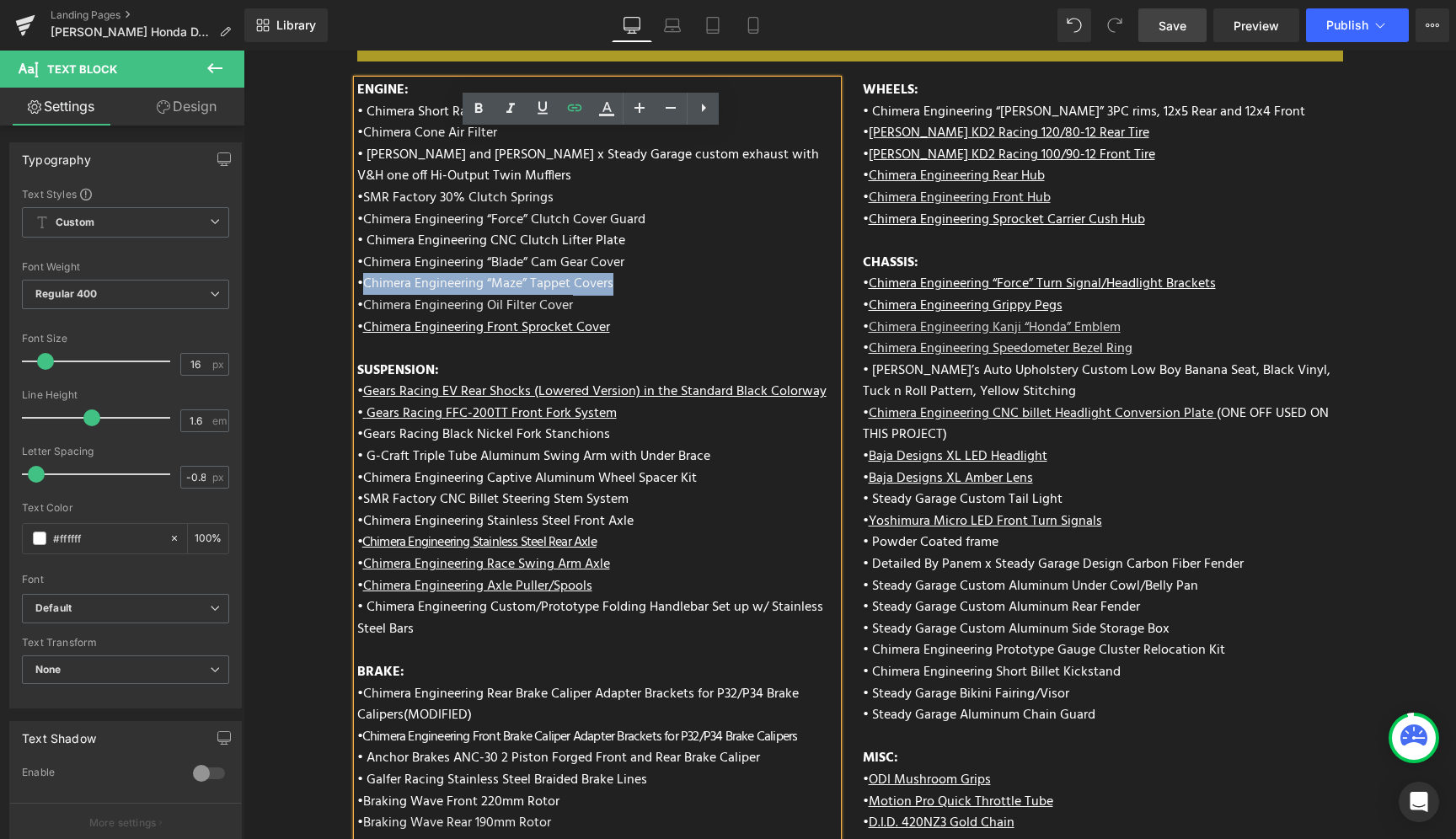
drag, startPoint x: 617, startPoint y: 238, endPoint x: 357, endPoint y: 233, distance: 260.0
click at [357, 233] on div "ENGINE: • Chimera Short Ram Air Intake • Chimera Cone Air Filter • Vance and Hi…" at bounding box center [597, 528] width 480 height 896
click at [540, 107] on icon at bounding box center [542, 108] width 20 height 20
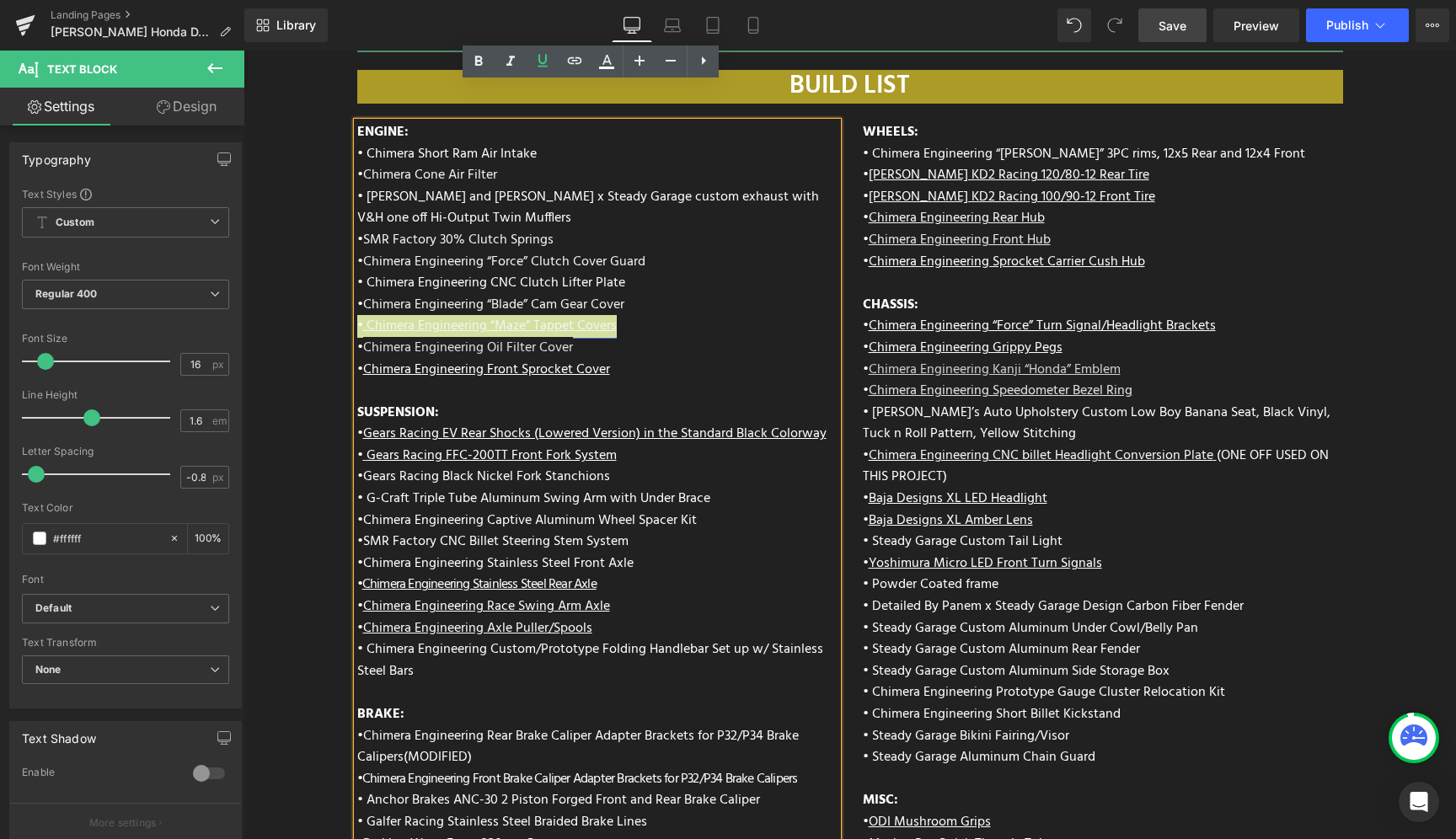
scroll to position [6401, 0]
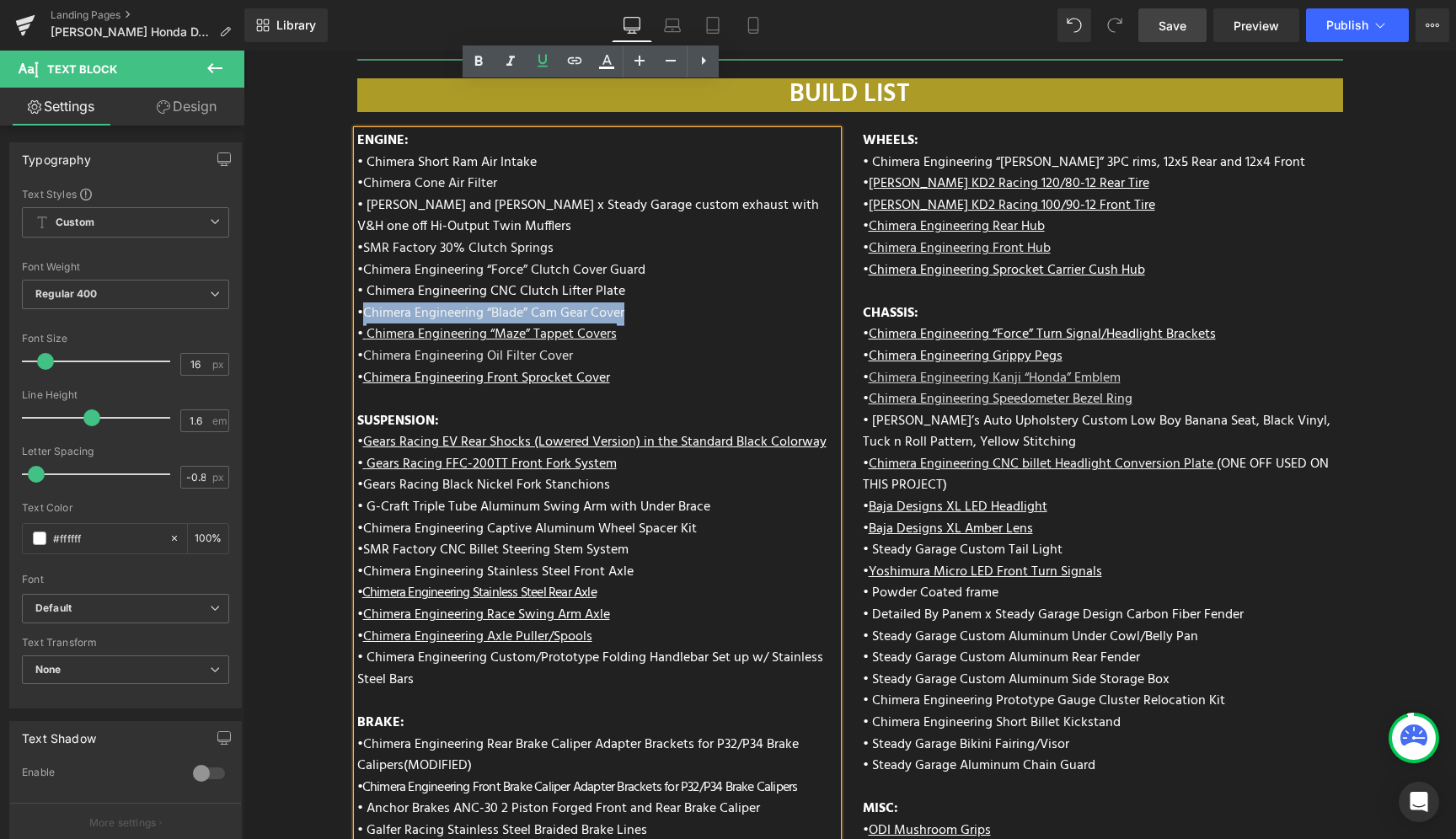
drag, startPoint x: 631, startPoint y: 268, endPoint x: 362, endPoint y: 267, distance: 269.0
click at [362, 267] on div "ENGINE: • Chimera Short Ram Air Intake • Chimera Cone Air Filter • Vance and Hi…" at bounding box center [597, 579] width 480 height 896
click at [538, 70] on link at bounding box center [542, 61] width 32 height 32
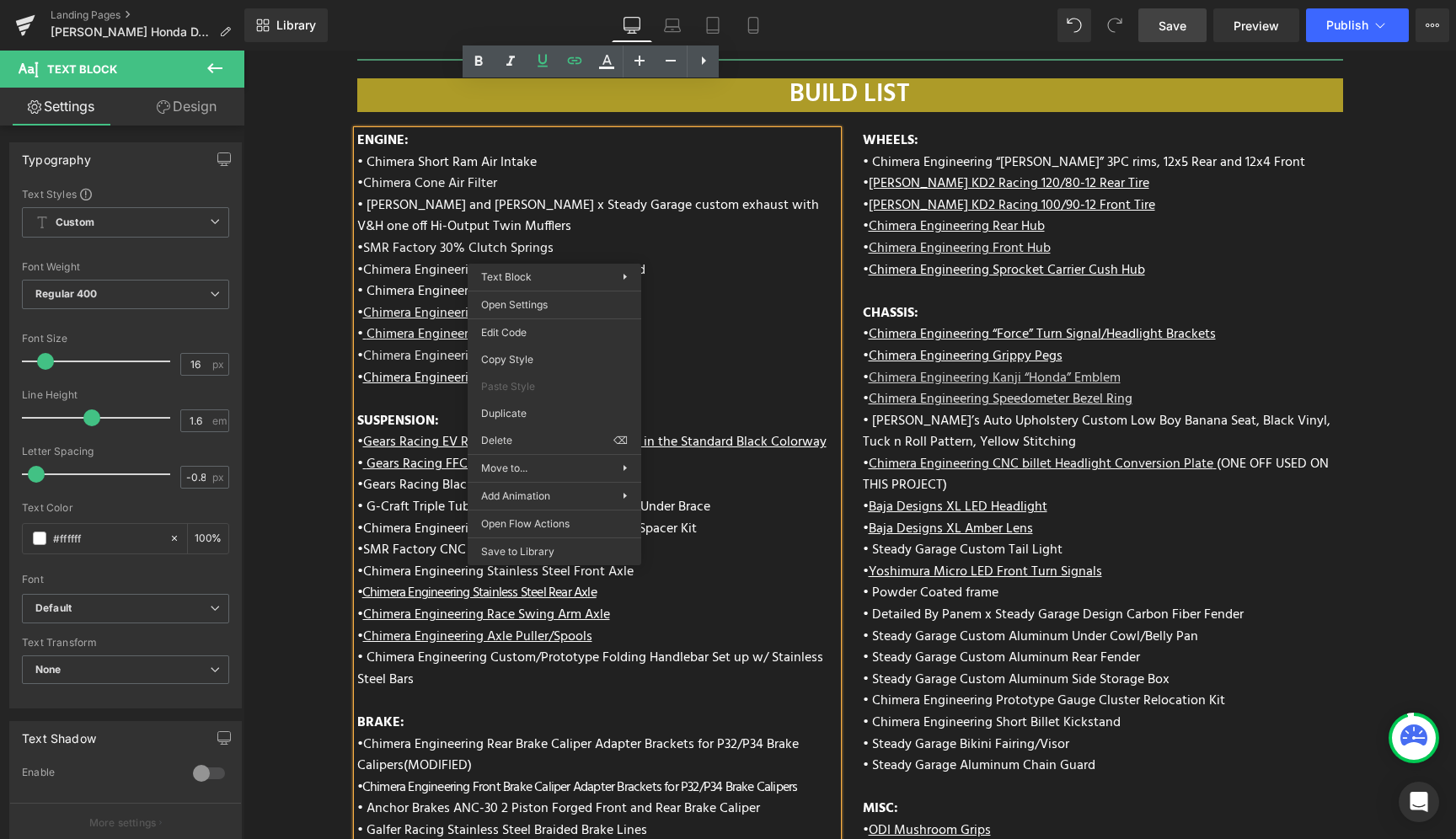
click at [776, 301] on div "ENGINE: • Chimera Short Ram Air Intake • Chimera Cone Air Filter • Vance and Hi…" at bounding box center [597, 579] width 480 height 896
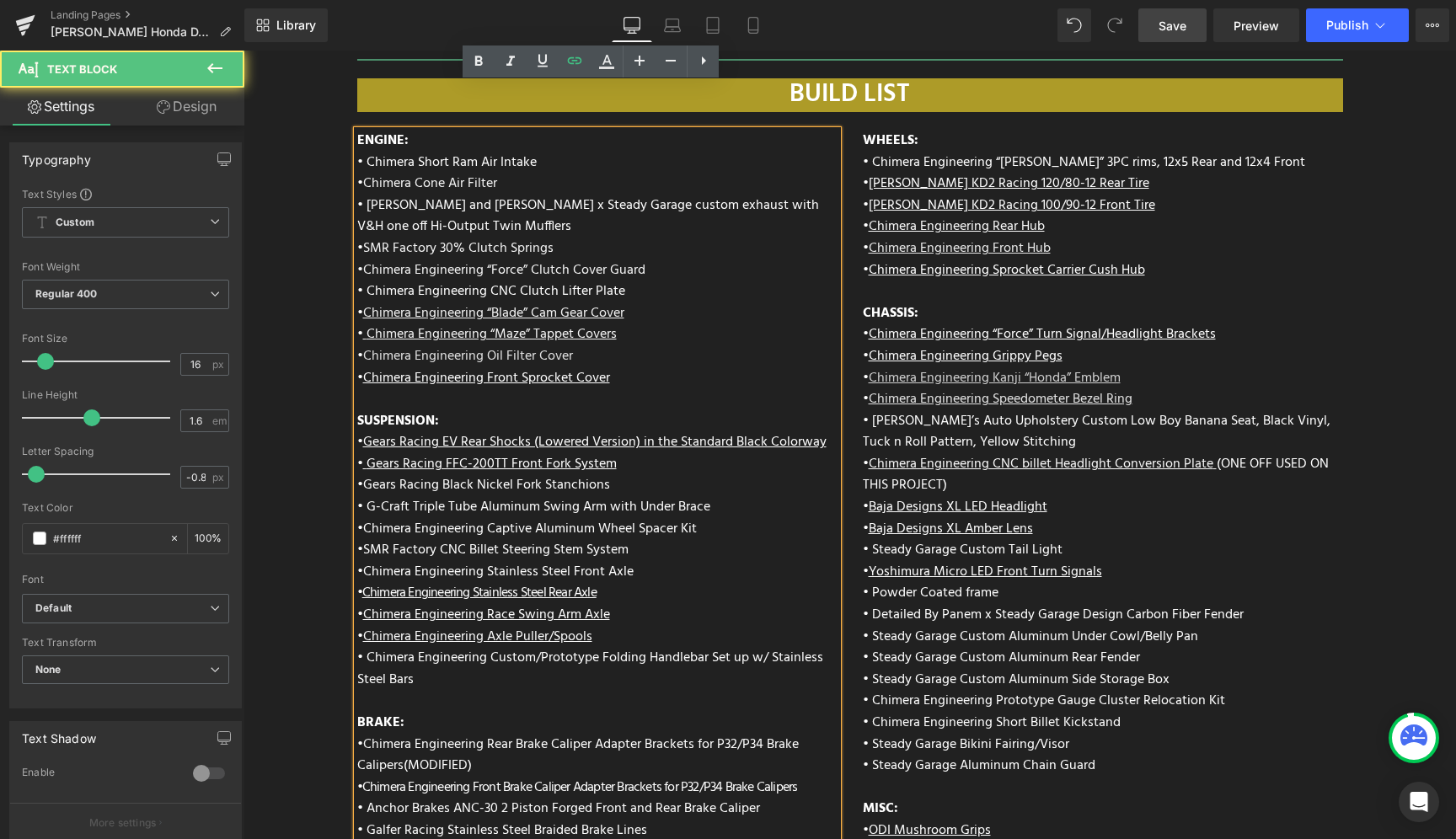
click at [495, 280] on span "• Chimera Engineering CNC Clutch Lifter Plate" at bounding box center [491, 291] width 268 height 22
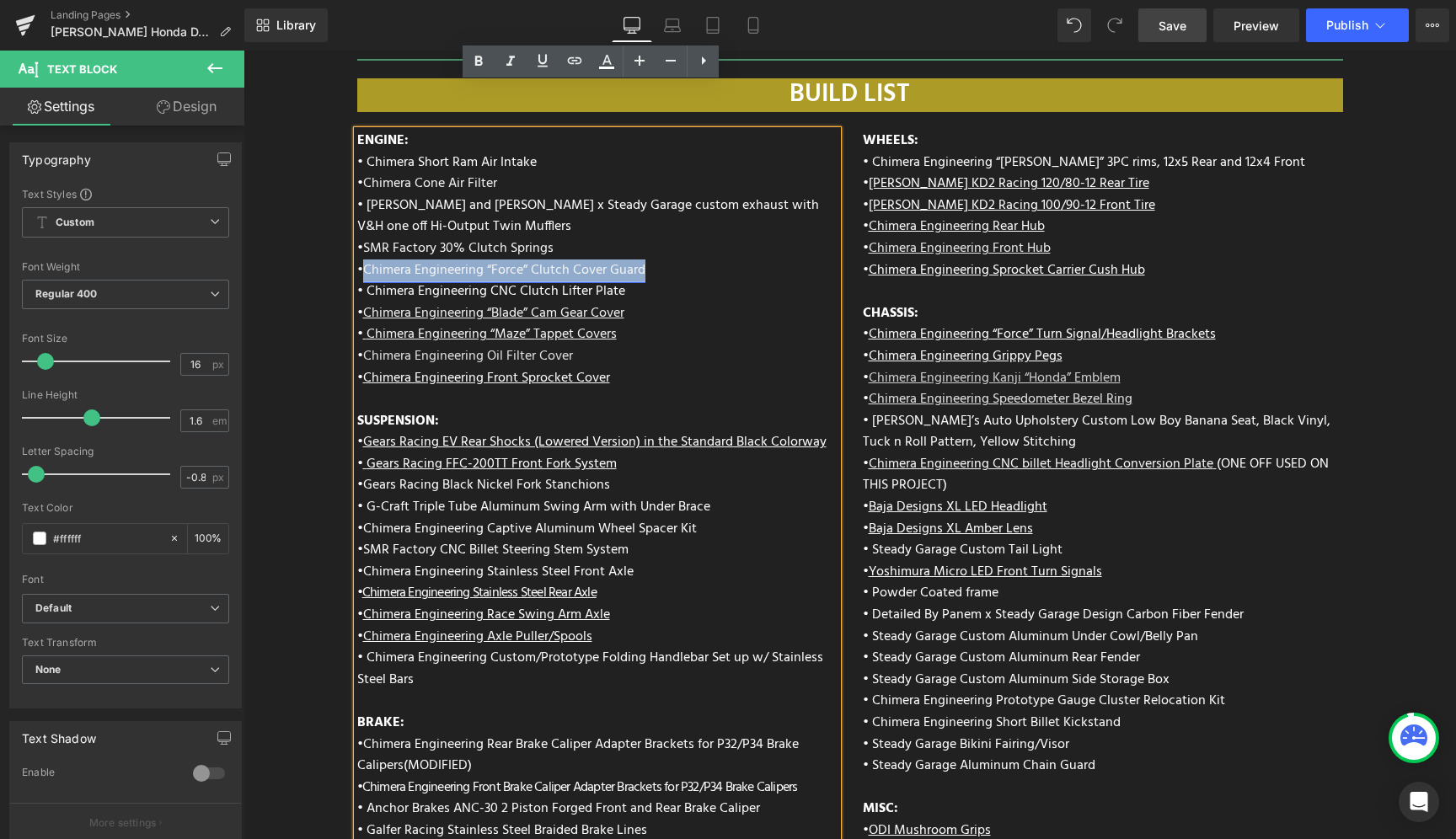
drag, startPoint x: 658, startPoint y: 228, endPoint x: 359, endPoint y: 224, distance: 299.0
click at [359, 224] on div "ENGINE: • Chimera Short Ram Air Intake • Chimera Cone Air Filter • Vance and Hi…" at bounding box center [597, 579] width 480 height 896
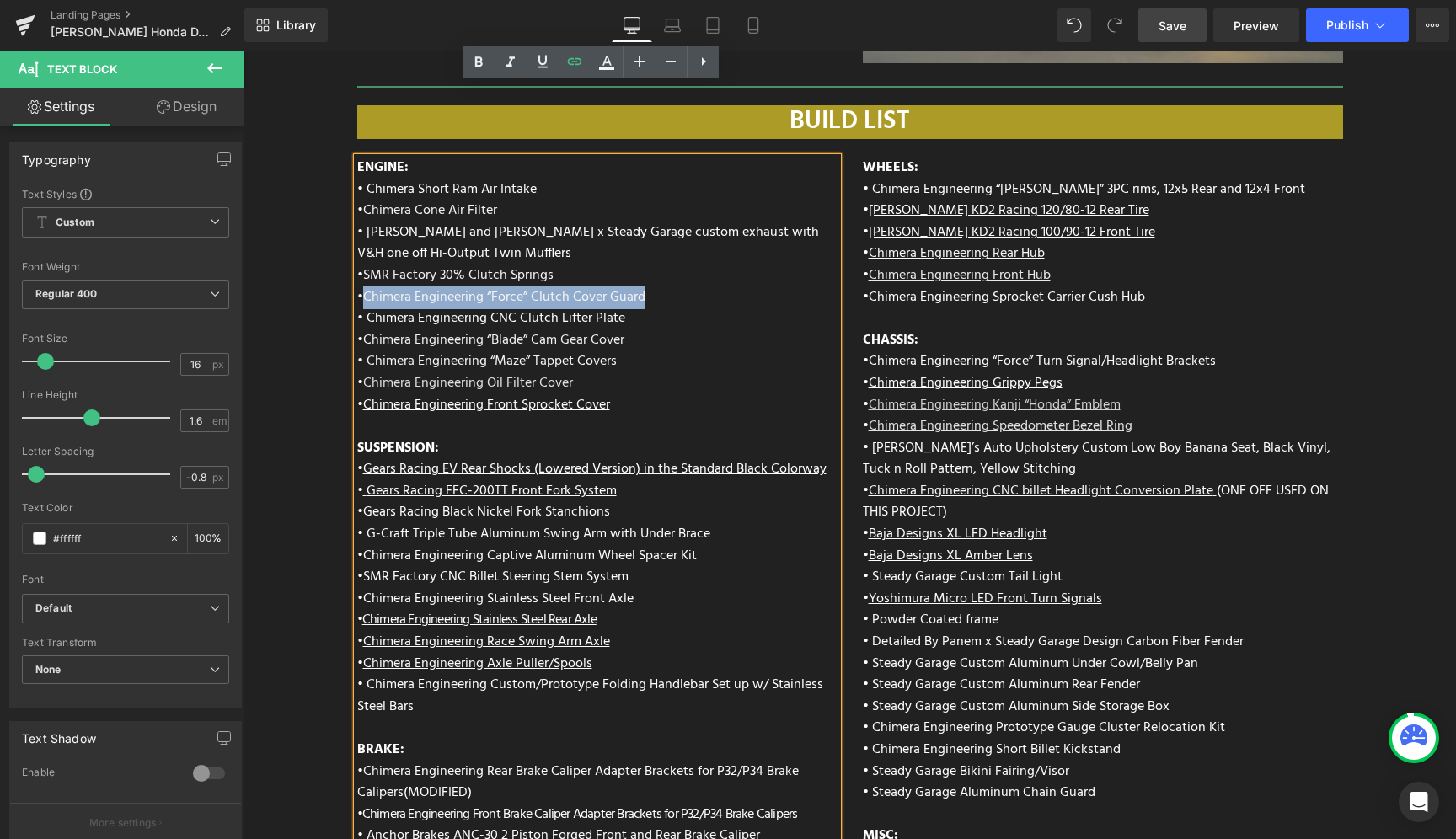
scroll to position [6266, 0]
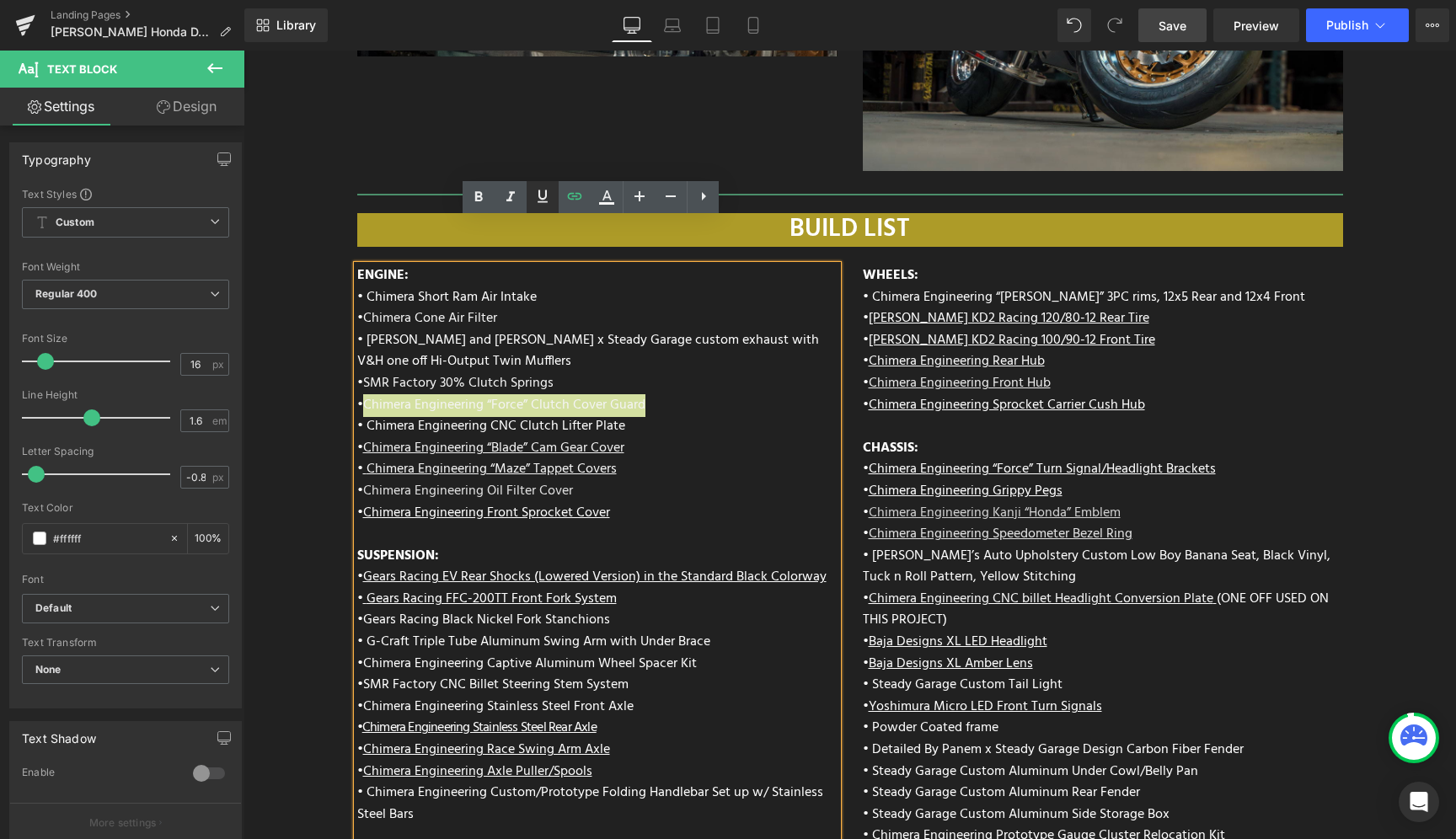
click at [534, 201] on icon at bounding box center [542, 196] width 20 height 20
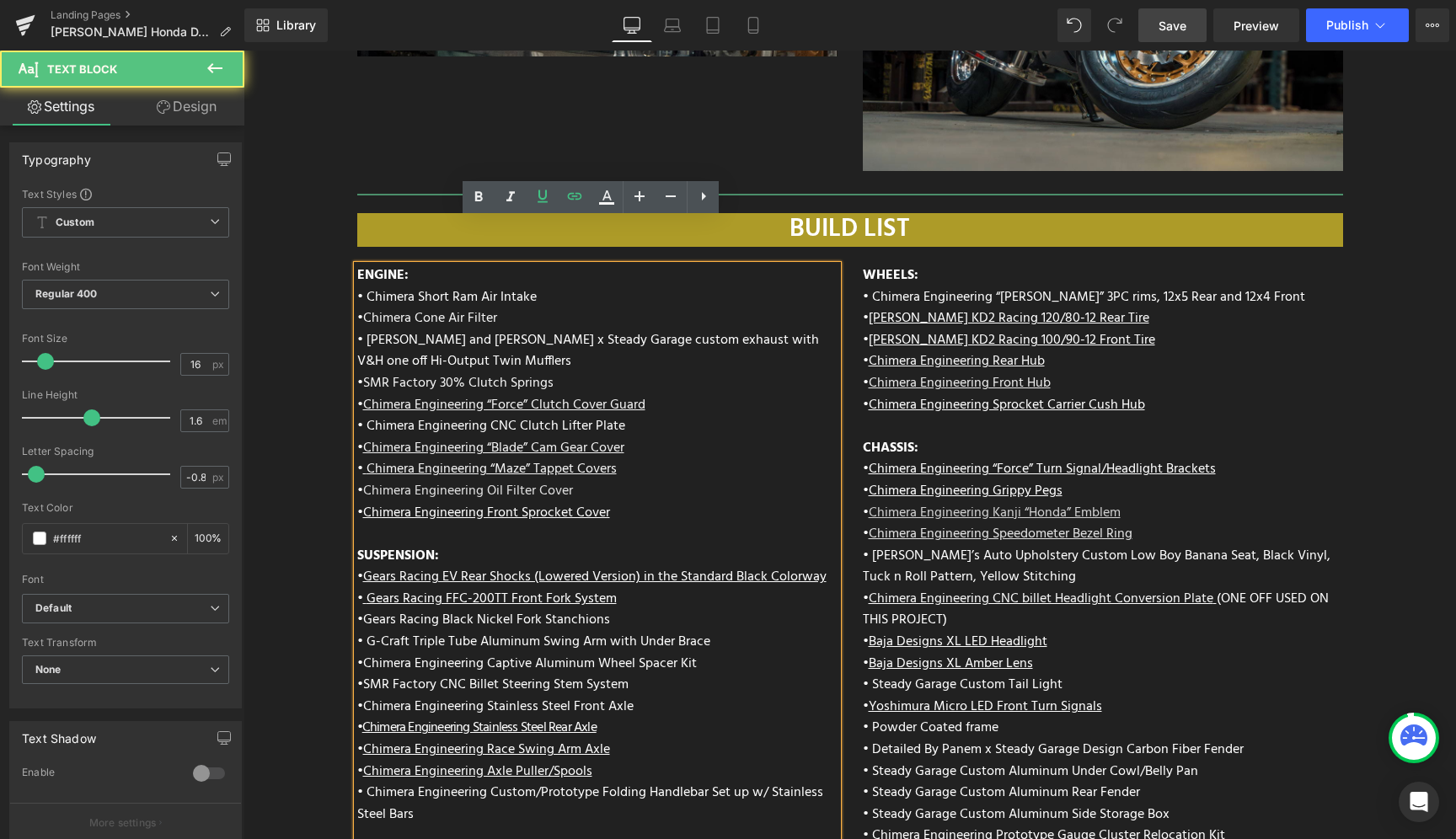
click at [649, 395] on div "ENGINE: • Chimera Short Ram Air Intake • Chimera Cone Air Filter • Vance and Hi…" at bounding box center [597, 713] width 480 height 896
click at [570, 416] on span "• Chimera Engineering CNC Clutch Lifter Plate" at bounding box center [491, 426] width 268 height 22
click at [546, 416] on span "• Chimera Engineering CNC Clutch Lifter Plate" at bounding box center [491, 426] width 268 height 22
drag, startPoint x: 498, startPoint y: 274, endPoint x: 360, endPoint y: 269, distance: 138.1
click at [360, 269] on div "ENGINE: • Chimera Short Ram Air Intake • Chimera Cone Air Filter • Vance and Hi…" at bounding box center [597, 713] width 480 height 896
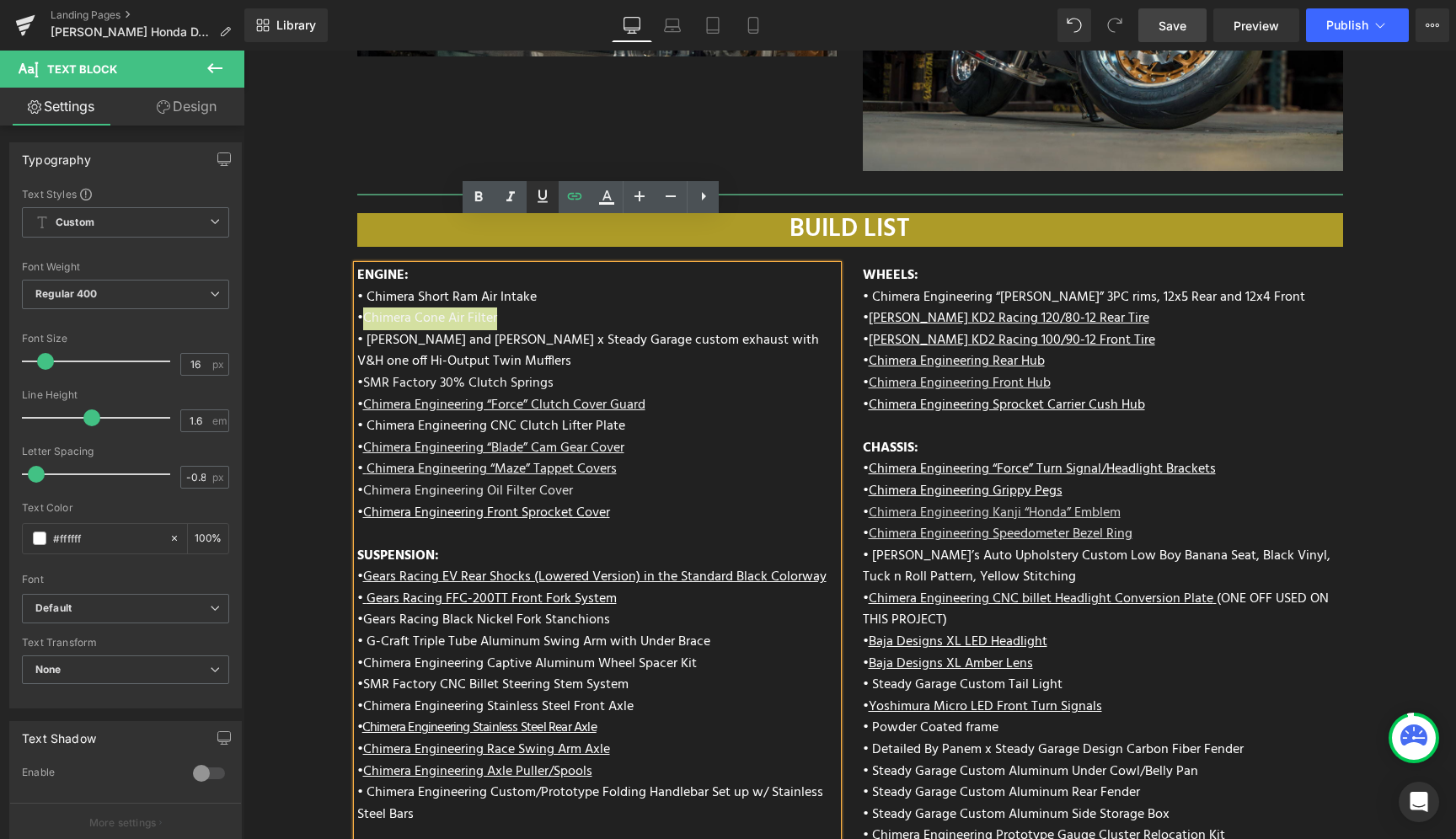
click at [546, 193] on icon at bounding box center [542, 196] width 10 height 13
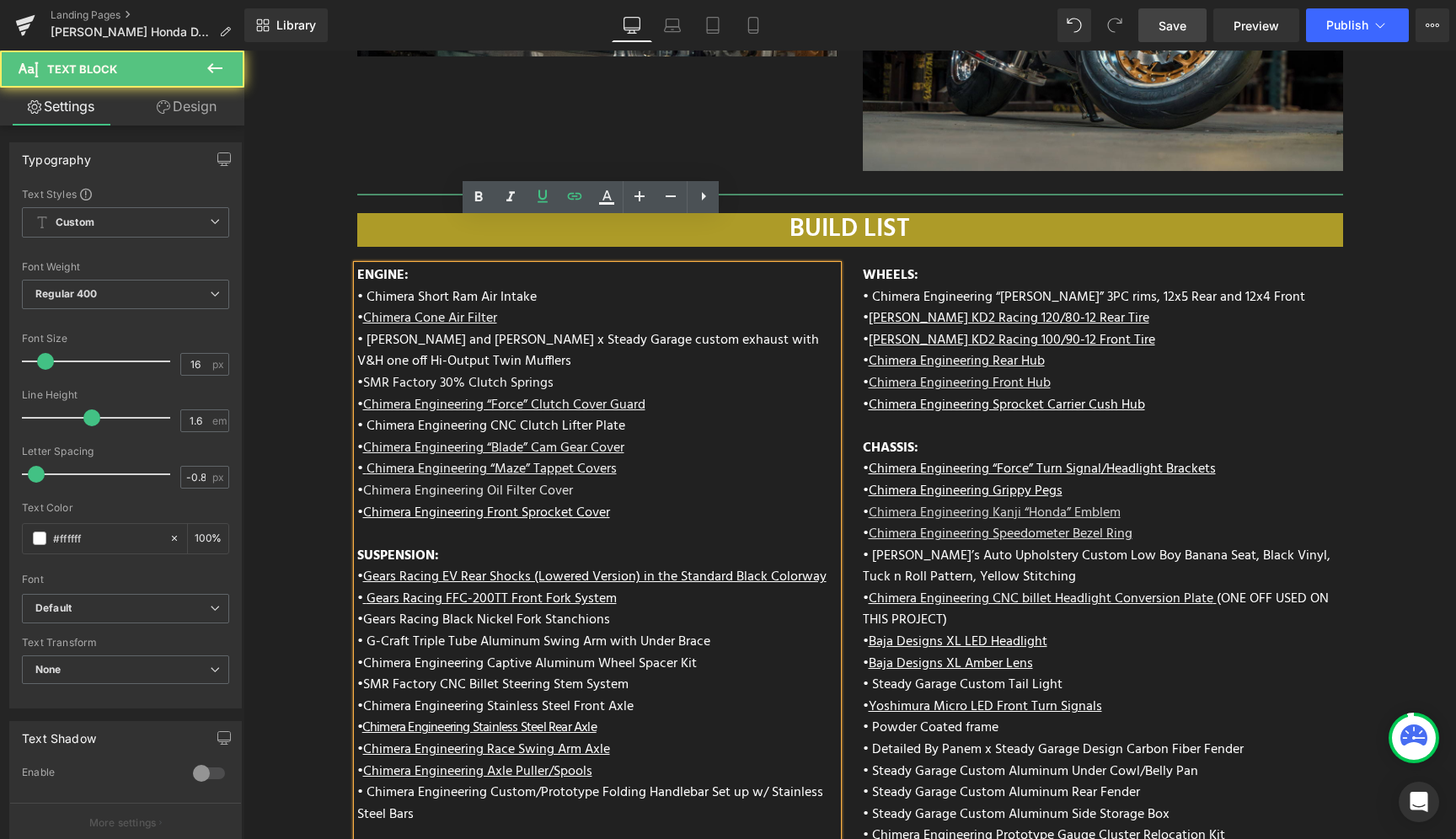
click at [527, 286] on span "• Chimera Short Ram Air Intake" at bounding box center [446, 297] width 179 height 22
click at [473, 286] on span "• Chimera Short Ram Air Intake" at bounding box center [446, 297] width 179 height 22
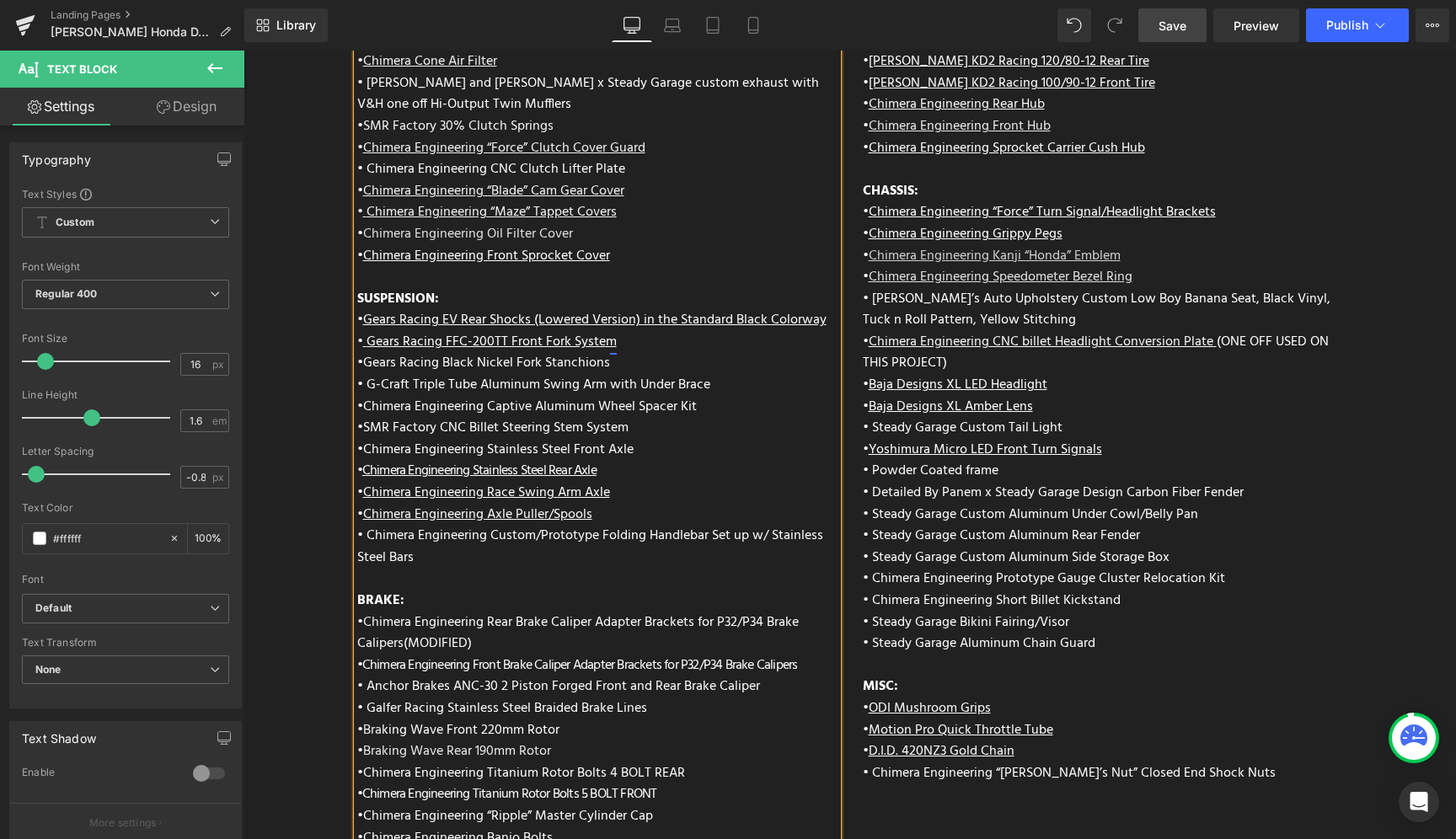
scroll to position [6543, 0]
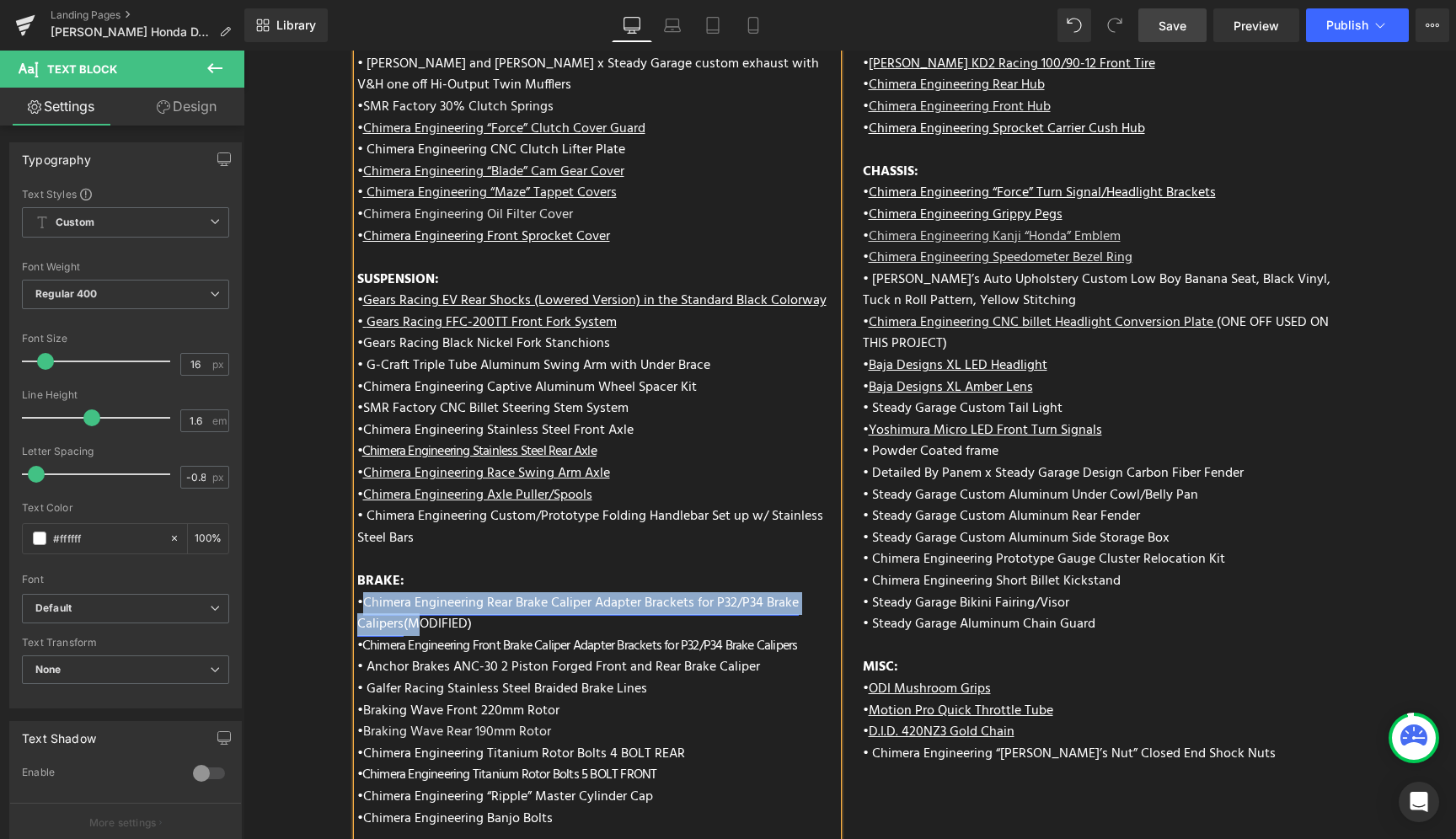
drag, startPoint x: 402, startPoint y: 580, endPoint x: 359, endPoint y: 552, distance: 51.3
click at [359, 592] on span "• Ch imera Engineering Rear Brake Caliper Adapter Brackets for P32/P34 Brake Ca…" at bounding box center [578, 613] width 441 height 44
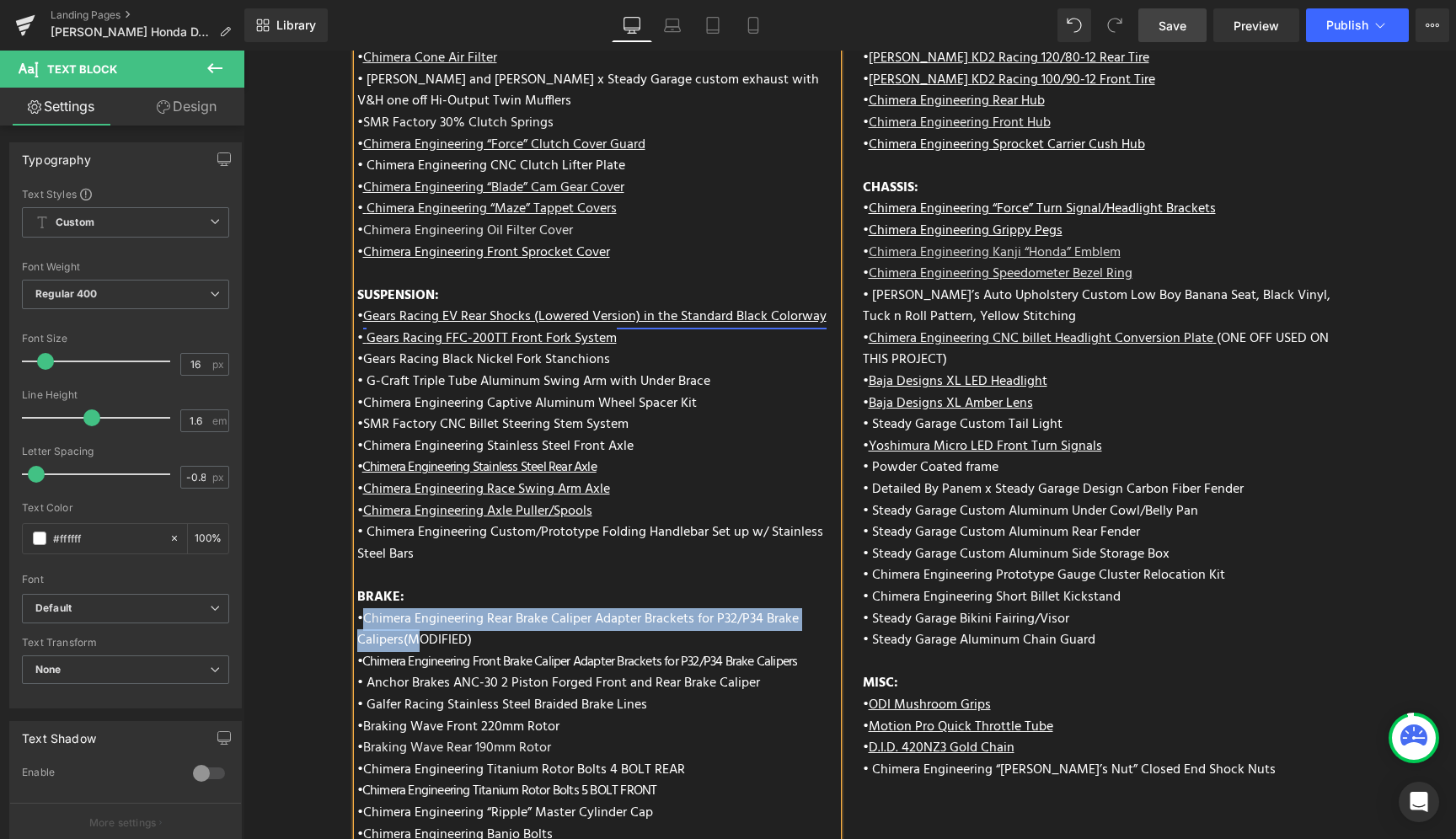
scroll to position [6408, 0]
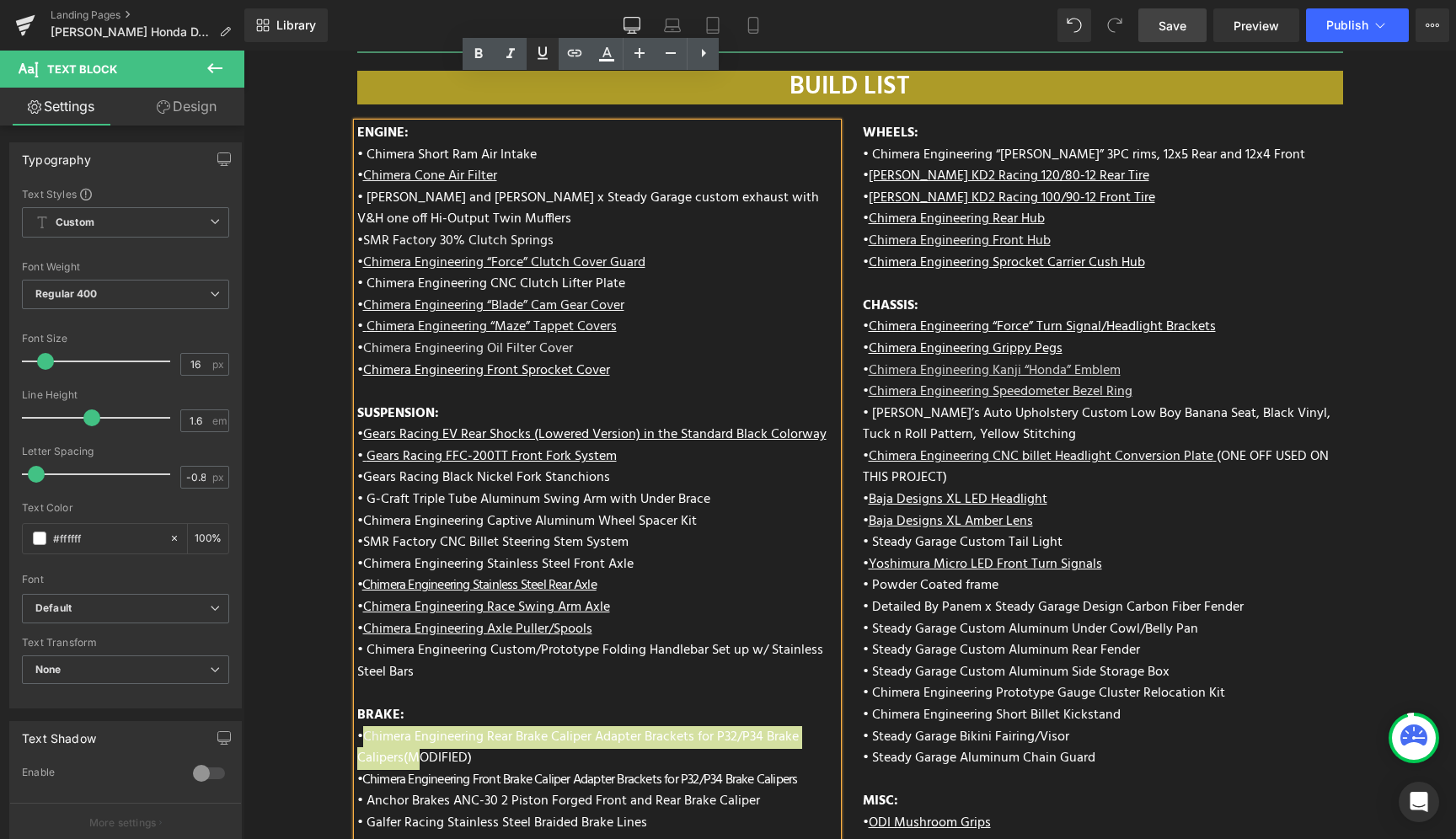
click at [540, 53] on icon at bounding box center [542, 53] width 10 height 13
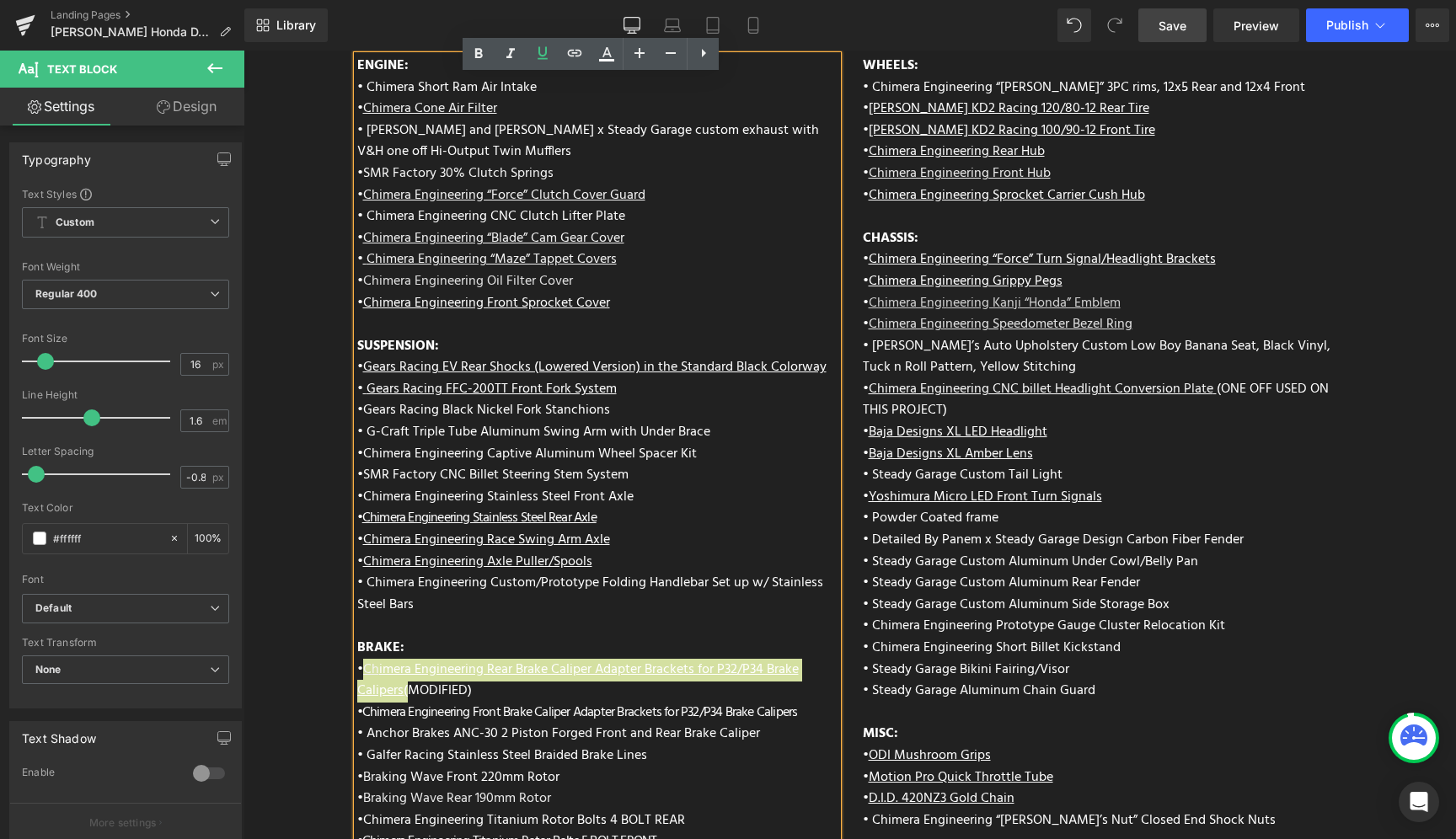
scroll to position [6665, 0]
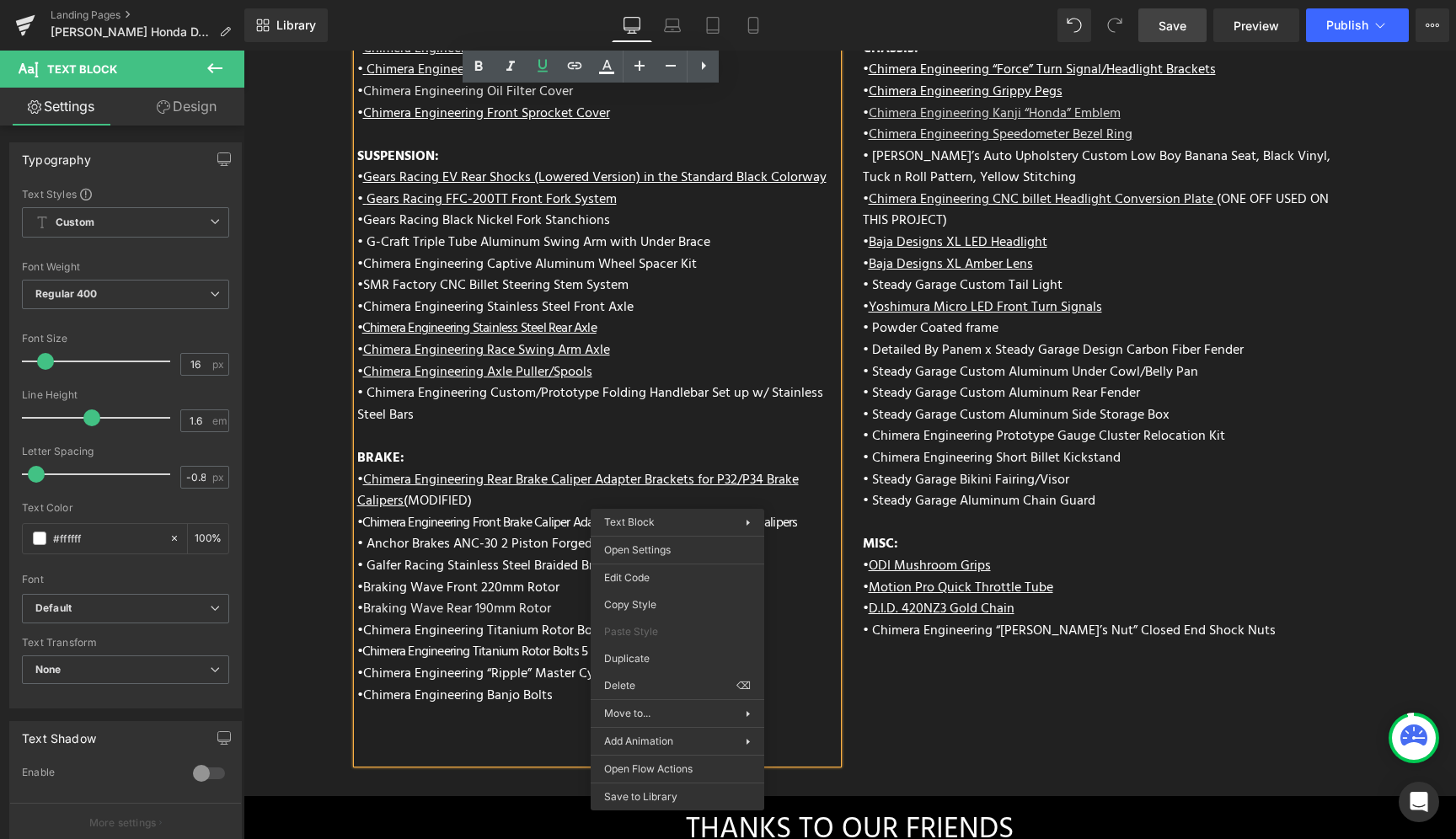
click at [679, 533] on span "• Anchor Brakes ANC-30 2 Piston Forged Front and Rear Brake Caliper" at bounding box center [558, 544] width 403 height 22
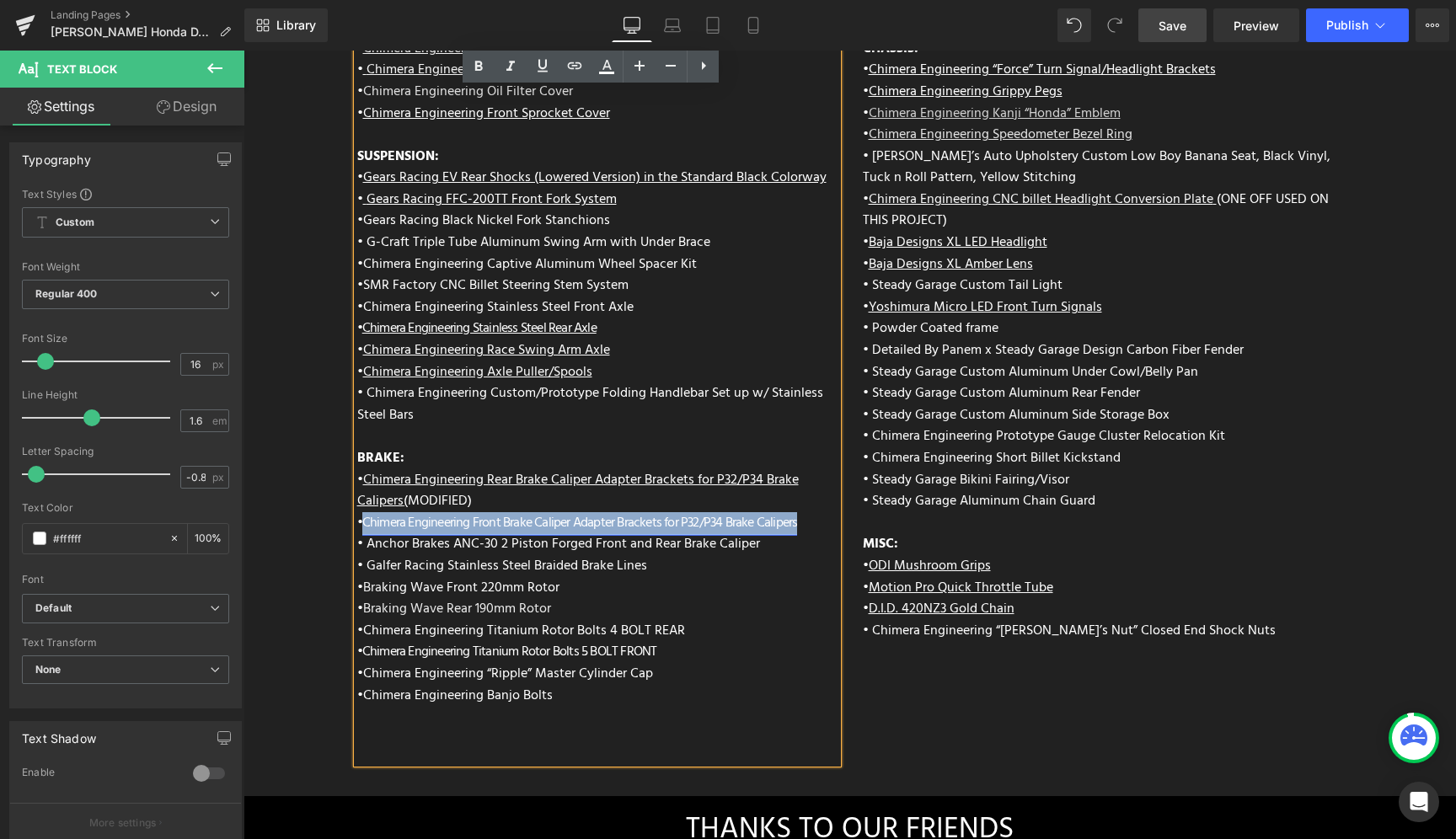
drag, startPoint x: 776, startPoint y: 477, endPoint x: 358, endPoint y: 475, distance: 418.0
click at [358, 513] on div "• Chimera Engineering Front Brake Caliper Adapter Brackets for P32/P34 Brake Ca…" at bounding box center [597, 577] width 480 height 130
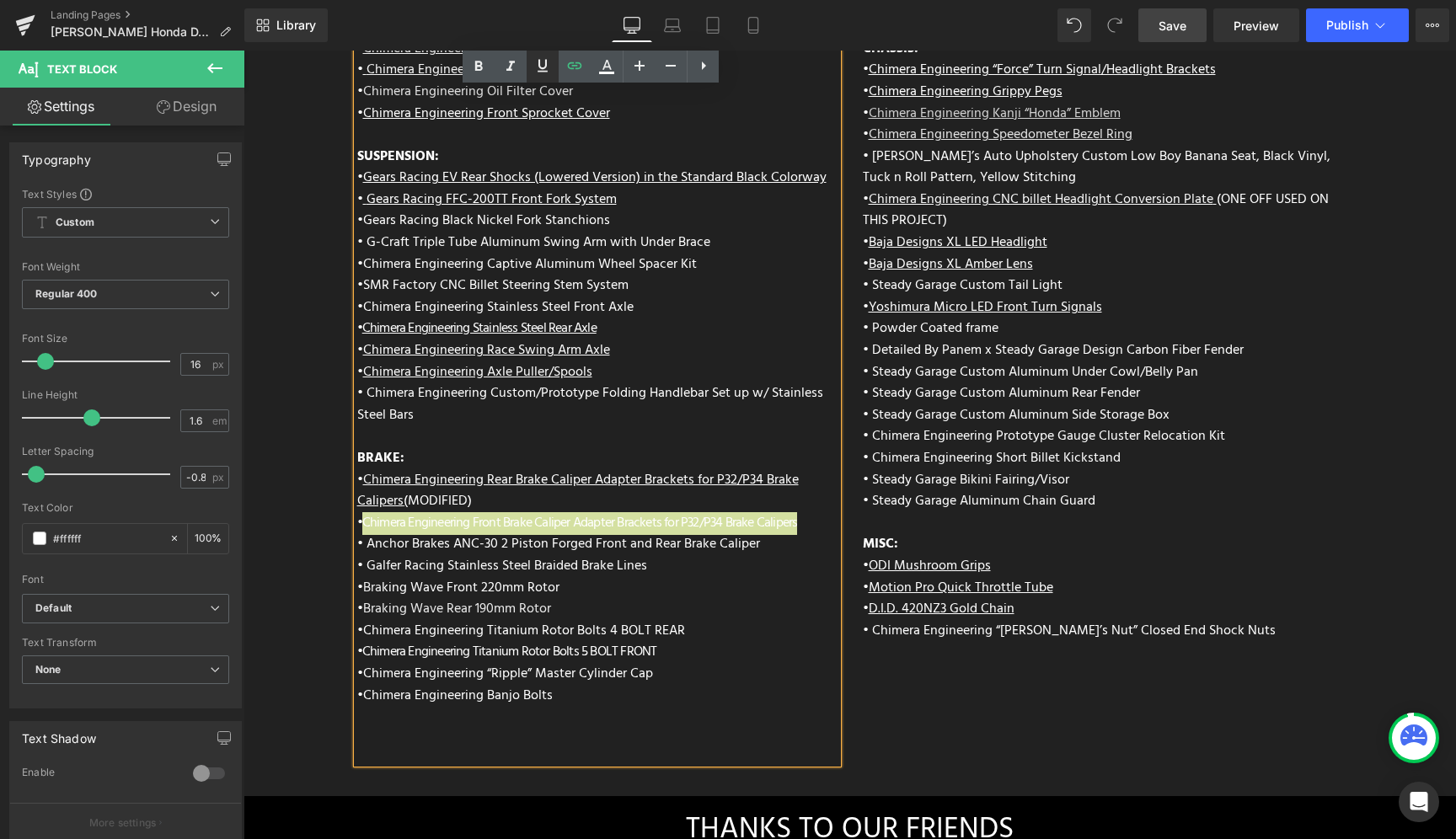
click at [534, 63] on icon at bounding box center [542, 65] width 20 height 20
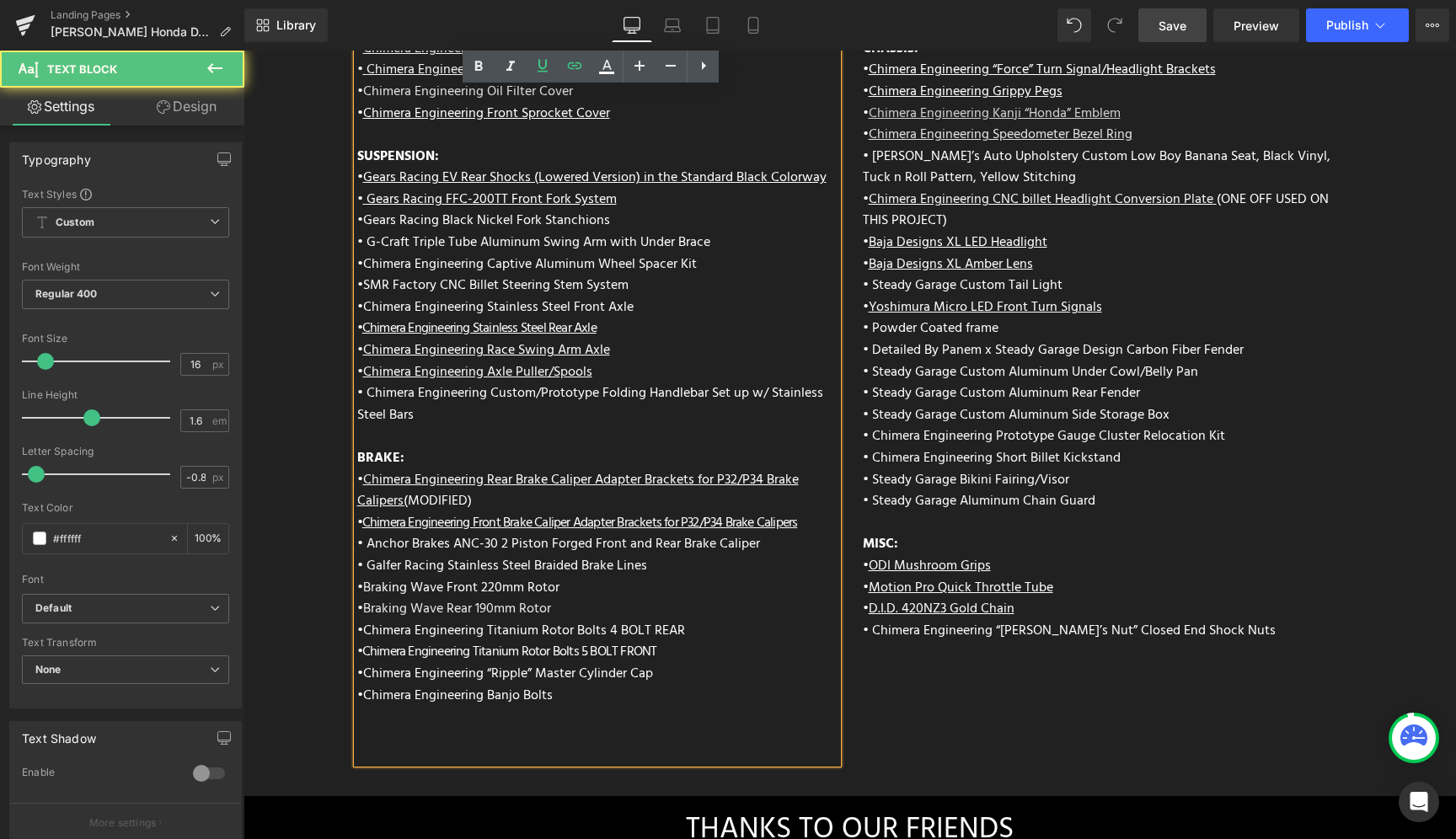
click at [591, 571] on div "• Chimera Engineering Front Brake Caliper Adapter Brackets for P32/P34 Brake Ca…" at bounding box center [597, 577] width 480 height 130
click at [547, 555] on span "• Galfer Racing Stainless Steel Braided Brake Lines" at bounding box center [502, 566] width 290 height 22
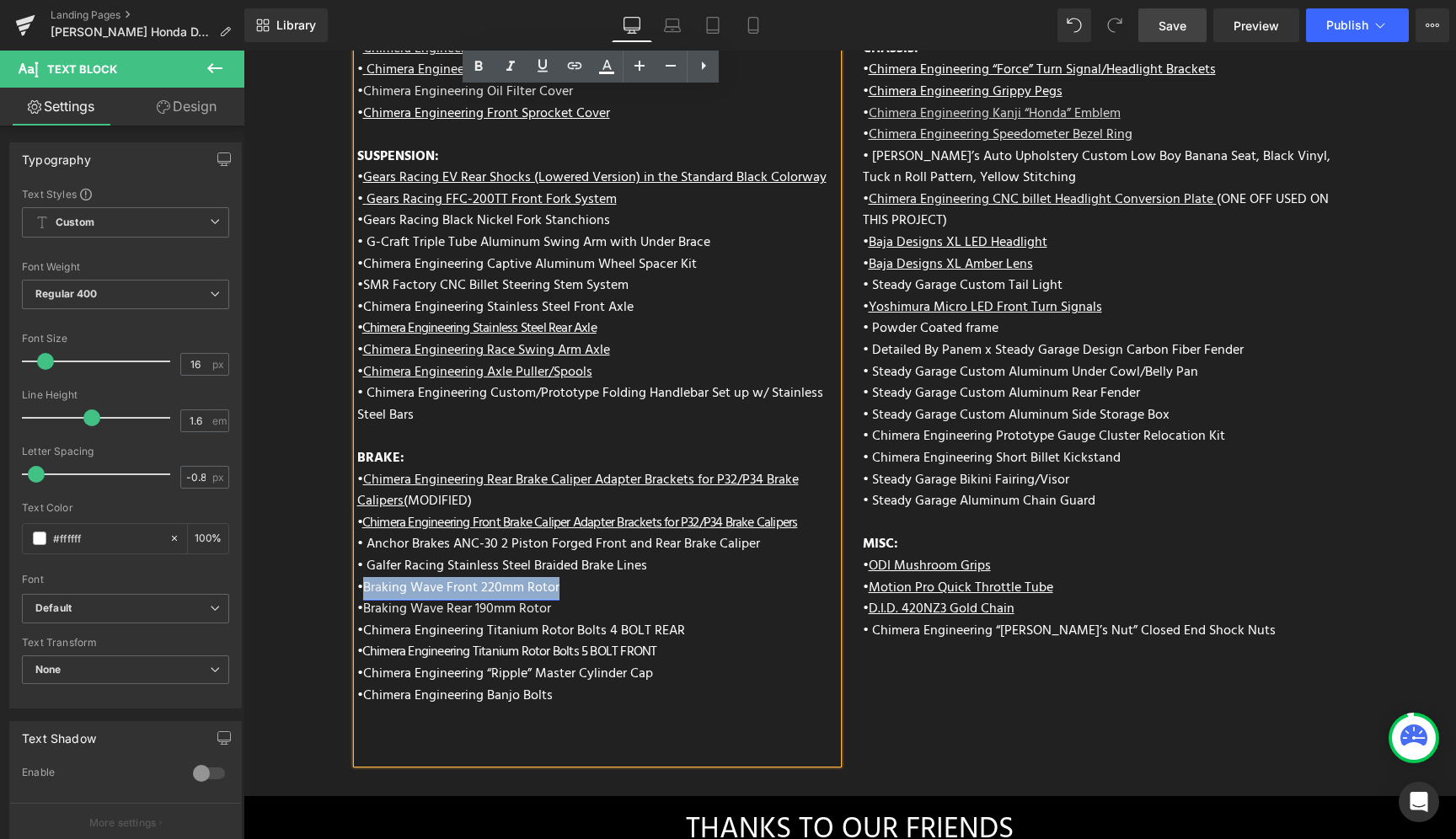
drag, startPoint x: 556, startPoint y: 542, endPoint x: 361, endPoint y: 535, distance: 195.1
click at [361, 535] on div "• Chimera Engineering Front Brake Caliper Adapter Brackets for P32/P34 Brake Ca…" at bounding box center [597, 577] width 480 height 130
click at [540, 68] on icon at bounding box center [542, 65] width 10 height 13
click at [577, 564] on div "• Chimera Engineering Front Brake Caliper Adapter Brackets for P32/P34 Brake Ca…" at bounding box center [597, 577] width 480 height 130
drag, startPoint x: 558, startPoint y: 566, endPoint x: 360, endPoint y: 568, distance: 198.0
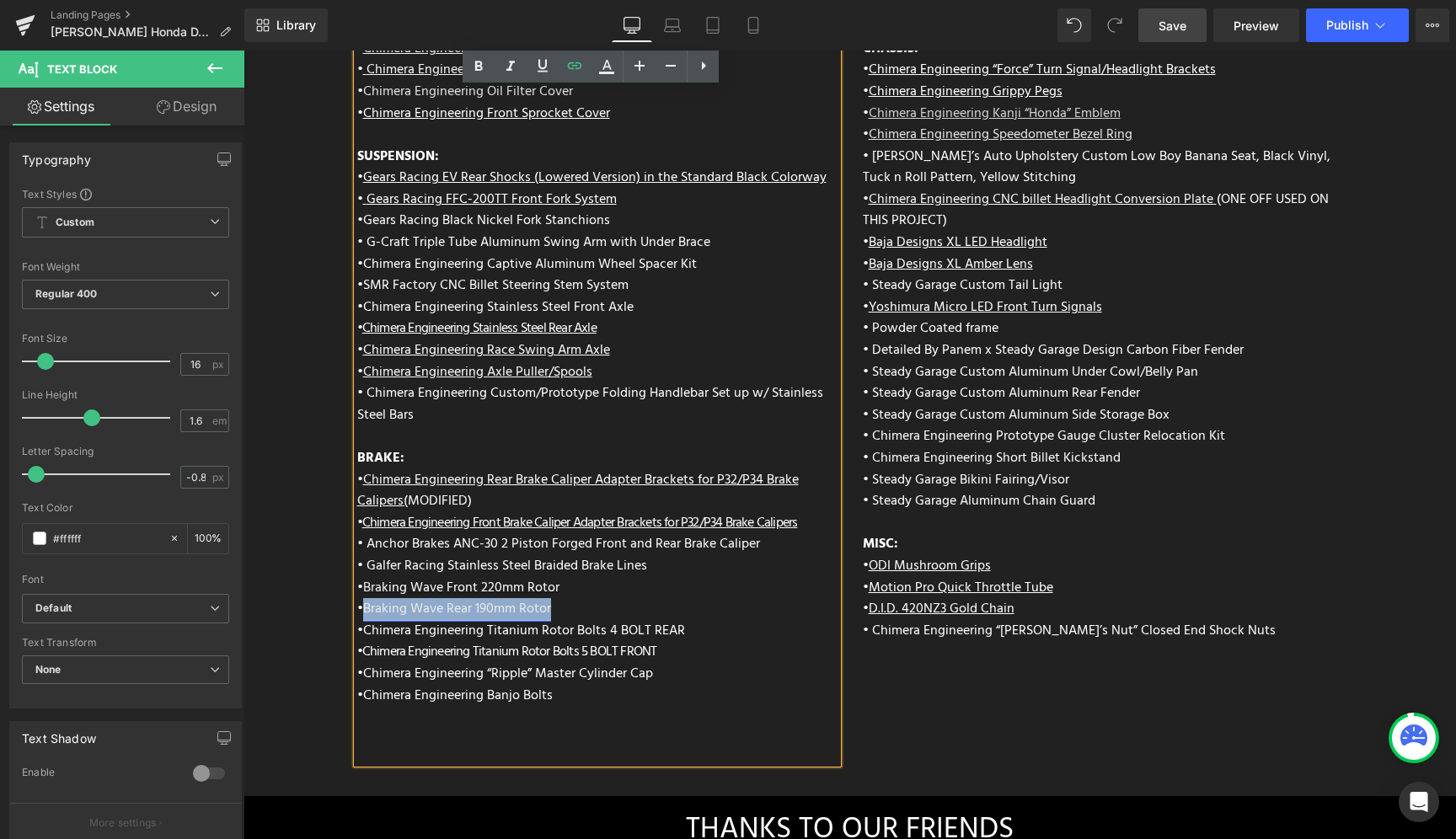
click at [360, 568] on div "• Chimera Engineering Front Brake Caliper Adapter Brackets for P32/P34 Brake Ca…" at bounding box center [597, 577] width 480 height 130
click at [542, 68] on icon at bounding box center [542, 65] width 10 height 13
click at [666, 619] on link "Chimera Engineering Titanium Rotor Bolts 4 BOLT REAR" at bounding box center [524, 630] width 322 height 22
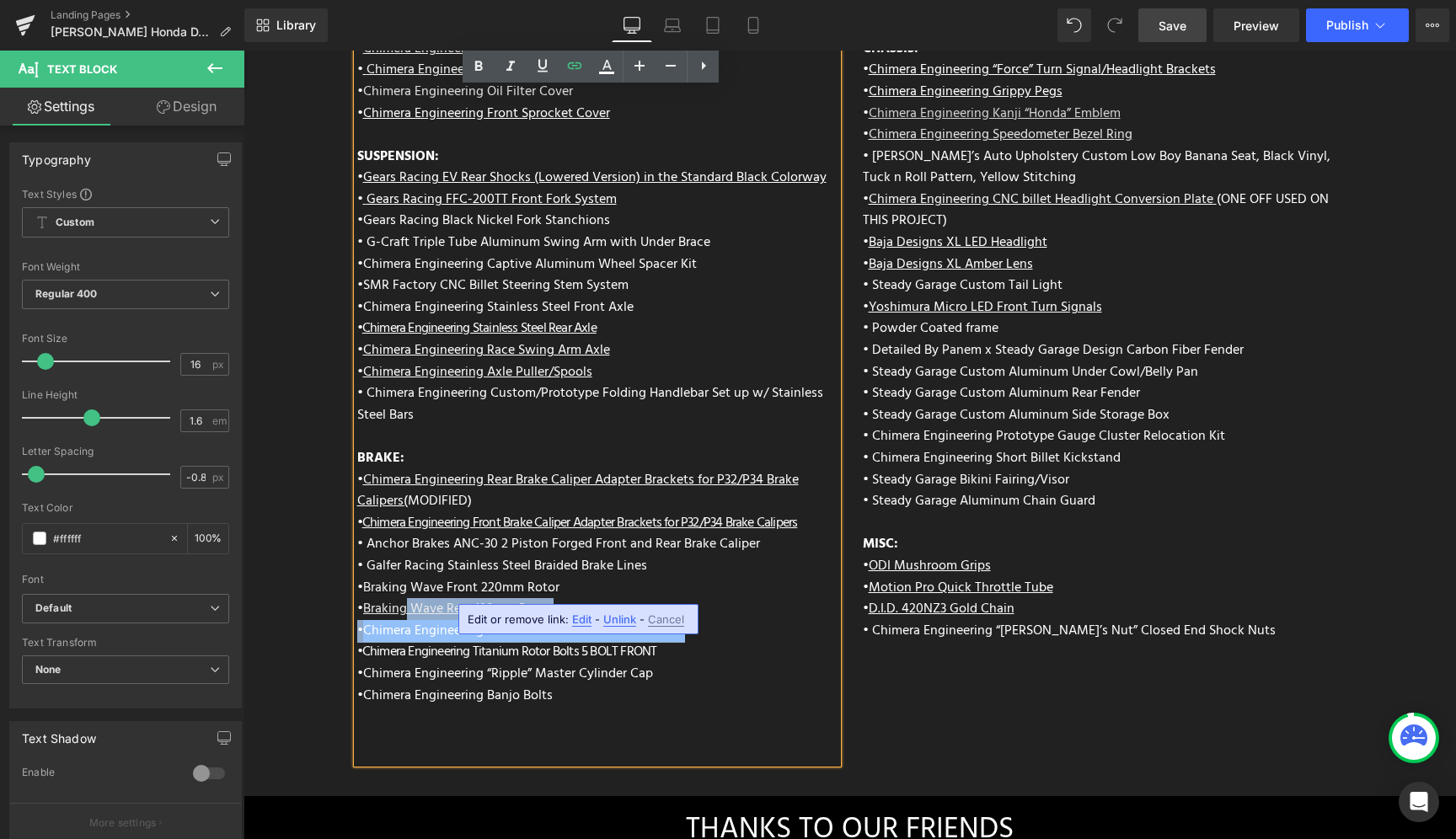
drag, startPoint x: 683, startPoint y: 595, endPoint x: 402, endPoint y: 561, distance: 283.0
click at [402, 561] on div "• Chimera Engineering Front Brake Caliper Adapter Brackets for P32/P34 Brake Ca…" at bounding box center [597, 577] width 480 height 130
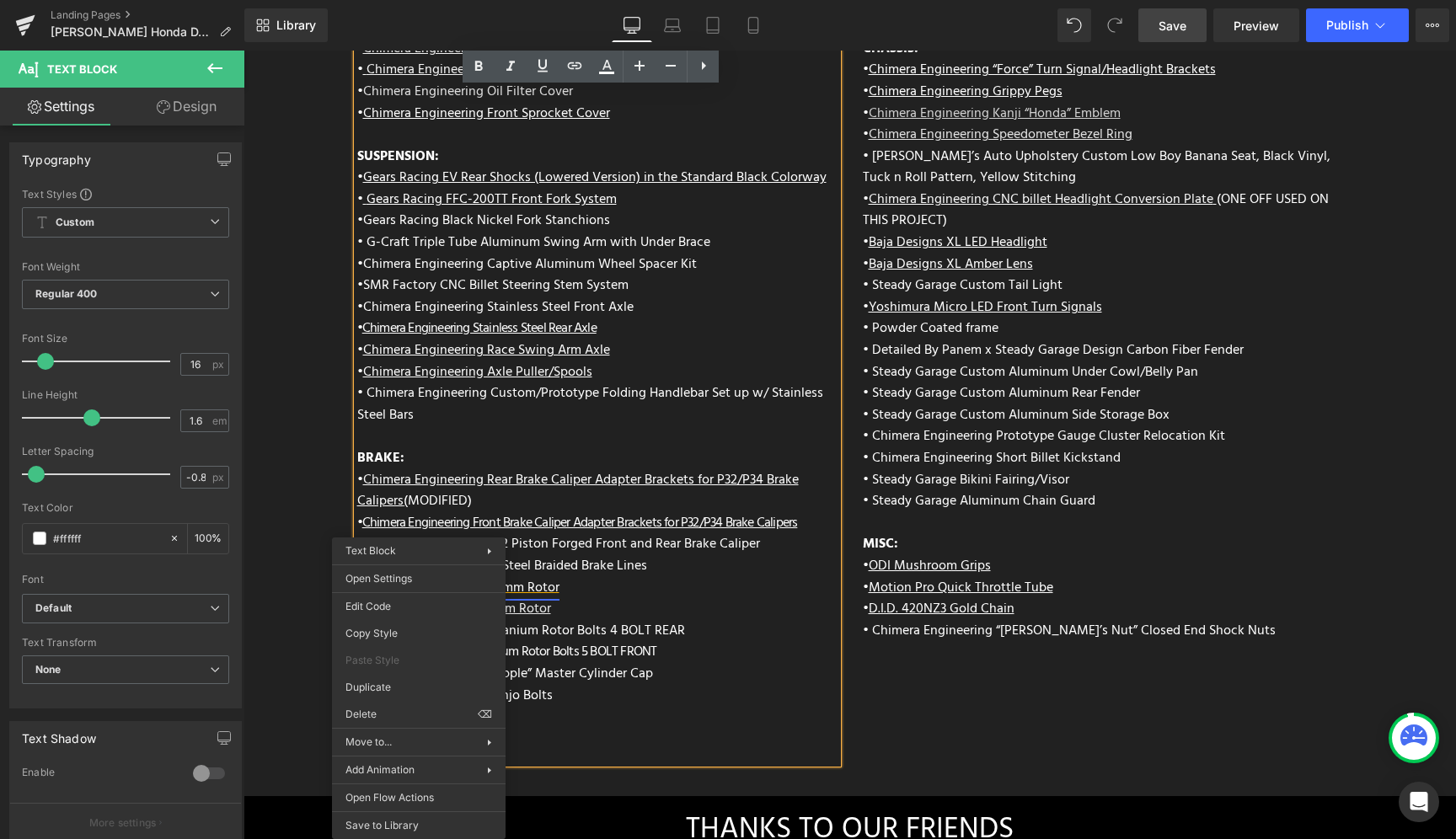
drag, startPoint x: 419, startPoint y: 550, endPoint x: 430, endPoint y: 541, distance: 14.2
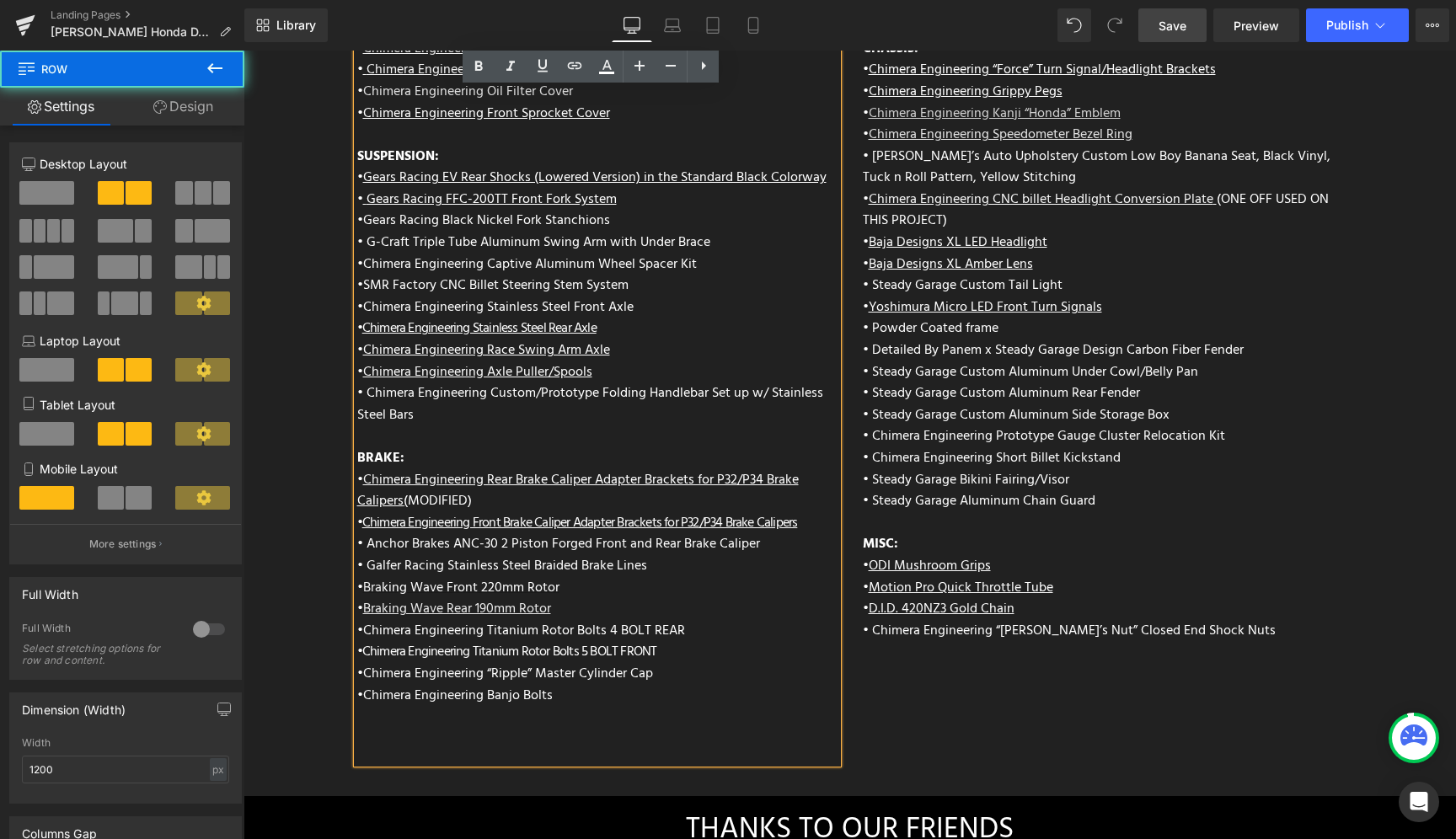
click at [920, 663] on div "ENGINE: • Chimera Short Ram Air Intake • Chimera Cone Air Filter • Vance and Hi…" at bounding box center [849, 313] width 1011 height 915
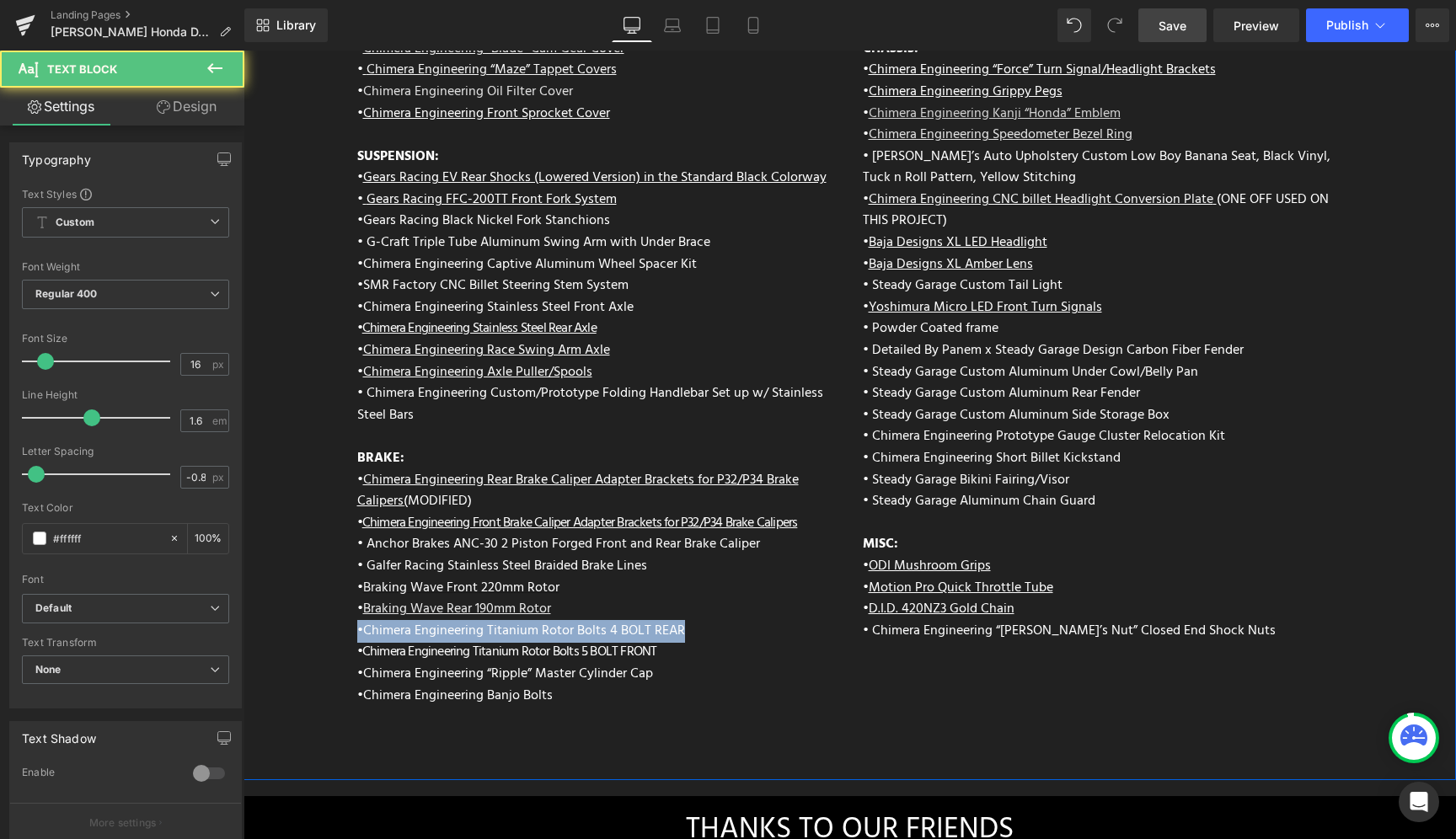
drag, startPoint x: 682, startPoint y: 586, endPoint x: 301, endPoint y: 590, distance: 381.0
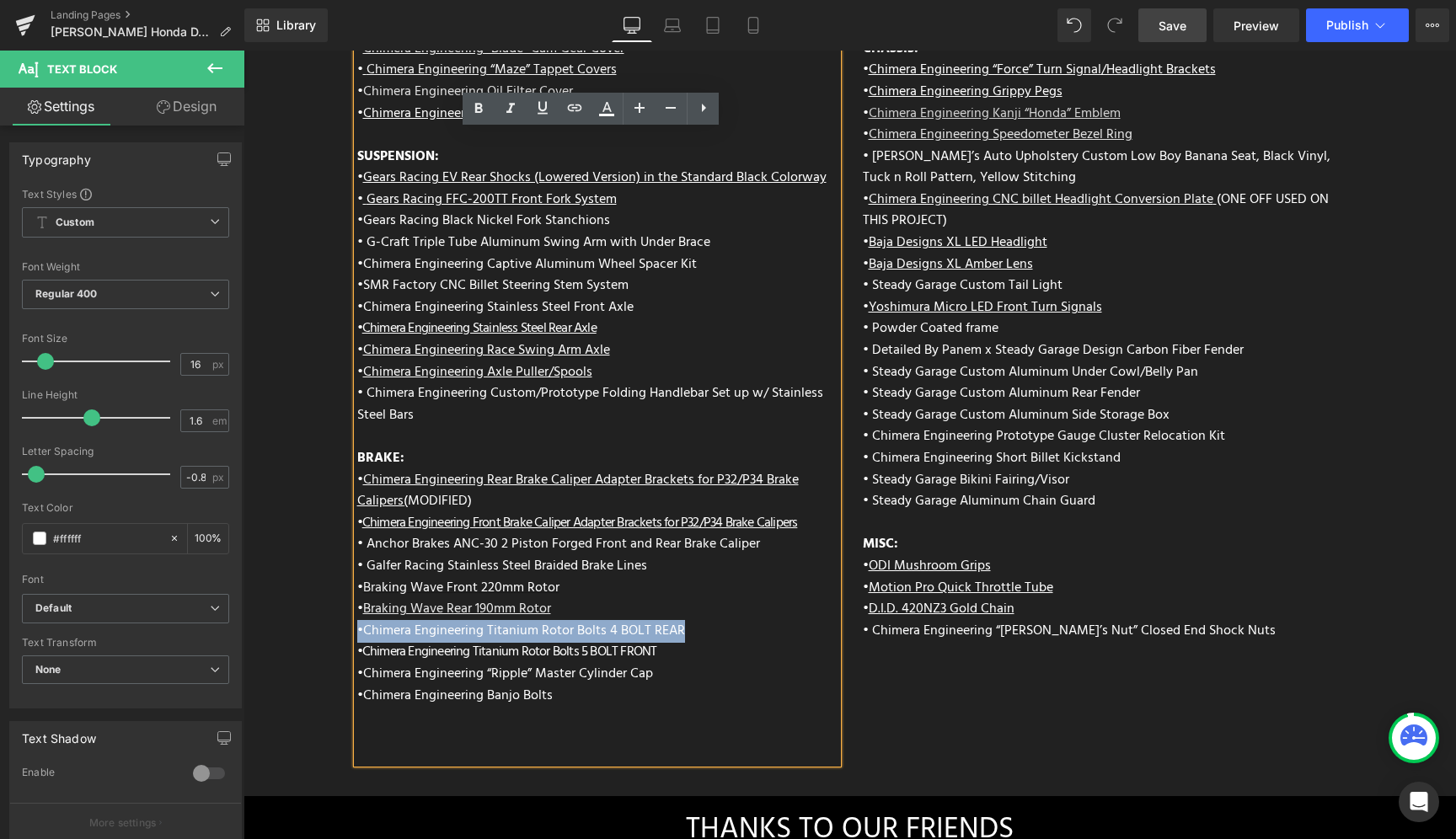
click at [676, 590] on div "• Chimera Engineering Front Brake Caliper Adapter Brackets for P32/P34 Brake Ca…" at bounding box center [597, 577] width 480 height 130
drag, startPoint x: 686, startPoint y: 587, endPoint x: 359, endPoint y: 583, distance: 327.0
click at [359, 583] on div "• Chimera Engineering Front Brake Caliper Adapter Brackets for P32/P34 Brake Ca…" at bounding box center [597, 577] width 480 height 130
click at [540, 116] on icon at bounding box center [542, 108] width 20 height 20
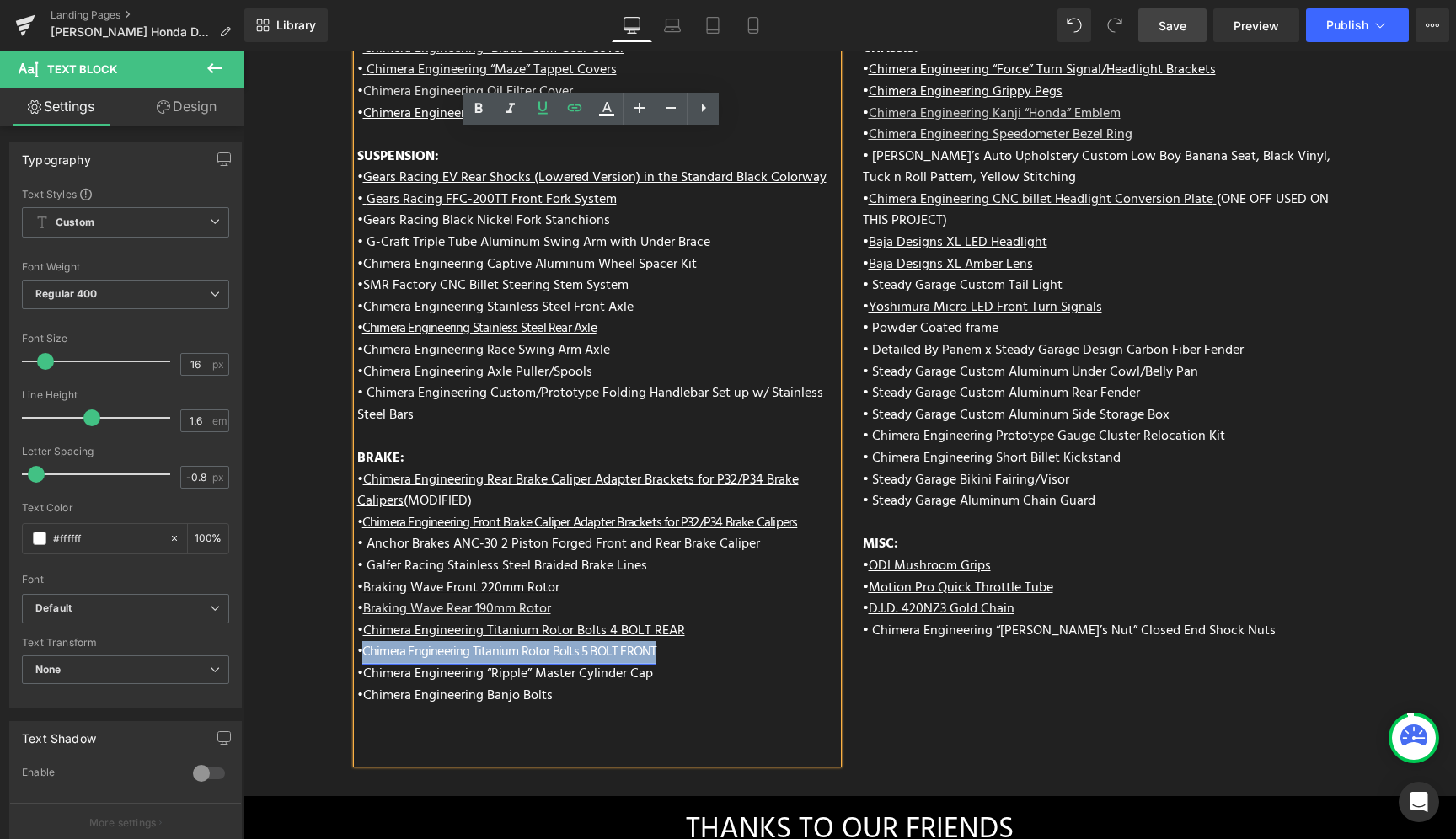
drag, startPoint x: 651, startPoint y: 607, endPoint x: 358, endPoint y: 611, distance: 293.0
click at [358, 642] on div "• Chimera Engineering Titanium Rotor Bolts 5 BOLT FRONT • Chimera Engineering “…" at bounding box center [597, 702] width 480 height 122
click at [546, 116] on icon at bounding box center [542, 108] width 20 height 20
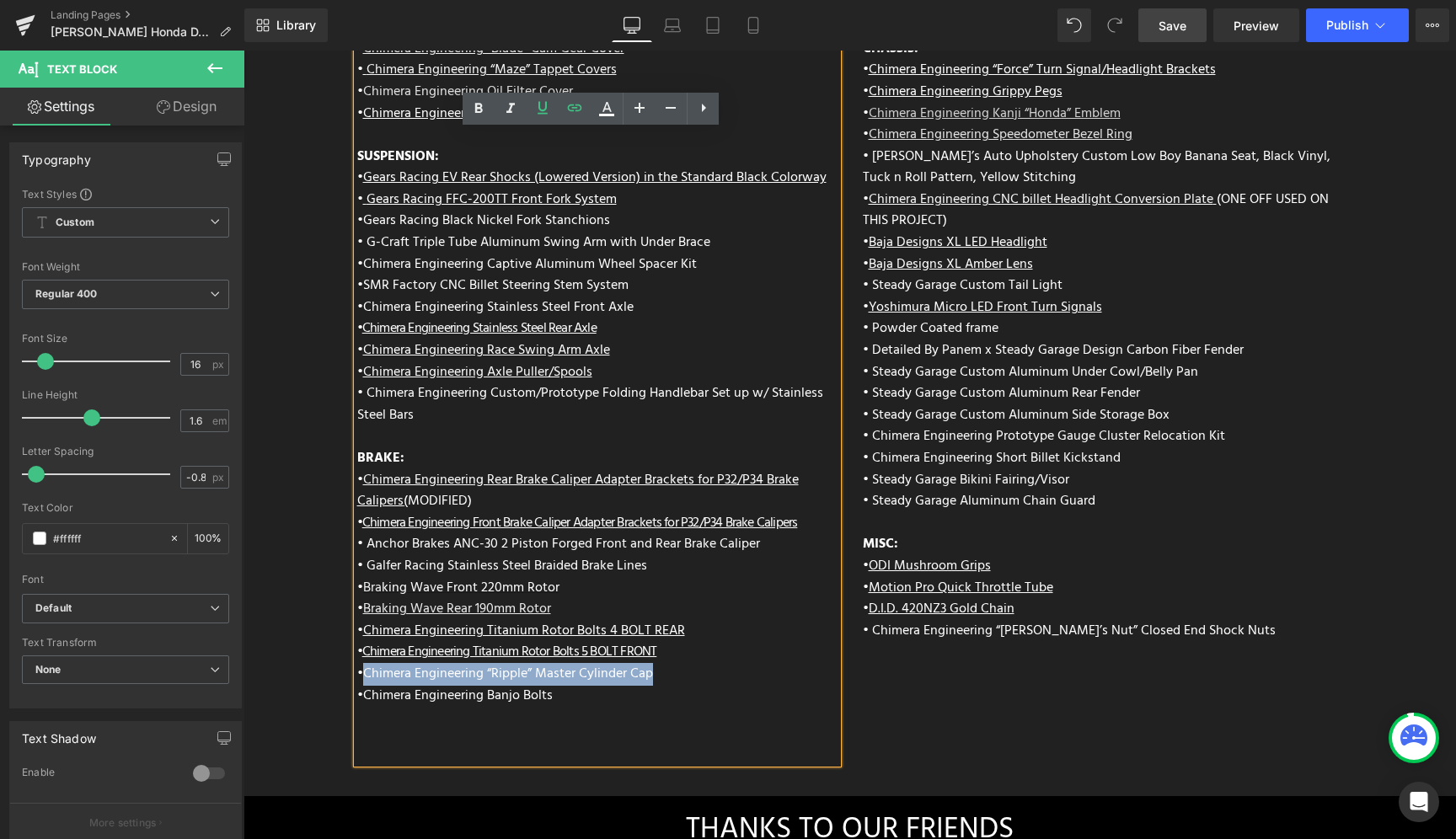
drag, startPoint x: 653, startPoint y: 631, endPoint x: 358, endPoint y: 621, distance: 295.2
click at [358, 642] on div "• Chimera Engineering Titanium Rotor Bolts 5 BOLT FRONT • Chimera Engineering “…" at bounding box center [597, 702] width 480 height 122
click at [545, 114] on icon at bounding box center [542, 108] width 10 height 13
drag, startPoint x: 549, startPoint y: 654, endPoint x: 361, endPoint y: 649, distance: 188.1
click at [361, 649] on div "• Chimera Engineering Titanium Rotor Bolts 5 BOLT FRONT • Chimera Engineering “…" at bounding box center [597, 702] width 480 height 122
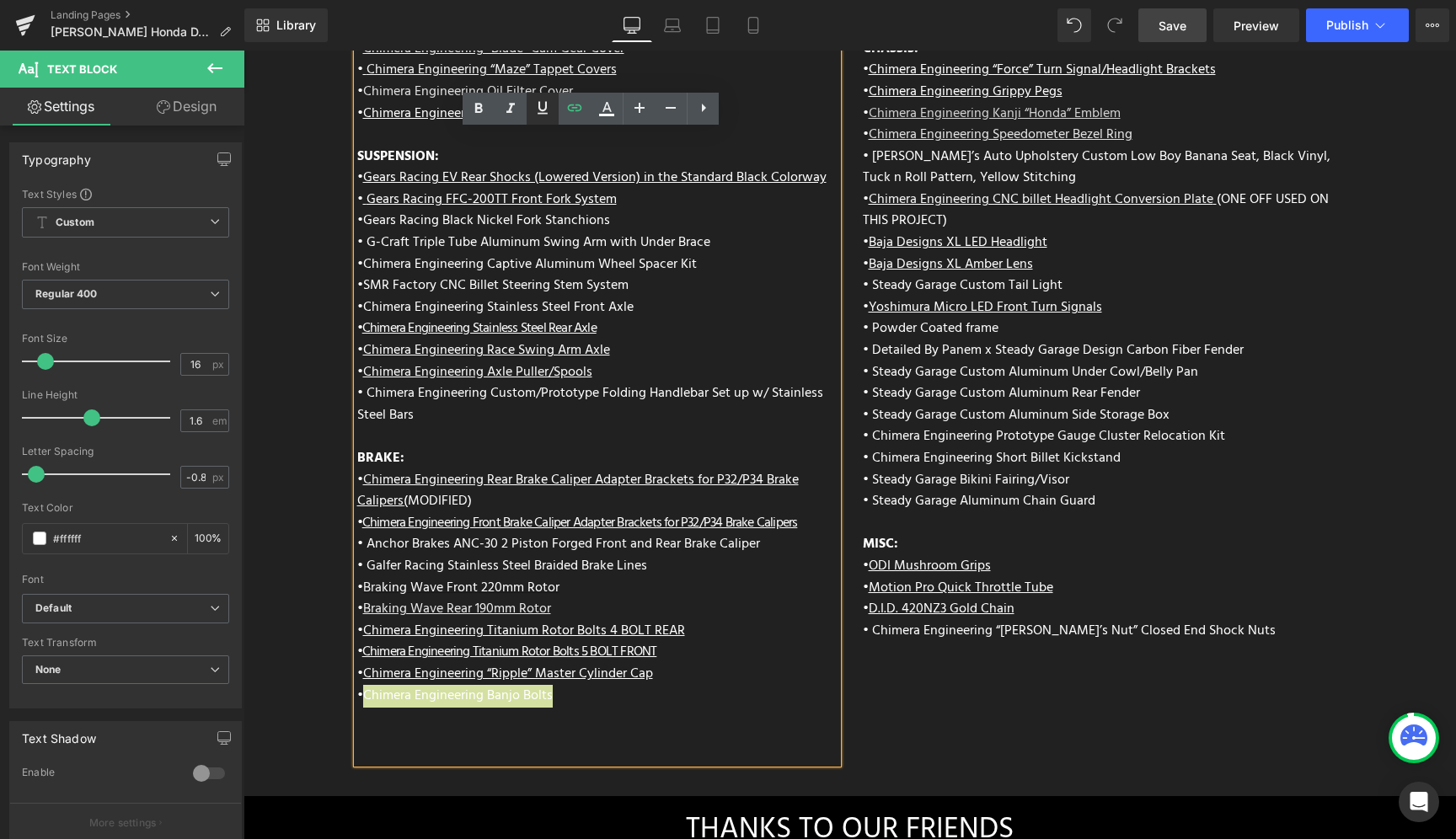
click at [550, 105] on icon at bounding box center [542, 108] width 20 height 20
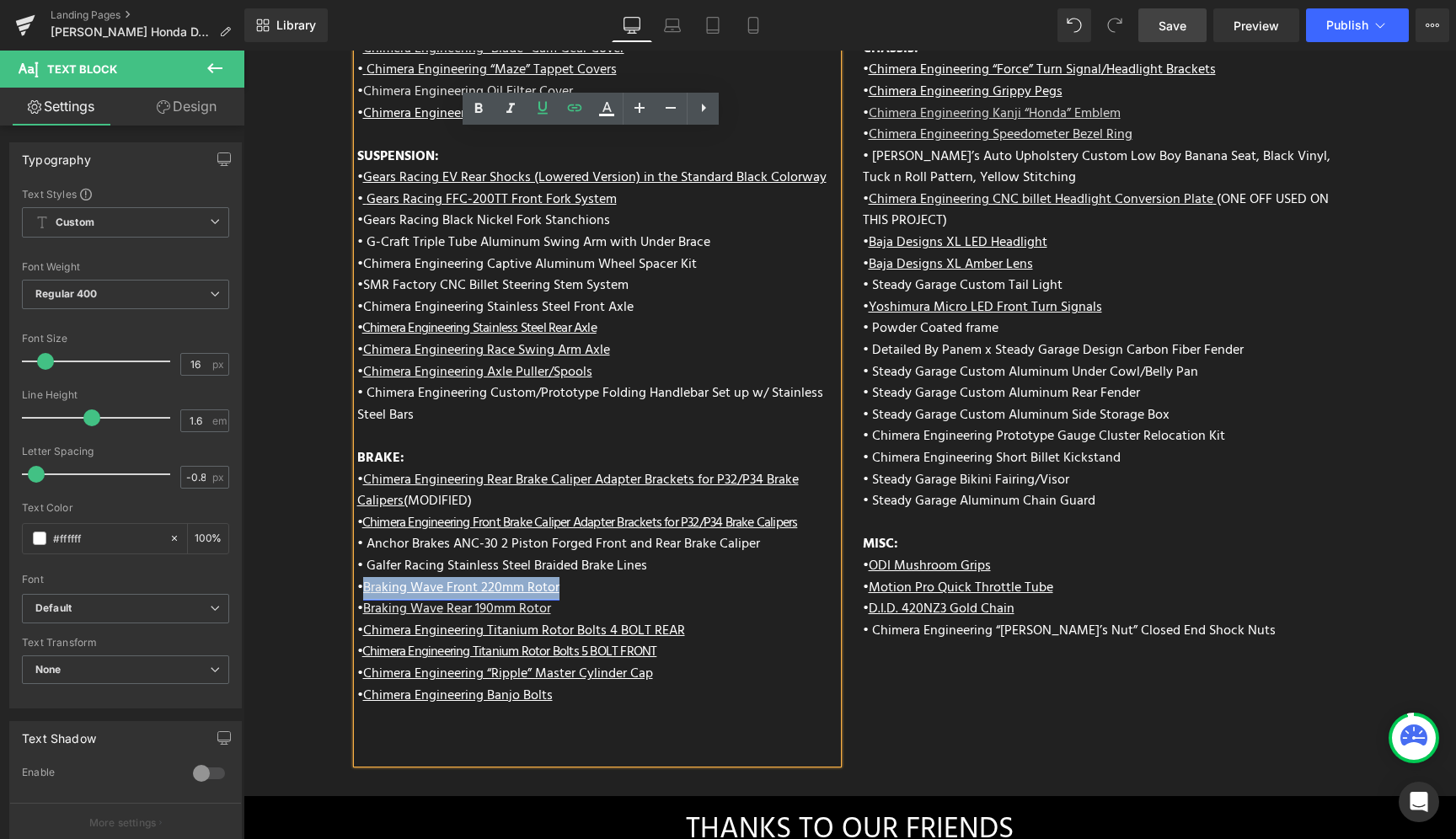
drag, startPoint x: 563, startPoint y: 546, endPoint x: 359, endPoint y: 546, distance: 204.0
click at [359, 546] on div "• Chimera Engineering Front Brake Caliper Adapter Brackets for P32/P34 Brake Ca…" at bounding box center [597, 577] width 480 height 130
click at [537, 111] on icon at bounding box center [542, 108] width 20 height 20
click at [699, 578] on div "• Chimera Engineering Front Brake Caliper Adapter Brackets for P32/P34 Brake Ca…" at bounding box center [597, 577] width 480 height 130
drag, startPoint x: 558, startPoint y: 541, endPoint x: 359, endPoint y: 544, distance: 199.0
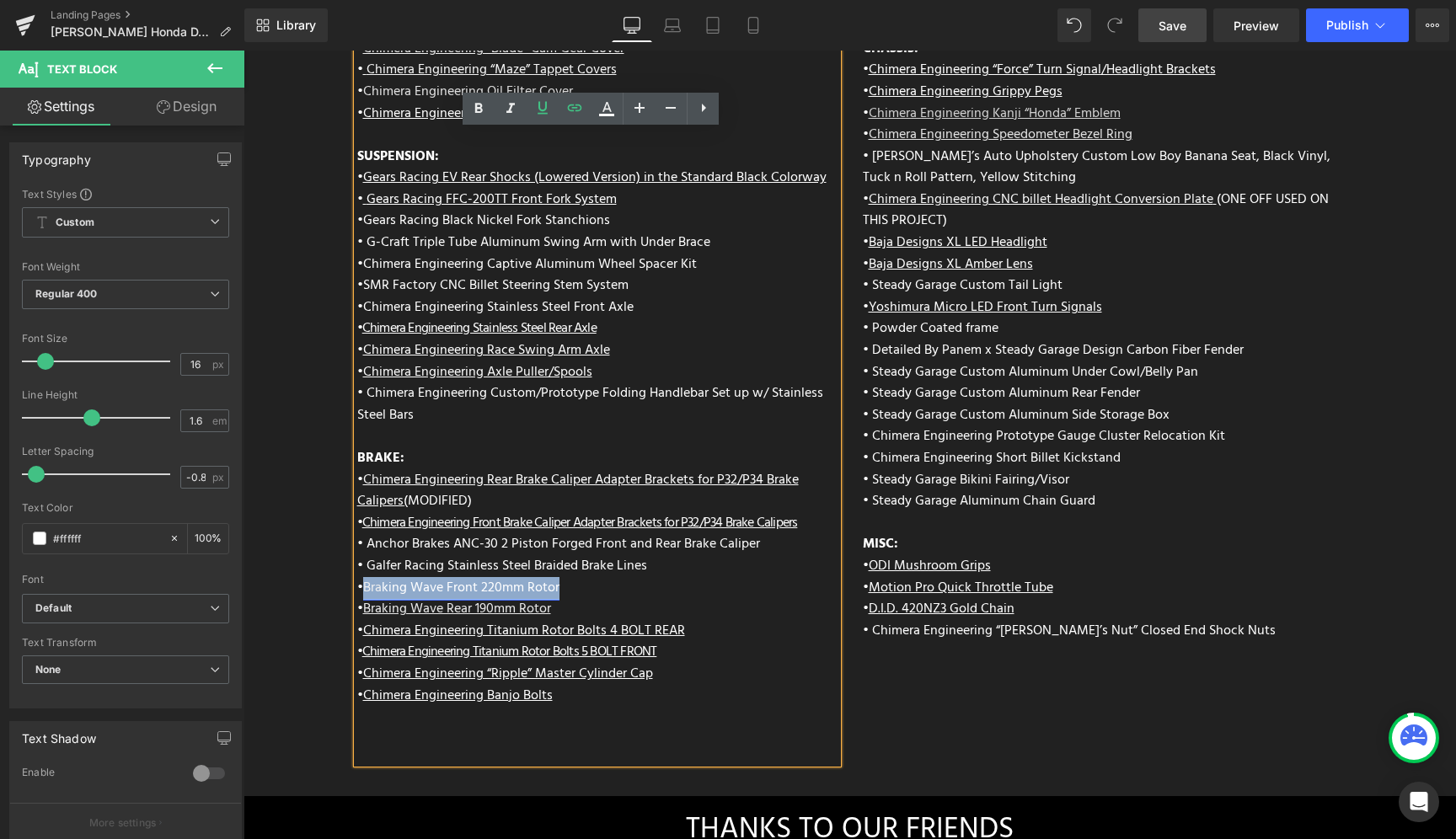
click at [359, 544] on div "• Chimera Engineering Front Brake Caliper Adapter Brackets for P32/P34 Brake Ca…" at bounding box center [597, 577] width 480 height 130
click at [546, 107] on icon at bounding box center [542, 108] width 10 height 13
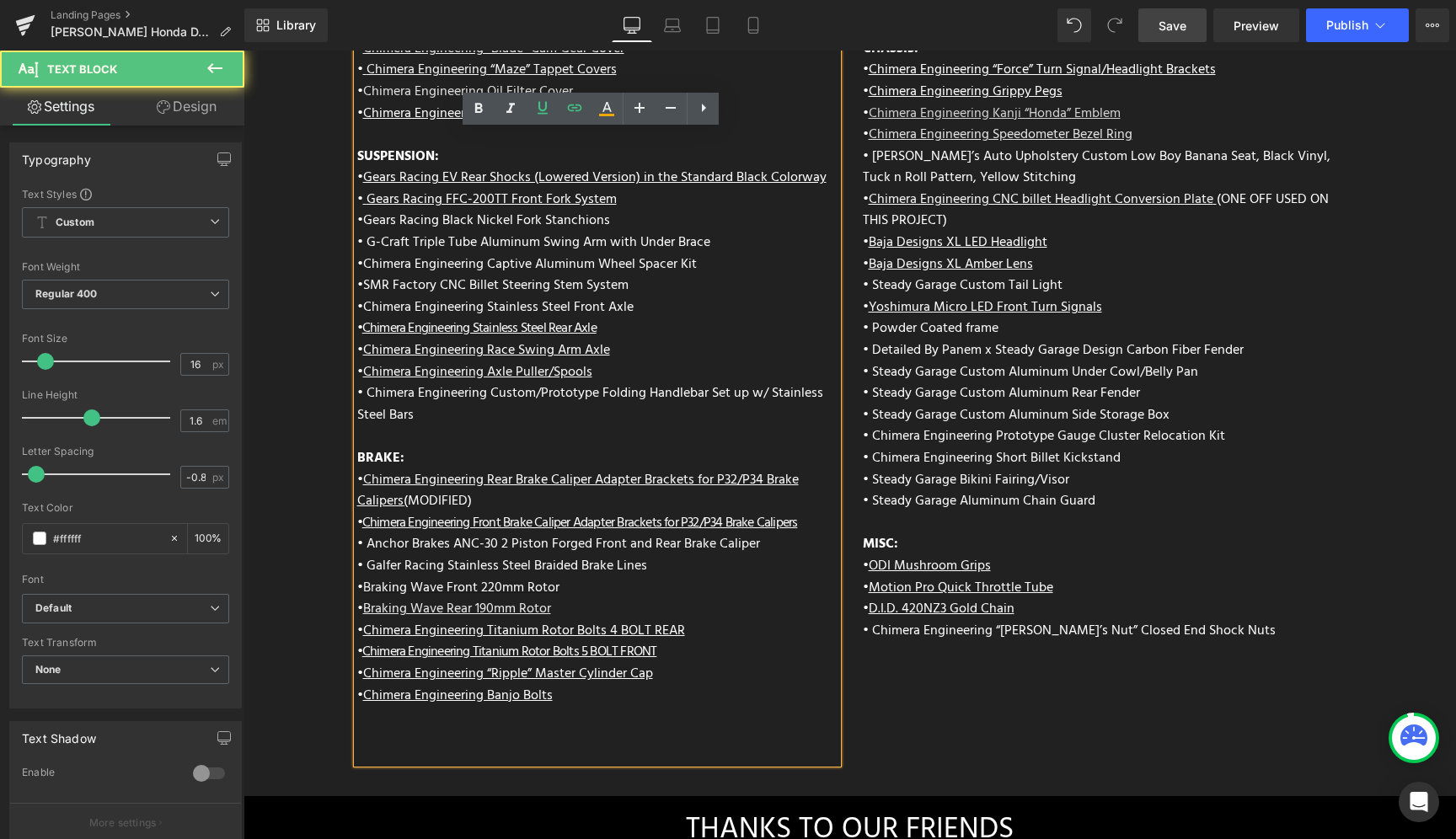
click at [725, 593] on div "• Chimera Engineering Front Brake Caliper Adapter Brackets for P32/P34 Brake Ca…" at bounding box center [597, 577] width 480 height 130
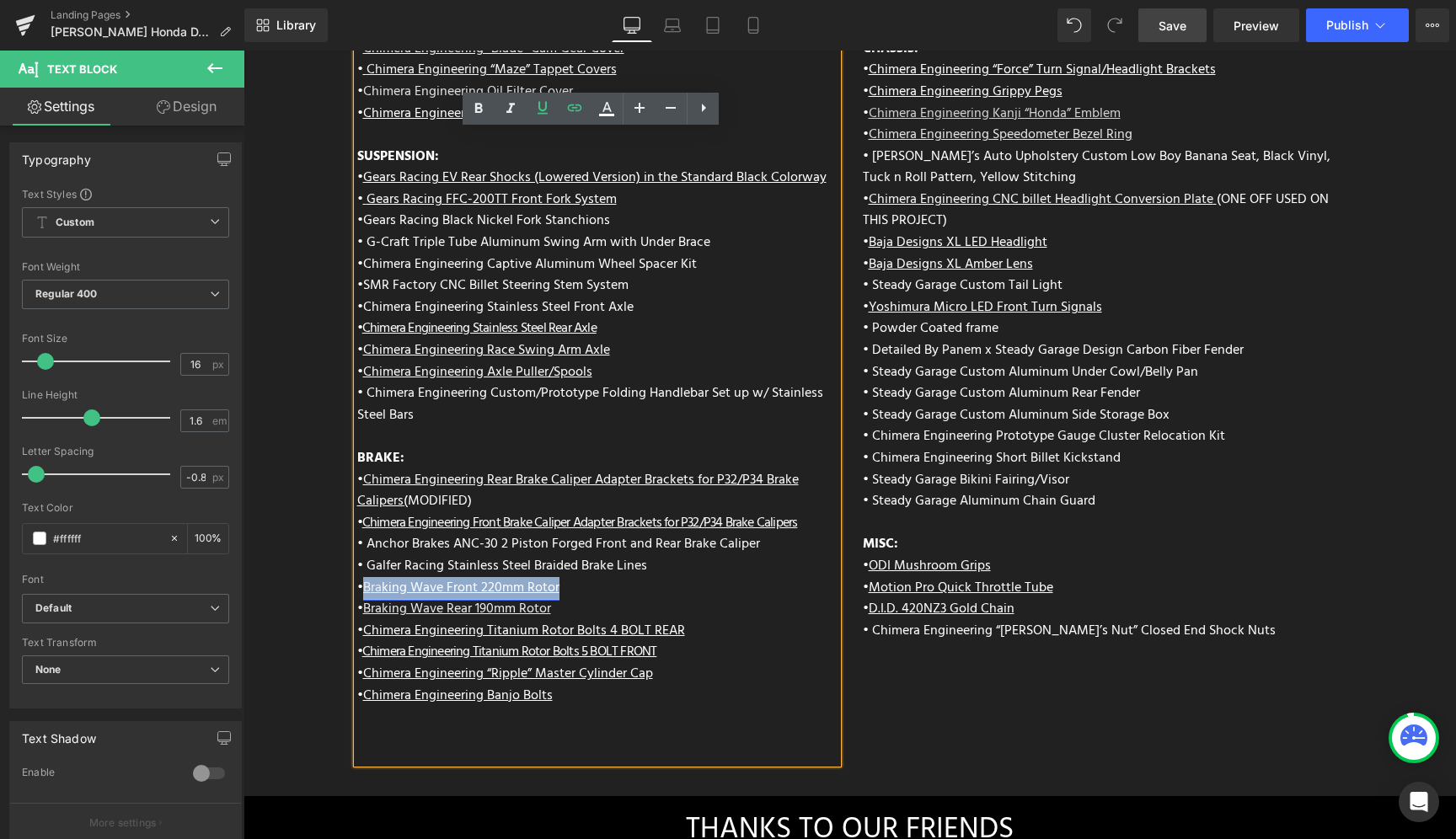
drag, startPoint x: 564, startPoint y: 544, endPoint x: 359, endPoint y: 541, distance: 205.0
click at [359, 541] on div "• Chimera Engineering Front Brake Caliper Adapter Brackets for P32/P34 Brake Ca…" at bounding box center [597, 577] width 480 height 130
click at [599, 105] on icon at bounding box center [607, 109] width 20 height 20
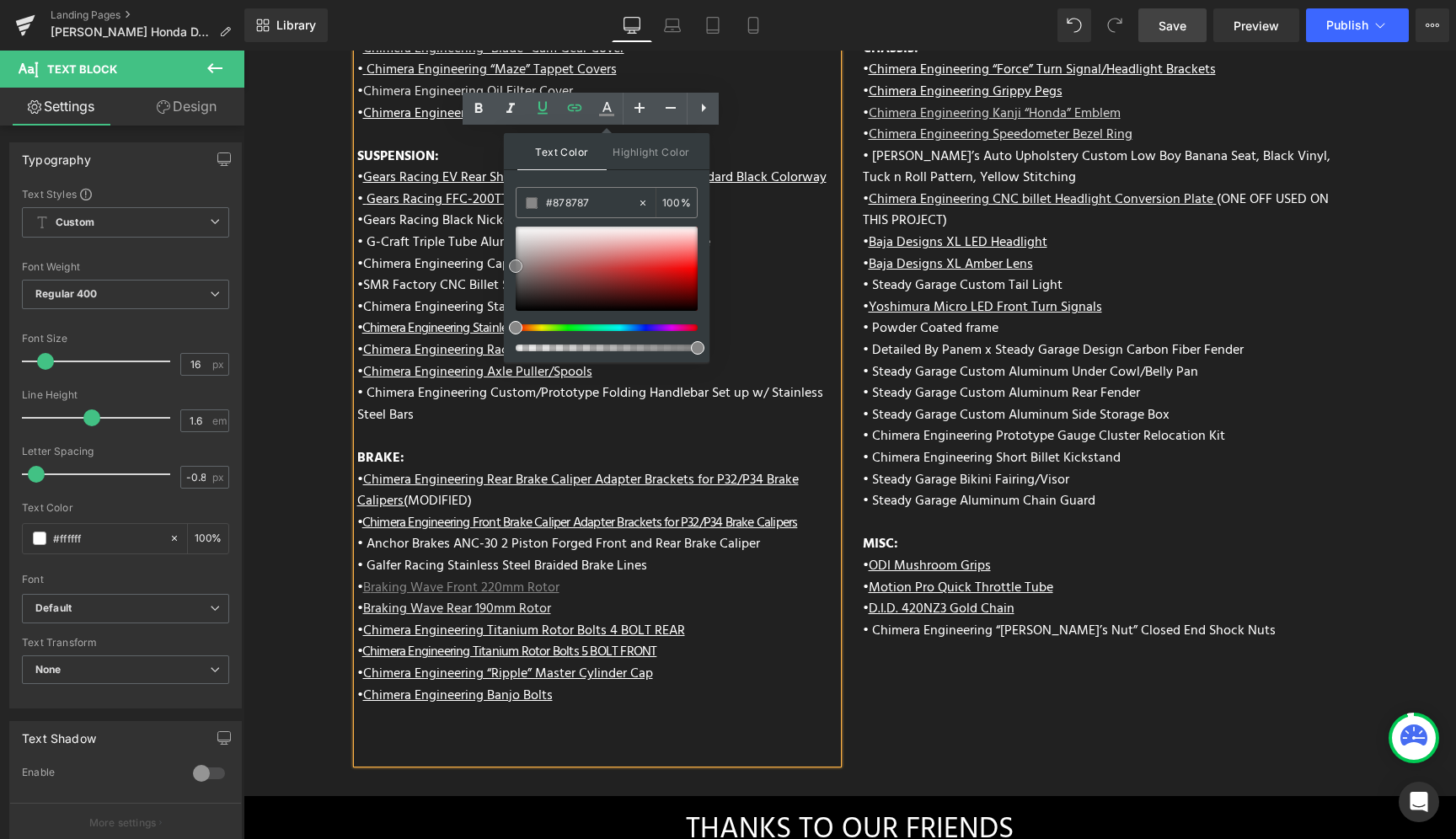
type input "#ffffff"
drag, startPoint x: 795, startPoint y: 293, endPoint x: 483, endPoint y: 210, distance: 322.9
click at [767, 297] on div "ENGINE: • Chimera Short Ram Air Intake • Chimera Cone Air Filter • Vance and Hi…" at bounding box center [597, 315] width 480 height 896
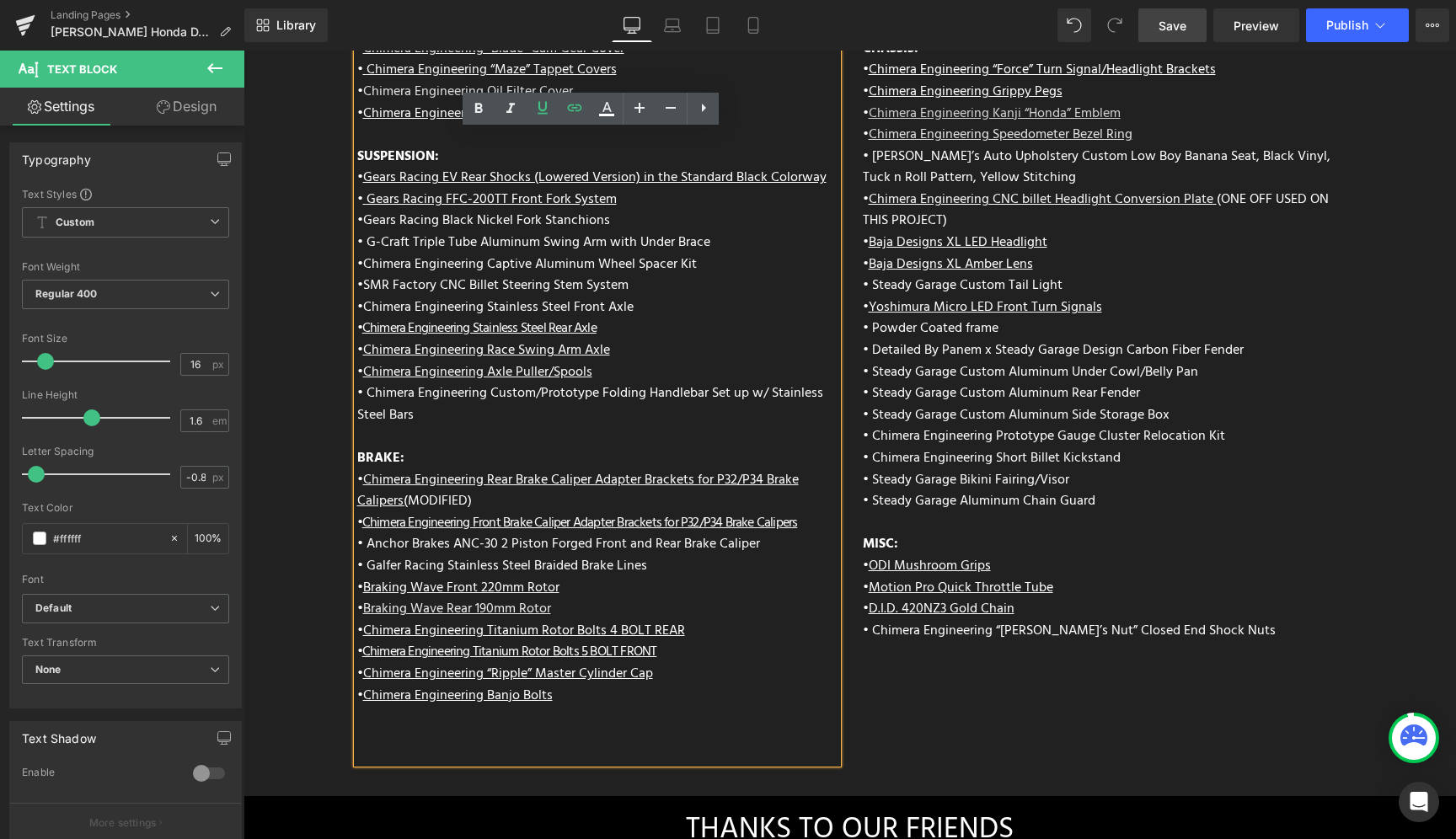
click at [543, 555] on span "• Galfer Racing Stainless Steel Braided Brake Lines" at bounding box center [502, 566] width 290 height 22
drag, startPoint x: 636, startPoint y: 263, endPoint x: 360, endPoint y: 263, distance: 276.0
click at [360, 263] on div "ENGINE: • Chimera Short Ram Air Intake • Chimera Cone Air Filter • Vance and Hi…" at bounding box center [597, 315] width 480 height 896
click at [538, 106] on icon at bounding box center [542, 108] width 10 height 13
click at [653, 252] on div "ENGINE: • Chimera Short Ram Air Intake • Chimera Cone Air Filter • Vance and Hi…" at bounding box center [597, 315] width 480 height 896
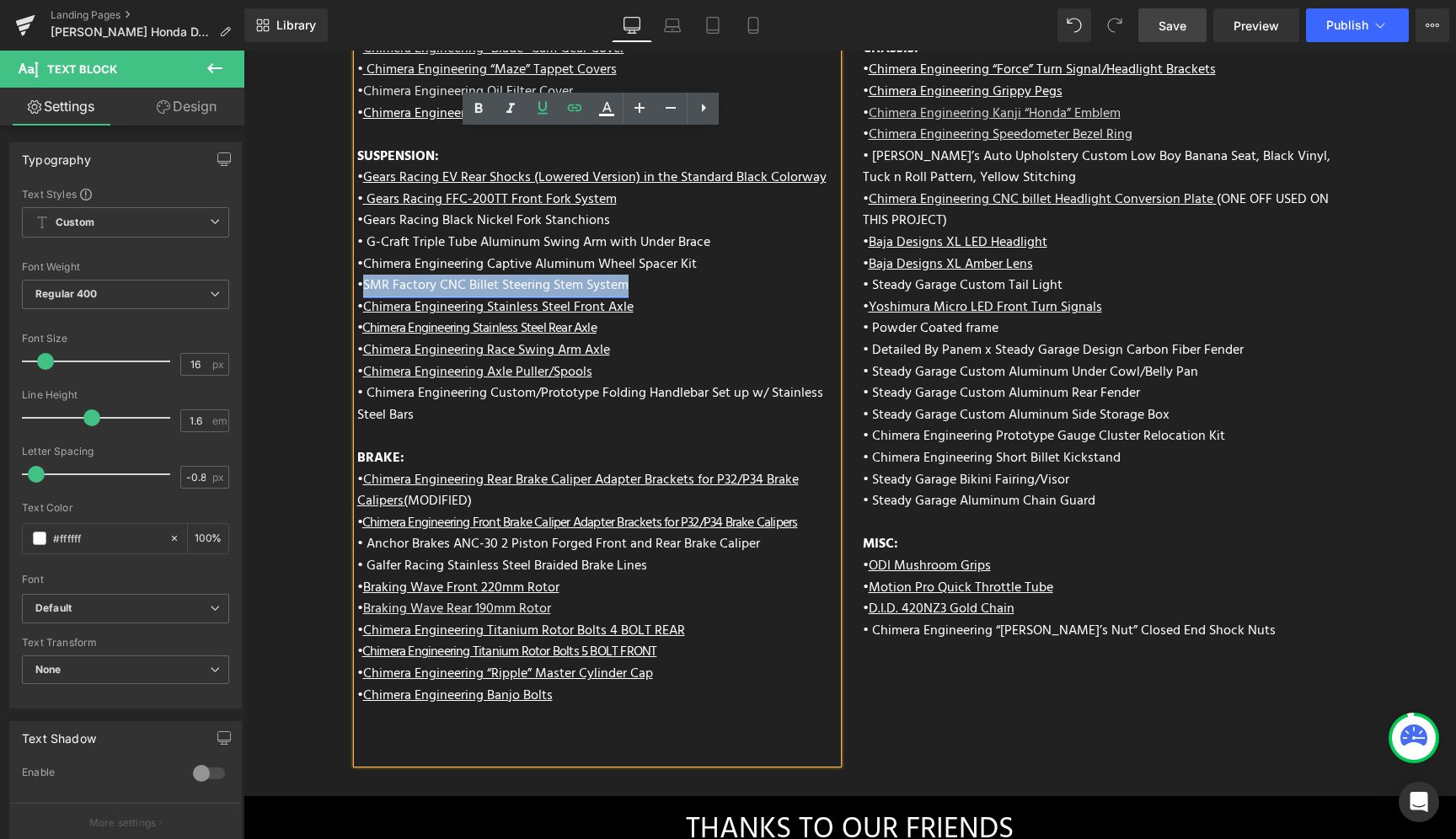
drag, startPoint x: 572, startPoint y: 236, endPoint x: 361, endPoint y: 243, distance: 211.1
click at [361, 243] on div "ENGINE: • Chimera Short Ram Air Intake • Chimera Cone Air Filter • Vance and Hi…" at bounding box center [597, 315] width 480 height 896
click at [534, 112] on icon at bounding box center [542, 108] width 20 height 20
click at [665, 256] on div "ENGINE: • Chimera Short Ram Air Intake • Chimera Cone Air Filter • Vance and Hi…" at bounding box center [597, 315] width 480 height 896
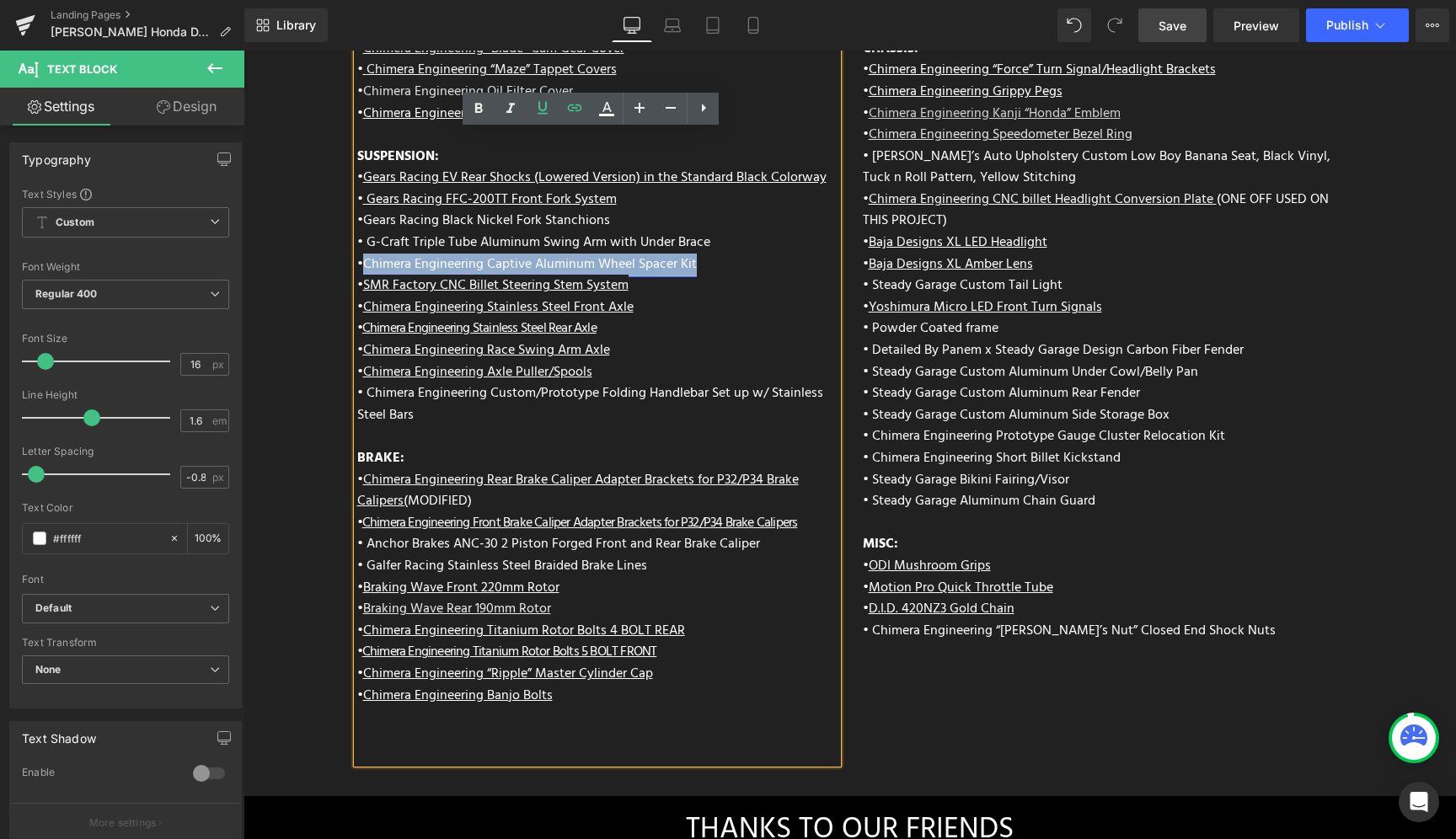
drag, startPoint x: 714, startPoint y: 219, endPoint x: 361, endPoint y: 221, distance: 353.0
click at [361, 221] on div "ENGINE: • Chimera Short Ram Air Intake • Chimera Cone Air Filter • Vance and Hi…" at bounding box center [597, 315] width 480 height 896
click at [545, 108] on icon at bounding box center [542, 108] width 10 height 13
click at [671, 253] on link "Chimera Engineering Captive Aluminum Wheel Spacer Kit" at bounding box center [530, 264] width 334 height 22
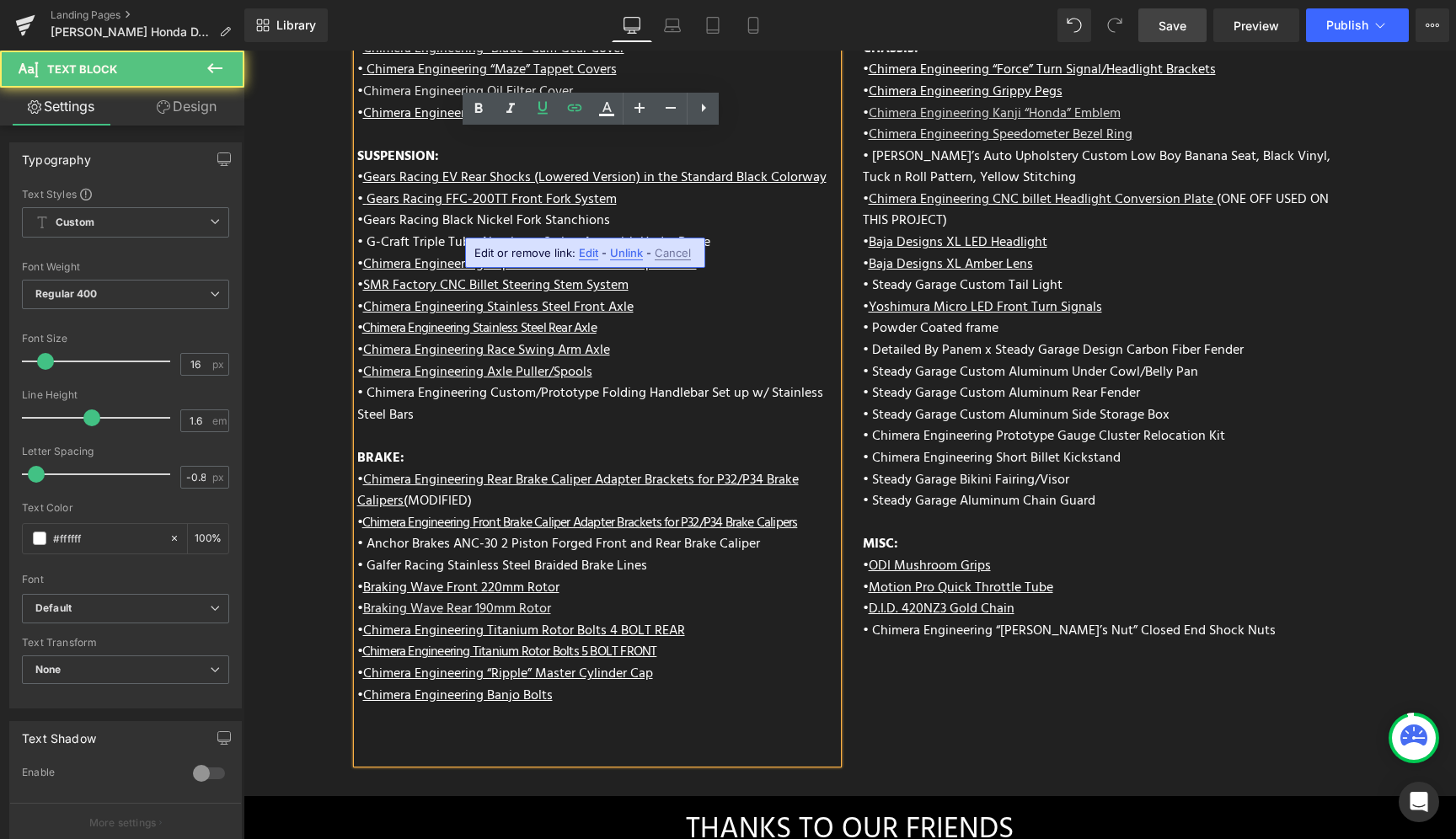
click at [721, 190] on div "ENGINE: • Chimera Short Ram Air Intake • Chimera Cone Air Filter • Vance and Hi…" at bounding box center [597, 315] width 480 height 896
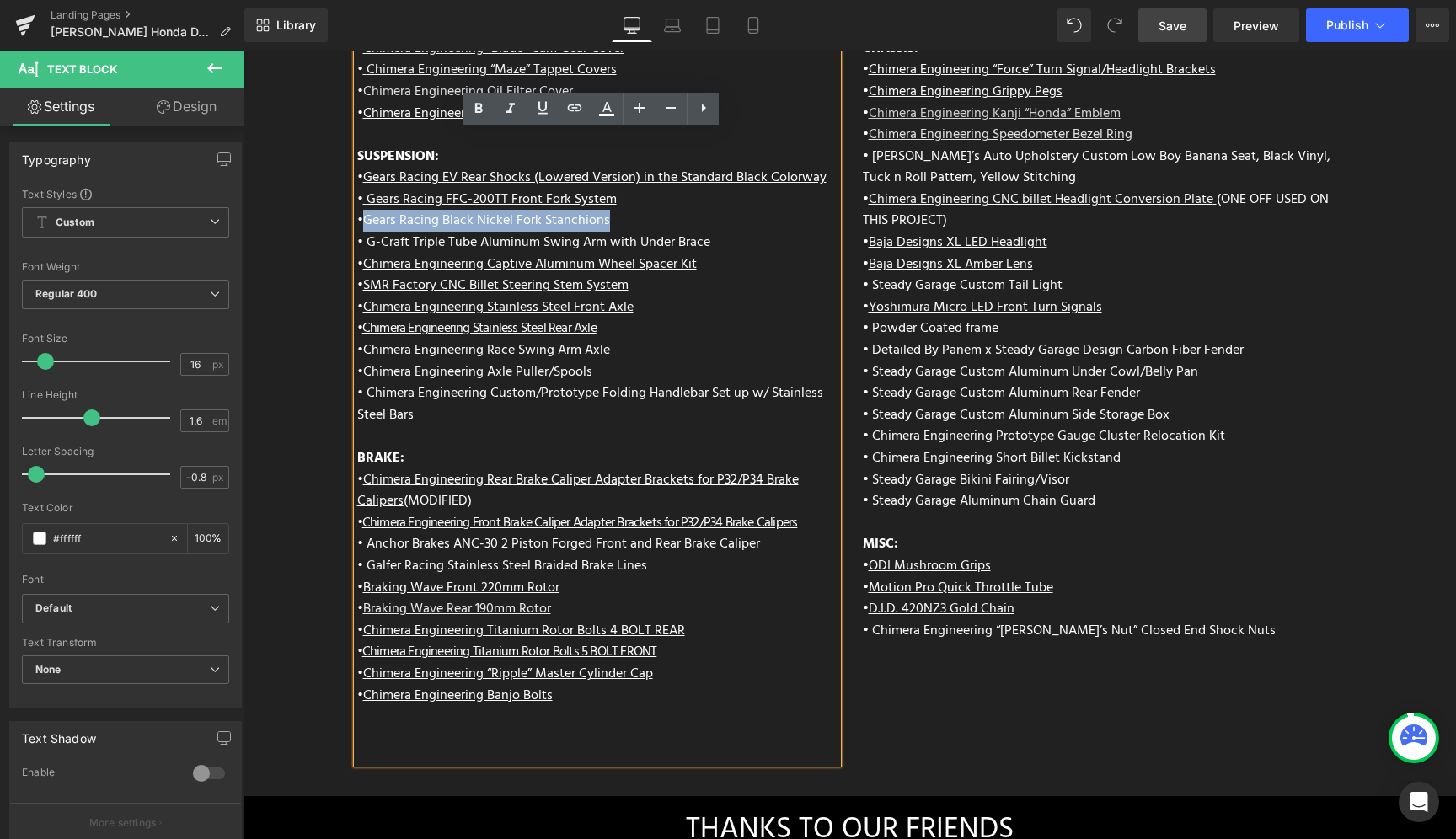
drag, startPoint x: 604, startPoint y: 177, endPoint x: 359, endPoint y: 186, distance: 245.2
click at [359, 186] on div "ENGINE: • Chimera Short Ram Air Intake • Chimera Cone Air Filter • Vance and Hi…" at bounding box center [597, 315] width 480 height 896
click at [535, 115] on icon at bounding box center [542, 108] width 20 height 20
click at [620, 274] on link "SMR Factory CNC Billet Steering Stem System" at bounding box center [496, 285] width 265 height 22
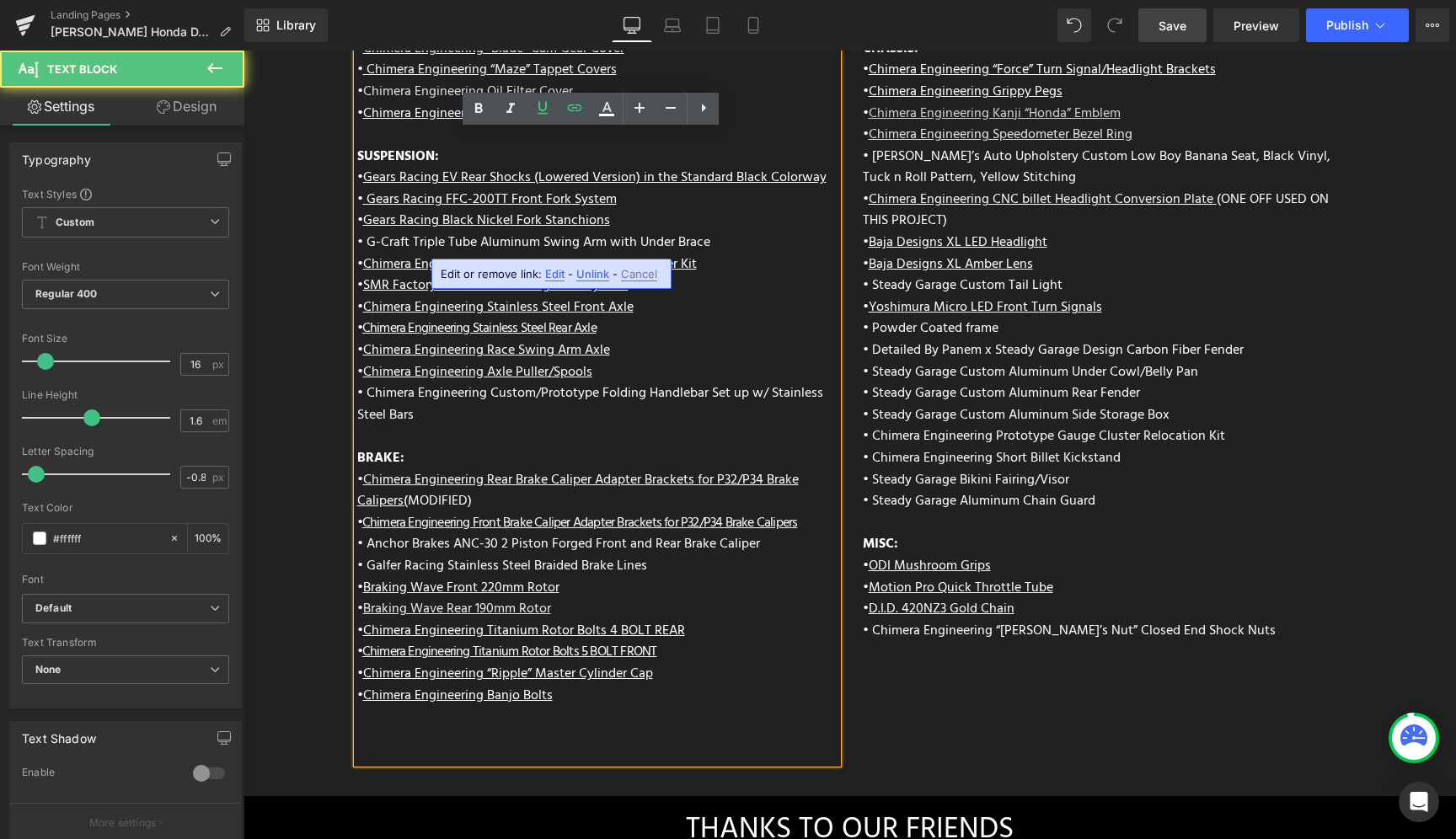
click at [472, 232] on span "• G-Craft Triple Tube Aluminum Swing Arm with Under Brace" at bounding box center [534, 242] width 353 height 22
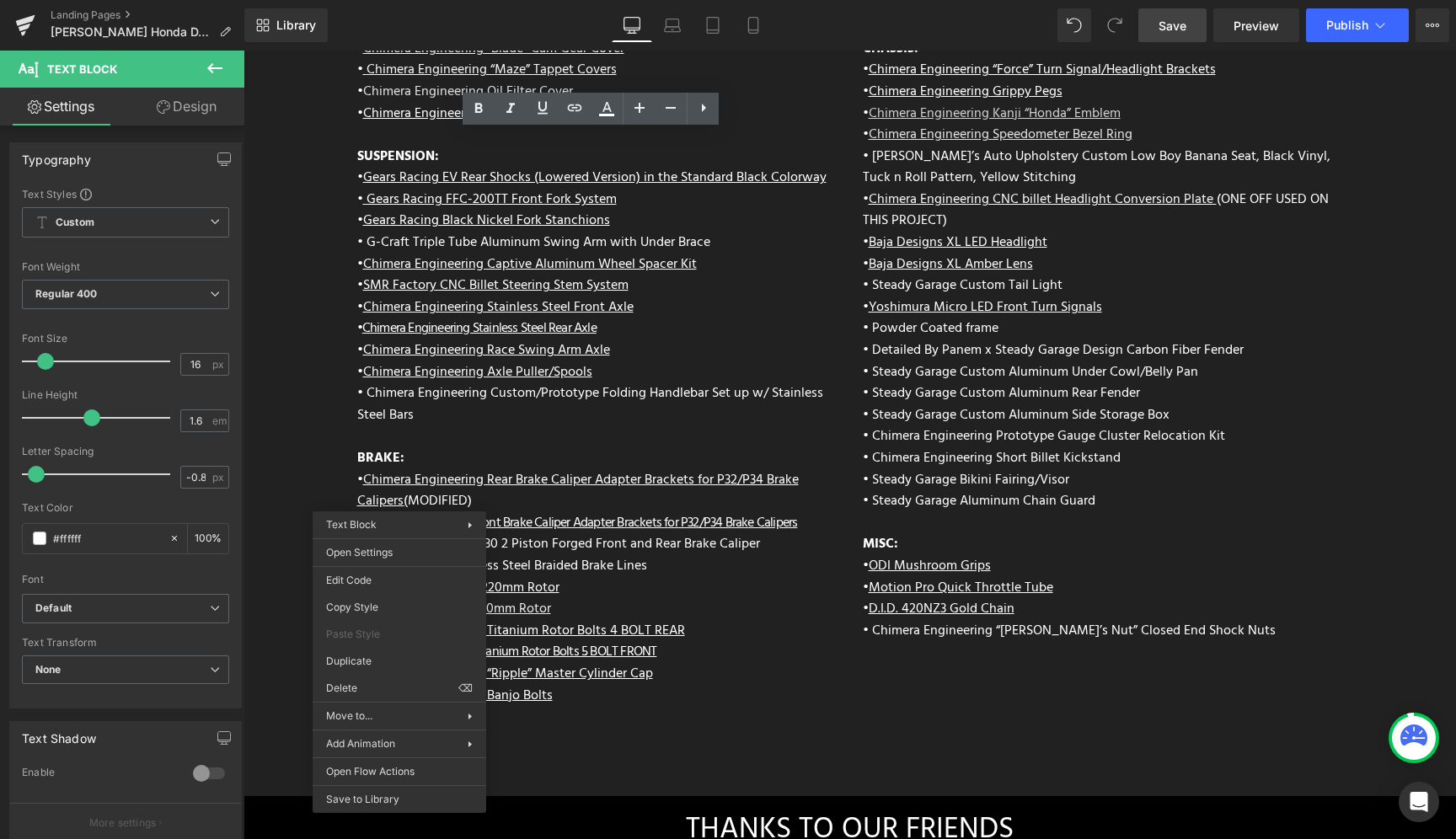
click at [1180, 27] on span "Save" at bounding box center [1172, 26] width 28 height 18
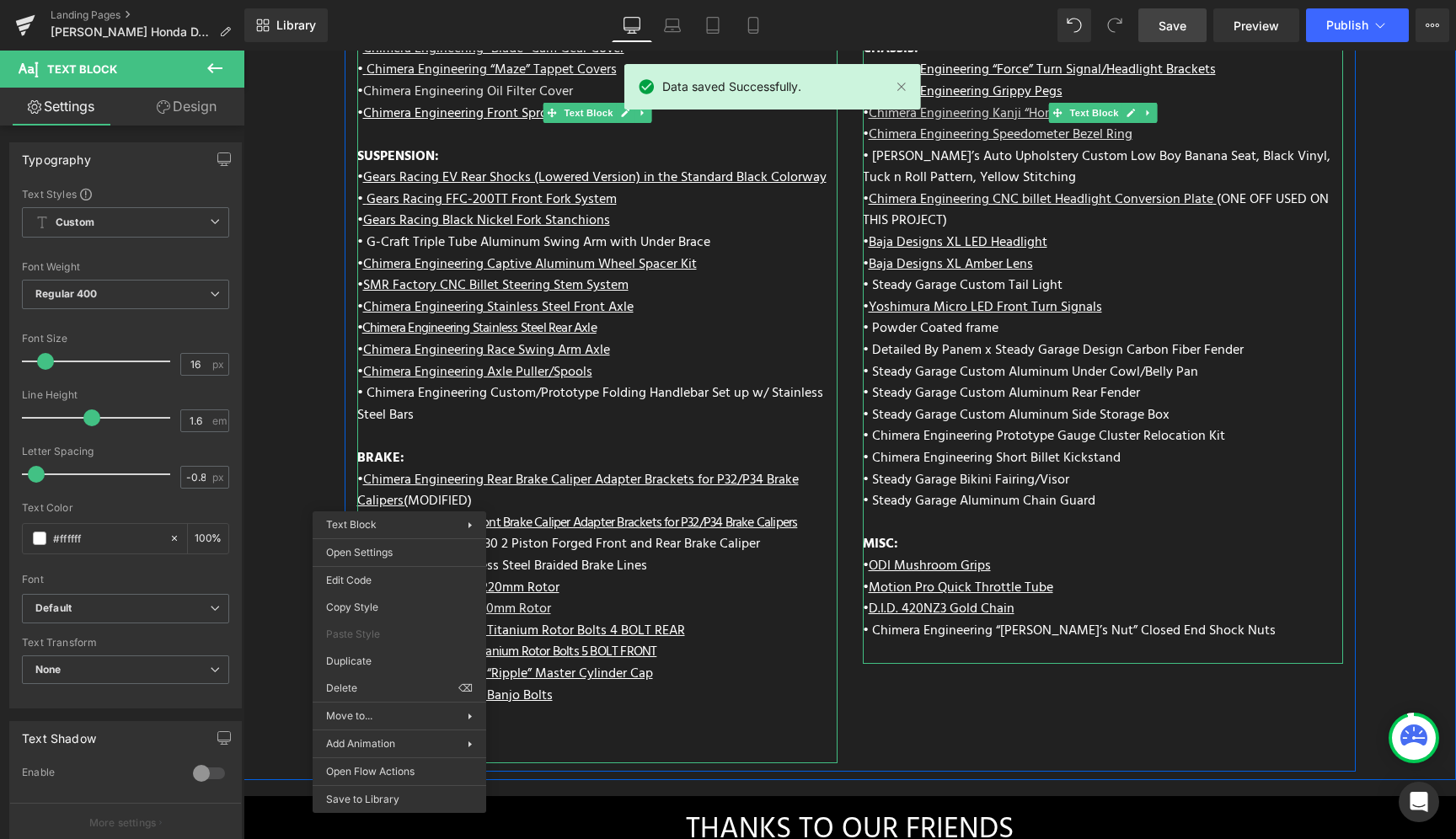
click at [1237, 534] on p "MISC:" at bounding box center [1103, 545] width 480 height 22
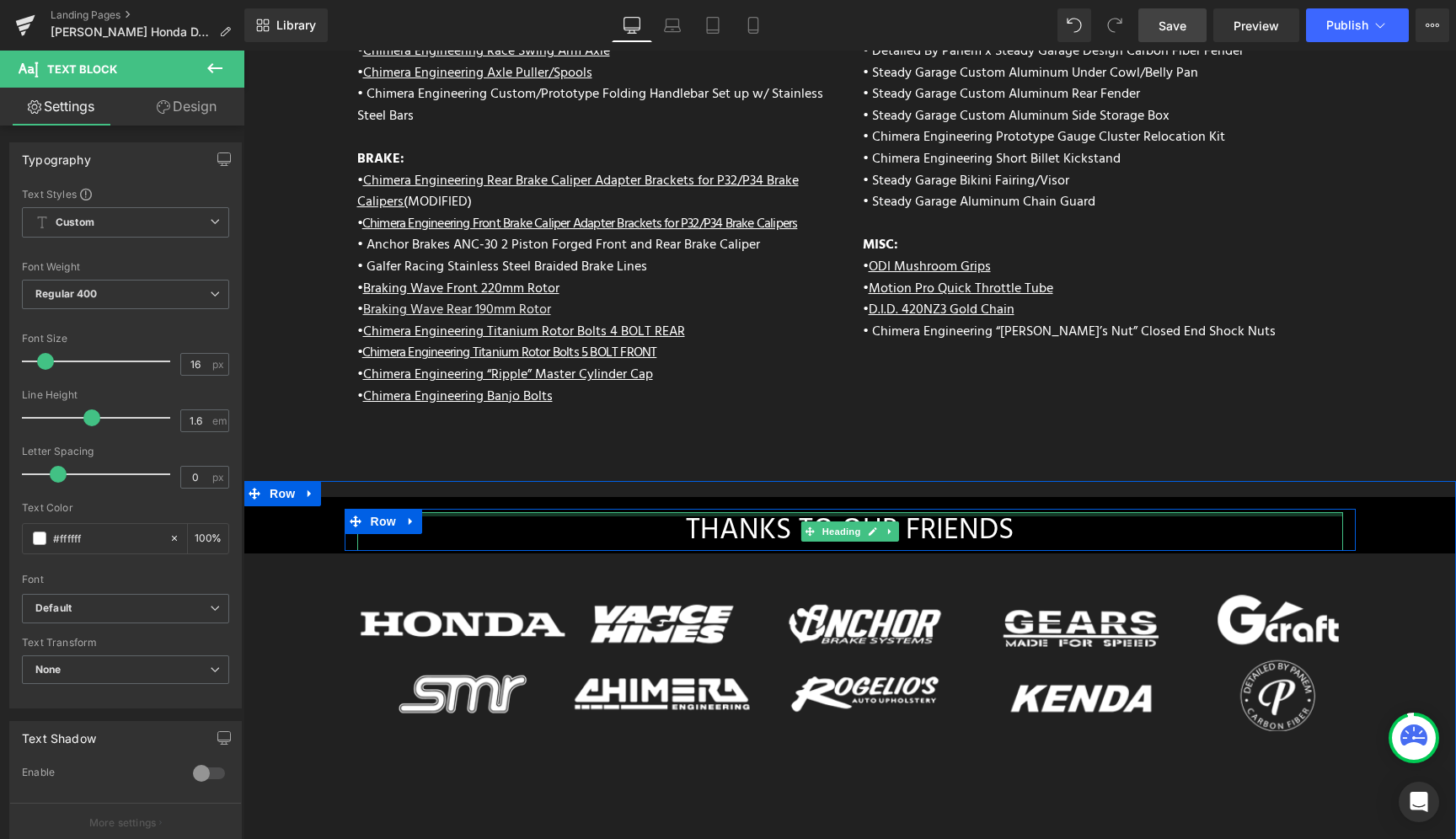
scroll to position [6809, 0]
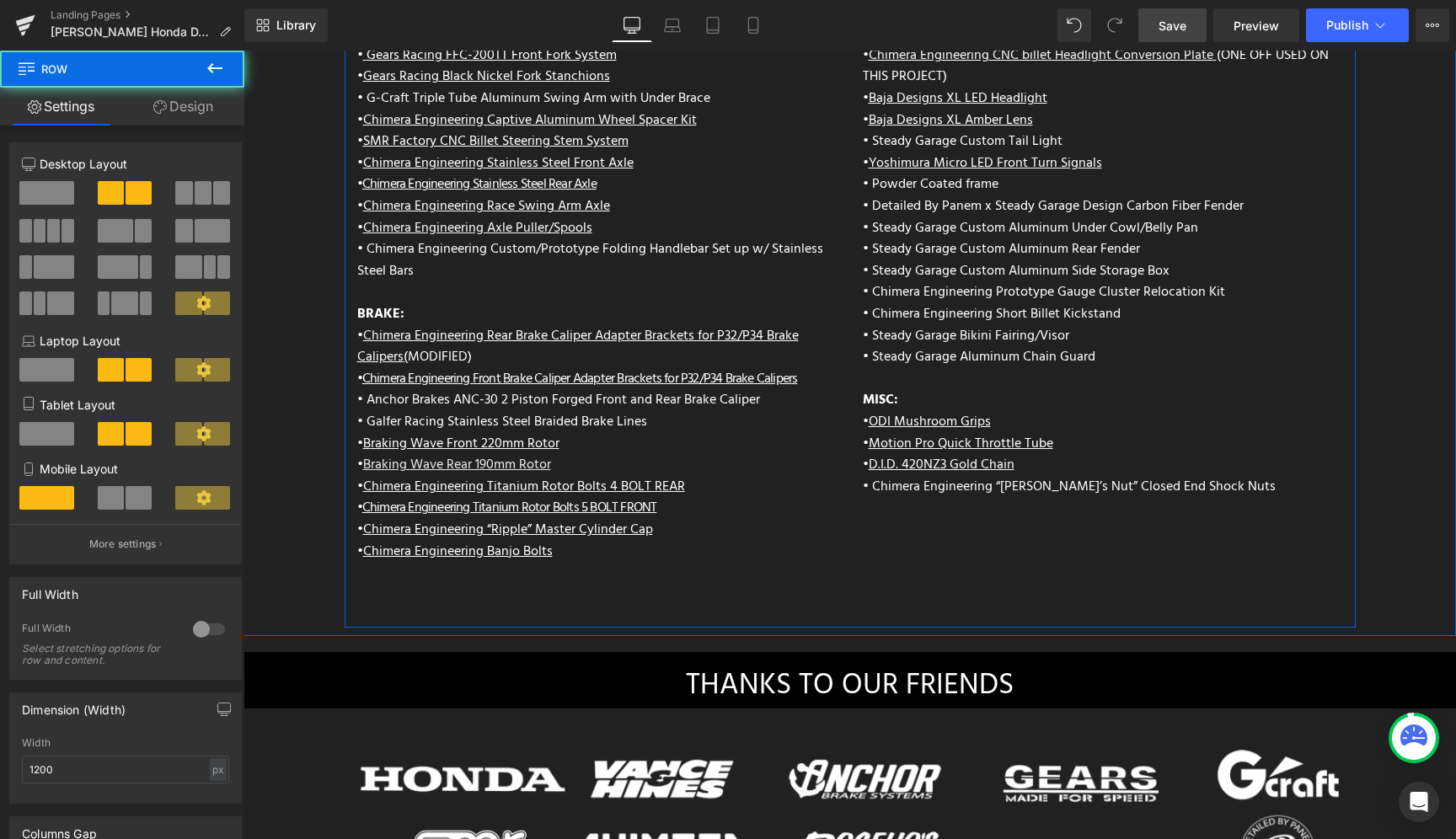
click at [874, 567] on div "ENGINE: • Chimera Short Ram Air Intake • Chimera Cone Air Filter • Vance and Hi…" at bounding box center [849, 169] width 1011 height 915
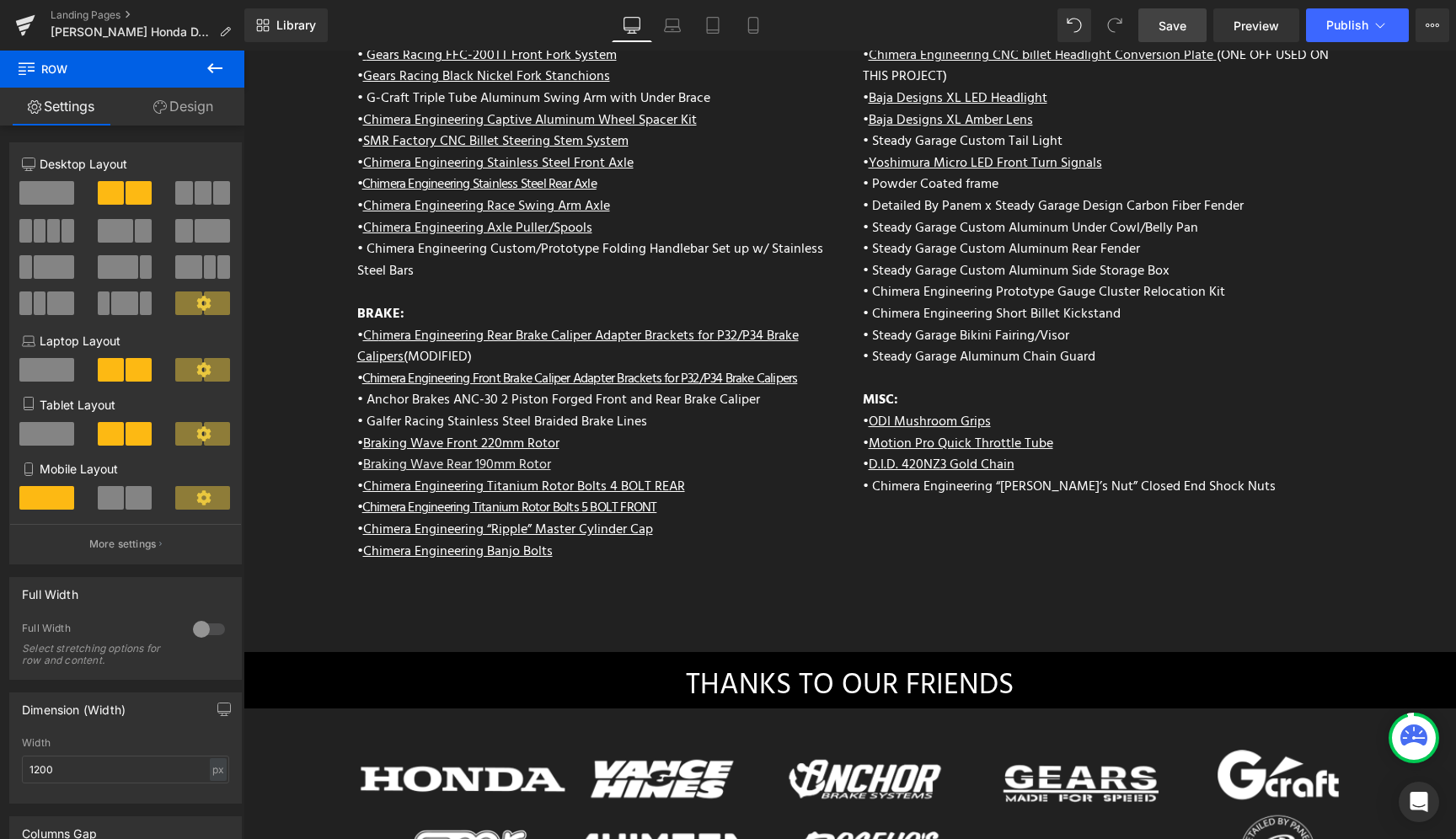
click at [204, 70] on button at bounding box center [215, 68] width 59 height 37
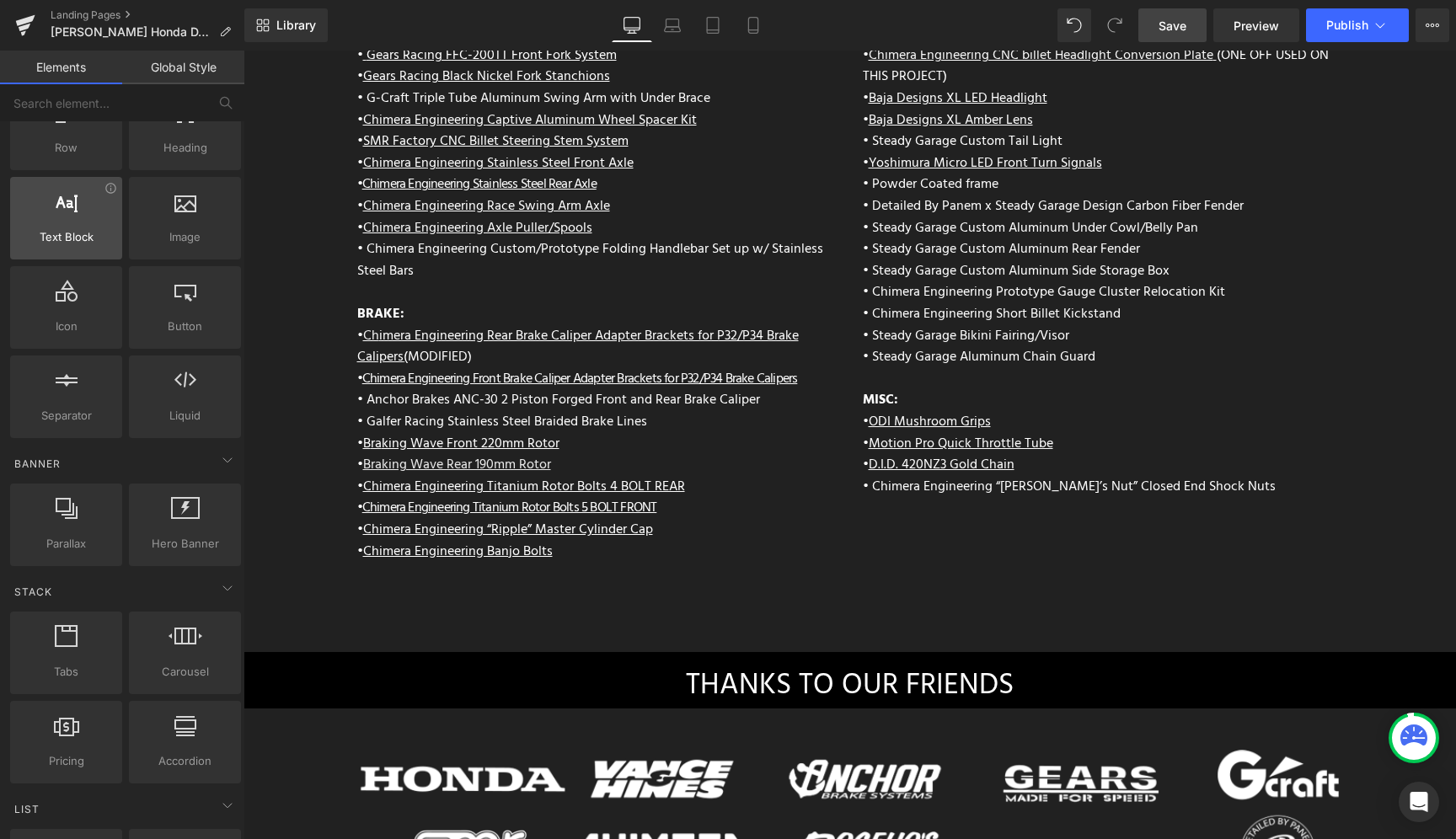
scroll to position [0, 0]
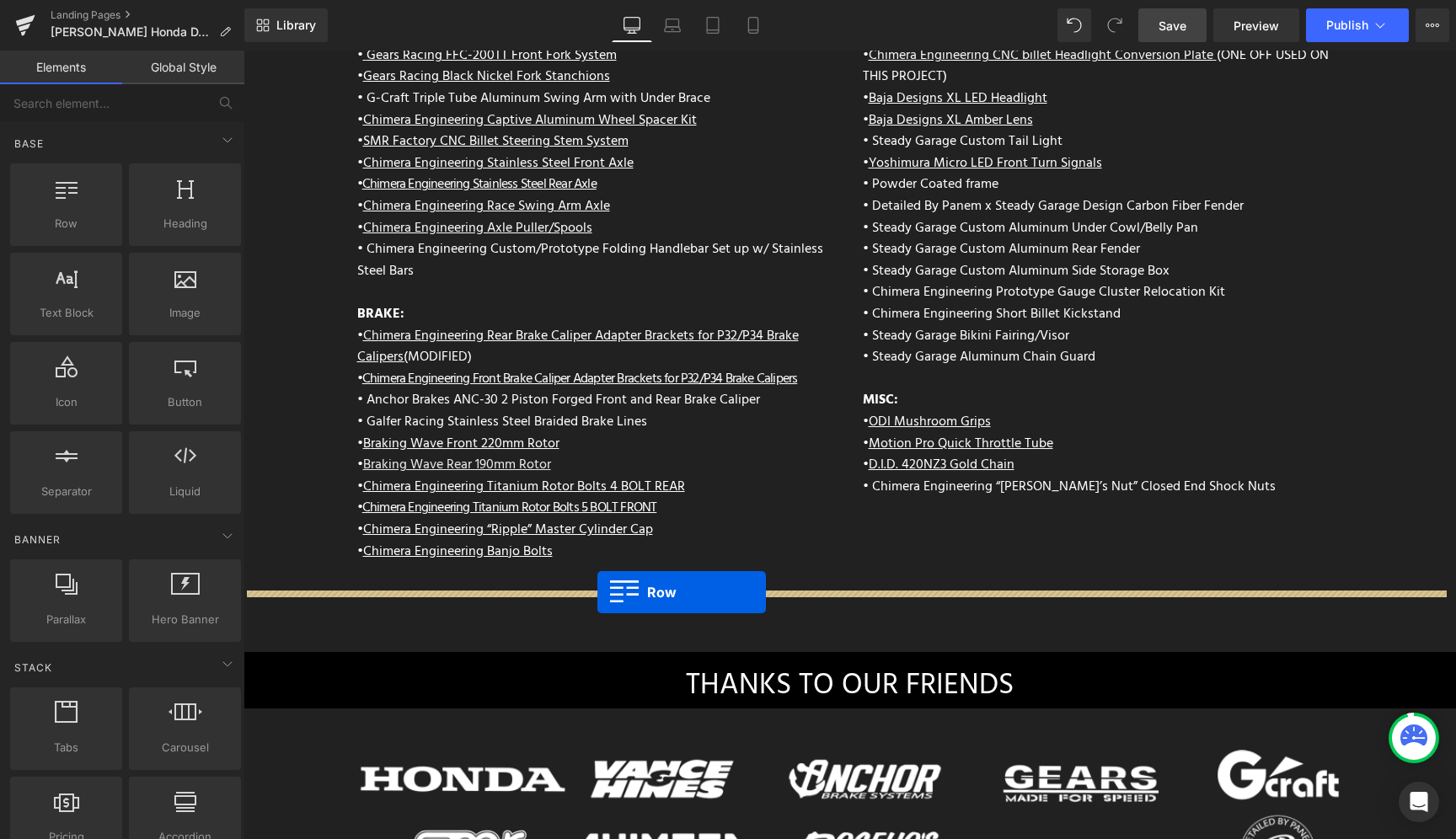
drag, startPoint x: 293, startPoint y: 263, endPoint x: 597, endPoint y: 592, distance: 447.9
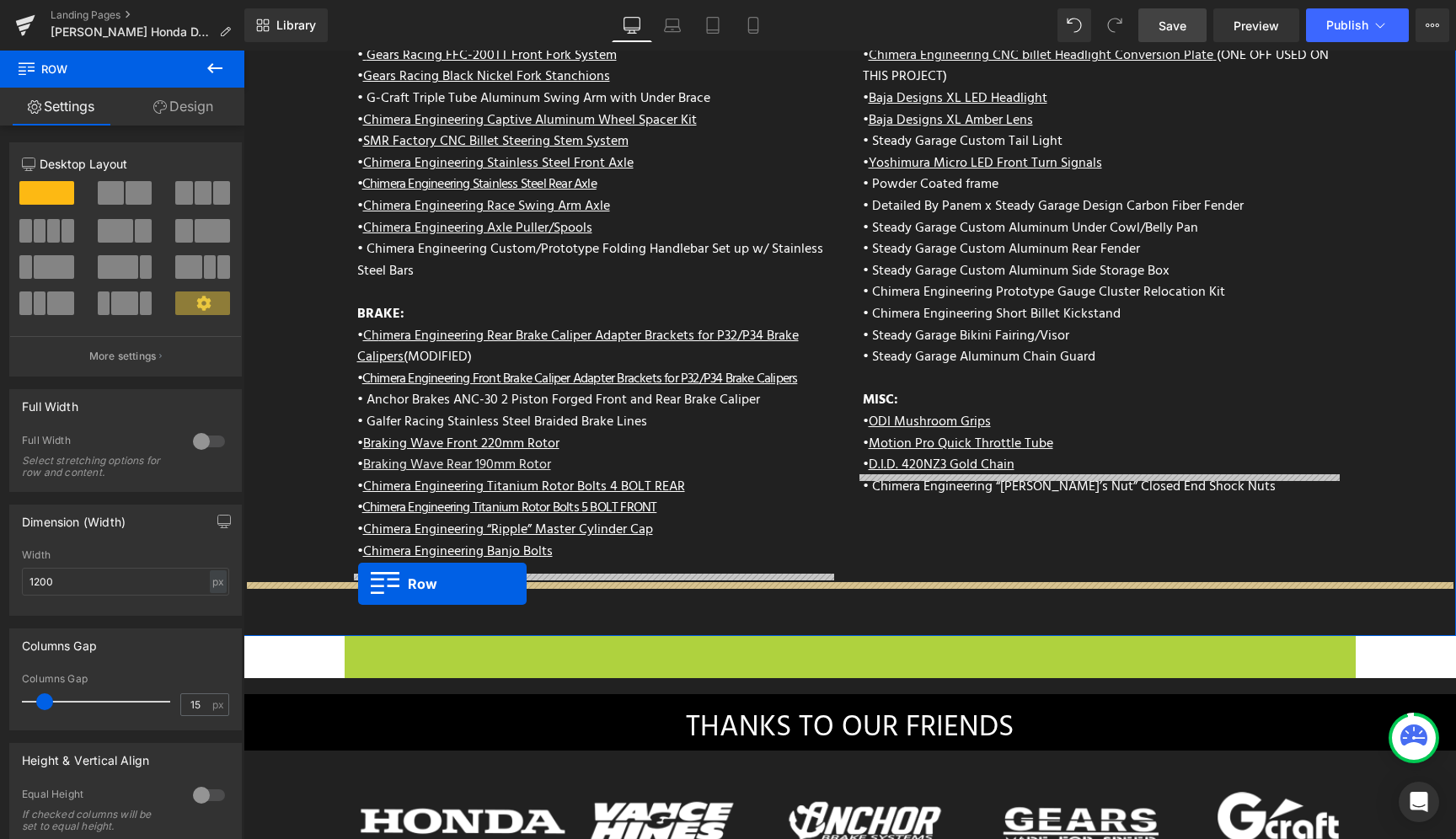
drag, startPoint x: 347, startPoint y: 604, endPoint x: 358, endPoint y: 584, distance: 22.8
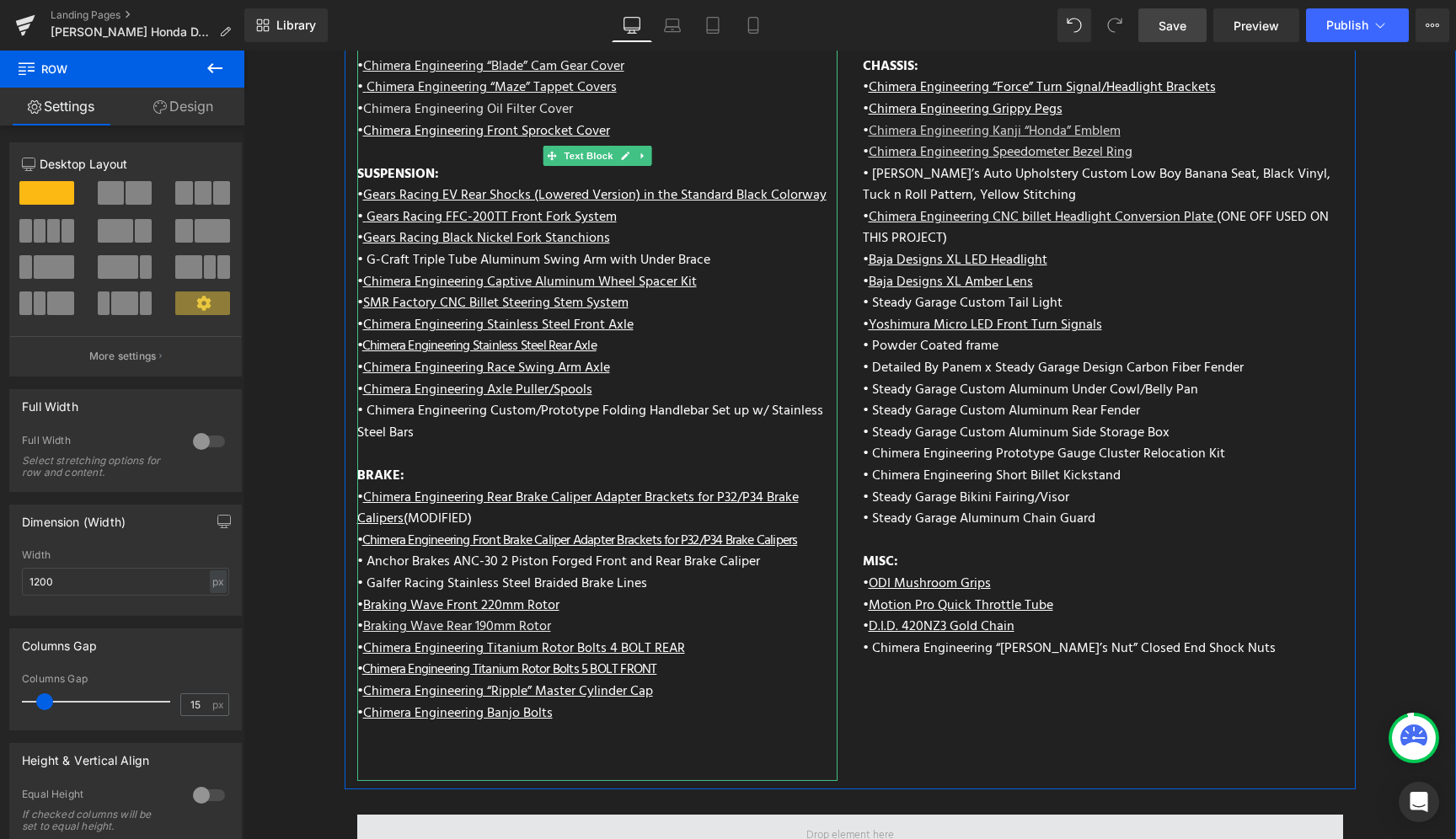
scroll to position [6984, 0]
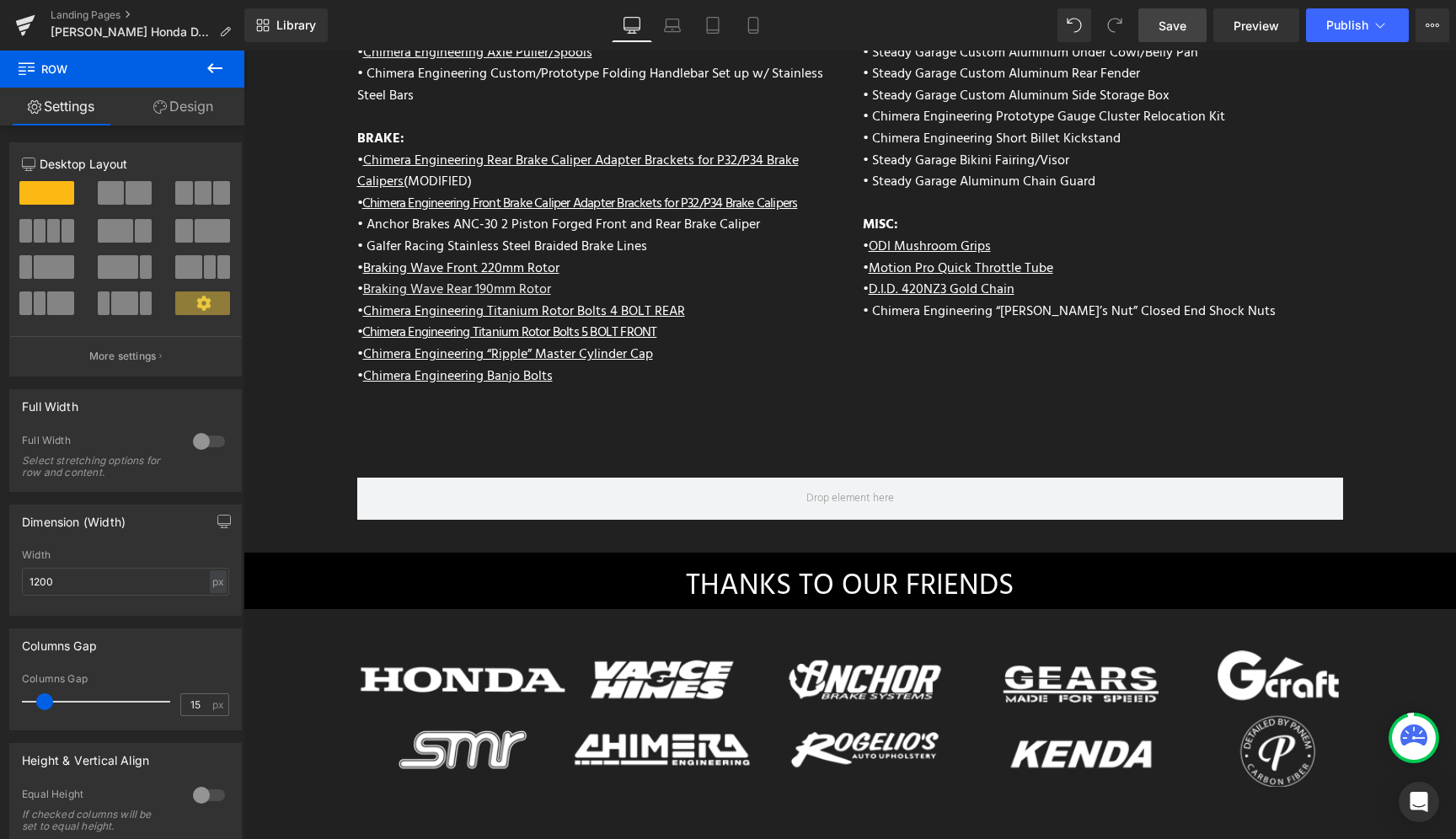
click at [209, 67] on icon at bounding box center [214, 68] width 15 height 10
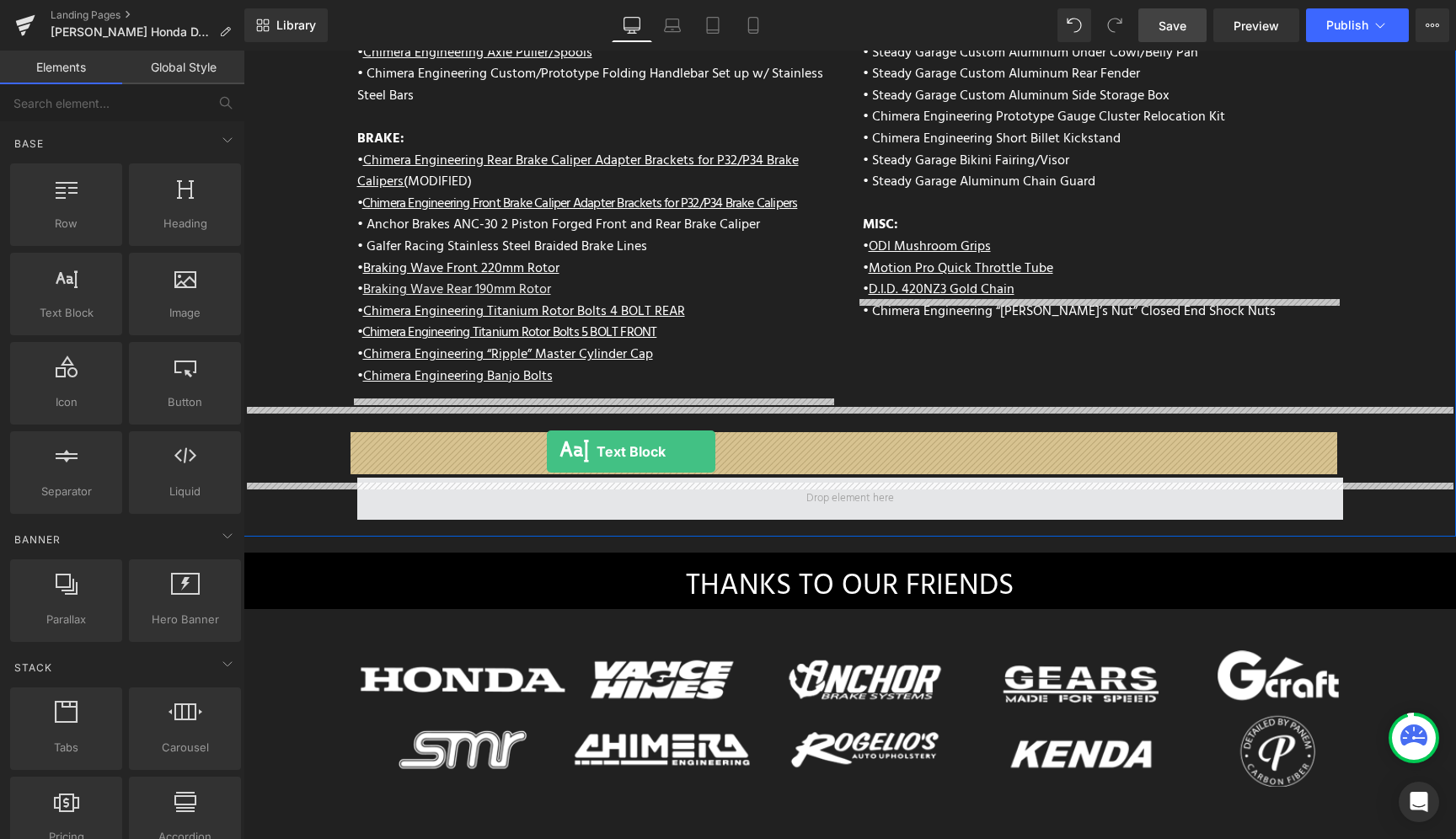
drag, startPoint x: 321, startPoint y: 340, endPoint x: 546, endPoint y: 451, distance: 250.9
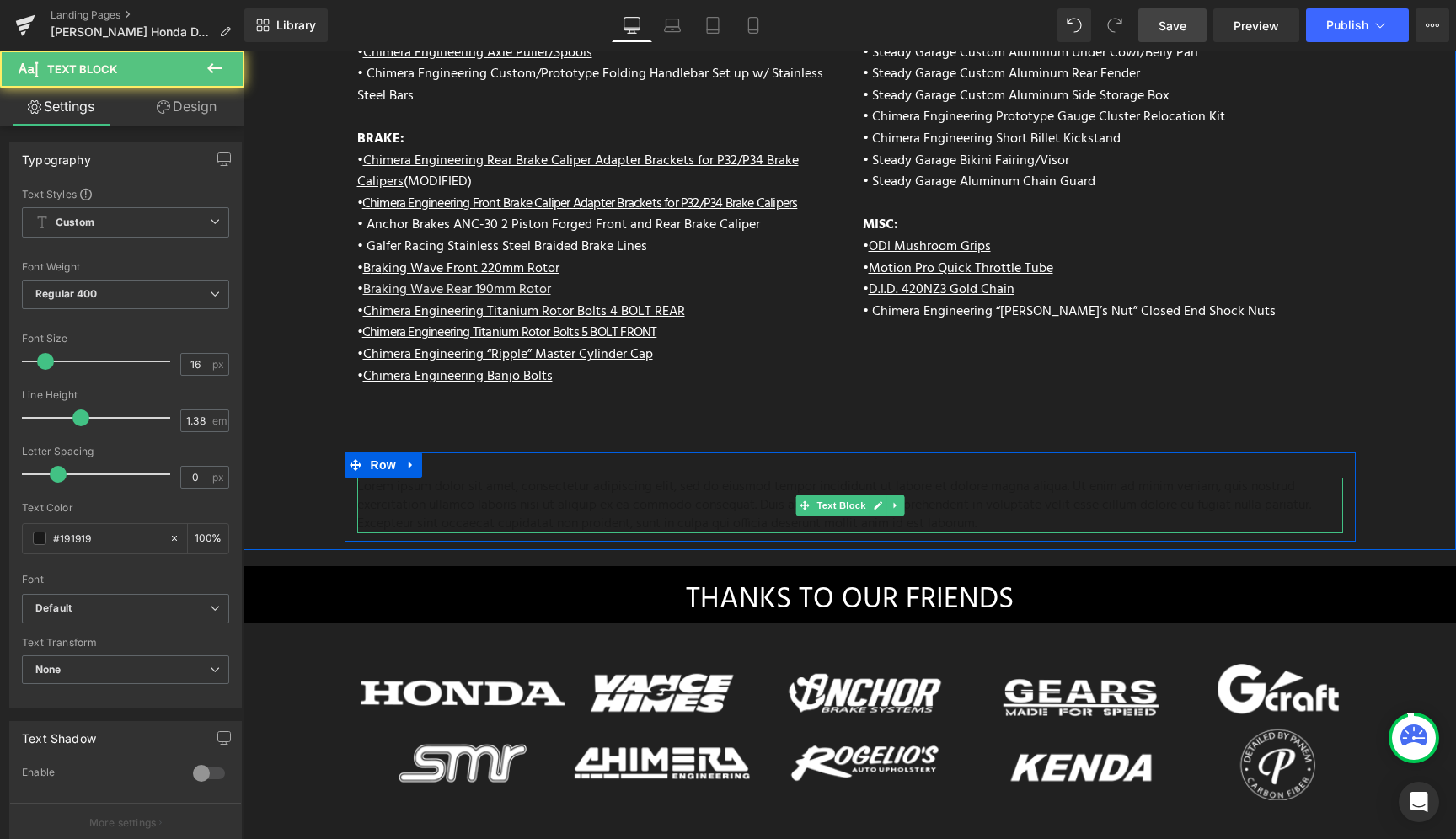
click at [582, 478] on p "Lorem ipsum dolor sit amet, consectetur adipiscing elit, sed do eiusmod tempor …" at bounding box center [850, 506] width 986 height 55
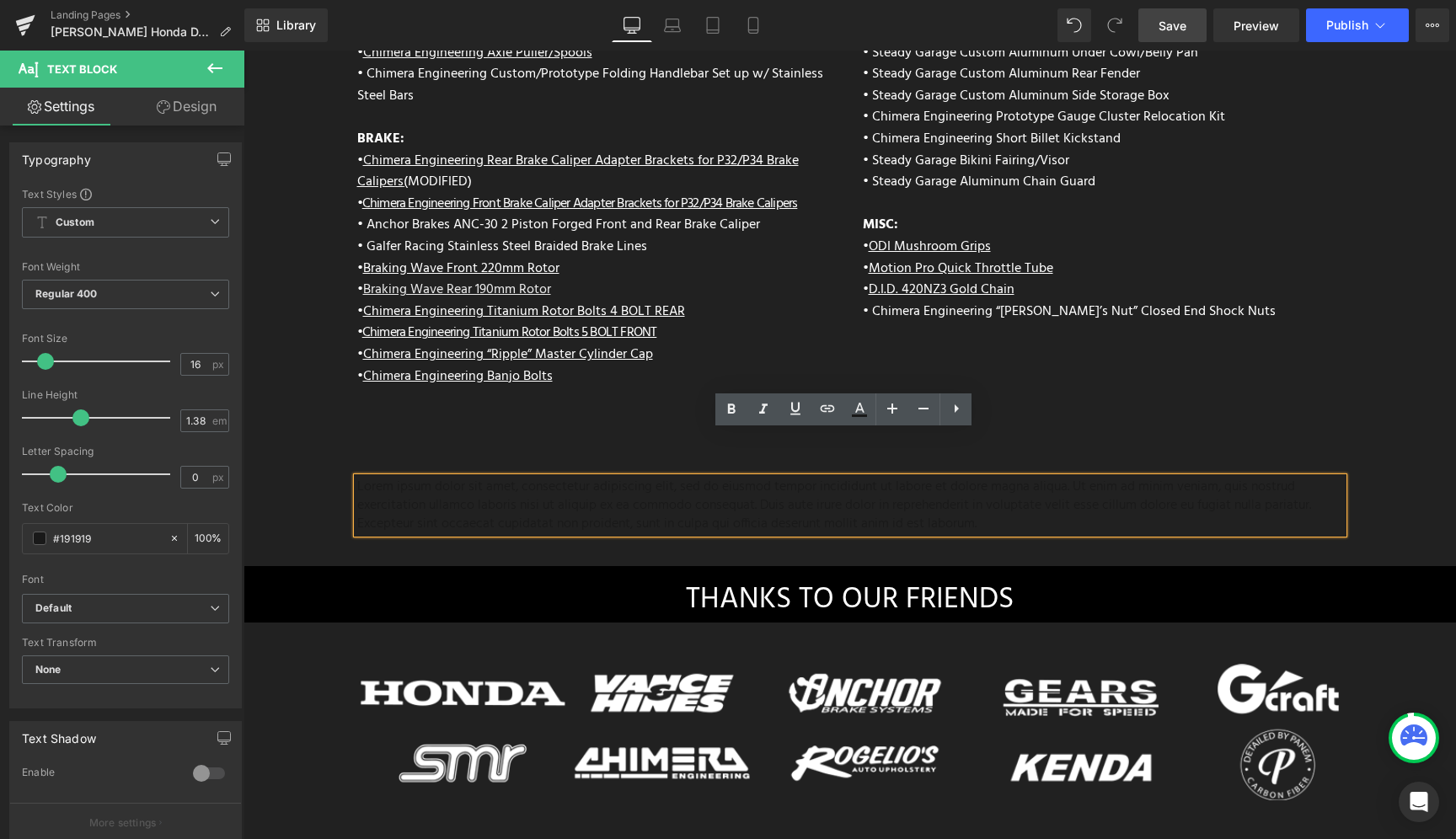
drag, startPoint x: 1053, startPoint y: 478, endPoint x: 348, endPoint y: 437, distance: 706.2
click at [357, 478] on div "Lorem ipsum dolor sit amet, consectetur adipiscing elit, sed do eiusmod tempor …" at bounding box center [850, 506] width 986 height 55
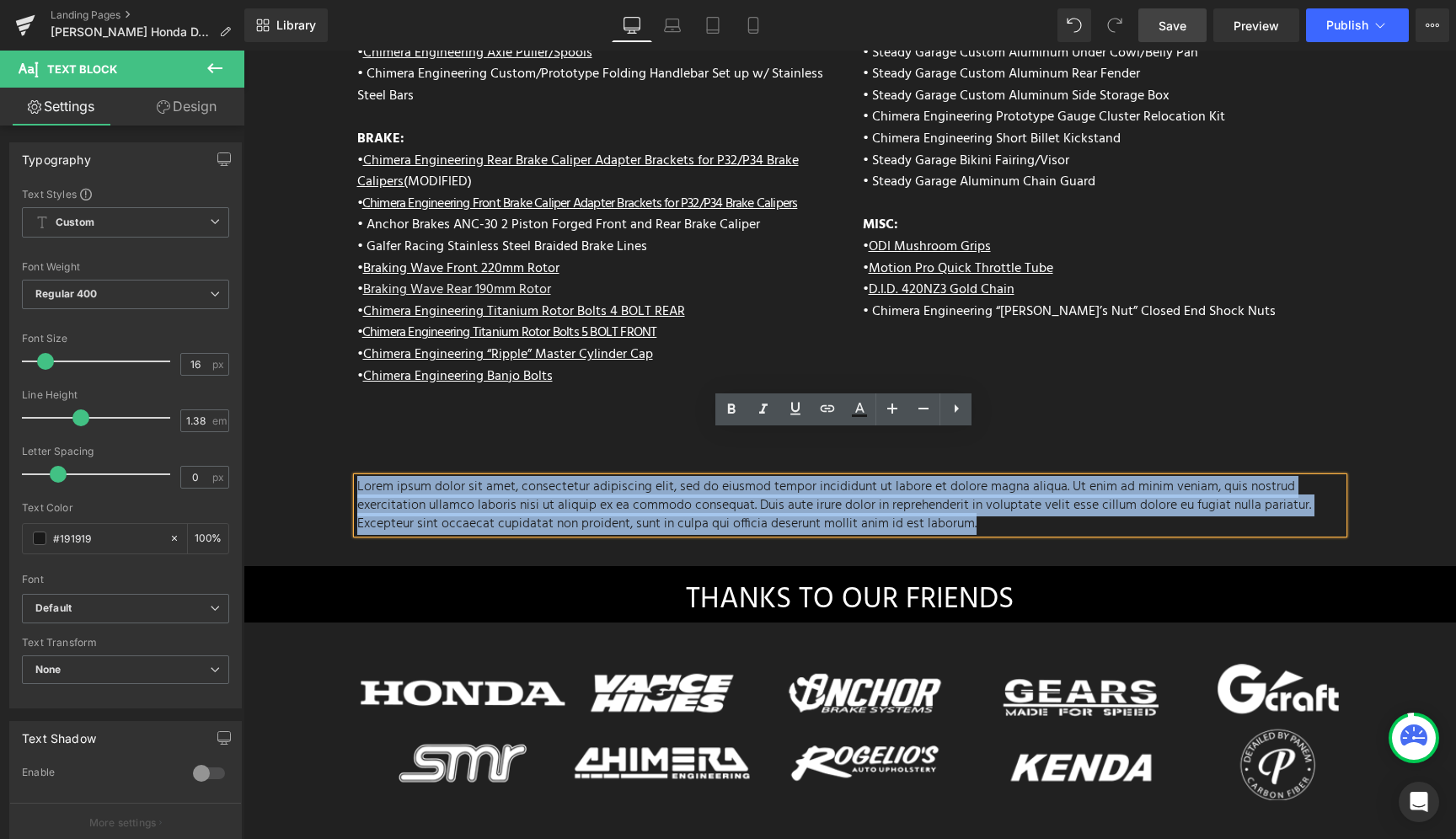
drag, startPoint x: 1003, startPoint y: 474, endPoint x: 352, endPoint y: 439, distance: 651.9
click at [357, 478] on p "Lorem ipsum dolor sit amet, consectetur adipiscing elit, sed do eiusmod tempor …" at bounding box center [850, 506] width 986 height 55
paste div
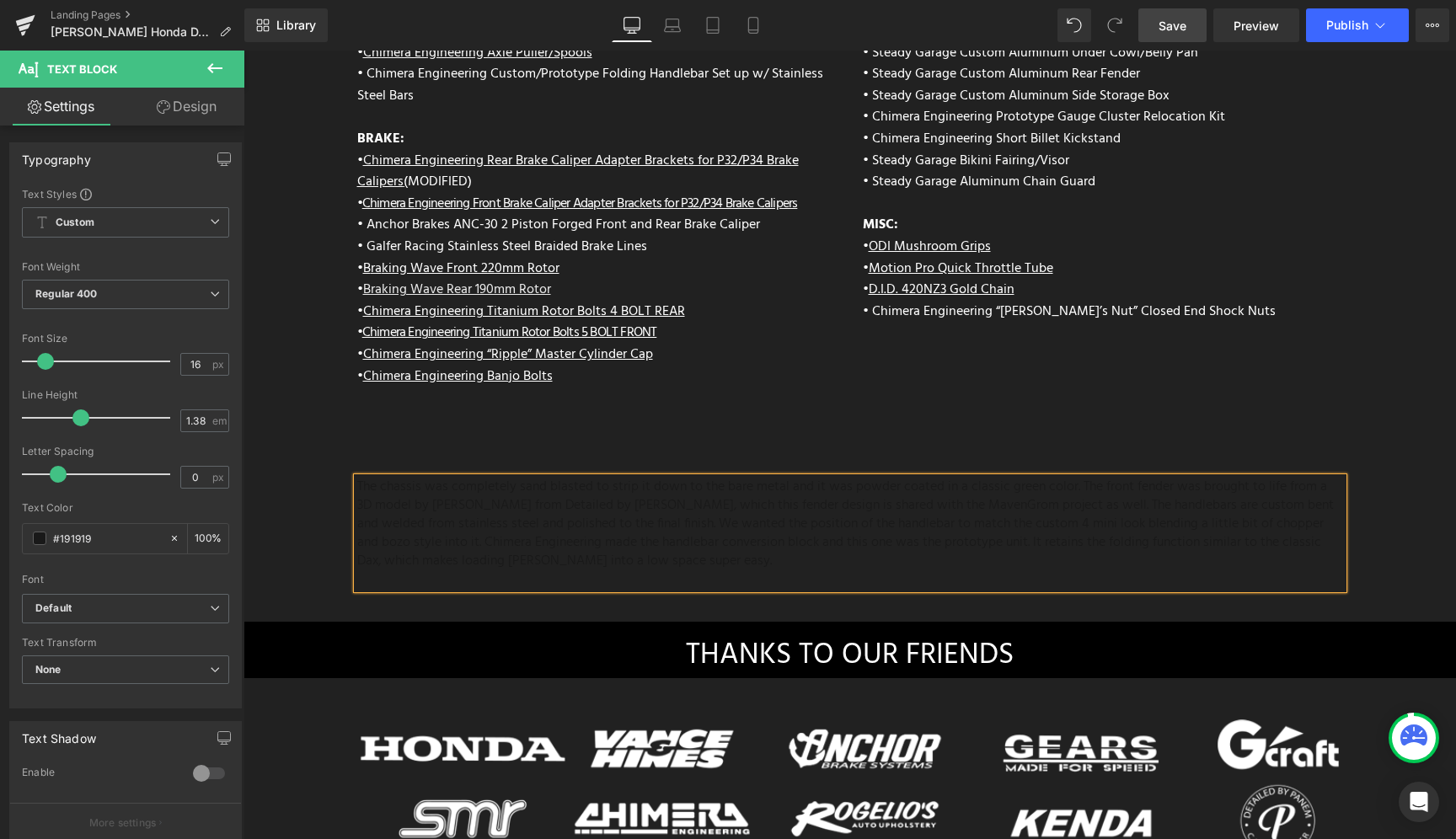
click at [463, 570] on p at bounding box center [850, 579] width 986 height 19
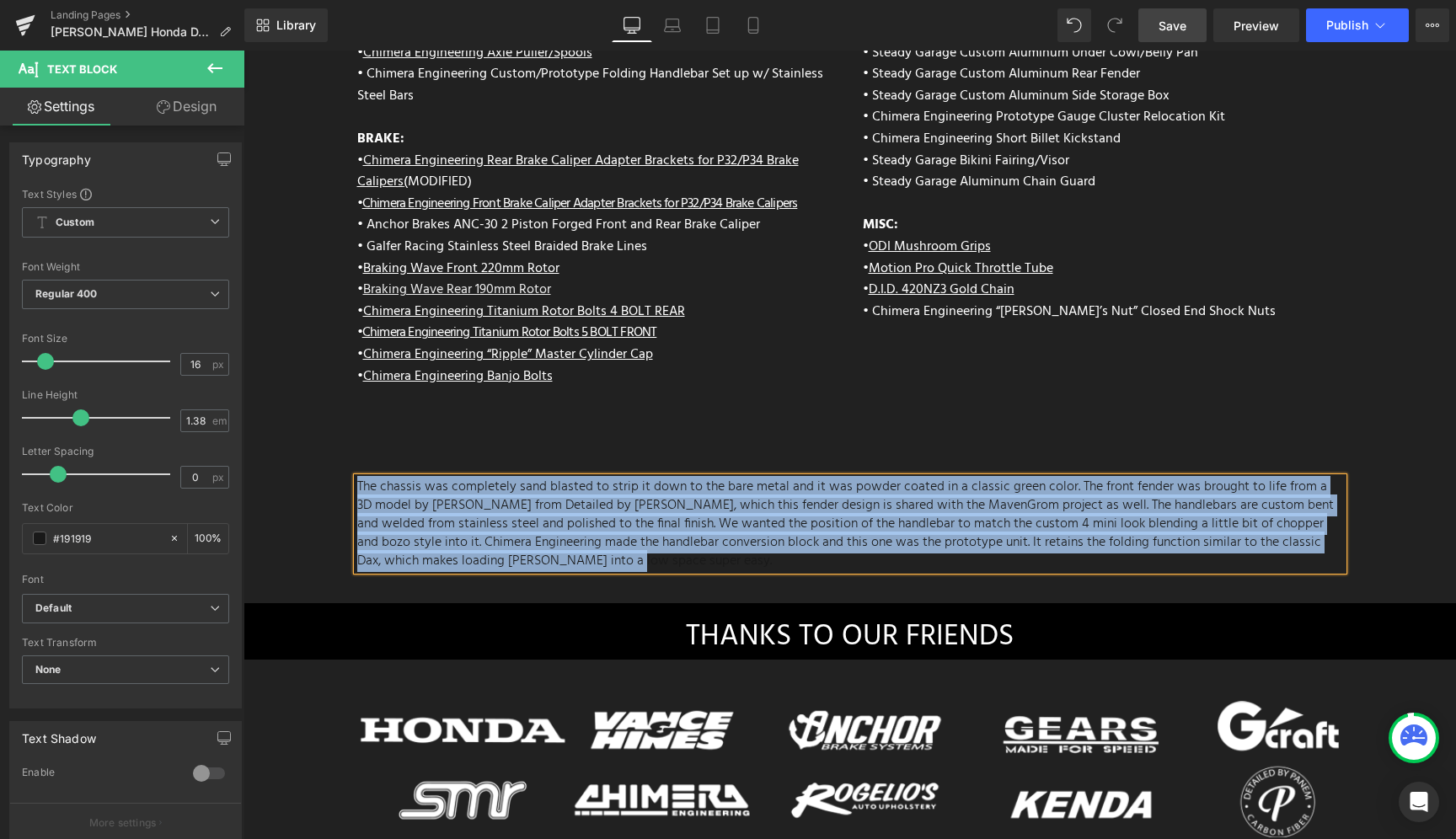
drag, startPoint x: 551, startPoint y: 513, endPoint x: 318, endPoint y: 440, distance: 244.2
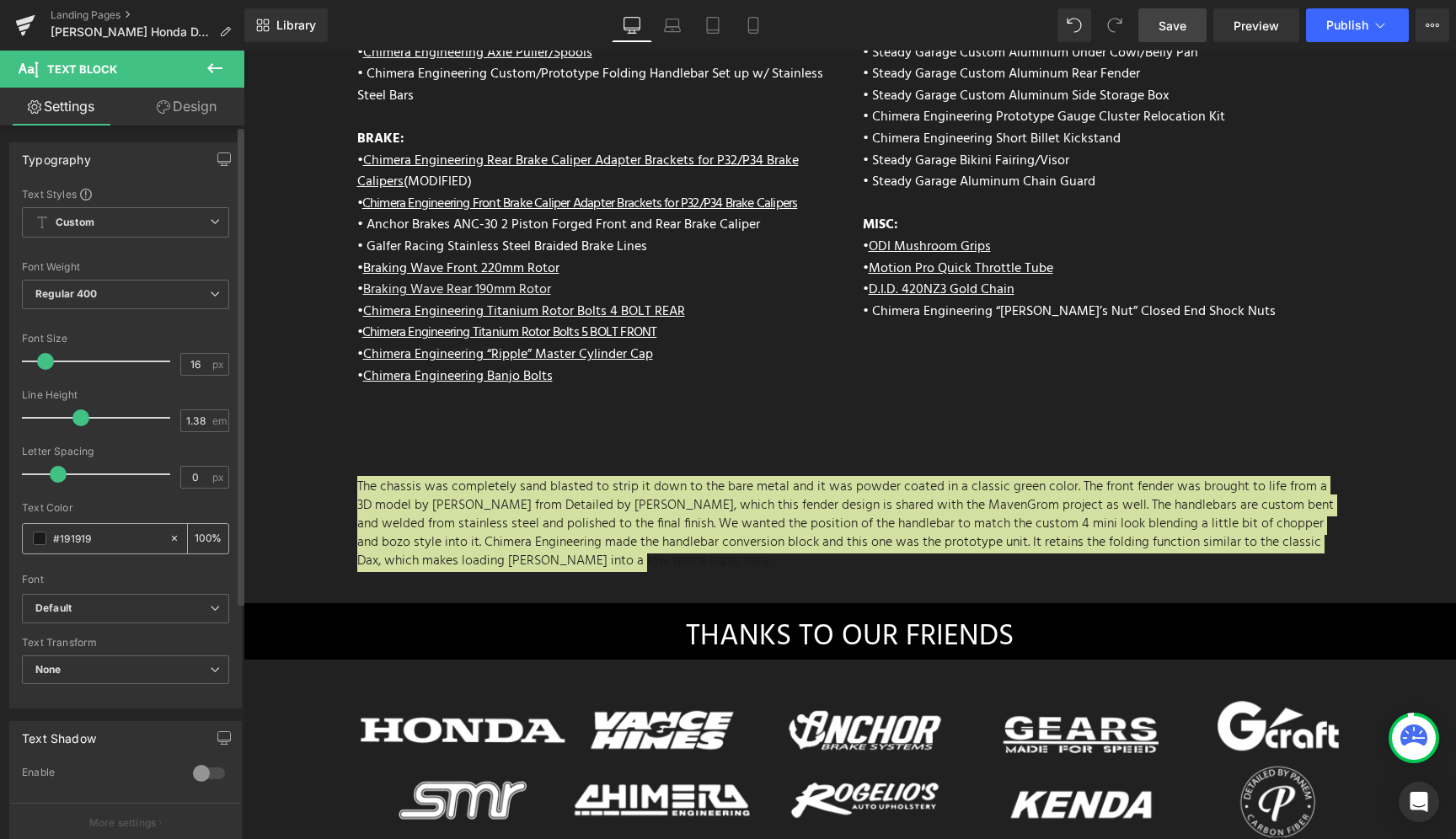
click at [39, 542] on span at bounding box center [40, 538] width 14 height 14
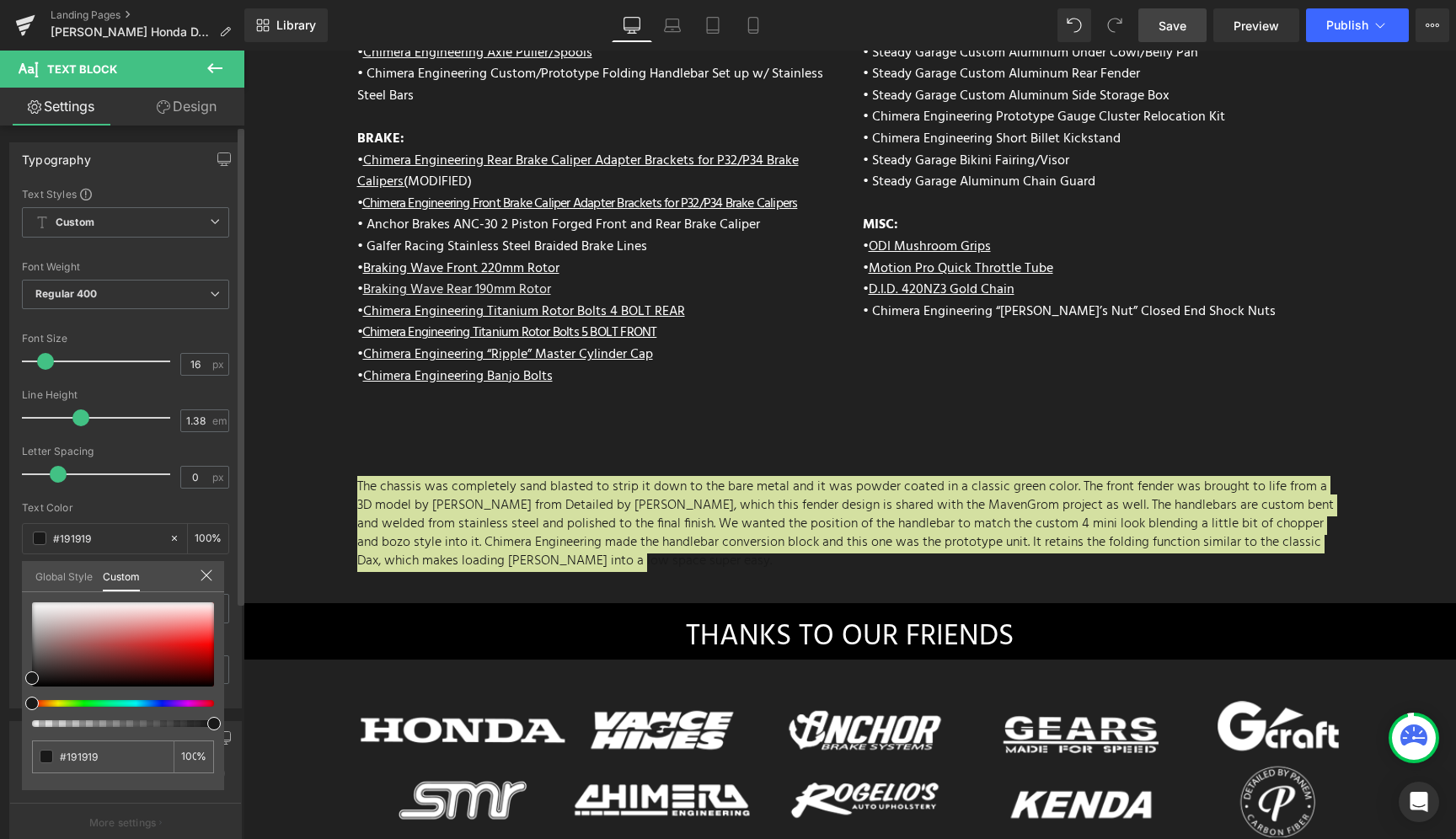
click at [65, 597] on div "Global Style Custom Setup Global Style #191919 100 %" at bounding box center [123, 587] width 202 height 51
type input "#ddd4d4"
type input "#efefef"
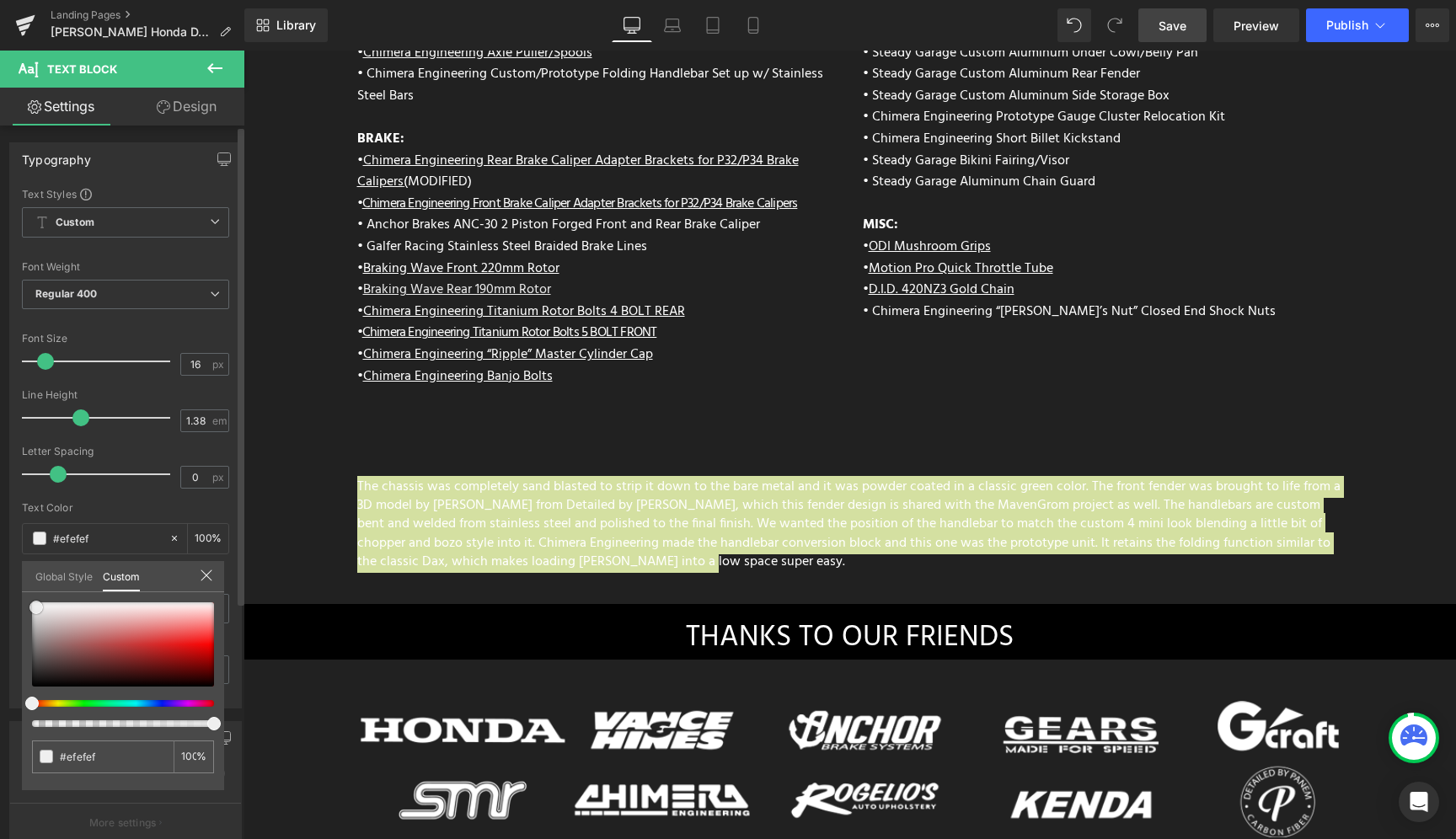
type input "#ffffff"
drag, startPoint x: 55, startPoint y: 614, endPoint x: 0, endPoint y: 590, distance: 60.0
click at [0, 590] on div "Typography Text Styles Custom Custom Setup Global Style Custom Setup Global Sty…" at bounding box center [126, 419] width 251 height 579
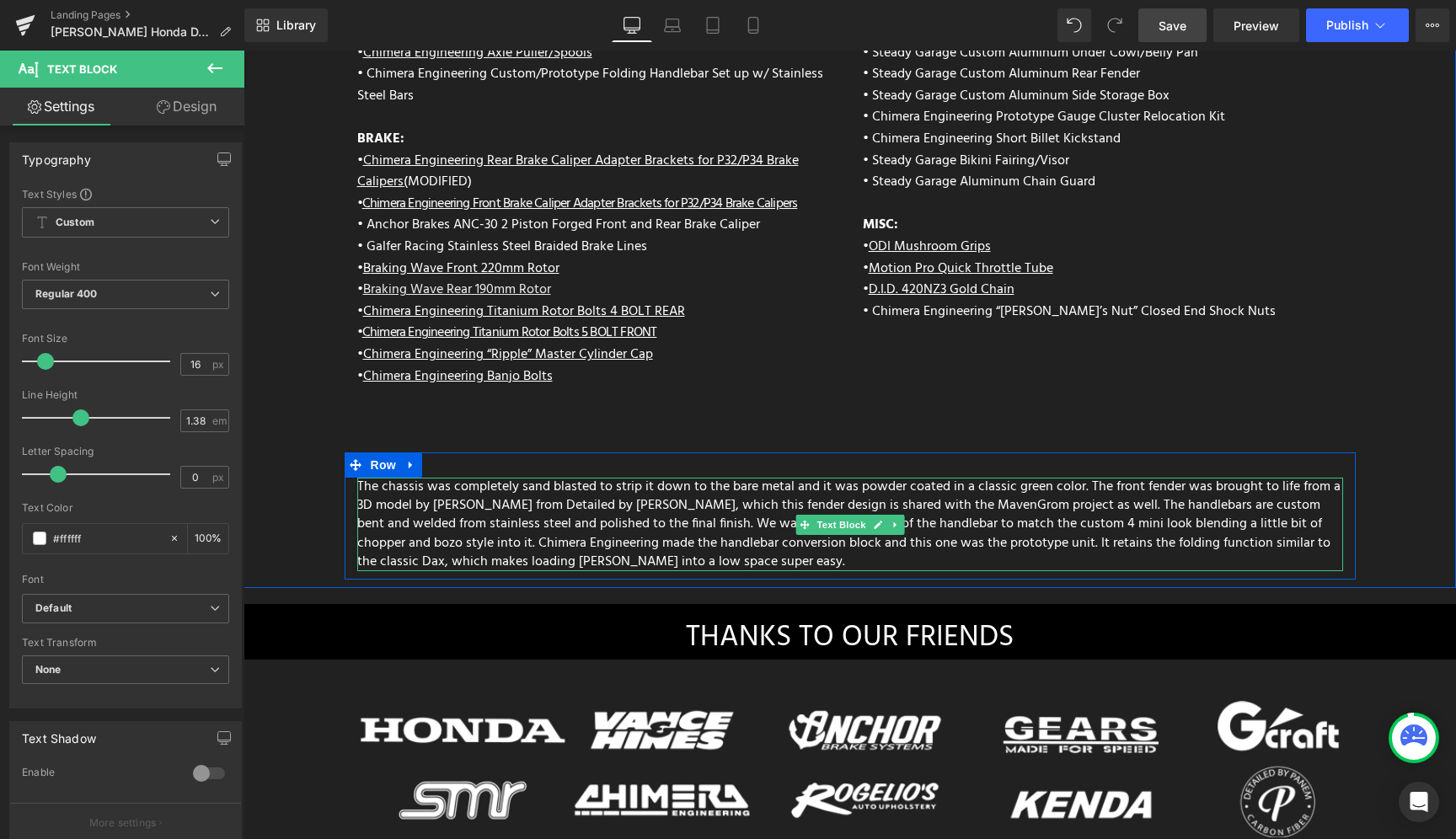
click at [784, 478] on p "The chassis was completely sand blasted to strip it down to the bare metal and …" at bounding box center [850, 524] width 986 height 93
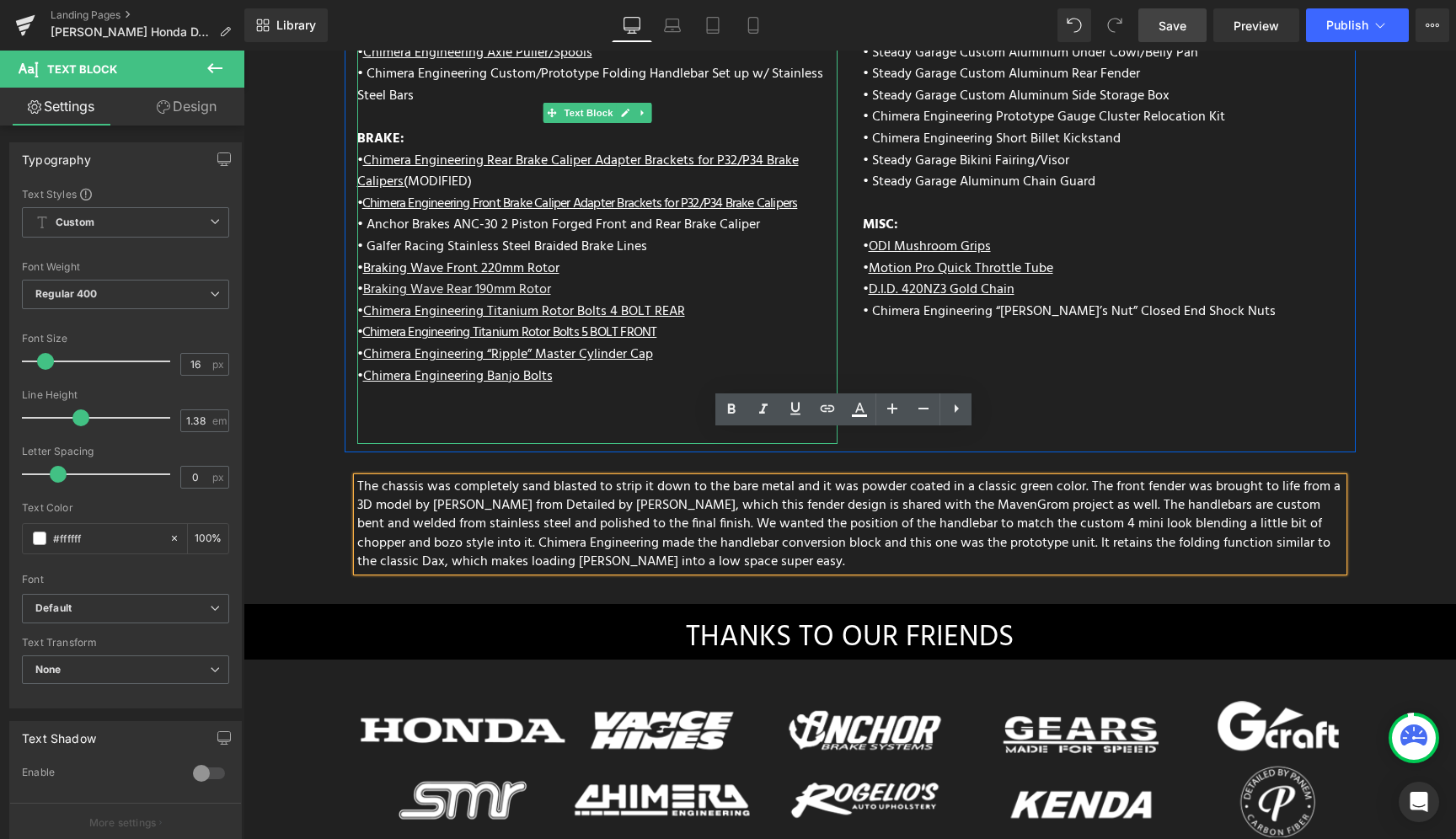
click at [488, 422] on p at bounding box center [597, 433] width 480 height 22
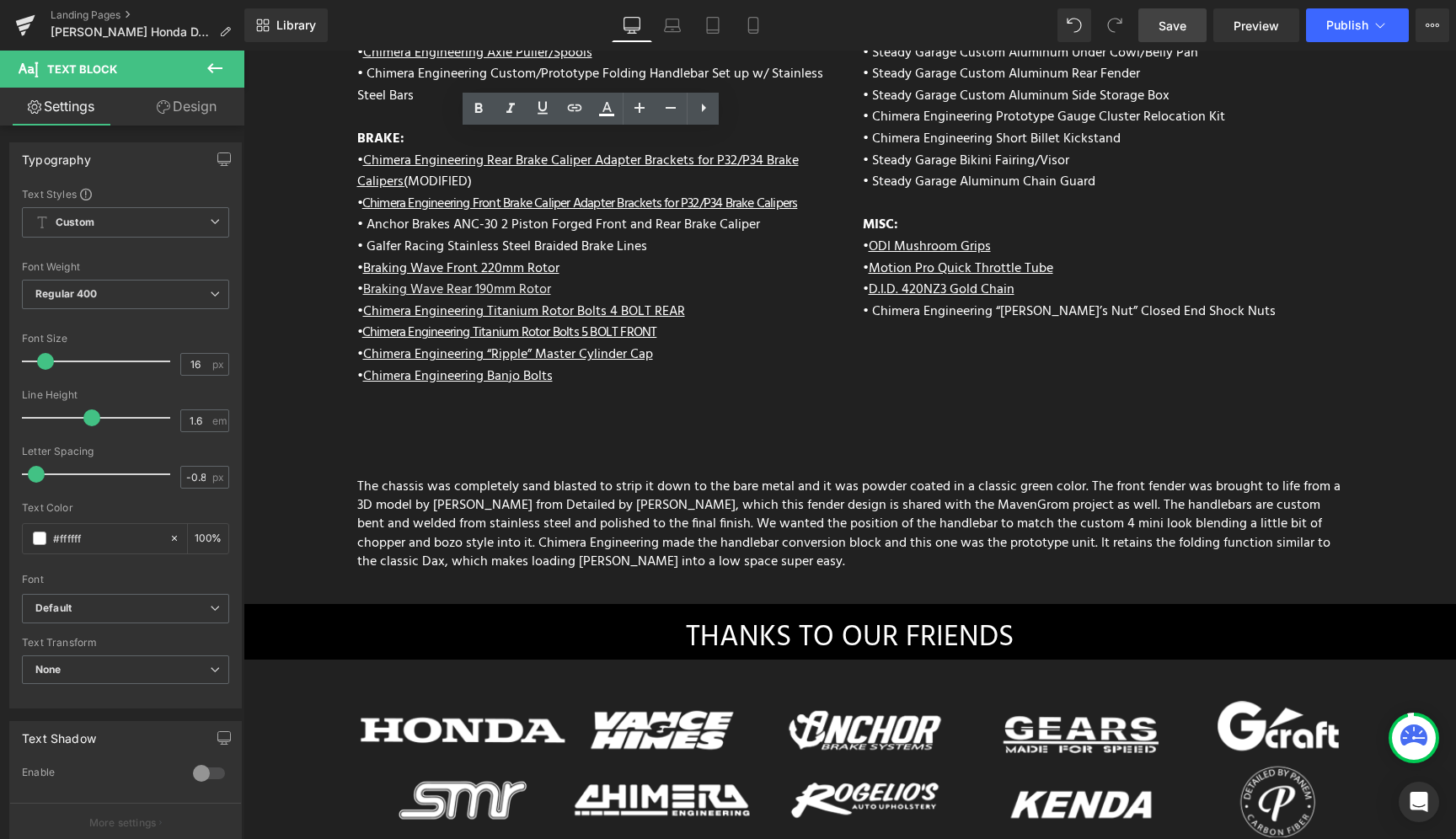
click at [1178, 22] on span "Save" at bounding box center [1172, 26] width 28 height 18
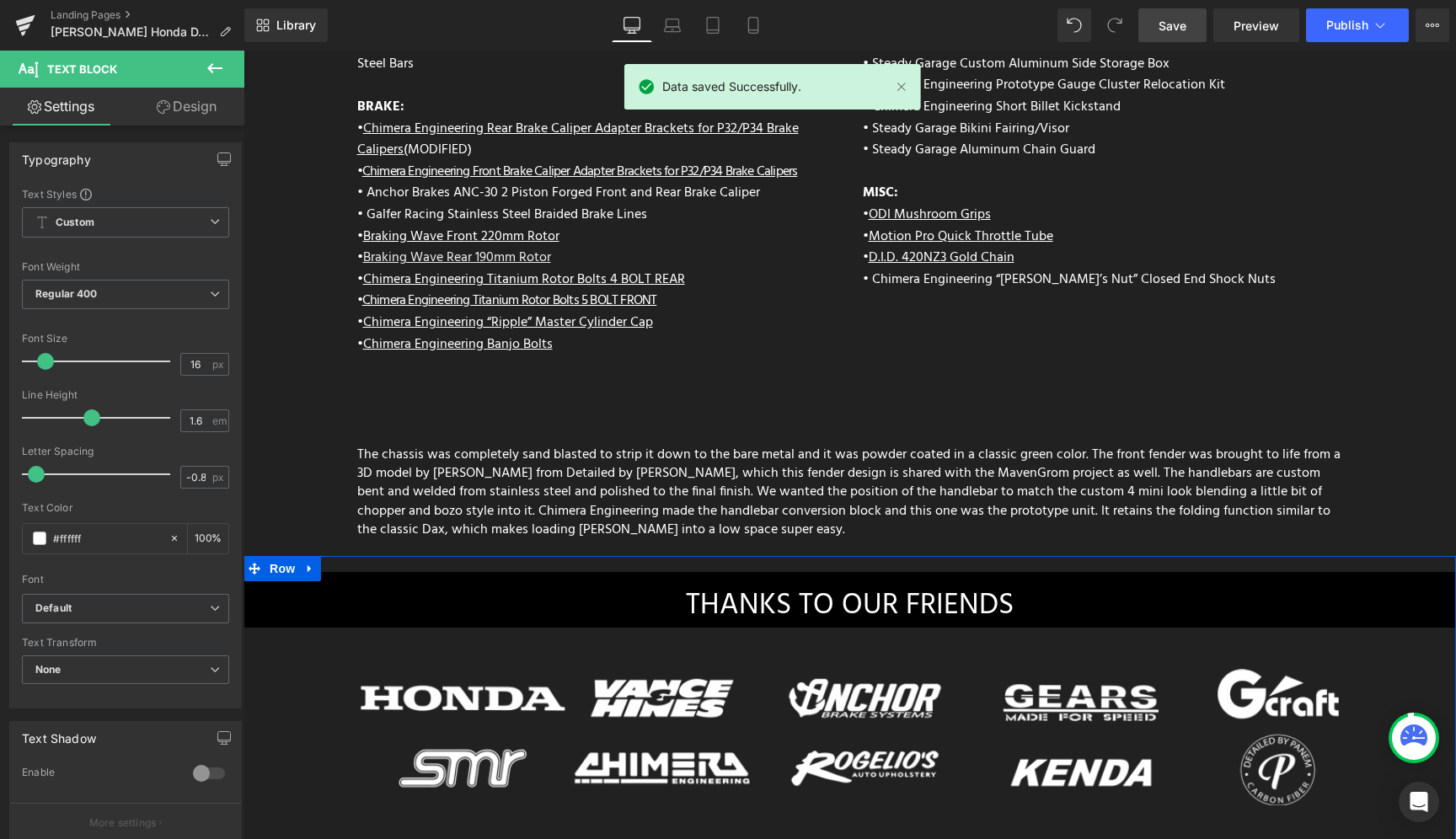
scroll to position [7019, 0]
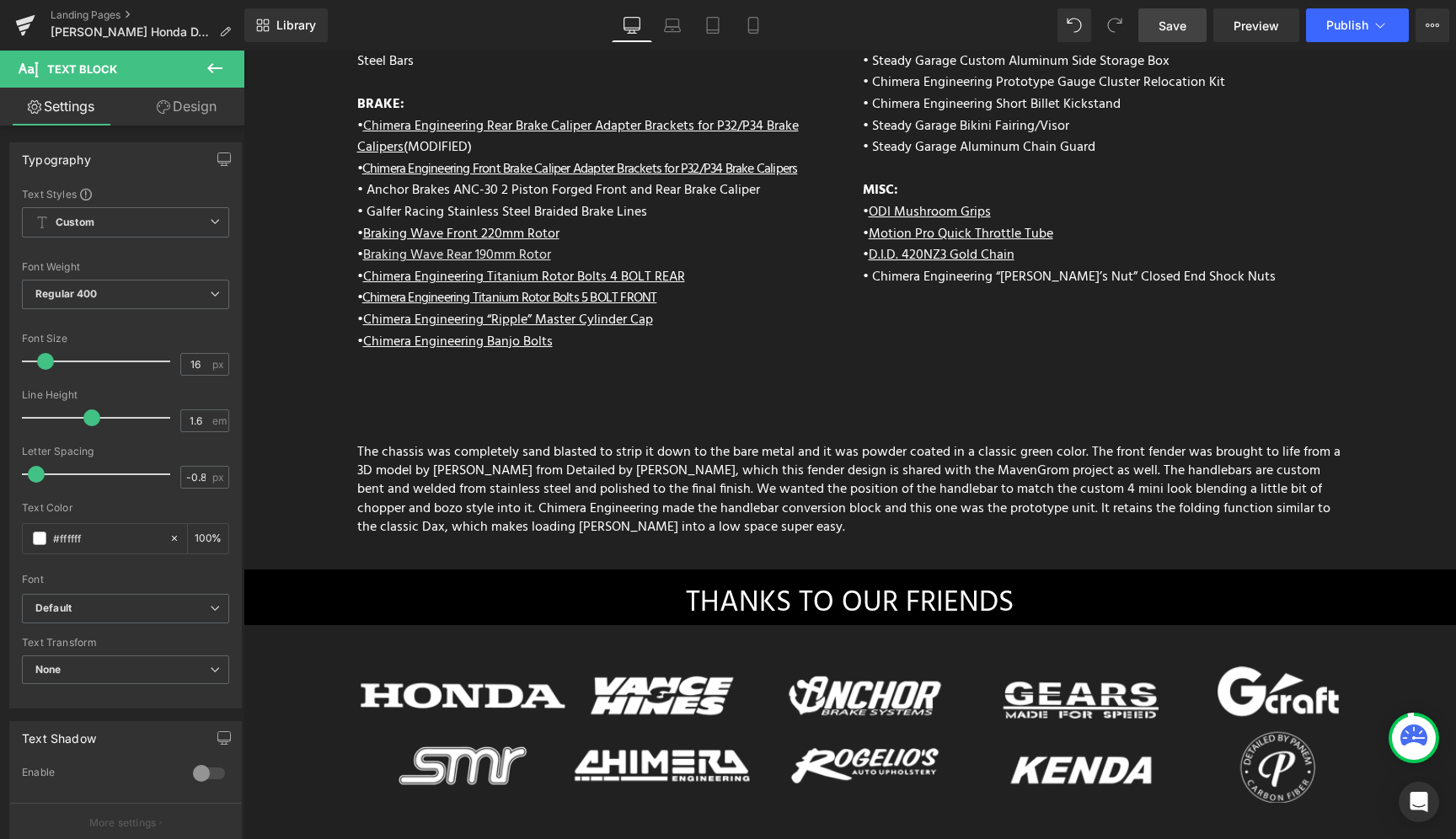
click at [213, 65] on icon at bounding box center [215, 68] width 20 height 20
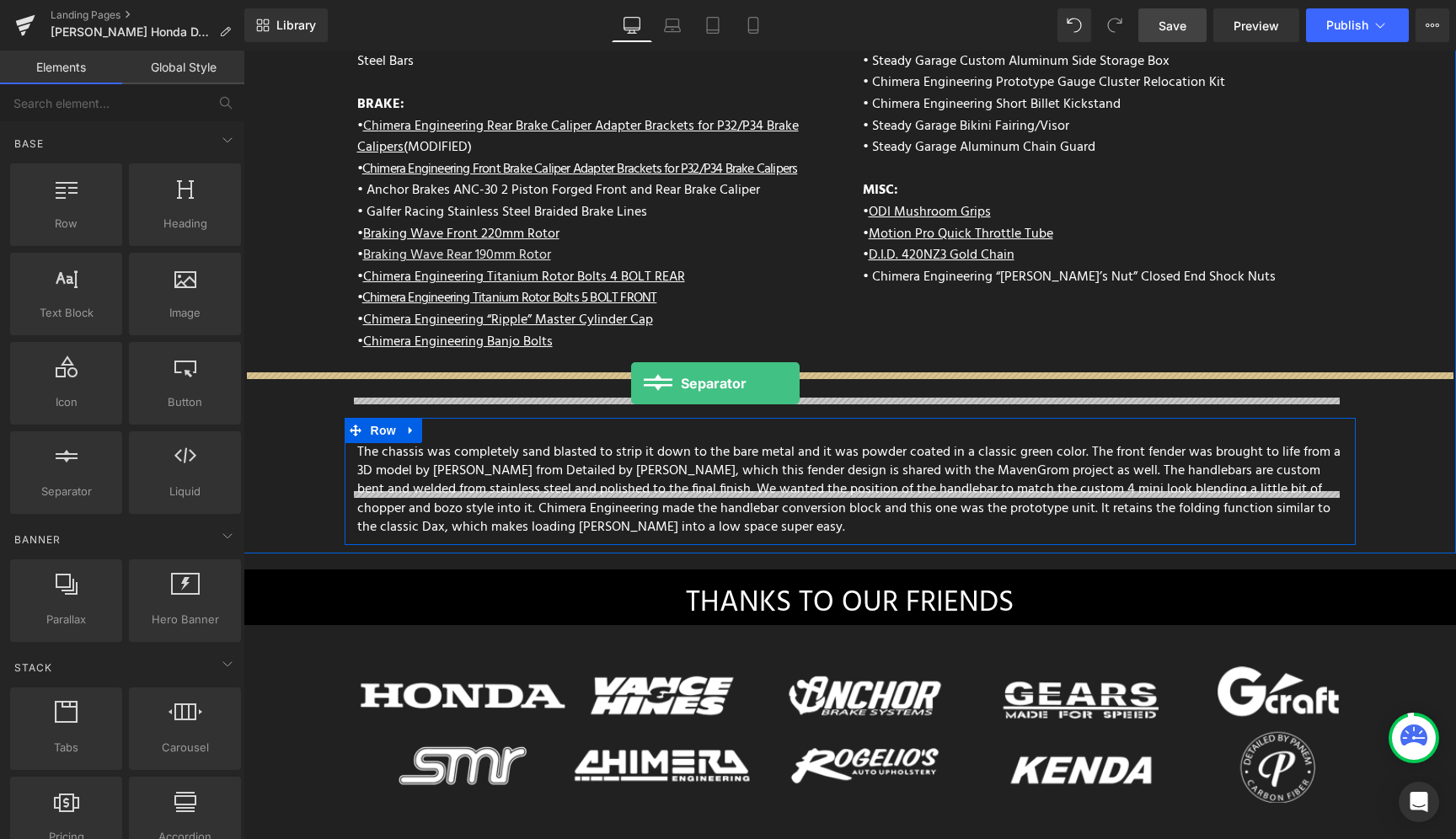
drag, startPoint x: 330, startPoint y: 509, endPoint x: 631, endPoint y: 383, distance: 326.3
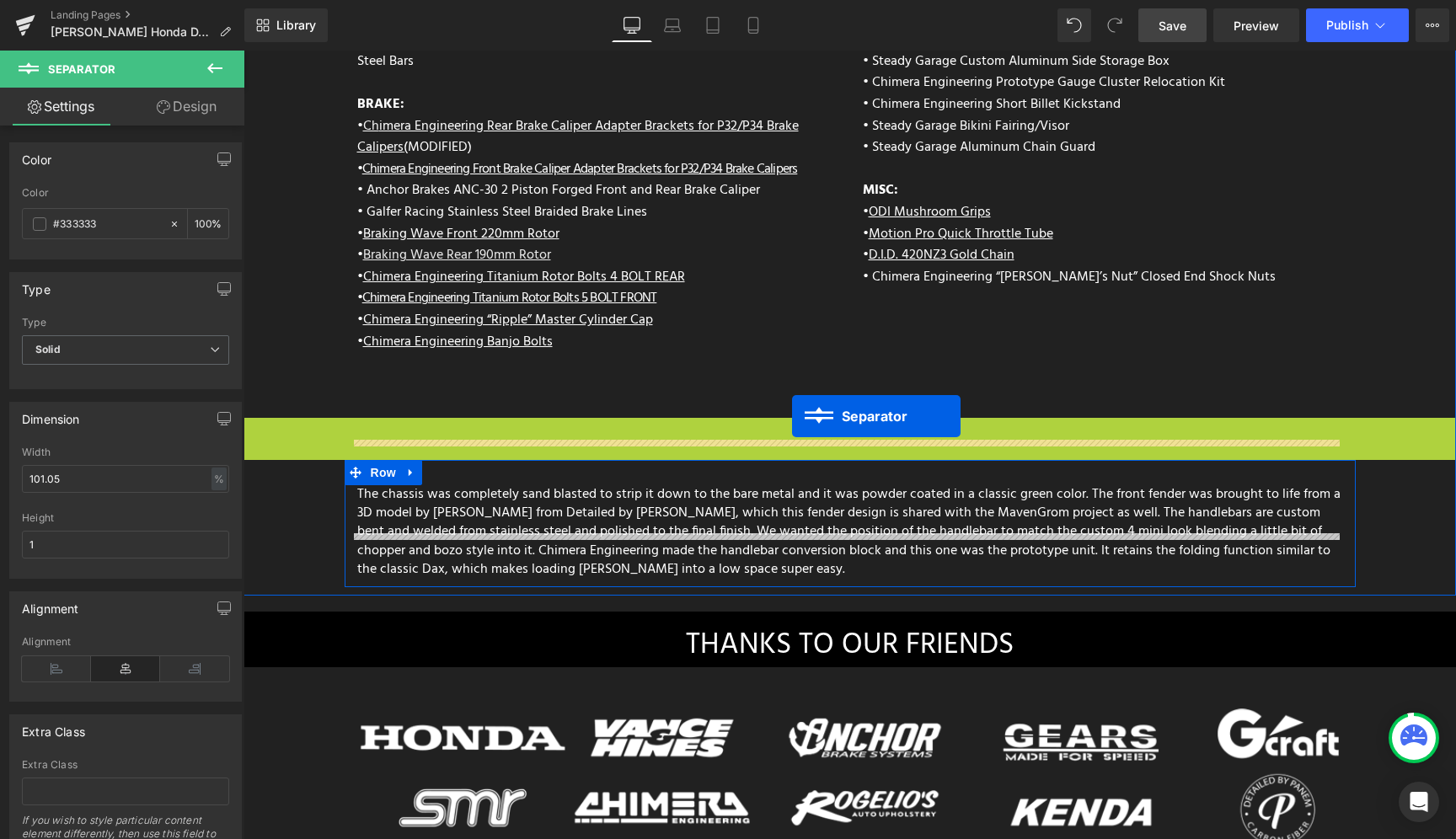
drag, startPoint x: 810, startPoint y: 384, endPoint x: 792, endPoint y: 416, distance: 36.7
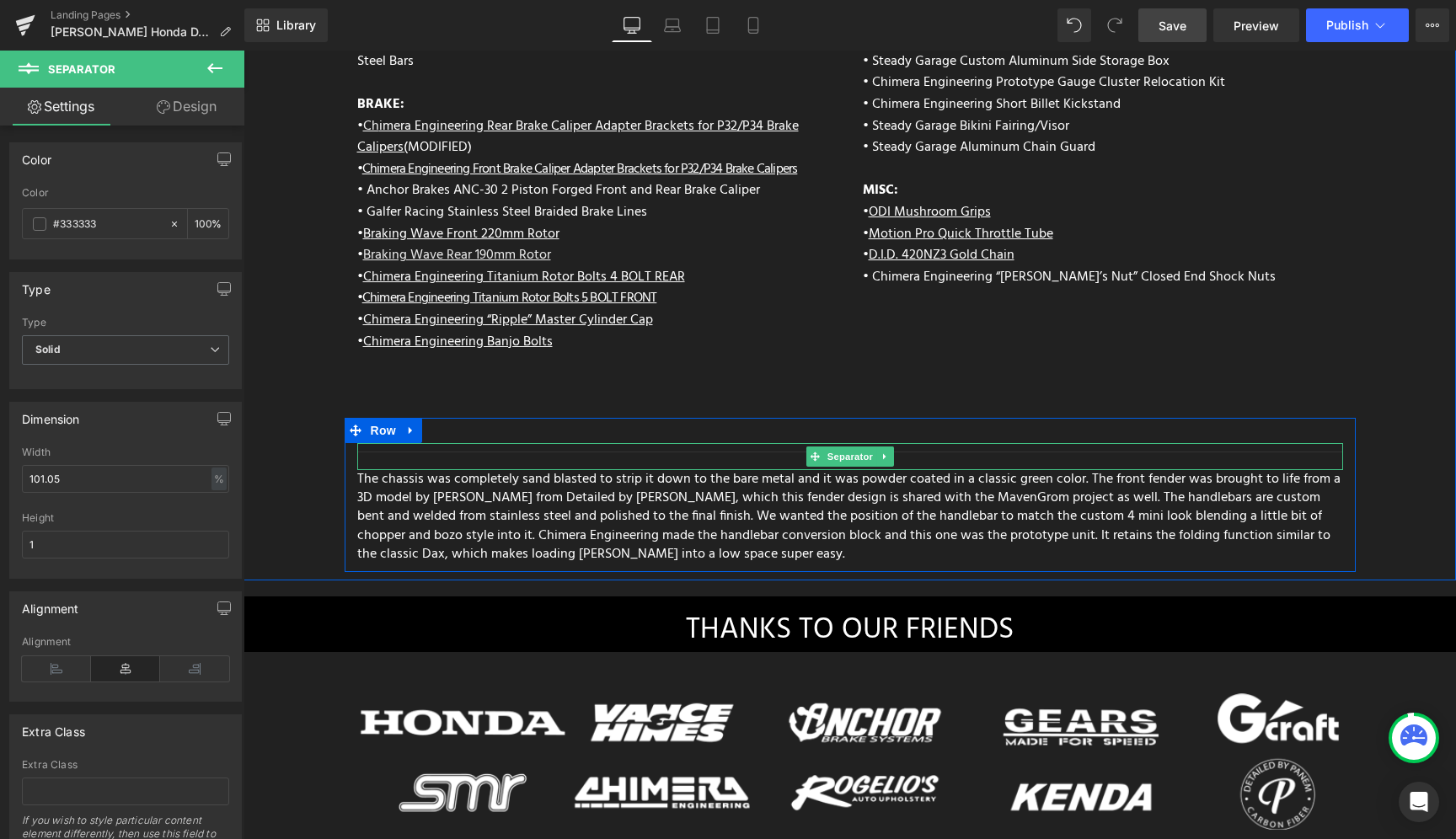
click at [705, 443] on div at bounding box center [850, 456] width 986 height 27
click at [703, 451] on hr at bounding box center [850, 455] width 986 height 9
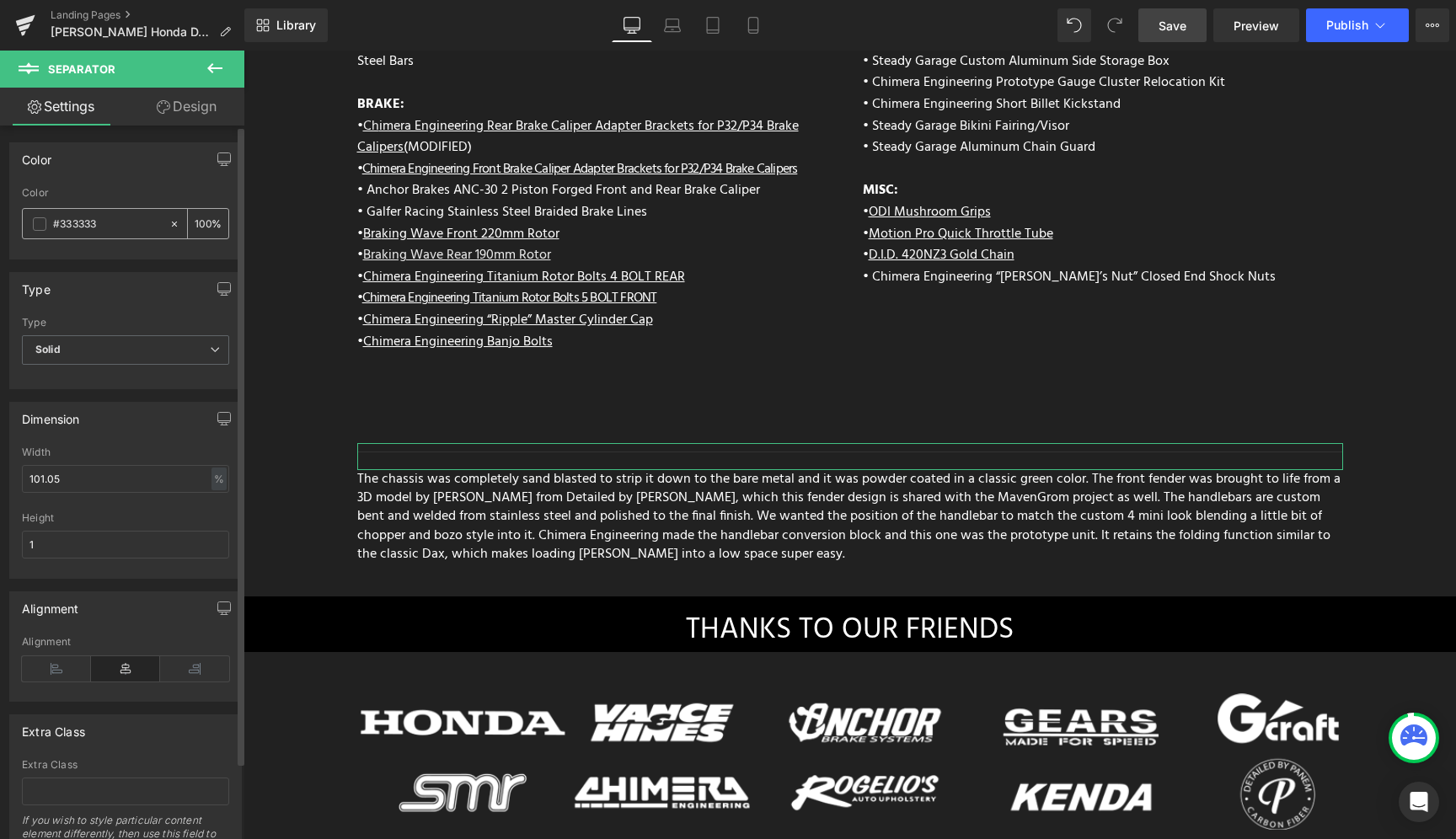
click at [40, 222] on span at bounding box center [40, 225] width 14 height 14
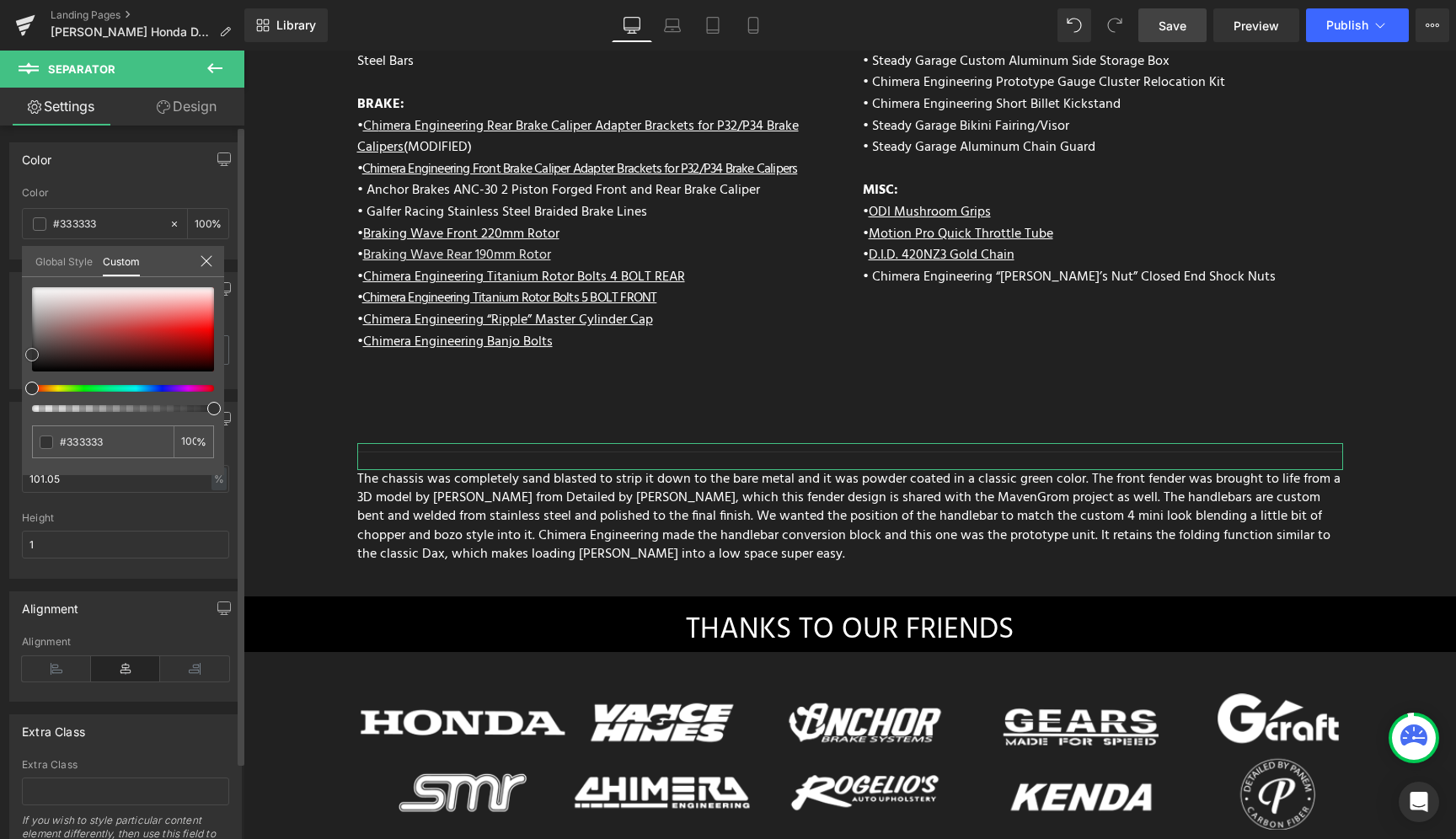
type input "#8f8888"
type input "#8e8989"
type input "#8d8b8b"
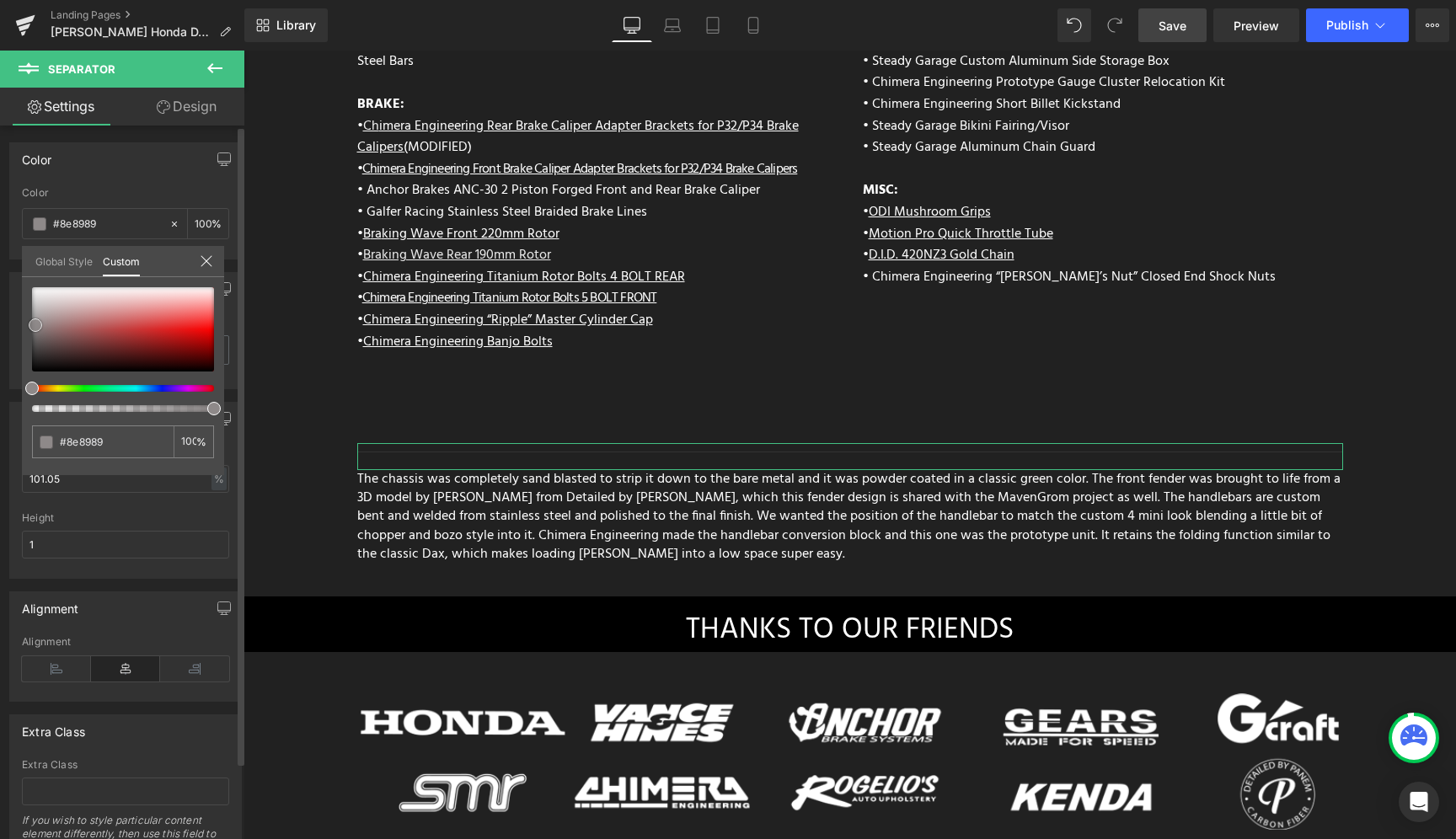
type input "#8d8b8b"
type input "#8c8c8c"
type input "#8e8e8e"
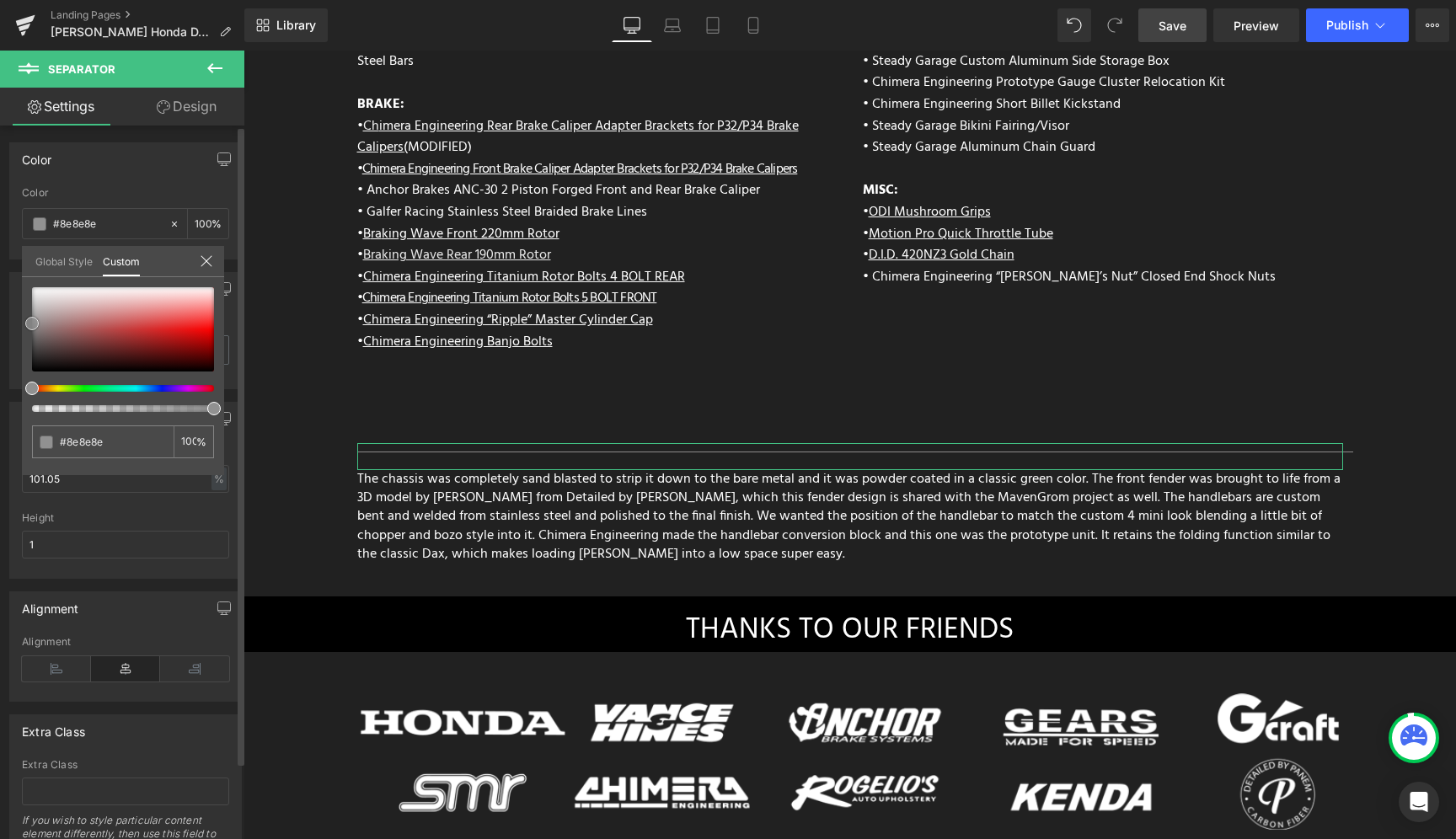
type input "#919191"
type input "#939393"
type input "#969696"
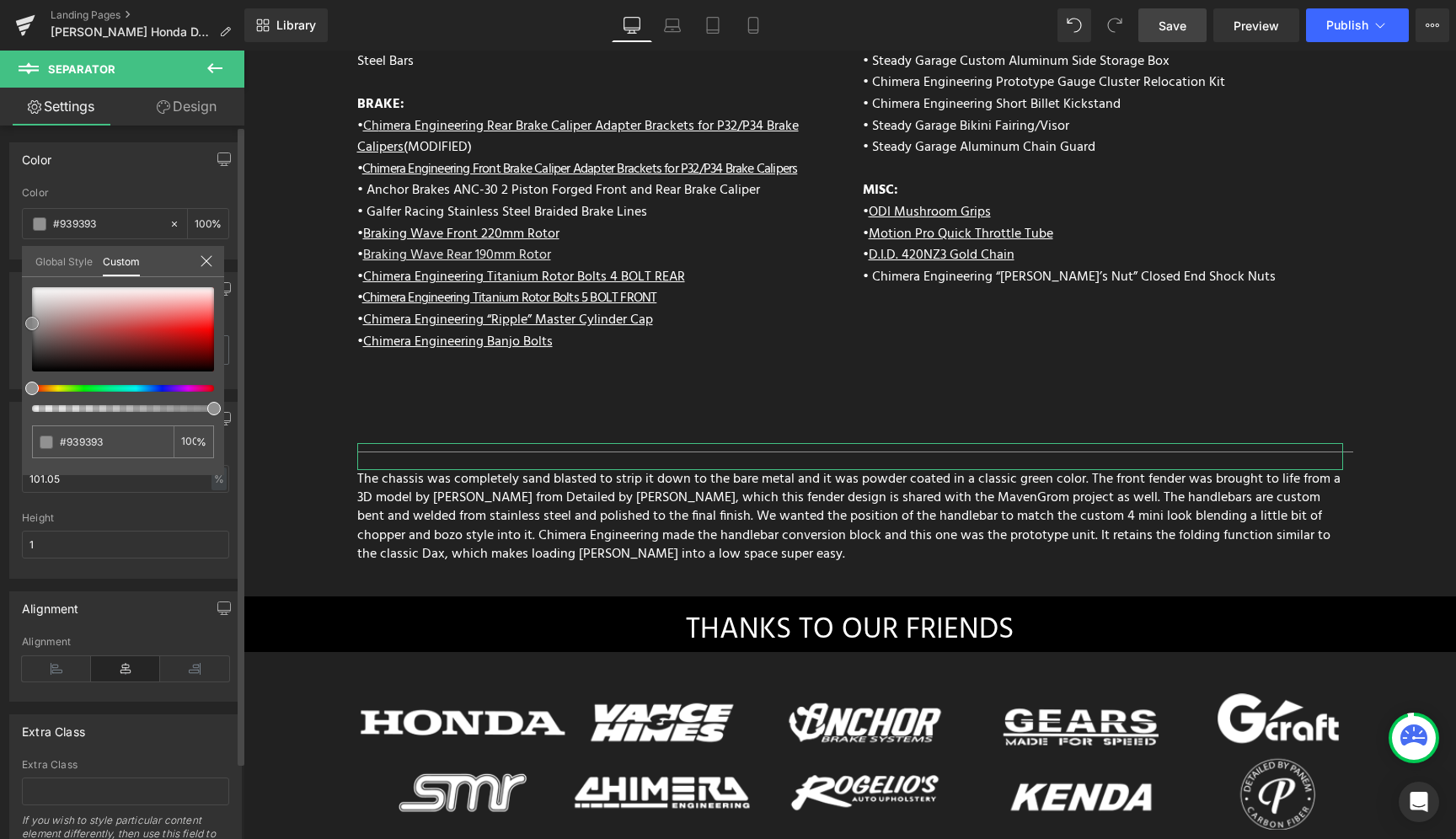
type input "#969696"
type input "#999999"
type input "#9b9b9b"
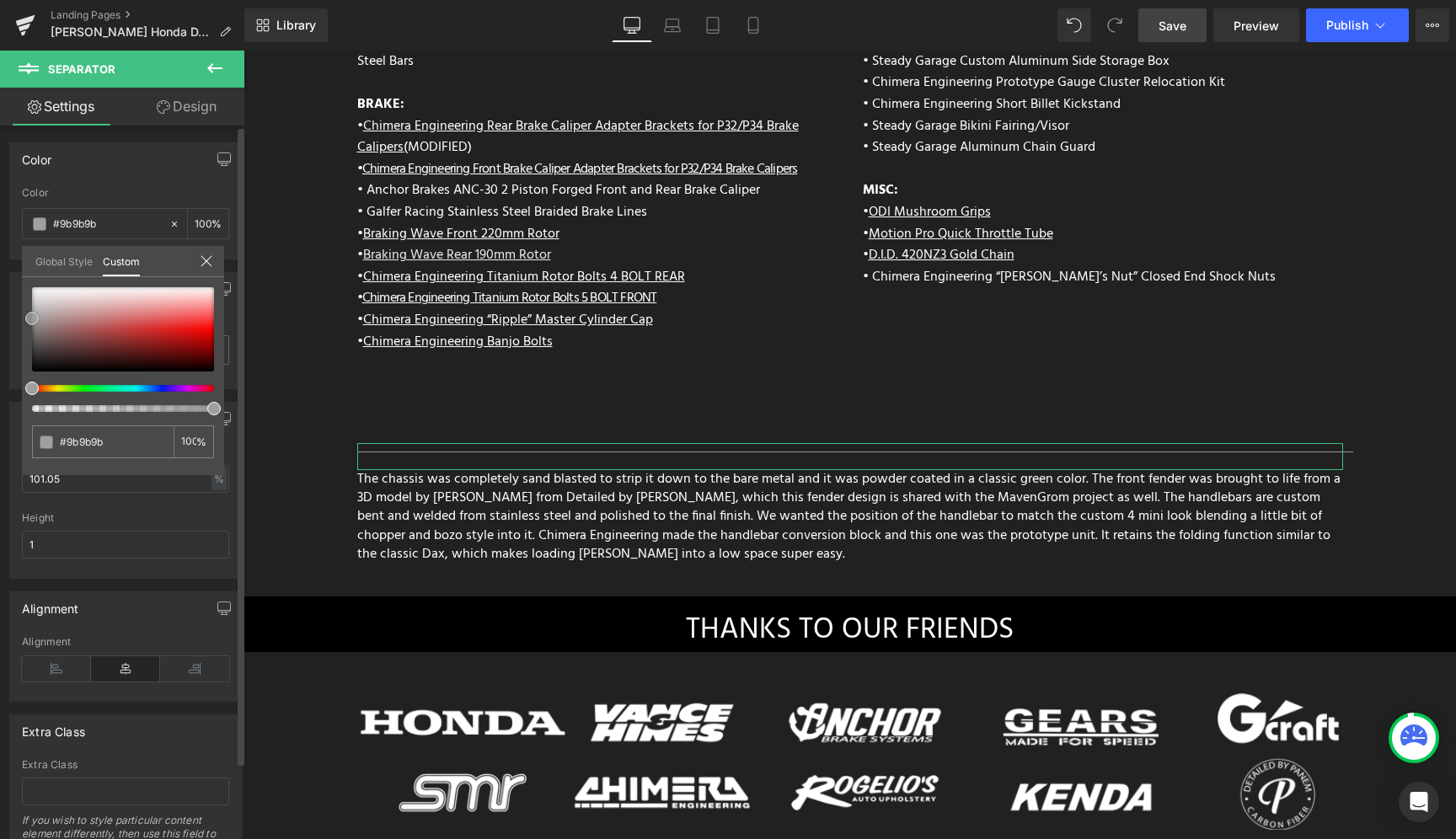
type input "#a0a0a0"
type input "#a5a5a5"
type input "#aaaaaa"
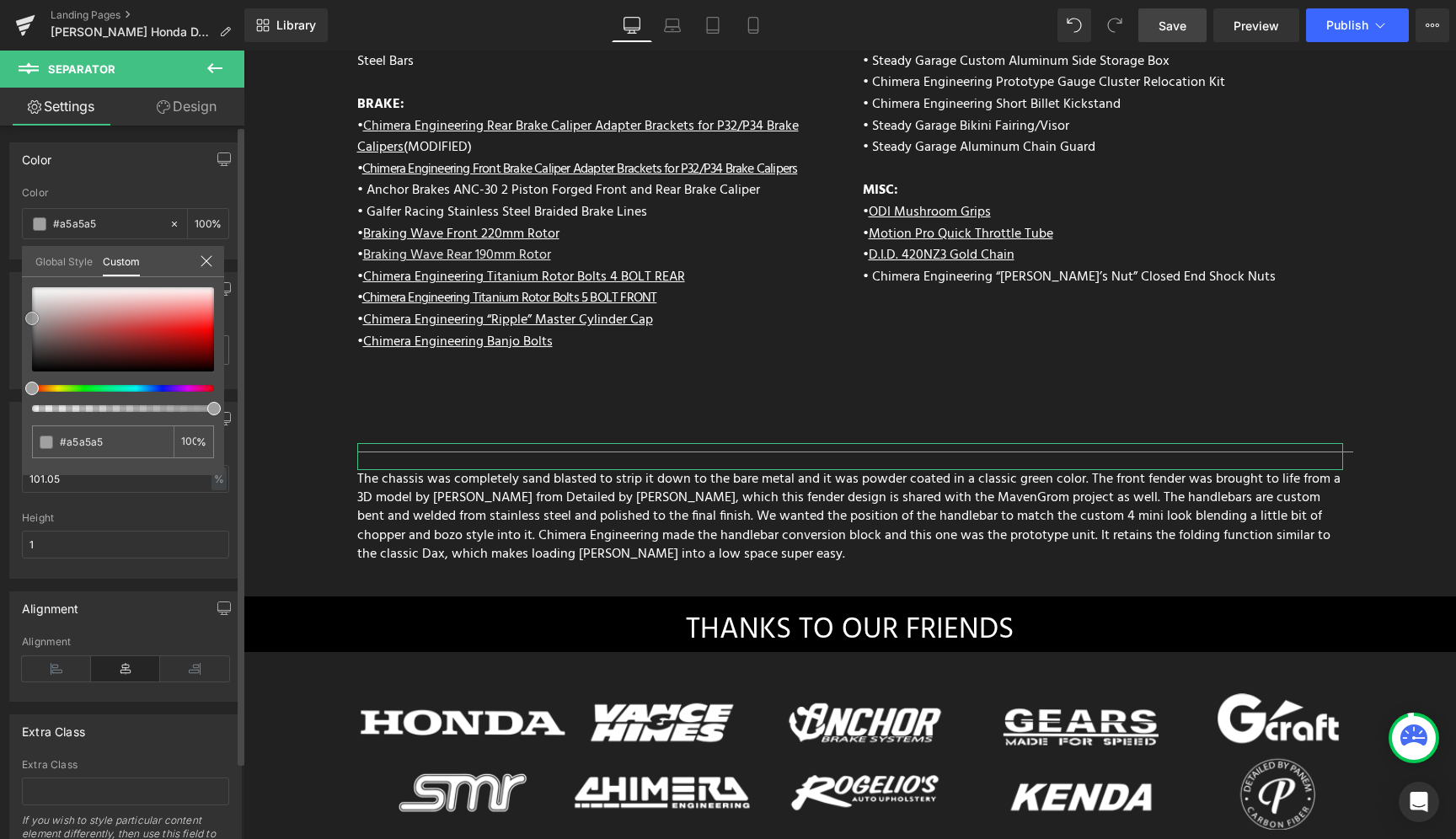
type input "#aaaaaa"
drag, startPoint x: 37, startPoint y: 326, endPoint x: 25, endPoint y: 315, distance: 16.3
click at [32, 315] on div at bounding box center [123, 328] width 182 height 84
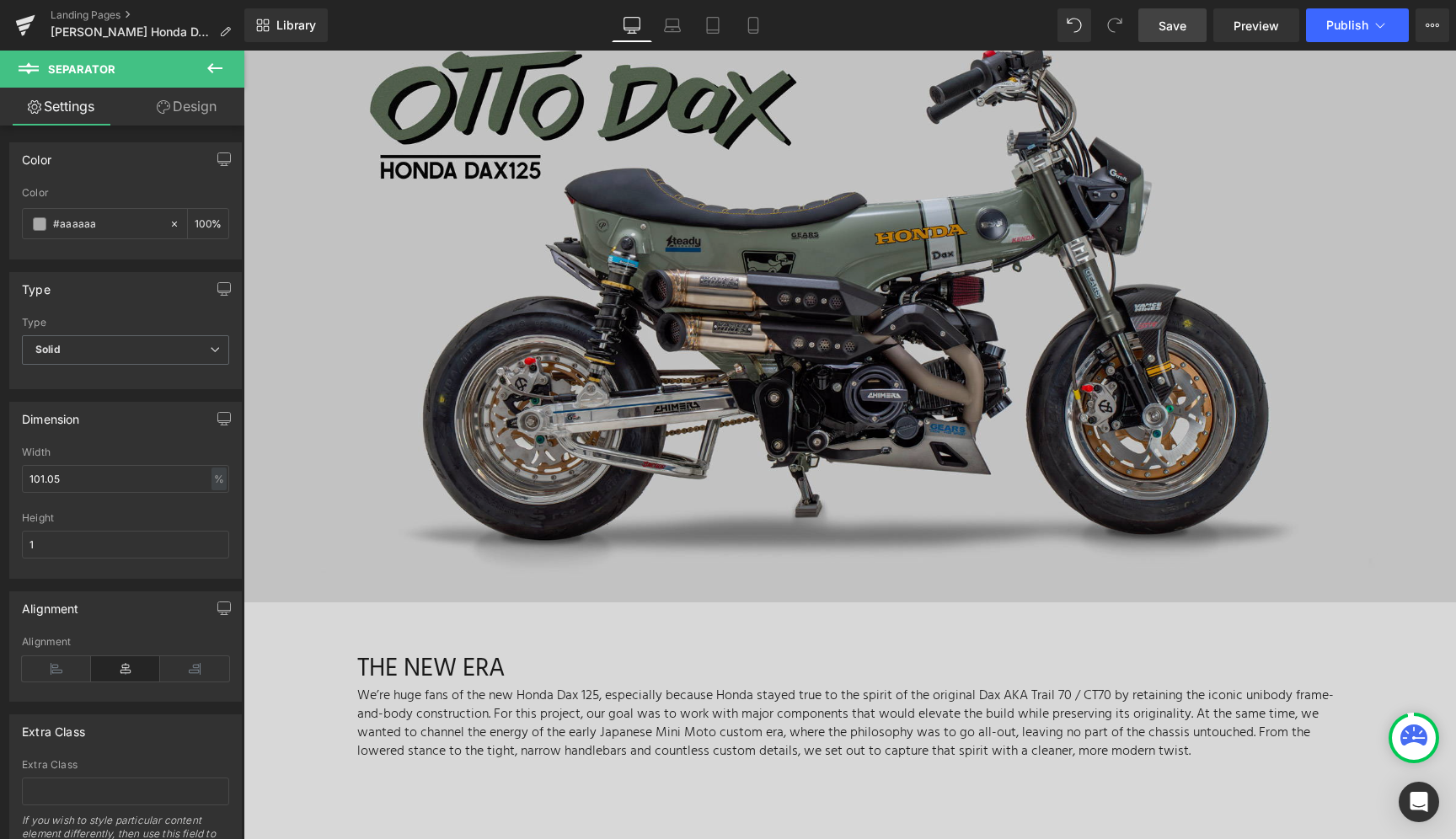
scroll to position [0, 0]
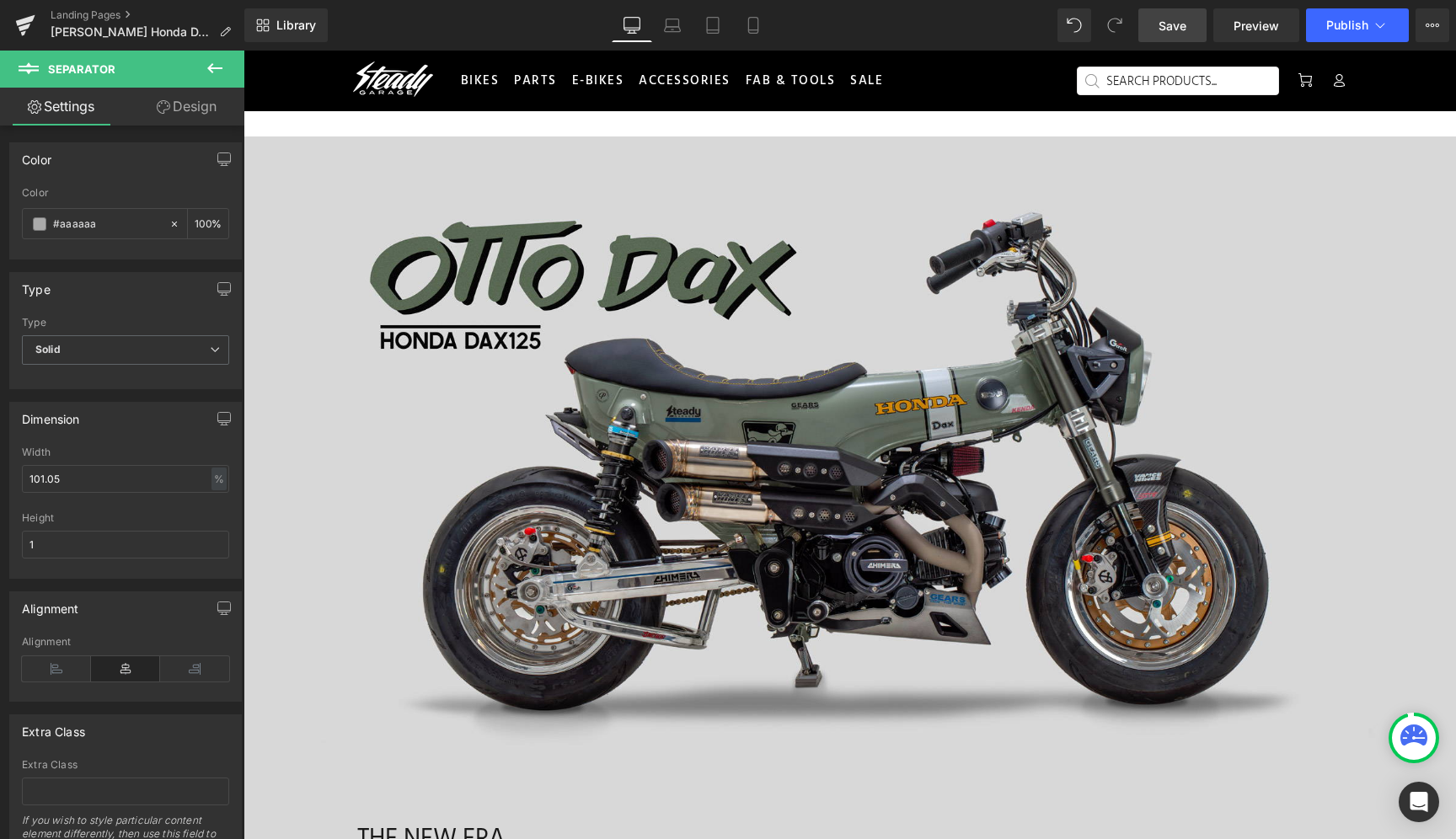
click at [1181, 32] on span "Save" at bounding box center [1172, 26] width 28 height 18
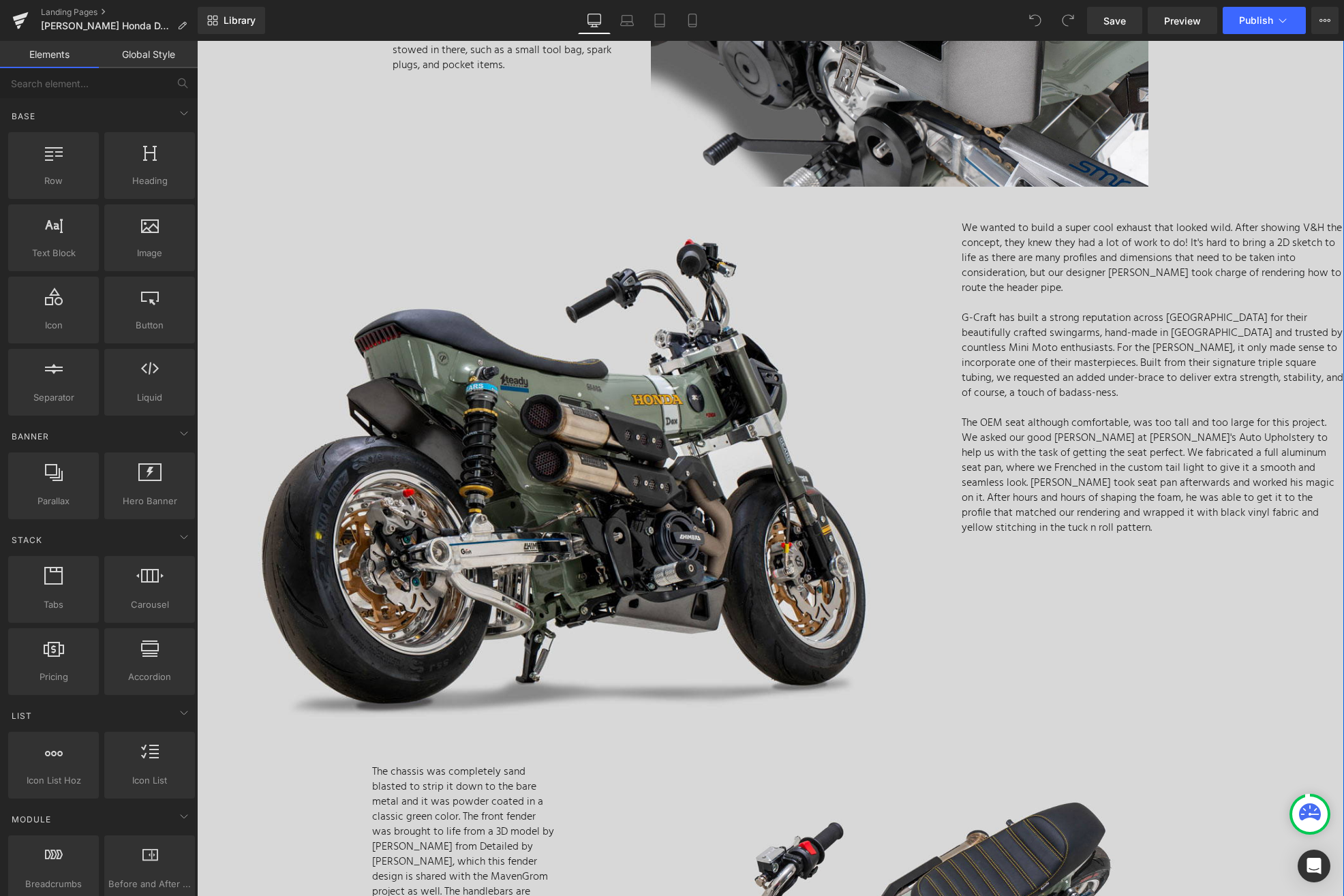
scroll to position [2723, 0]
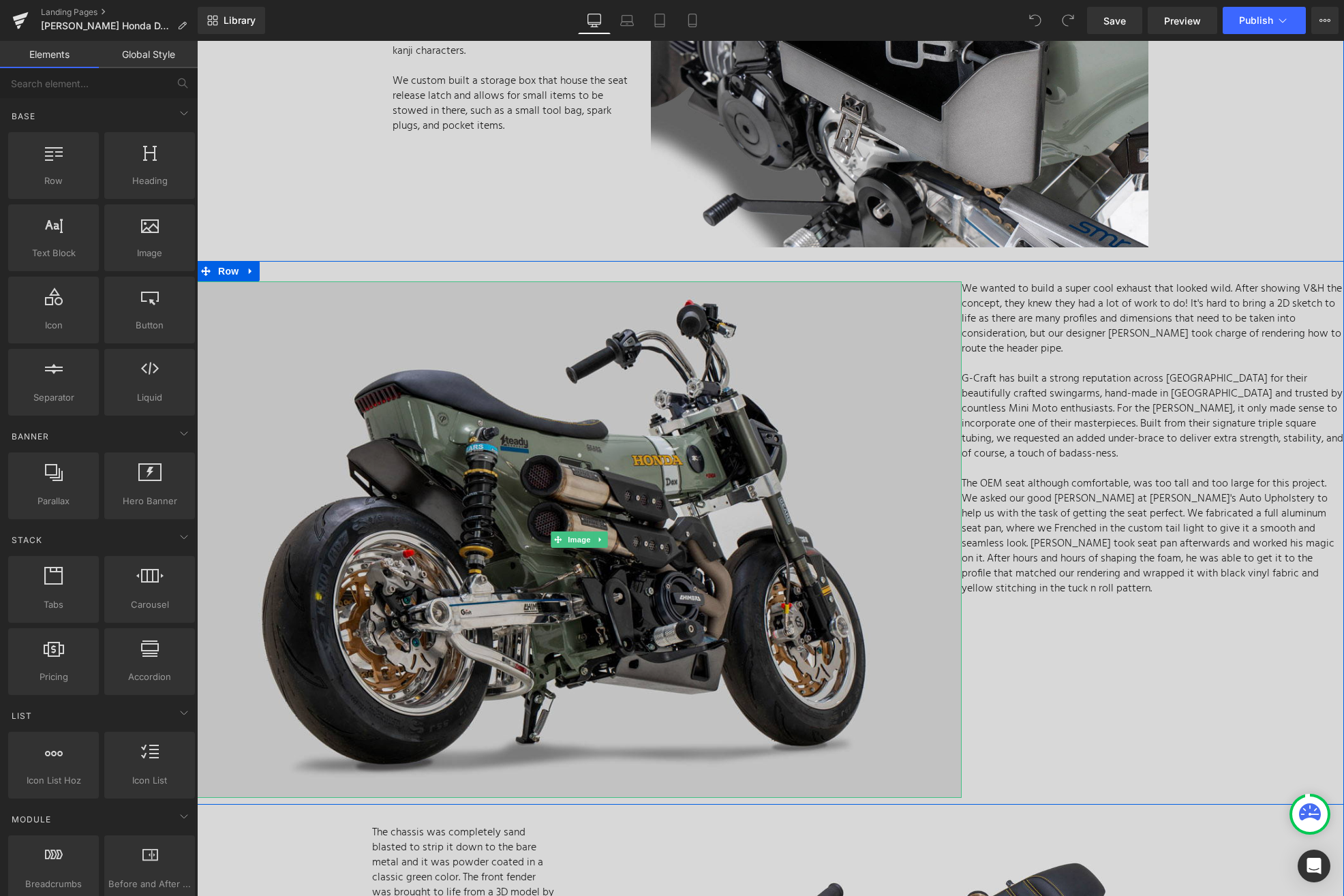
click at [927, 354] on img at bounding box center [579, 540] width 765 height 516
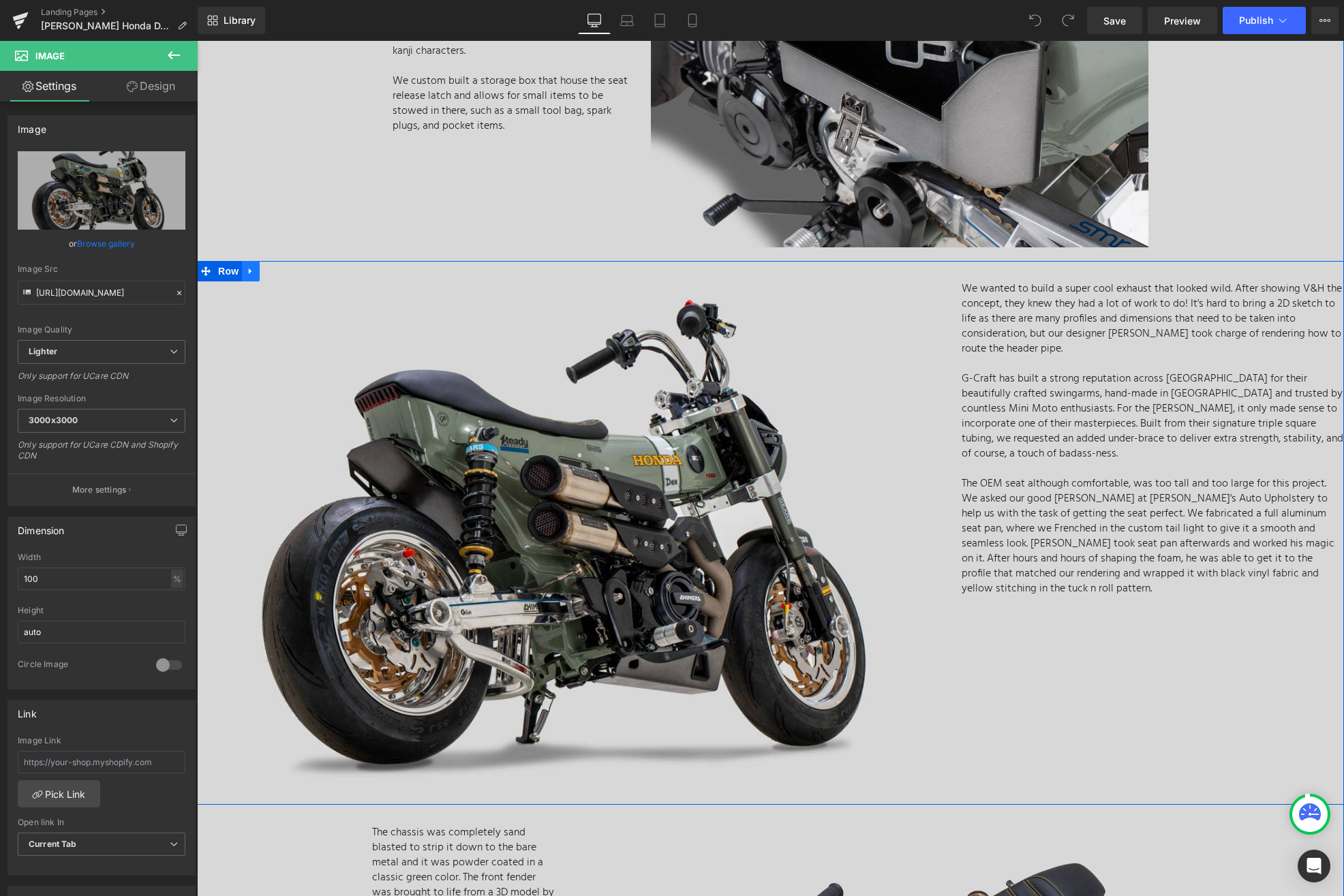
click at [249, 272] on icon at bounding box center [250, 271] width 2 height 6
click at [265, 277] on link at bounding box center [268, 271] width 18 height 21
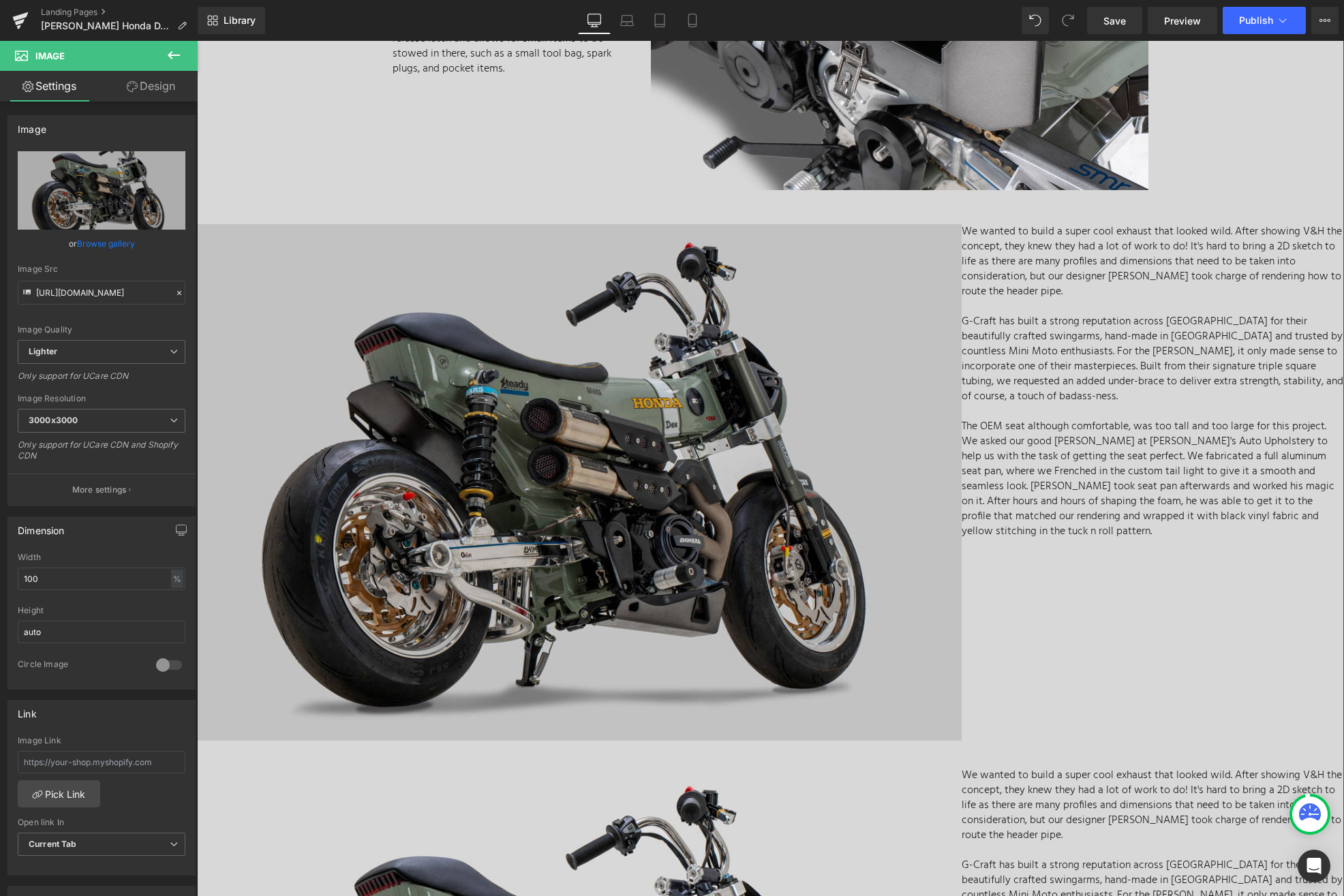
scroll to position [3454, 0]
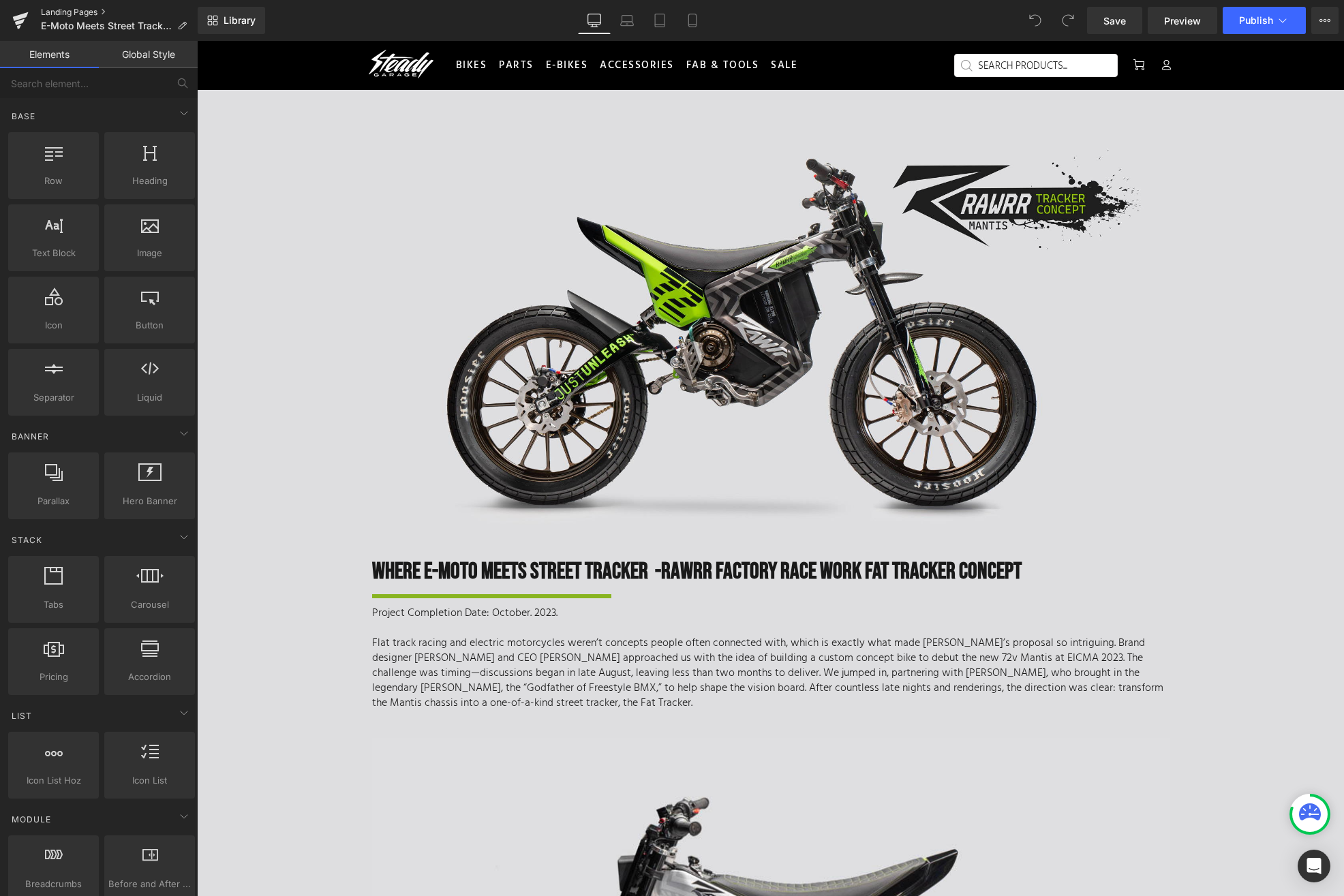
click at [91, 14] on link "Landing Pages" at bounding box center [119, 13] width 157 height 11
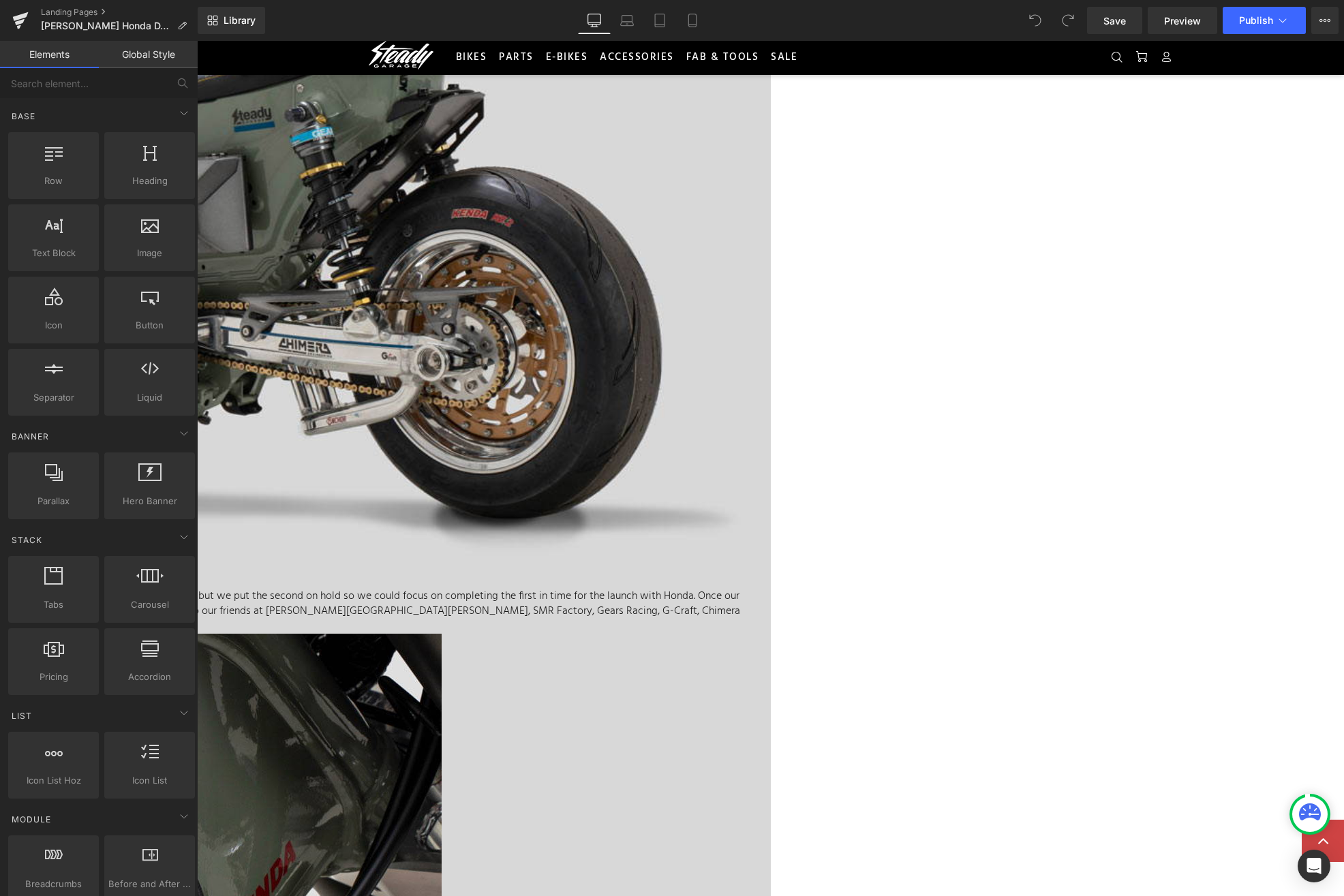
scroll to position [2557, 0]
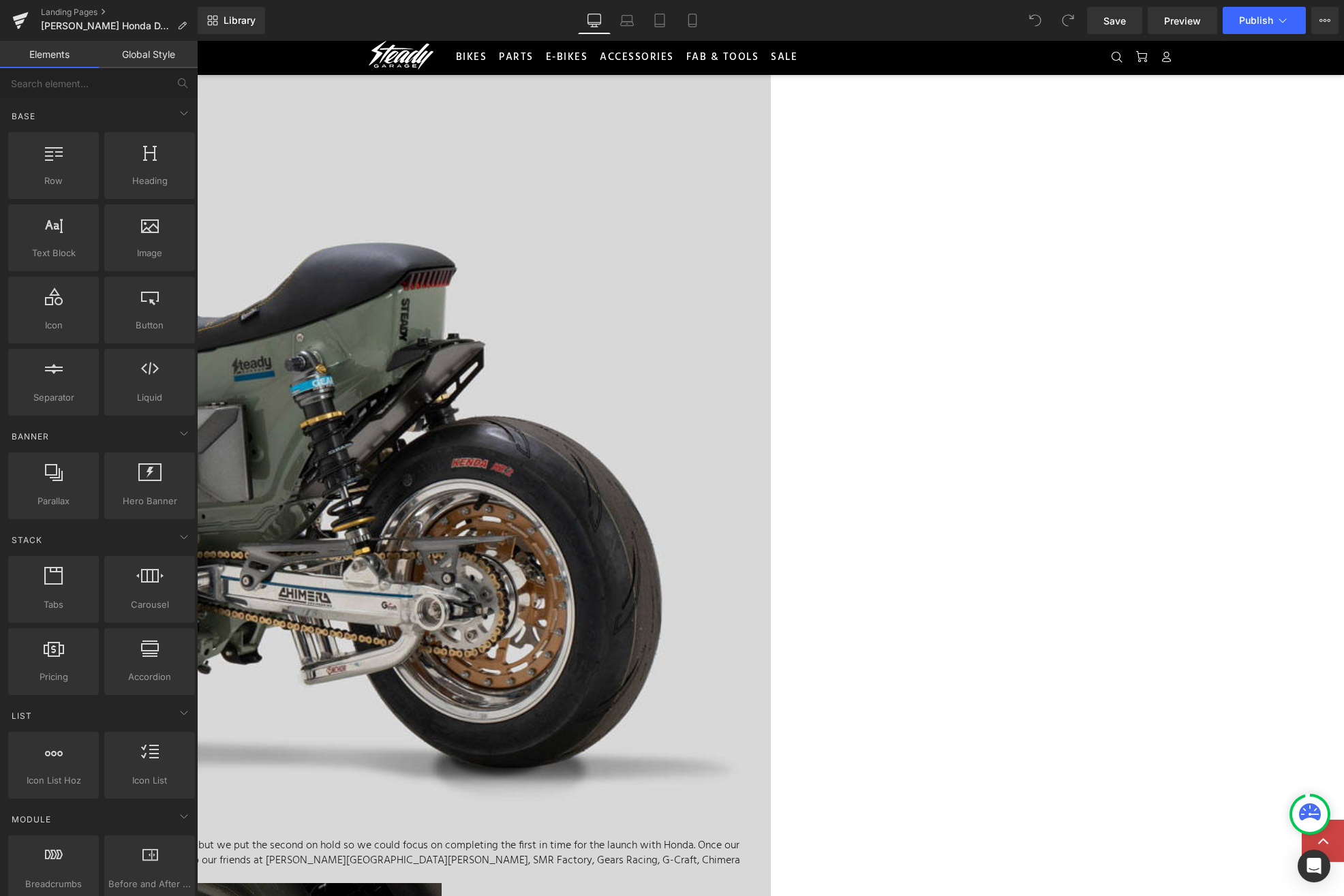
click at [197, 41] on span "Row" at bounding box center [197, 41] width 0 height 0
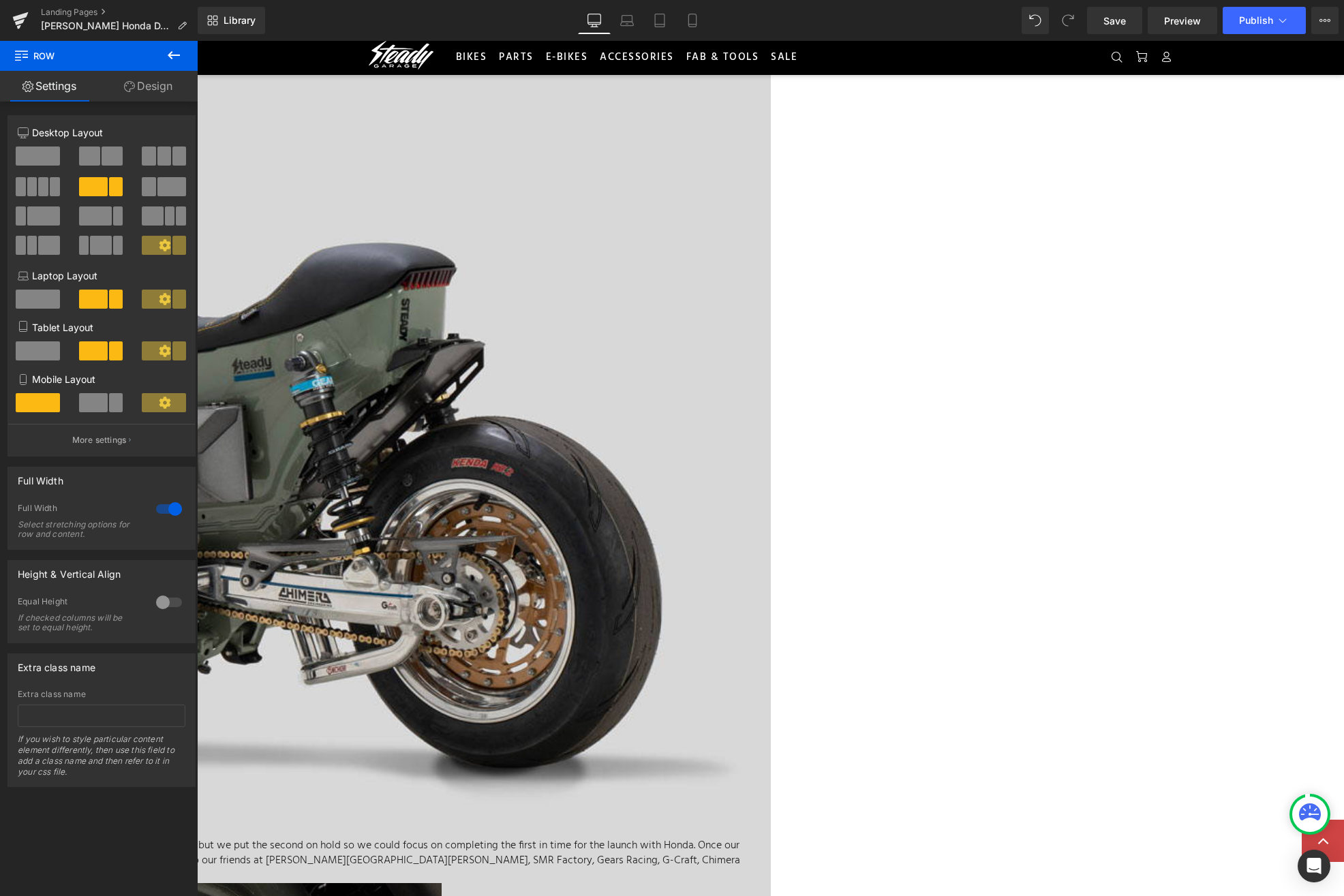
click at [160, 512] on div at bounding box center [169, 508] width 33 height 22
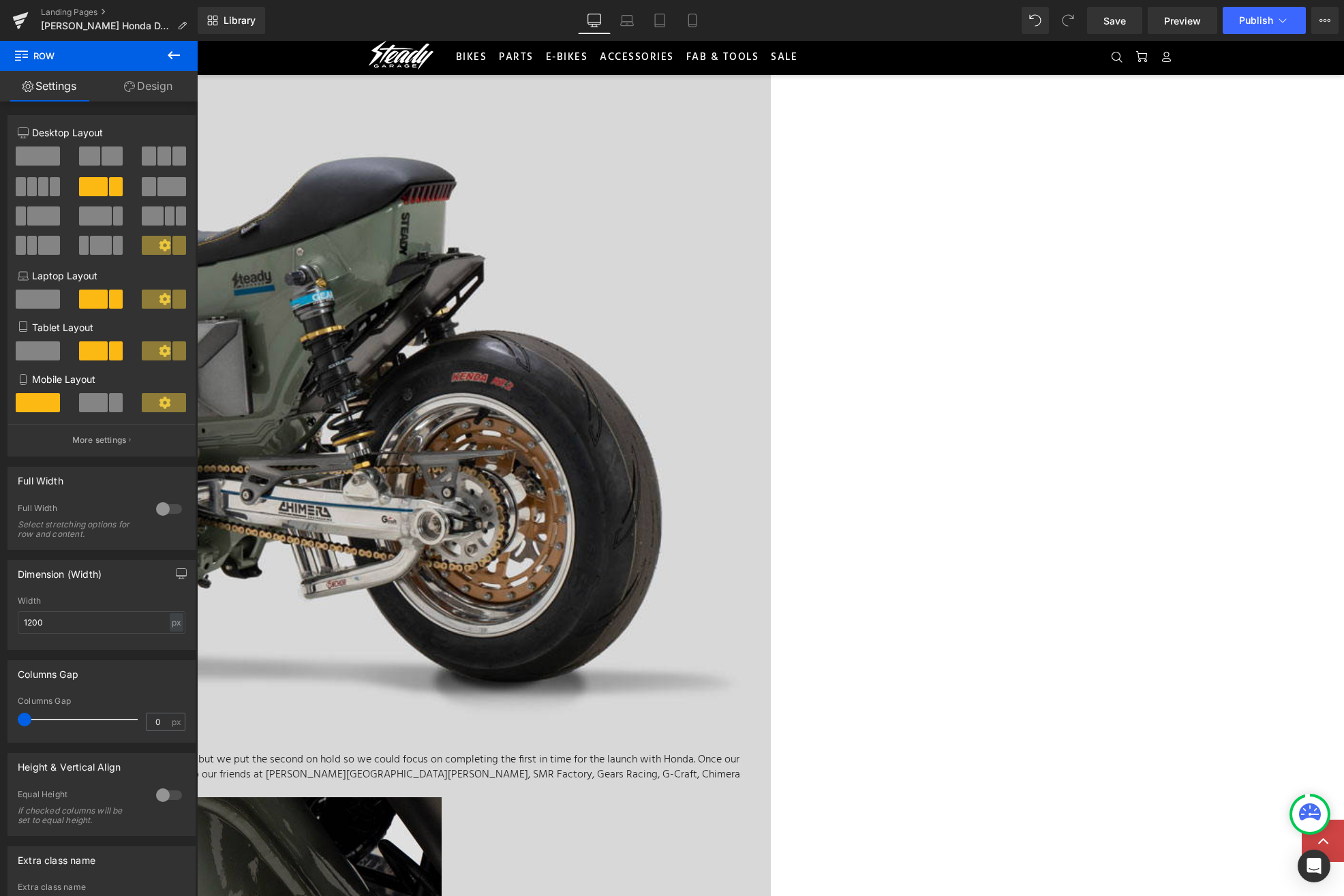
scroll to position [2770, 0]
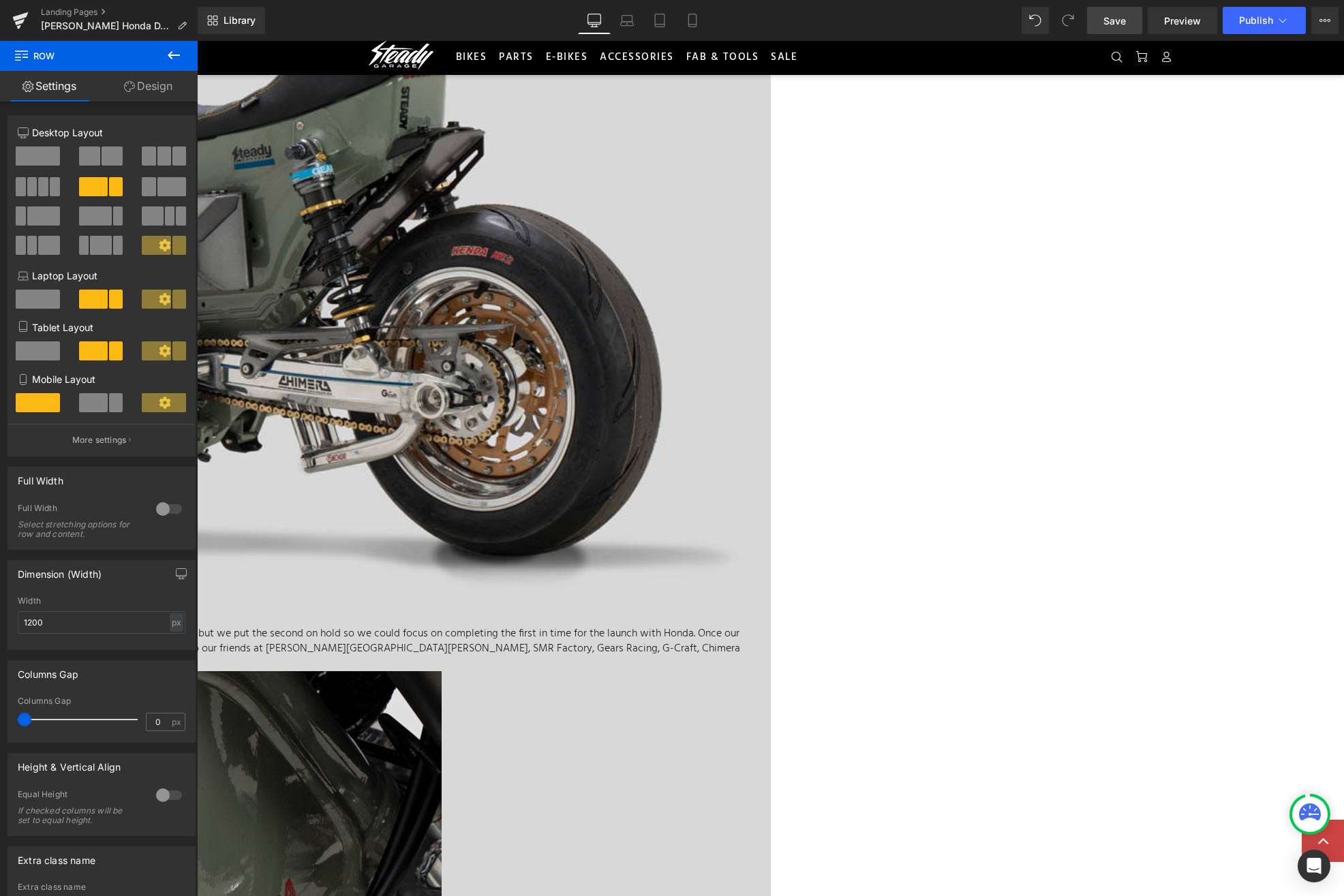
click at [1101, 25] on link "Save" at bounding box center [1115, 21] width 55 height 27
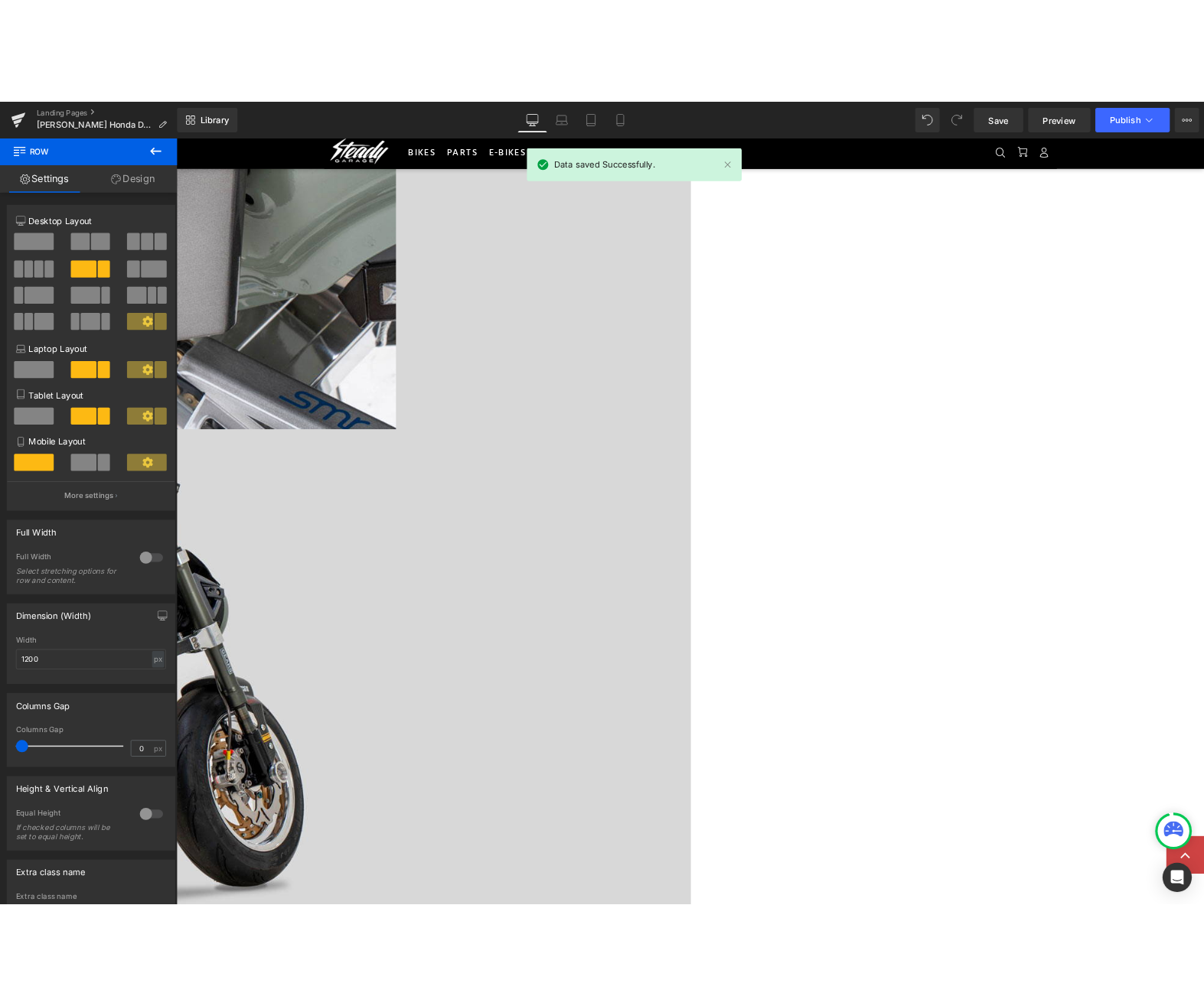
scroll to position [5652, 0]
